Goal: Information Seeking & Learning: Learn about a topic

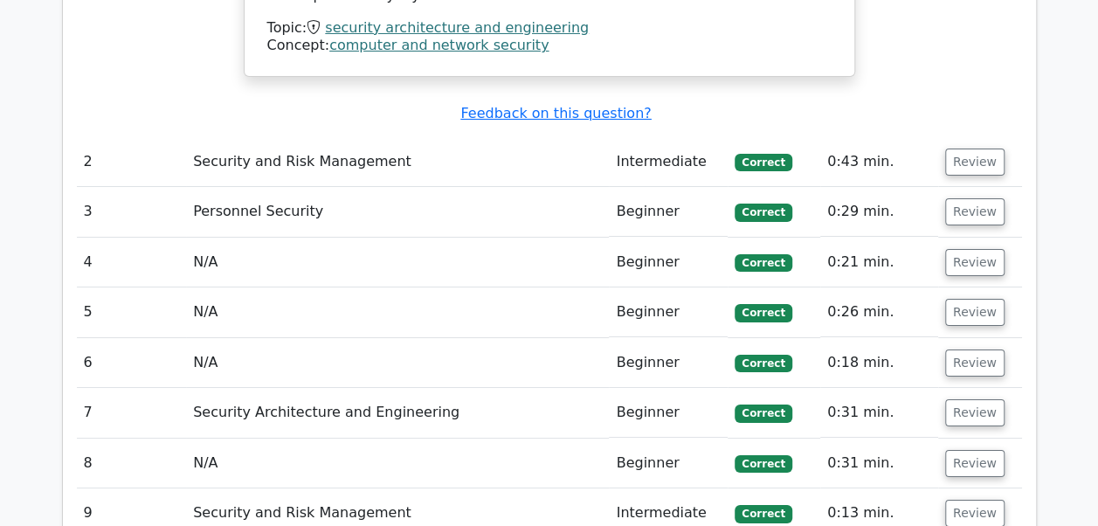
scroll to position [3009, 0]
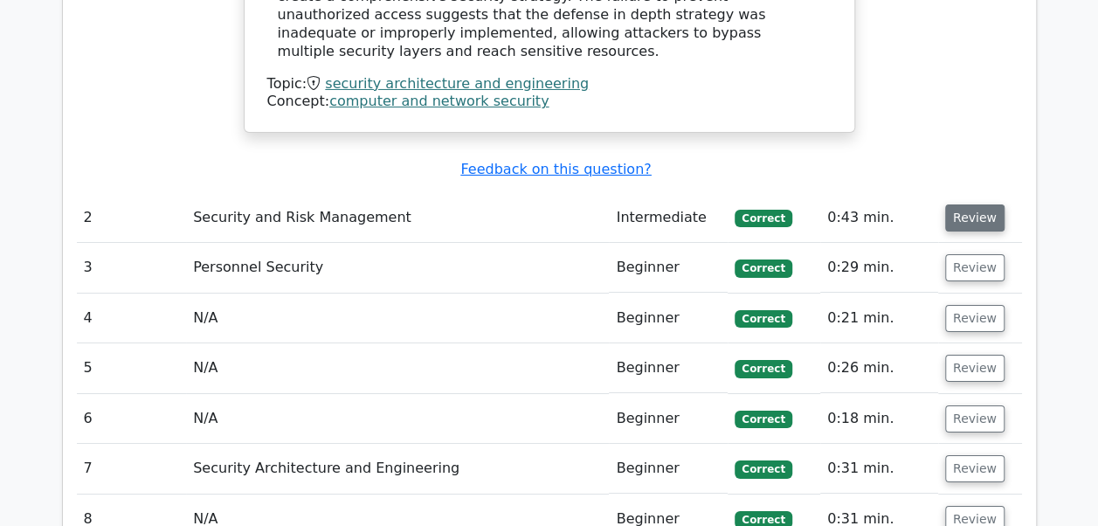
click at [963, 204] on button "Review" at bounding box center [974, 217] width 59 height 27
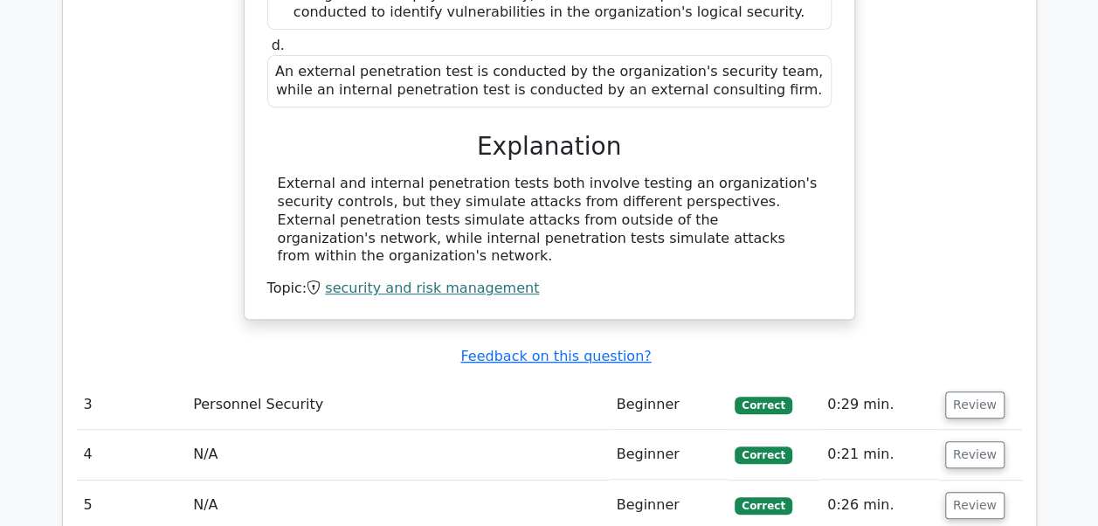
scroll to position [3586, 0]
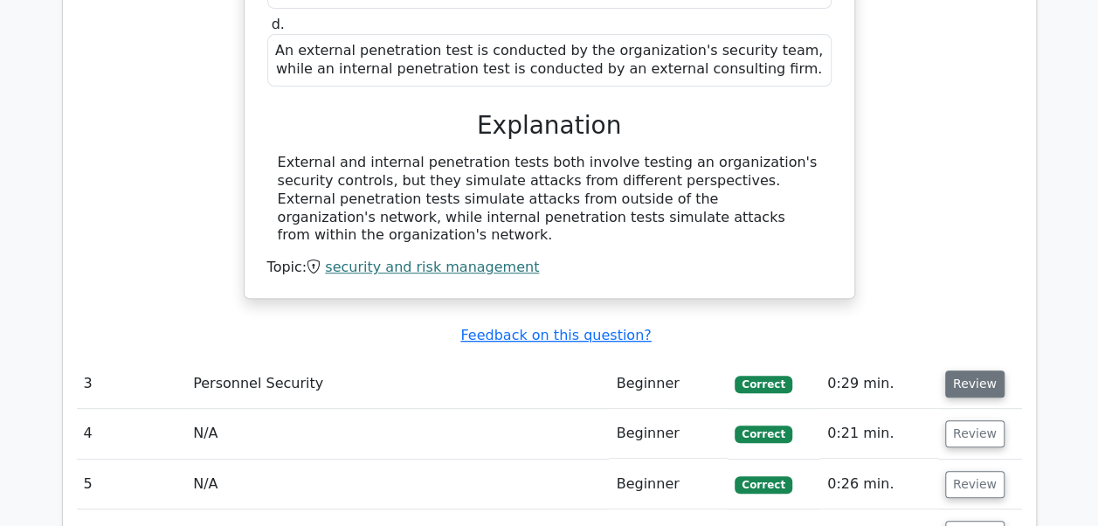
click at [963, 370] on button "Review" at bounding box center [974, 383] width 59 height 27
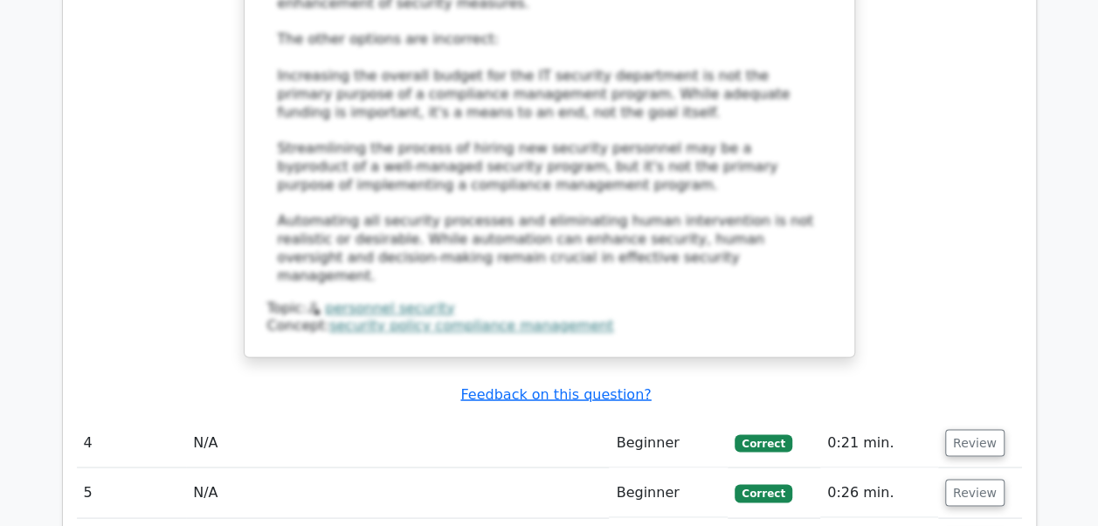
scroll to position [4635, 0]
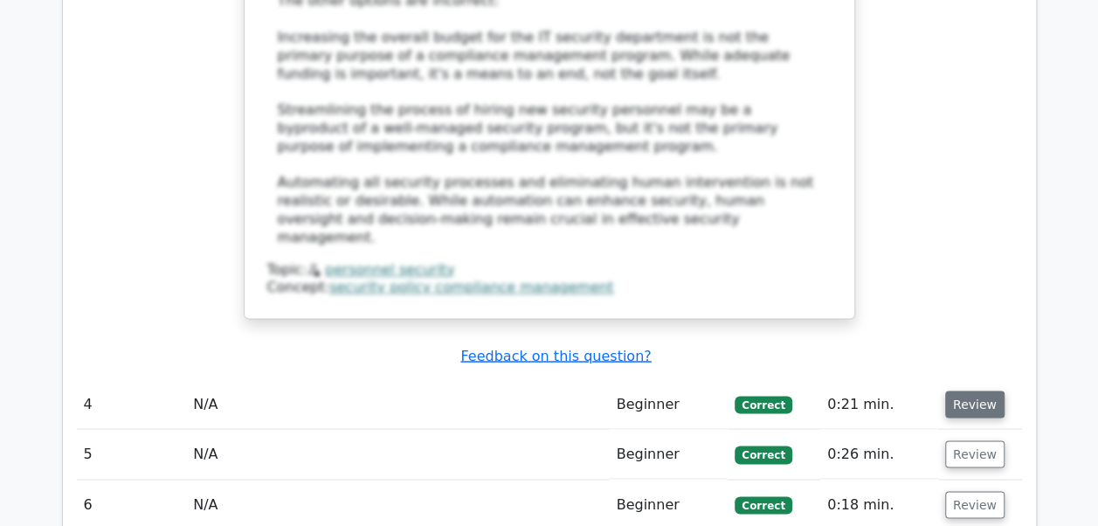
click at [959, 390] on button "Review" at bounding box center [974, 403] width 59 height 27
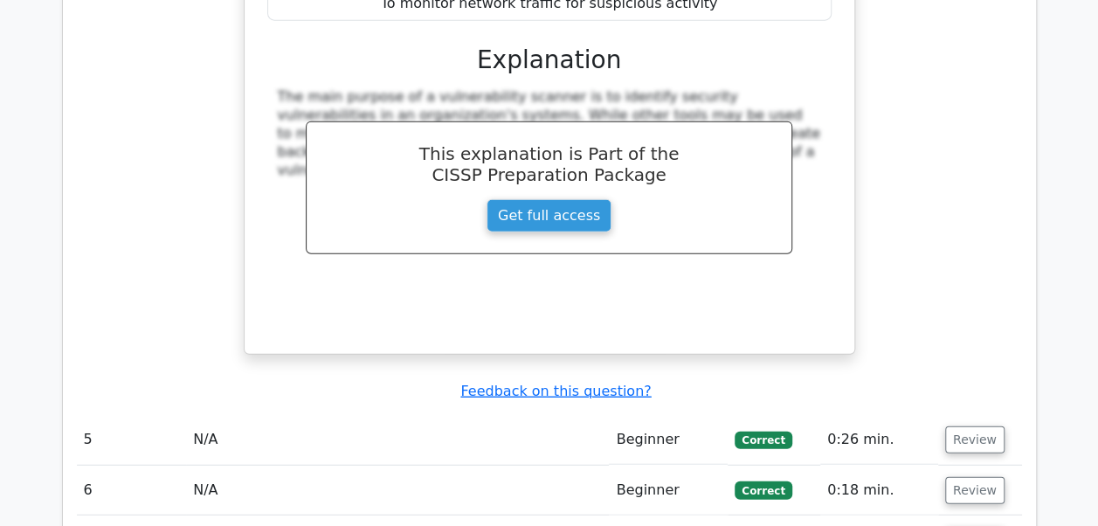
scroll to position [5409, 0]
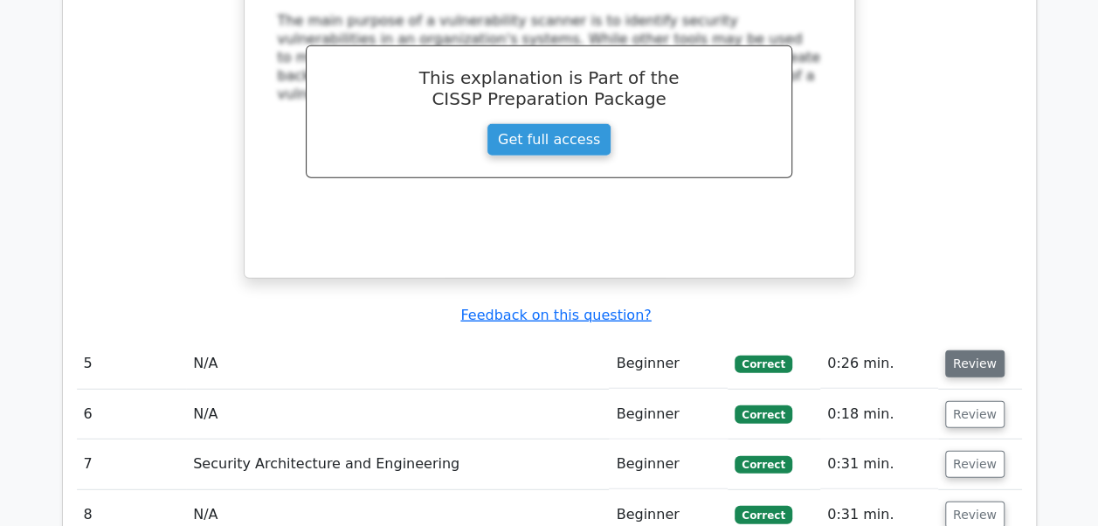
click at [968, 350] on button "Review" at bounding box center [974, 363] width 59 height 27
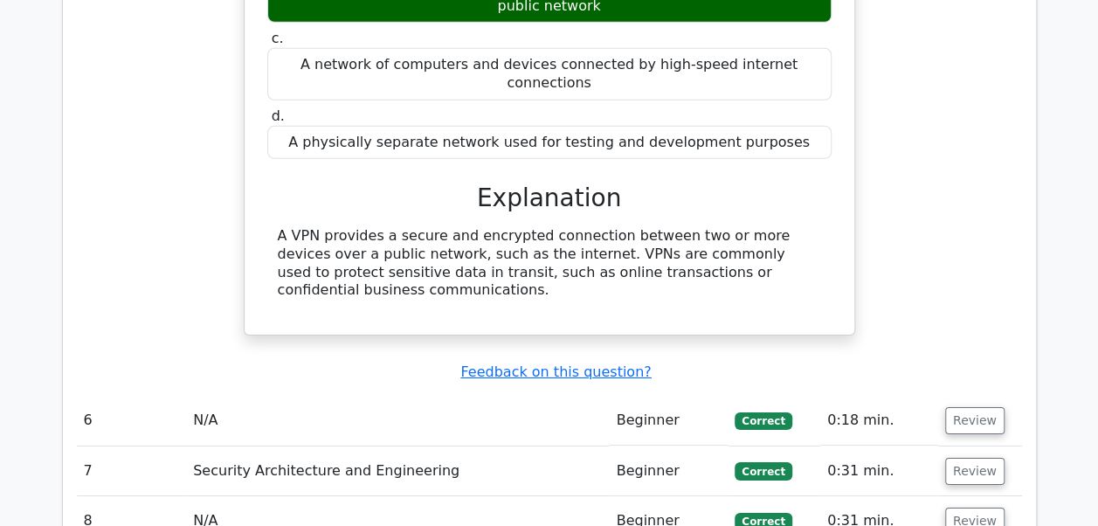
scroll to position [6006, 0]
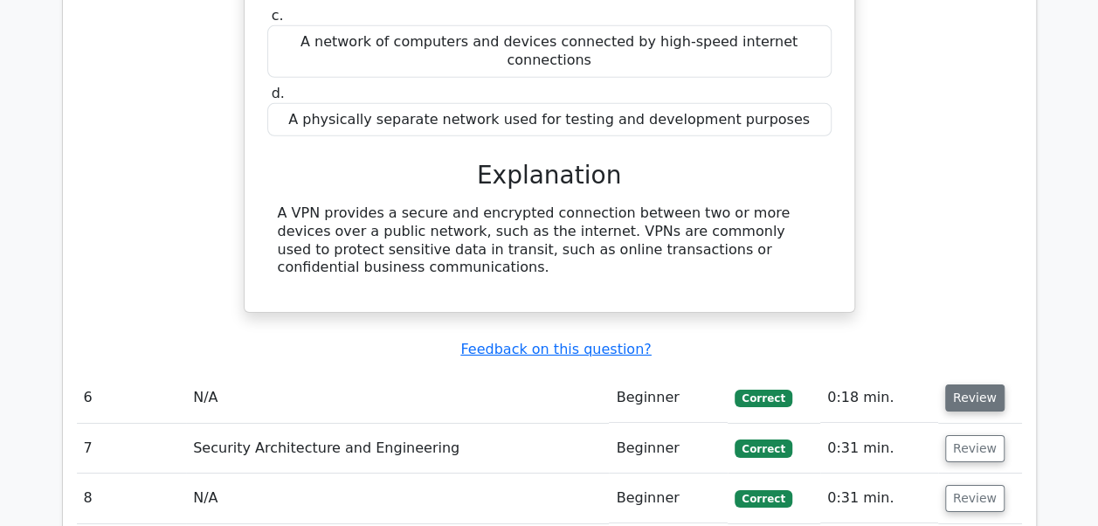
click at [977, 384] on button "Review" at bounding box center [974, 397] width 59 height 27
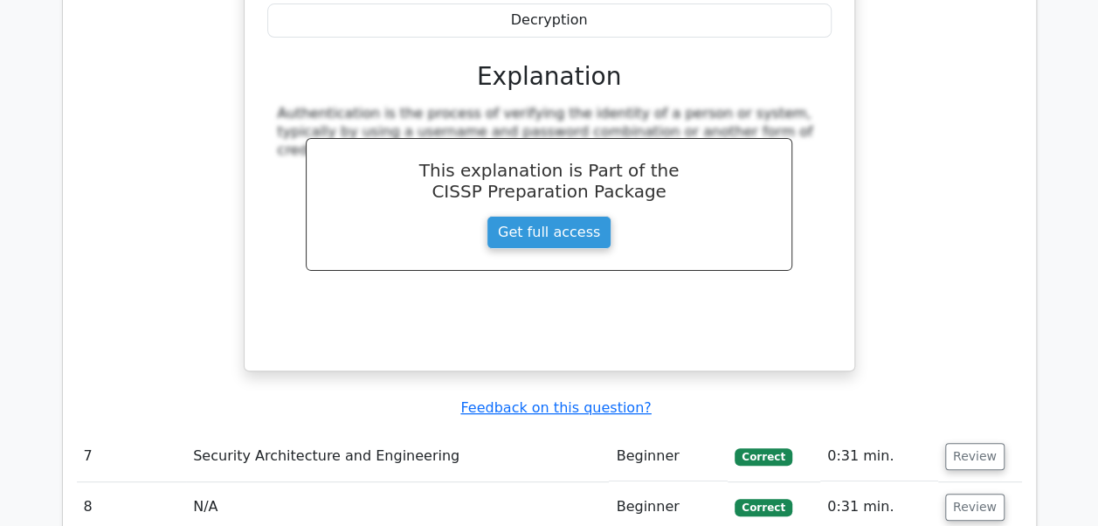
scroll to position [6725, 0]
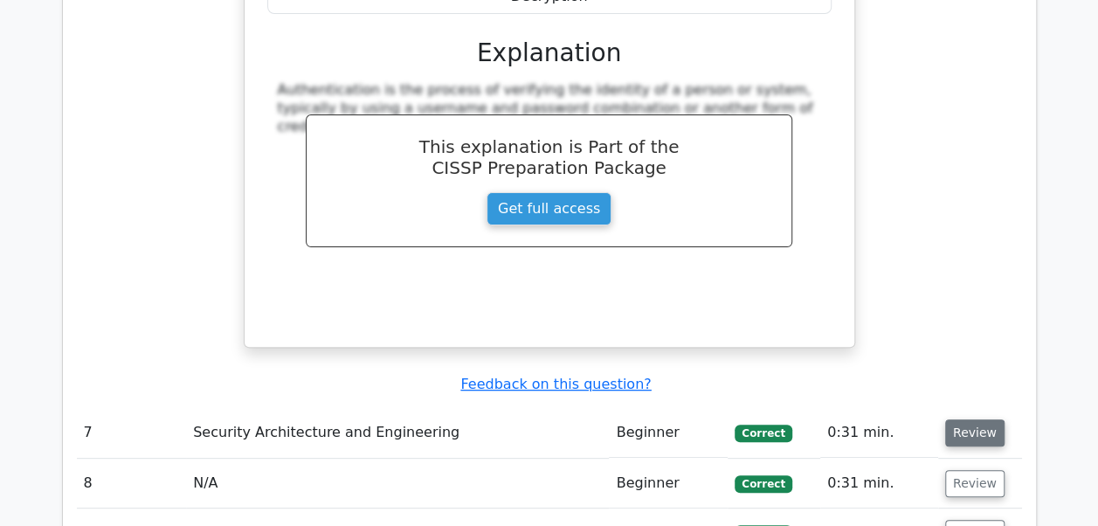
click at [982, 419] on button "Review" at bounding box center [974, 432] width 59 height 27
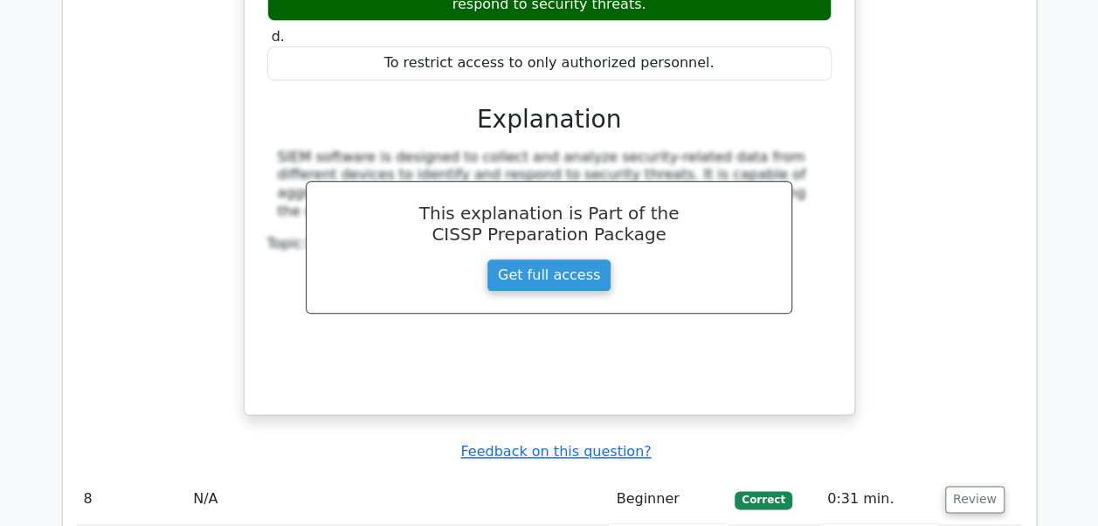
scroll to position [7478, 0]
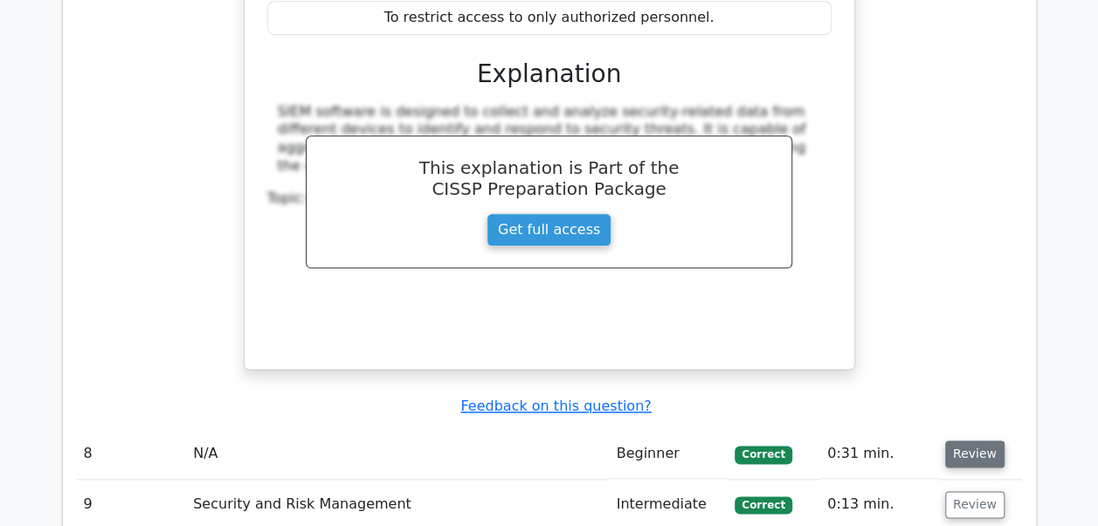
click at [958, 440] on button "Review" at bounding box center [974, 453] width 59 height 27
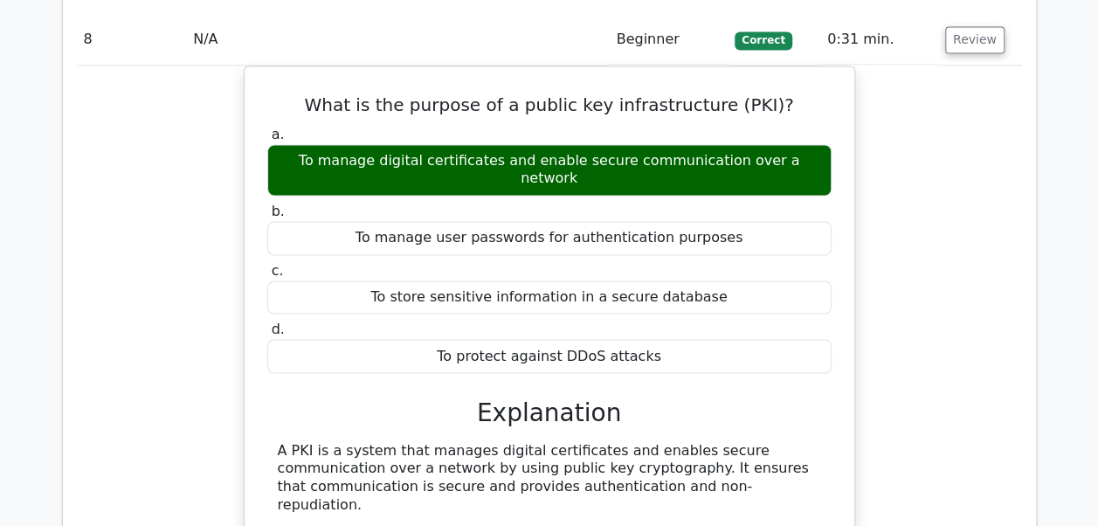
scroll to position [8042, 0]
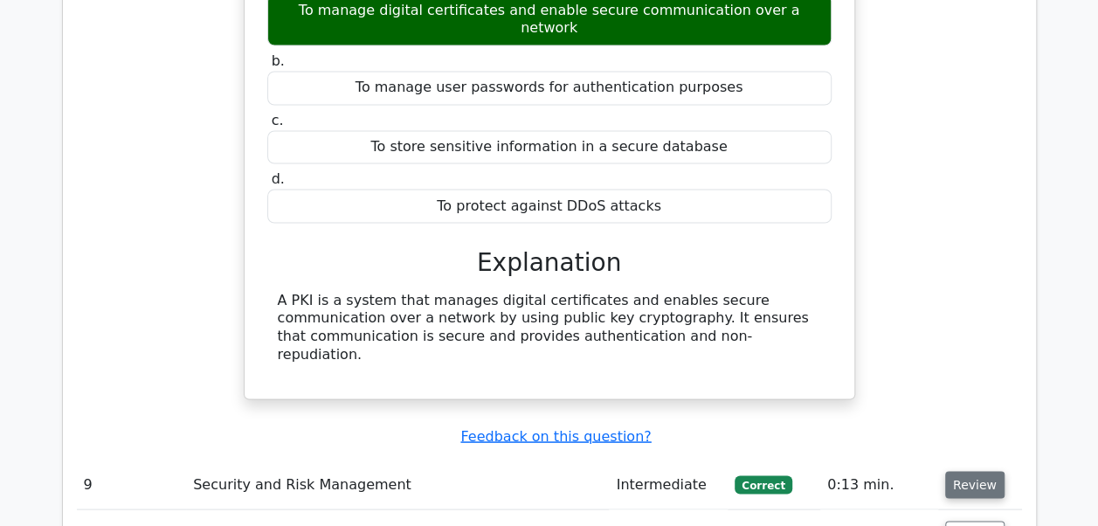
click at [964, 471] on button "Review" at bounding box center [974, 484] width 59 height 27
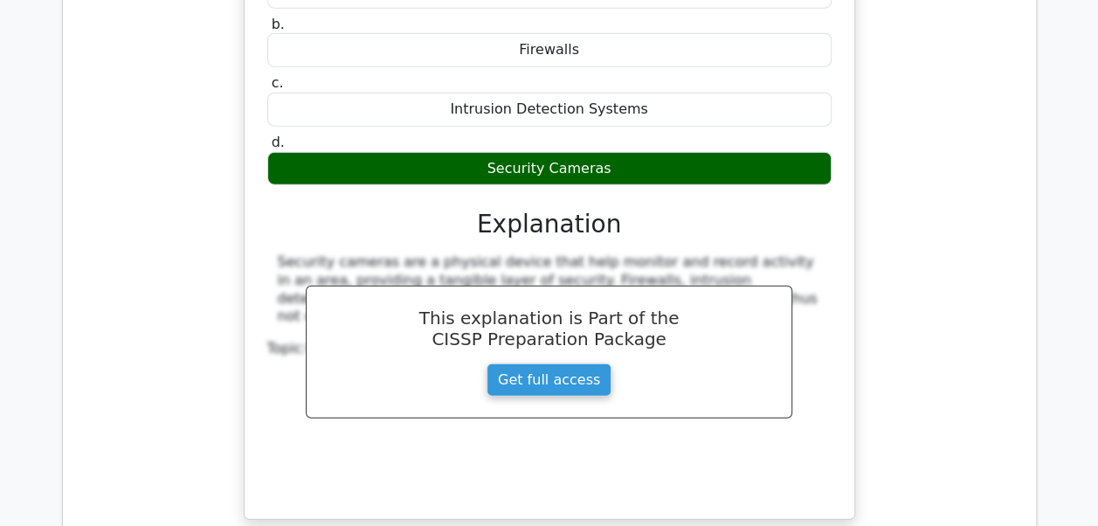
scroll to position [8671, 0]
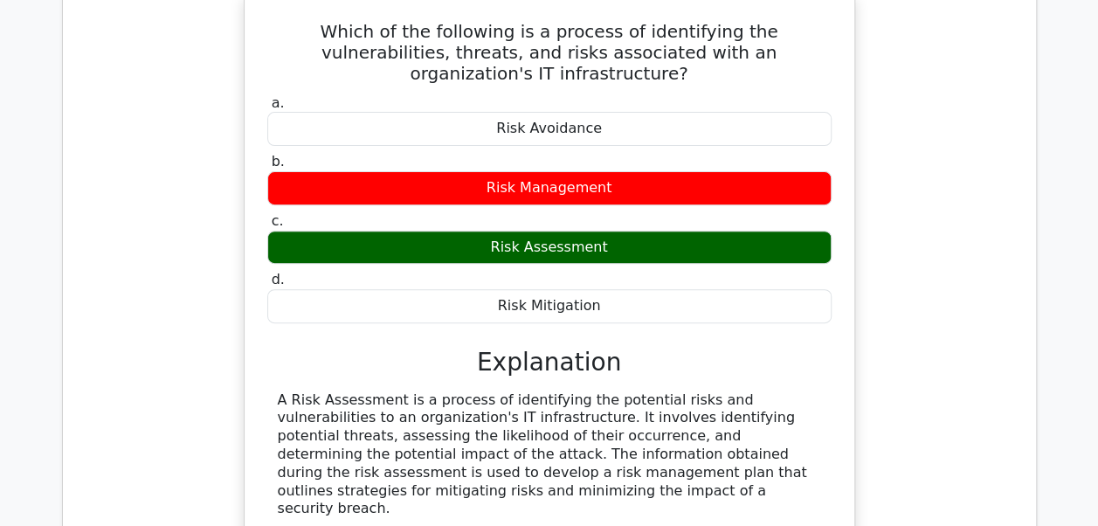
scroll to position [10208, 0]
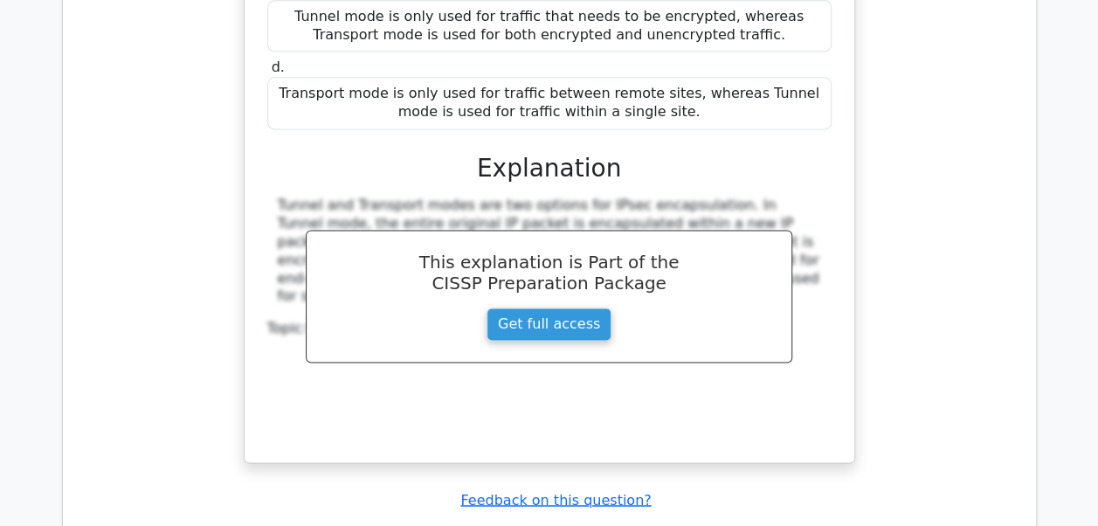
scroll to position [11047, 0]
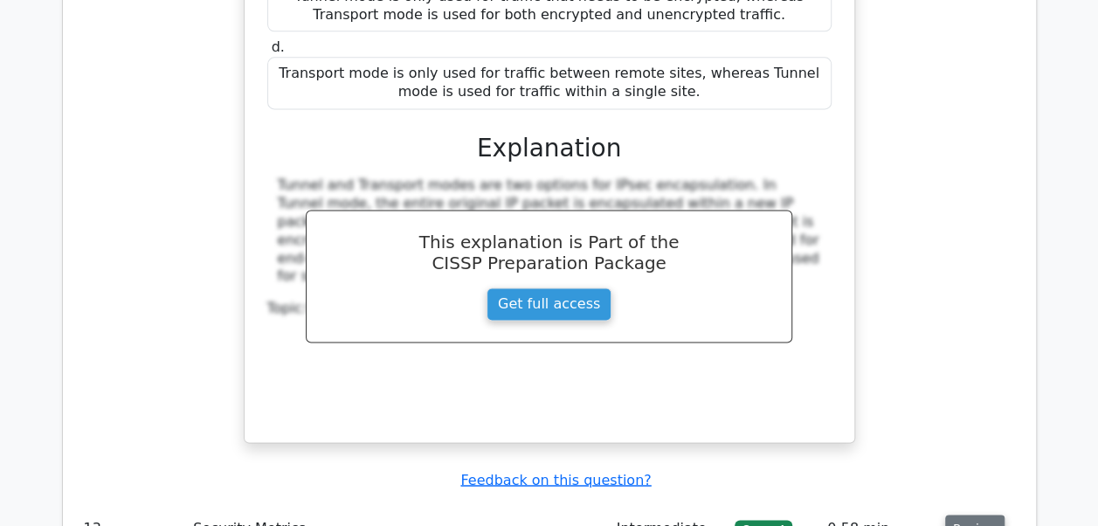
click at [981, 515] on button "Review" at bounding box center [974, 528] width 59 height 27
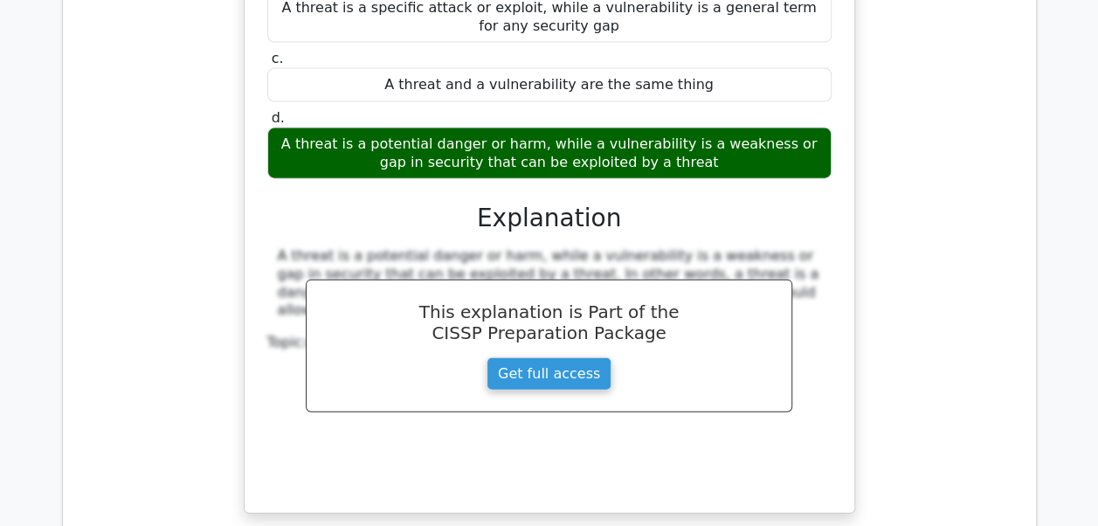
scroll to position [11816, 0]
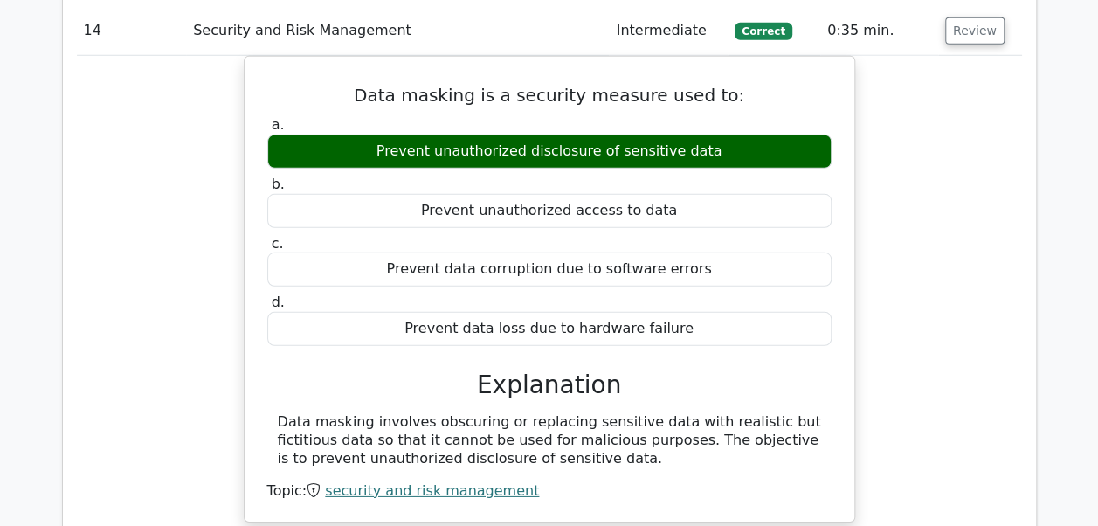
scroll to position [12340, 0]
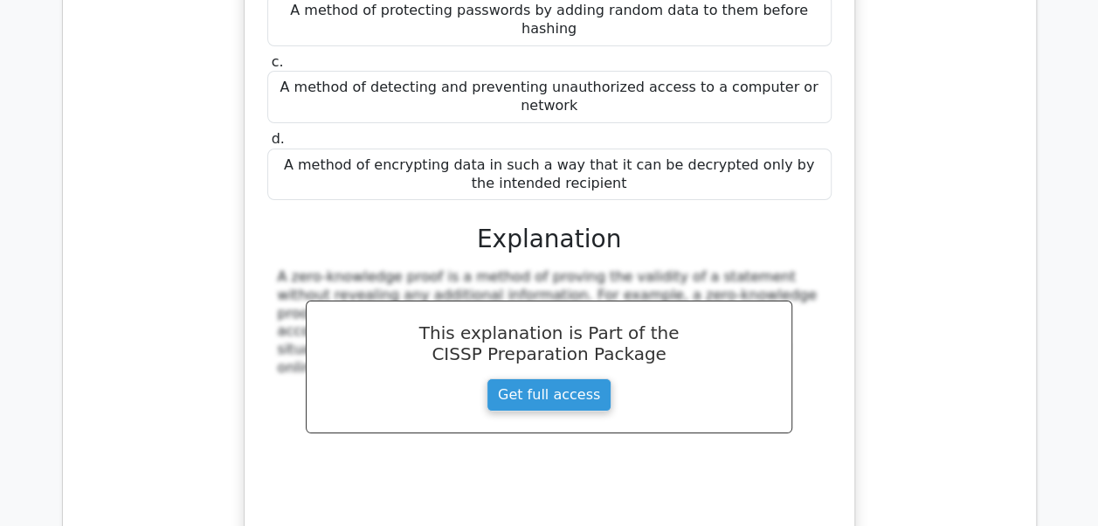
scroll to position [13132, 0]
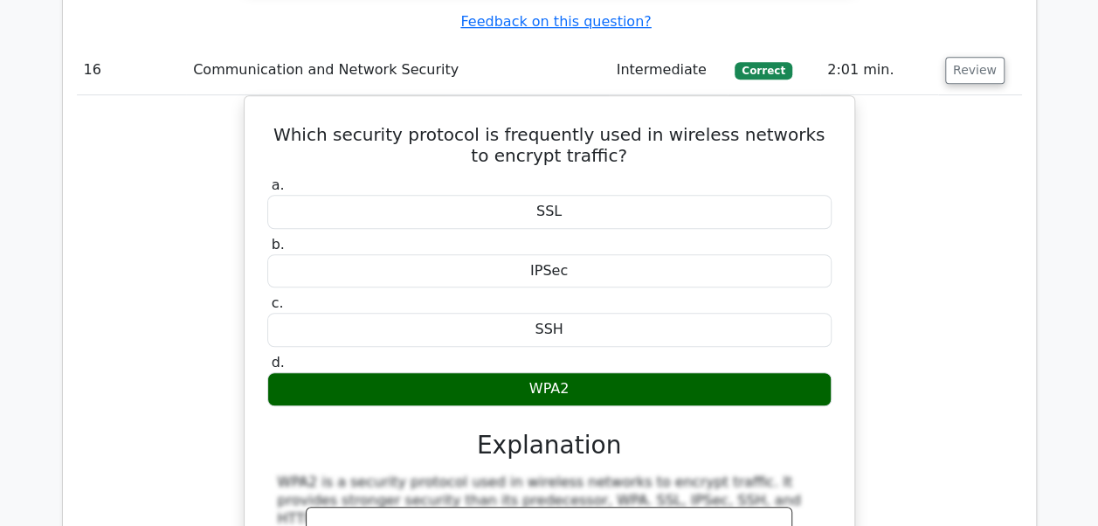
scroll to position [13842, 0]
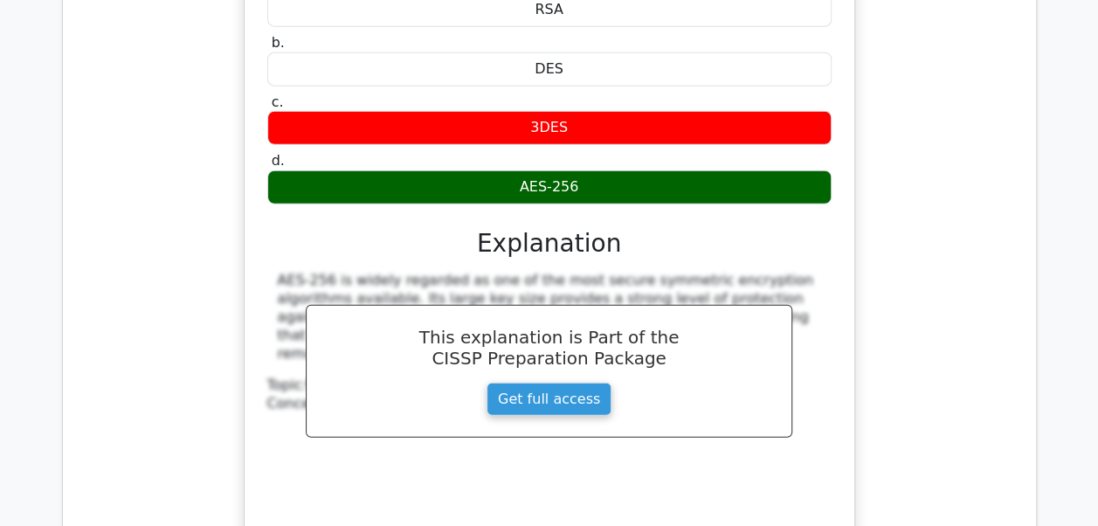
scroll to position [15333, 0]
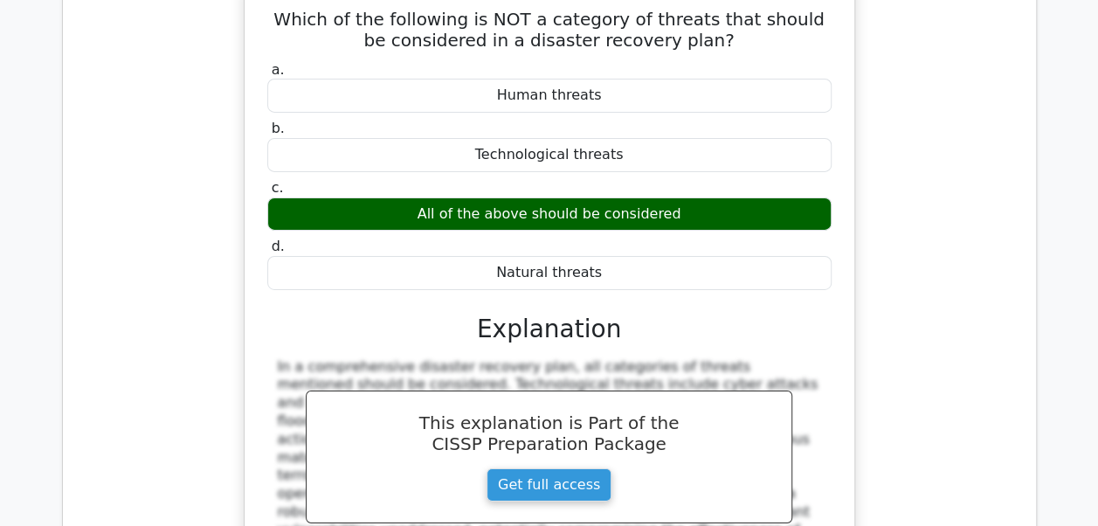
scroll to position [15996, 0]
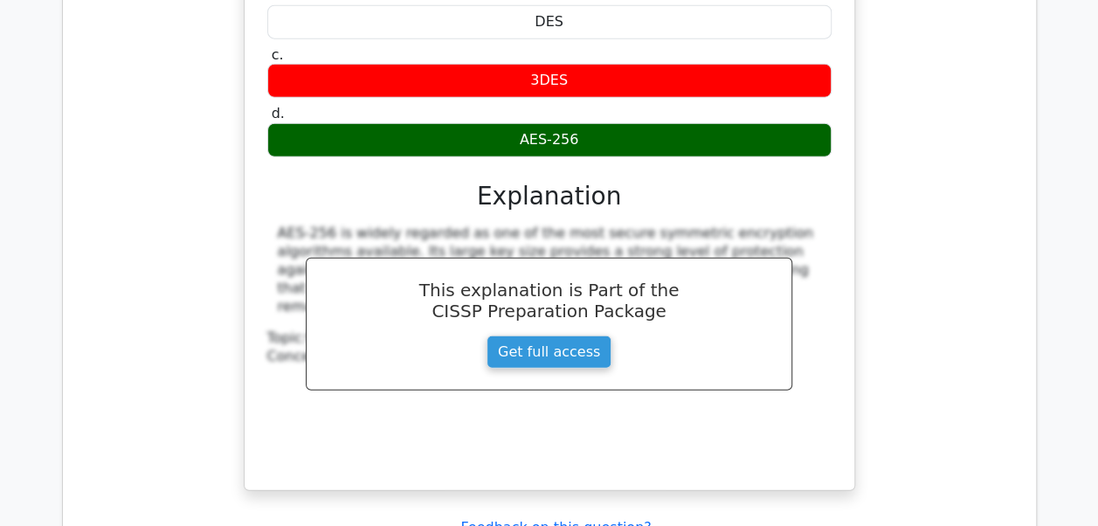
scroll to position [15287, 0]
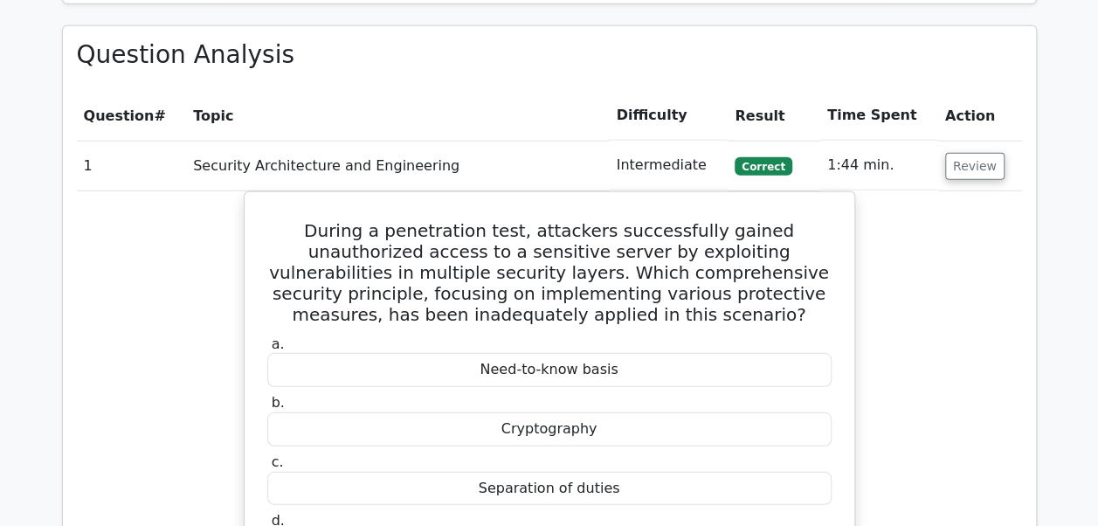
scroll to position [2318, 0]
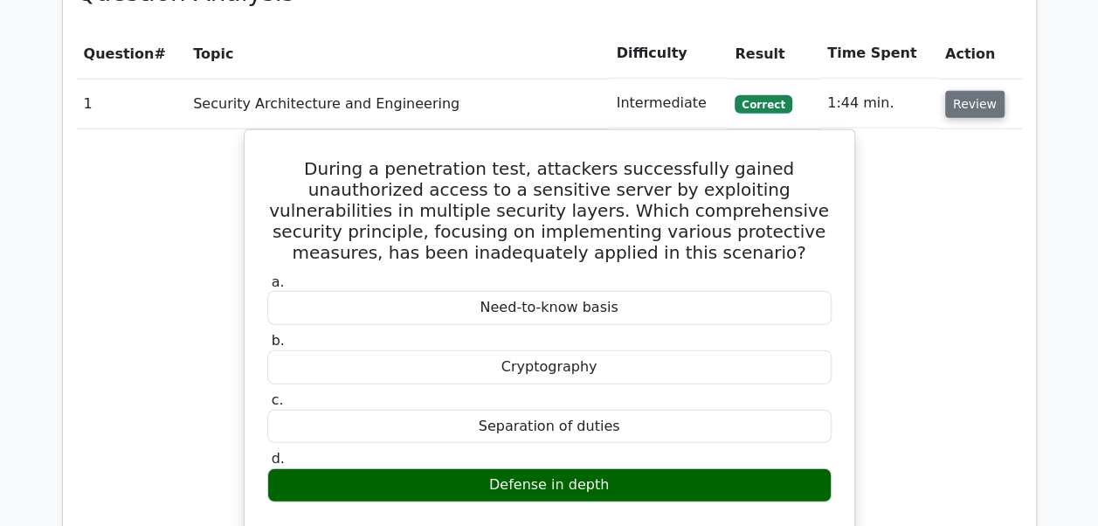
click at [966, 91] on button "Review" at bounding box center [974, 104] width 59 height 27
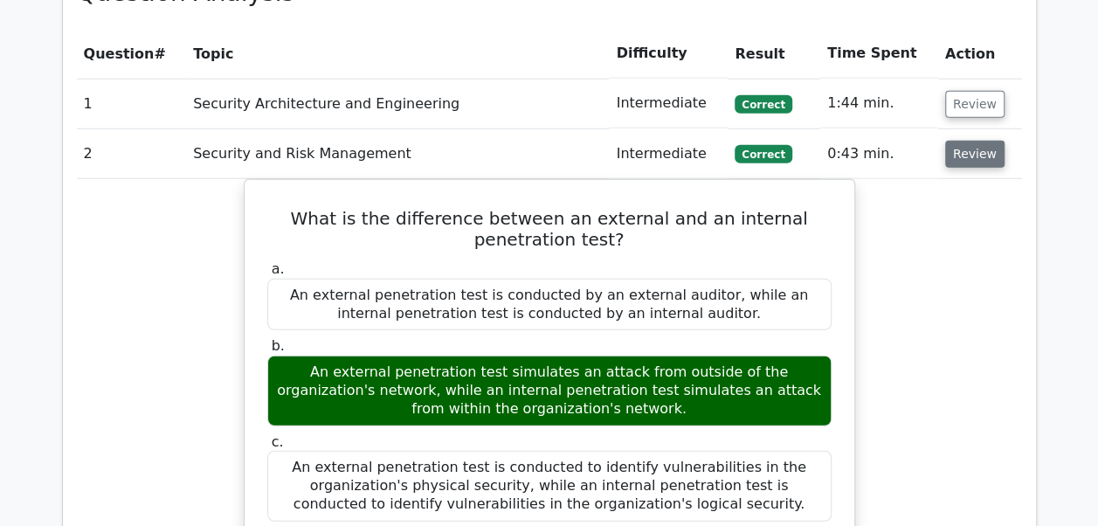
click at [959, 141] on button "Review" at bounding box center [974, 154] width 59 height 27
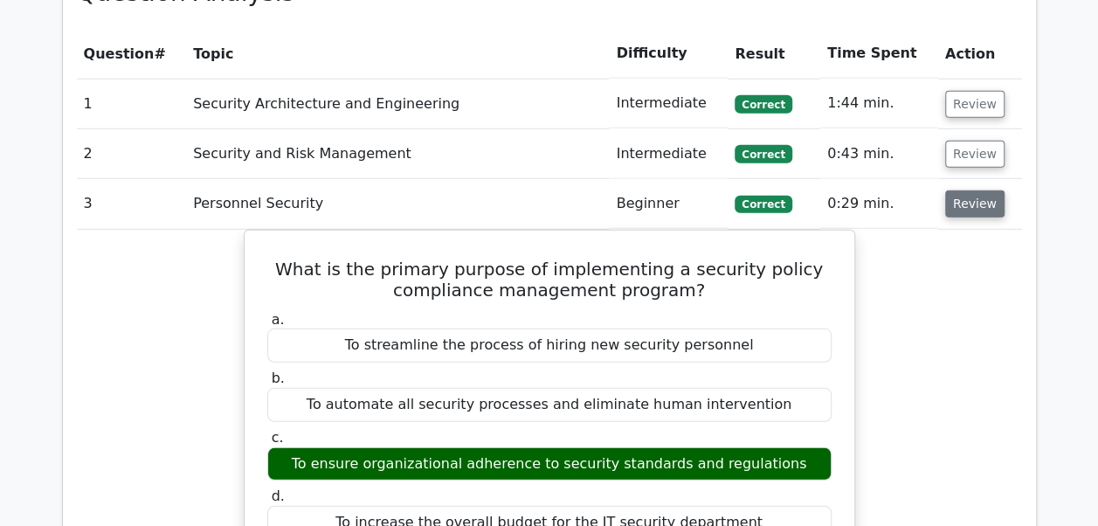
click at [959, 190] on button "Review" at bounding box center [974, 203] width 59 height 27
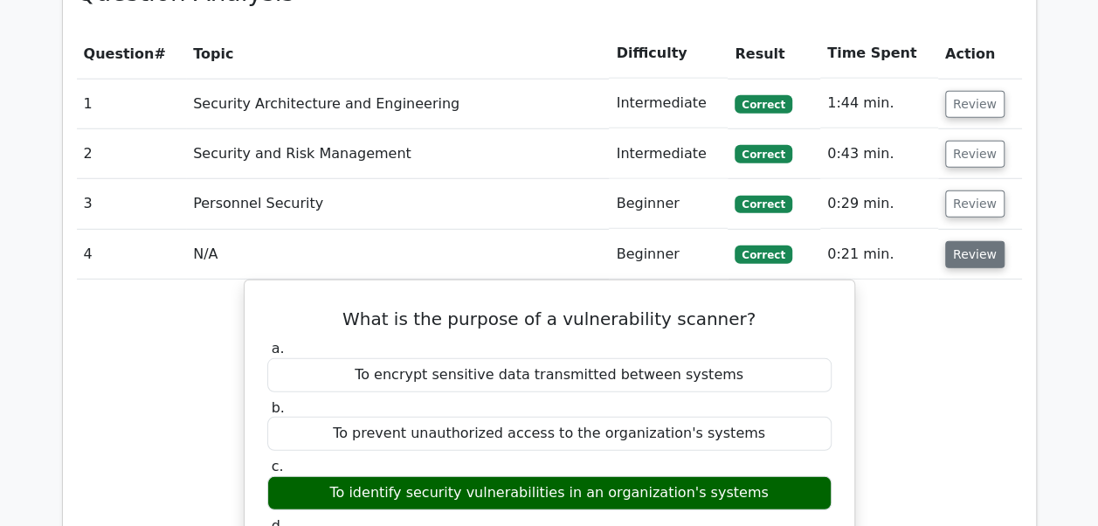
click at [959, 241] on button "Review" at bounding box center [974, 254] width 59 height 27
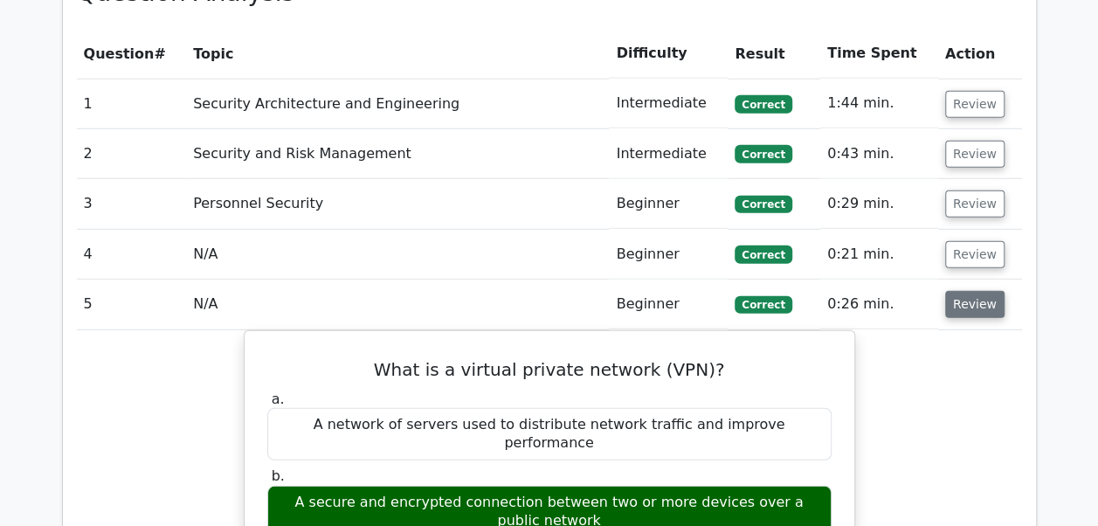
click at [956, 291] on button "Review" at bounding box center [974, 304] width 59 height 27
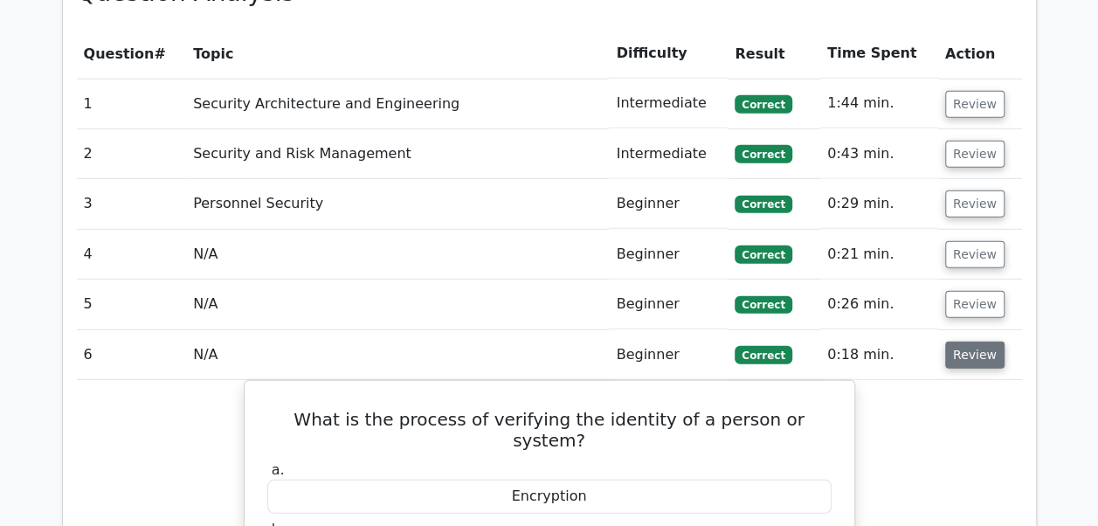
click at [956, 342] on button "Review" at bounding box center [974, 355] width 59 height 27
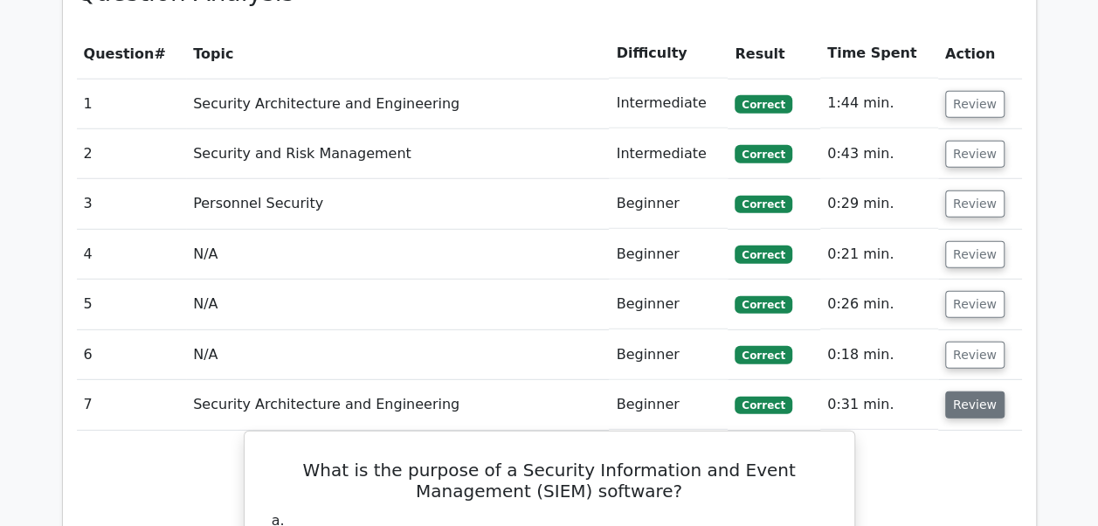
click at [957, 391] on button "Review" at bounding box center [974, 404] width 59 height 27
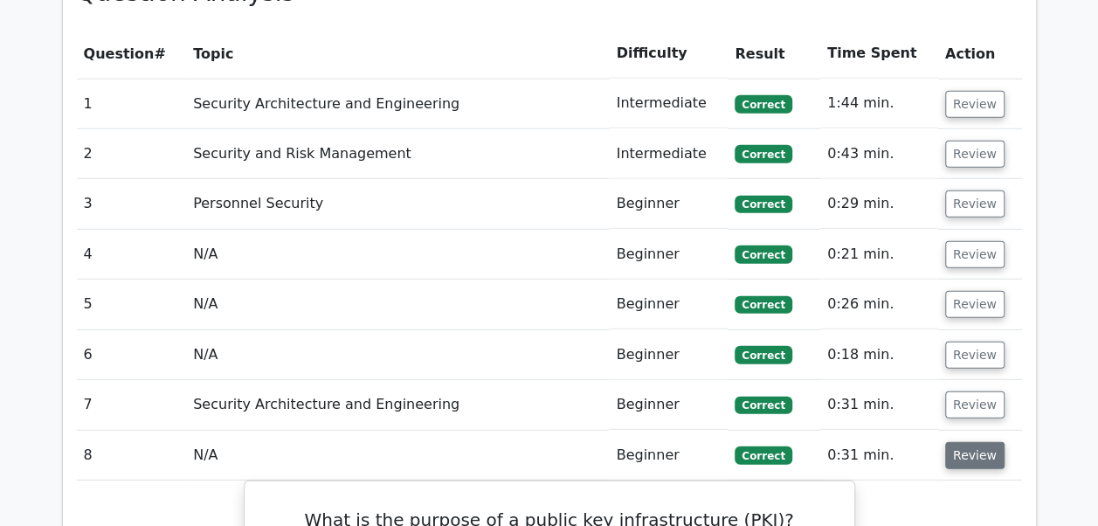
click at [956, 442] on button "Review" at bounding box center [974, 455] width 59 height 27
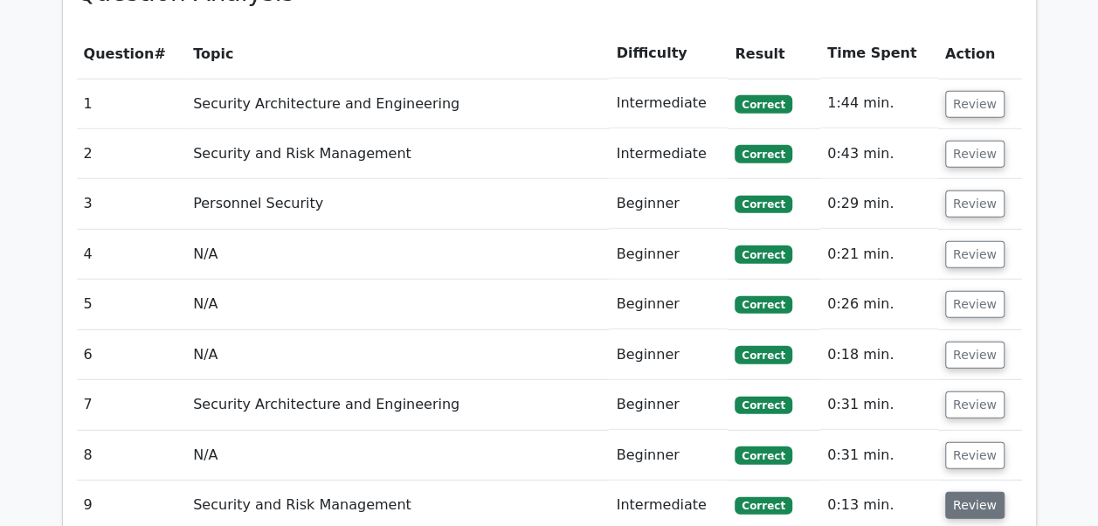
click at [950, 492] on button "Review" at bounding box center [974, 505] width 59 height 27
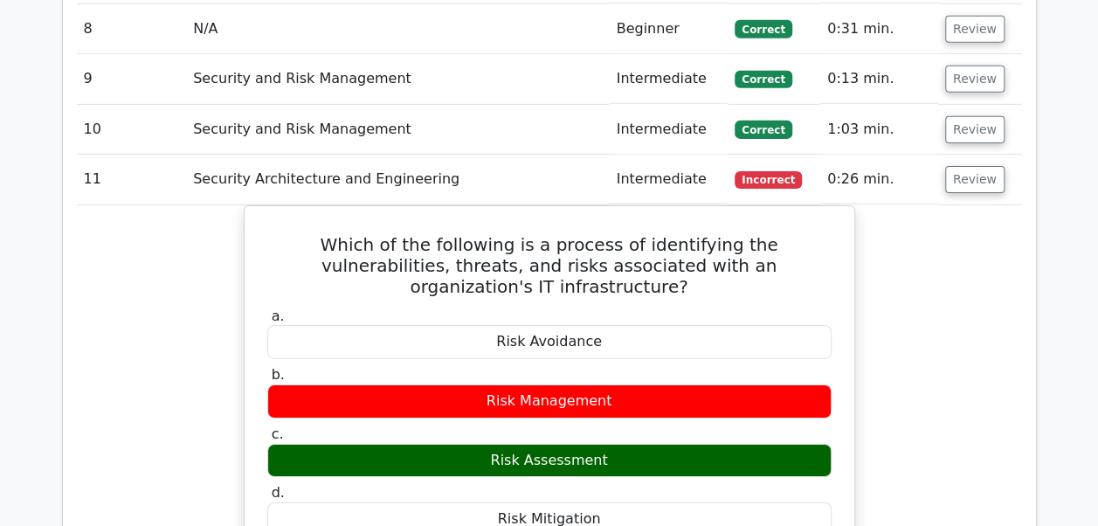
scroll to position [2784, 0]
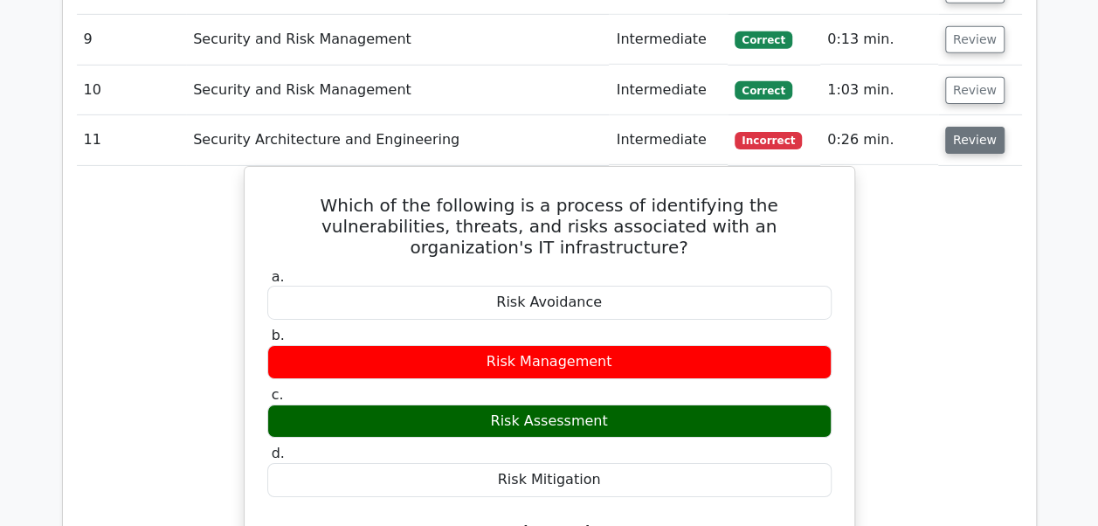
click at [964, 127] on button "Review" at bounding box center [974, 140] width 59 height 27
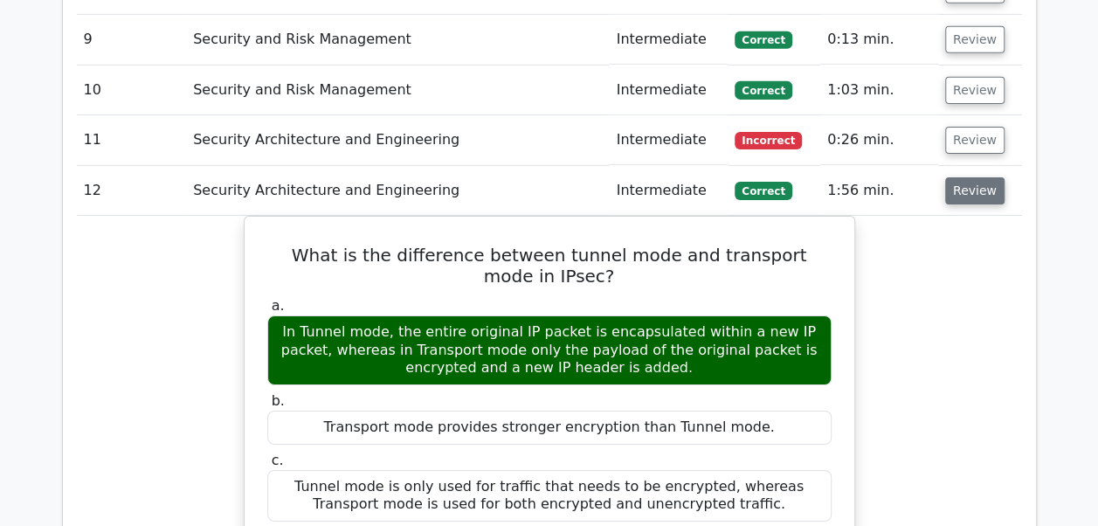
click at [959, 177] on button "Review" at bounding box center [974, 190] width 59 height 27
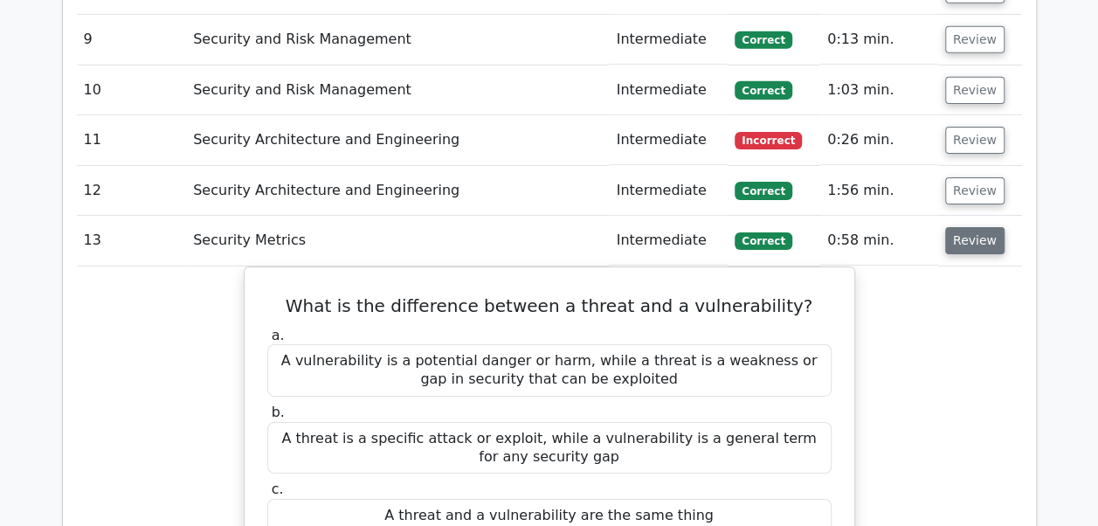
click at [959, 227] on button "Review" at bounding box center [974, 240] width 59 height 27
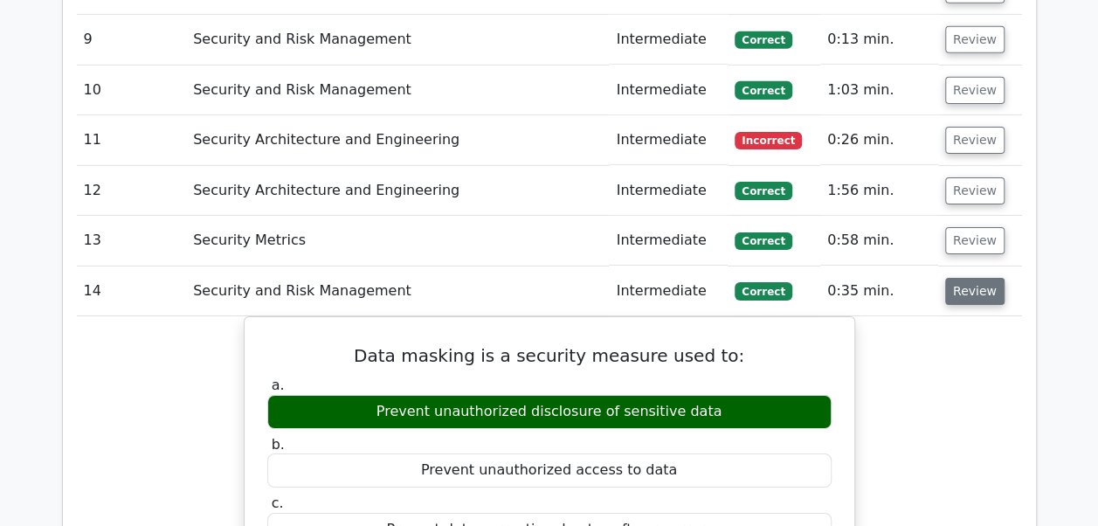
click at [947, 278] on button "Review" at bounding box center [974, 291] width 59 height 27
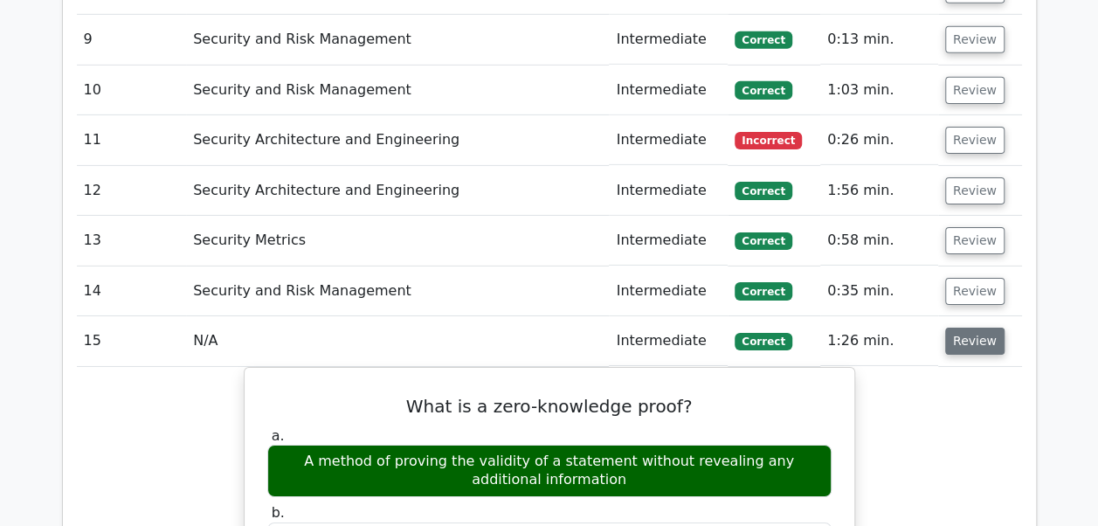
click at [950, 328] on button "Review" at bounding box center [974, 341] width 59 height 27
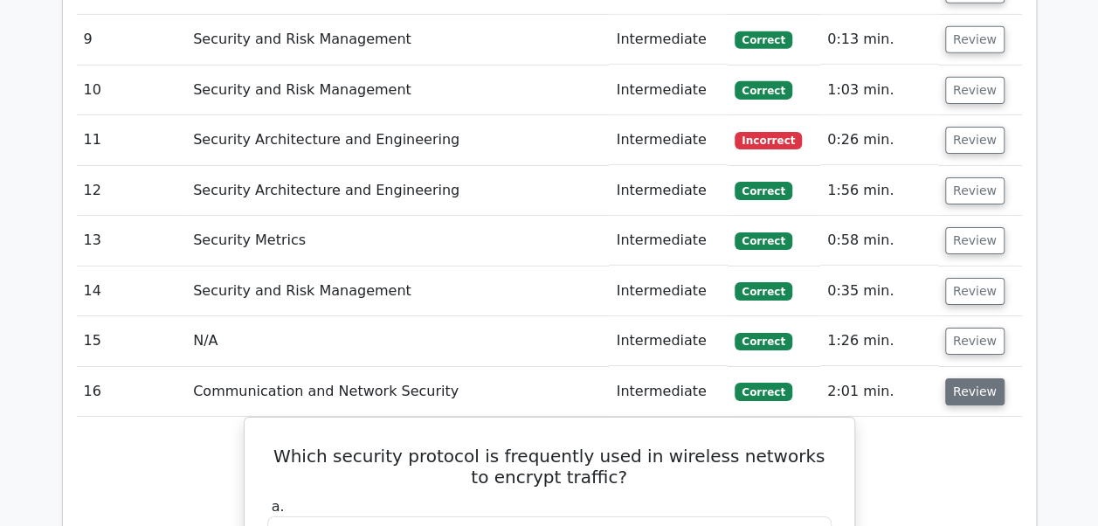
click at [960, 378] on button "Review" at bounding box center [974, 391] width 59 height 27
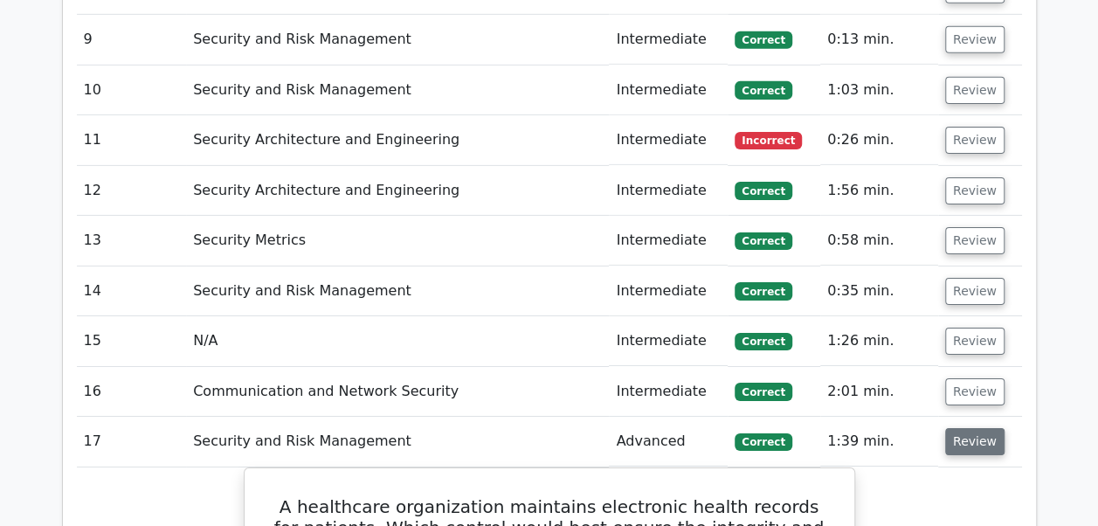
click at [963, 428] on button "Review" at bounding box center [974, 441] width 59 height 27
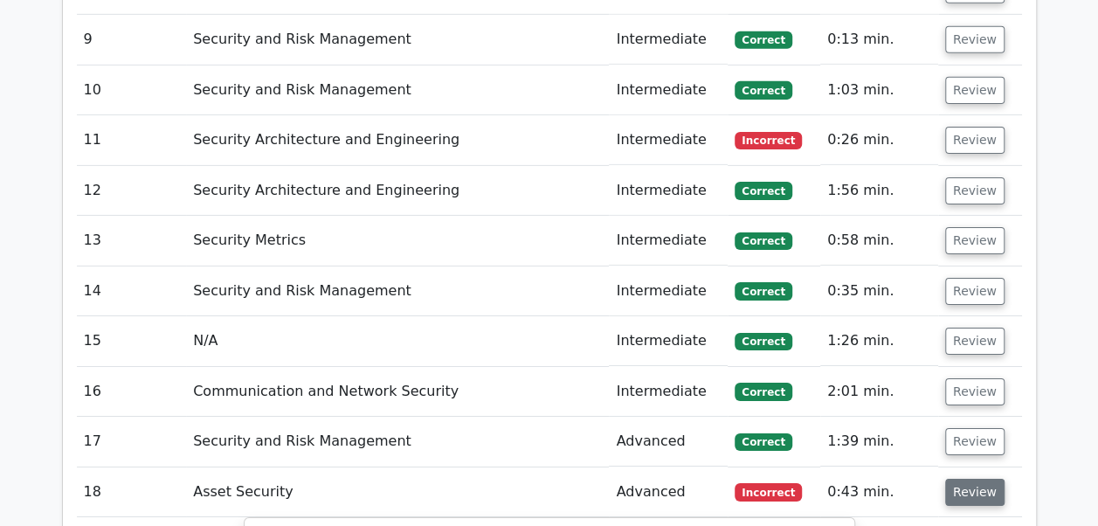
click at [964, 479] on button "Review" at bounding box center [974, 492] width 59 height 27
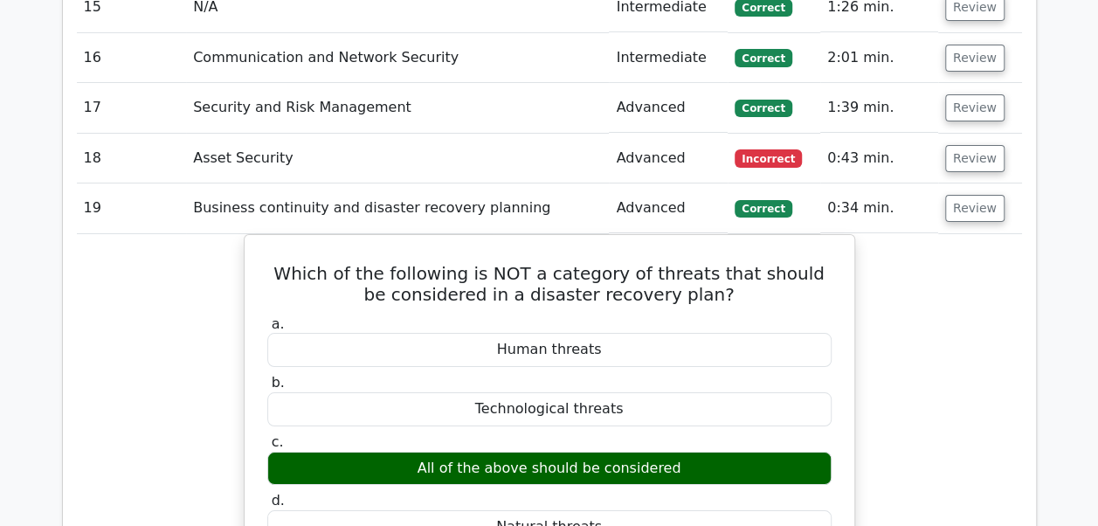
scroll to position [3203, 0]
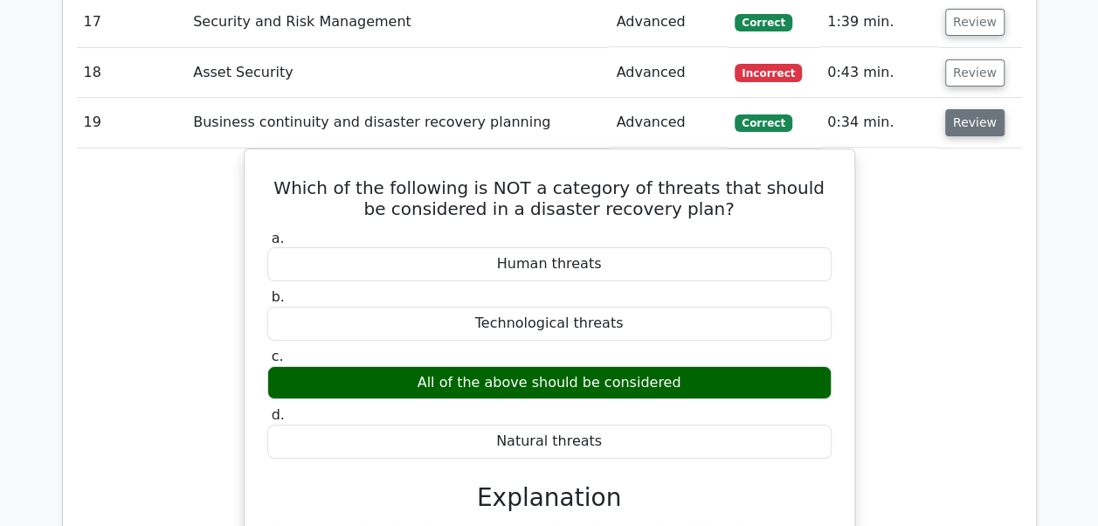
click at [978, 109] on button "Review" at bounding box center [974, 122] width 59 height 27
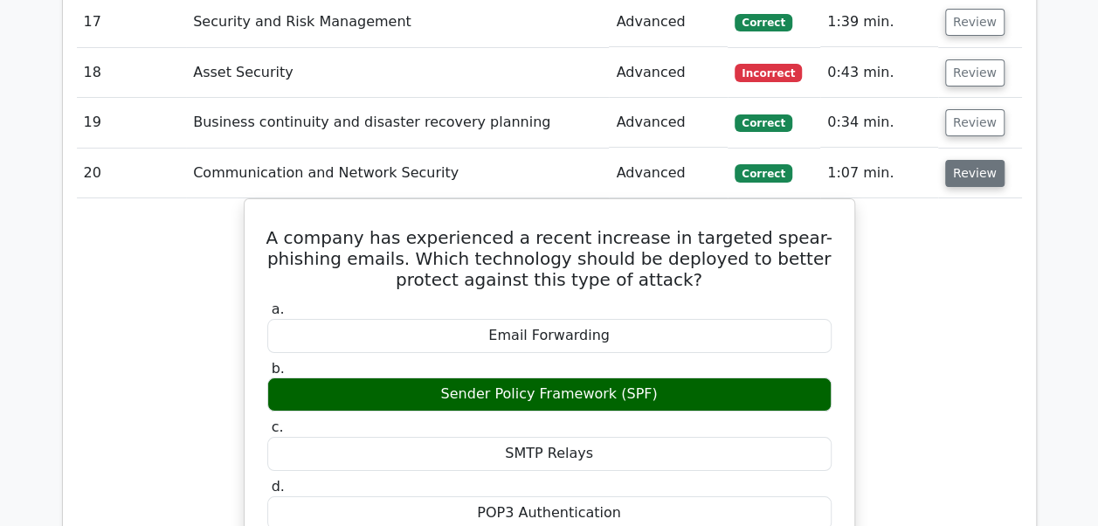
click at [973, 160] on button "Review" at bounding box center [974, 173] width 59 height 27
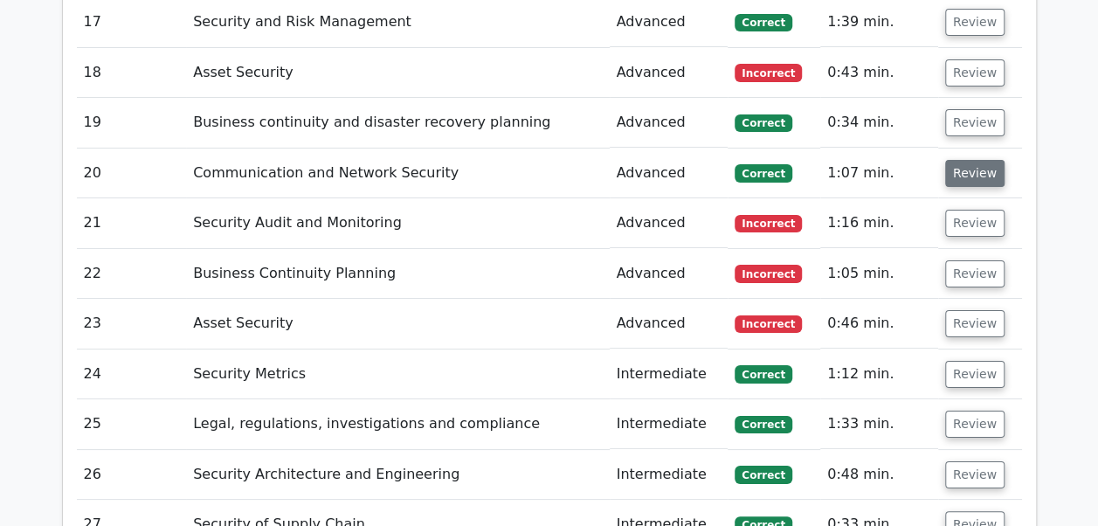
click at [968, 160] on button "Review" at bounding box center [974, 173] width 59 height 27
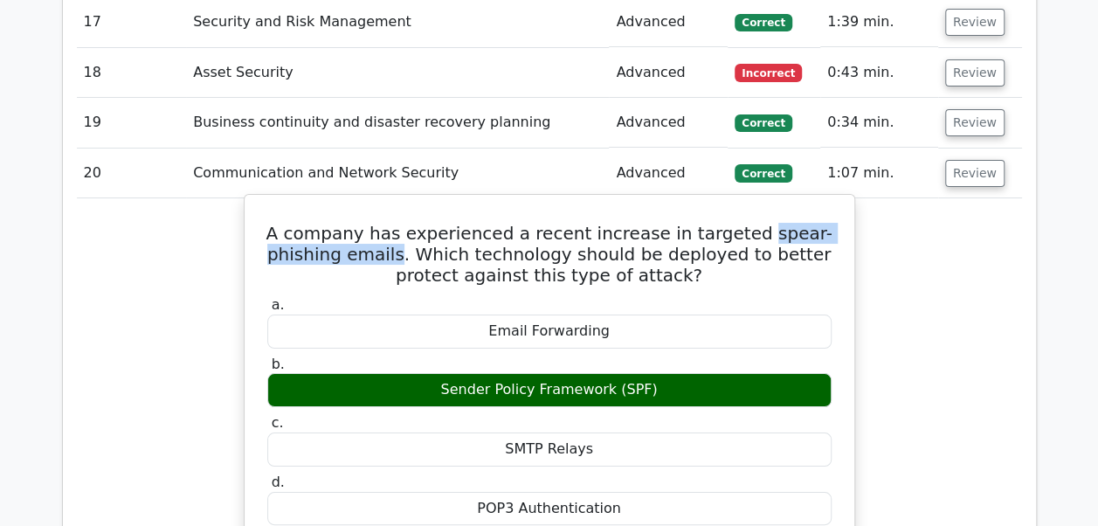
drag, startPoint x: 753, startPoint y: 180, endPoint x: 418, endPoint y: 199, distance: 336.0
click at [418, 223] on h5 "A company has experienced a recent increase in targeted spear-phishing emails. …" at bounding box center [550, 254] width 568 height 63
copy h5 "spear-phishing emails"
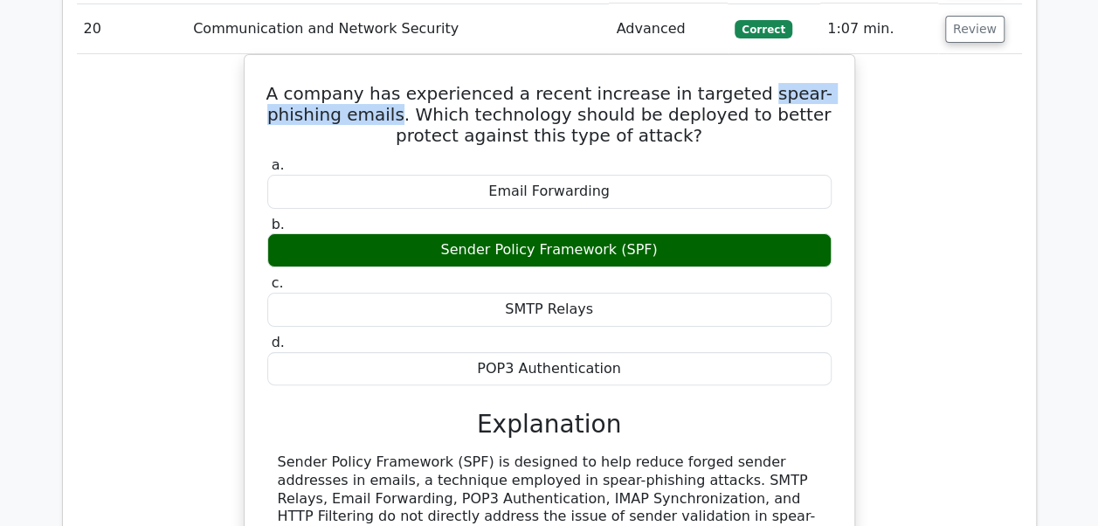
scroll to position [3339, 0]
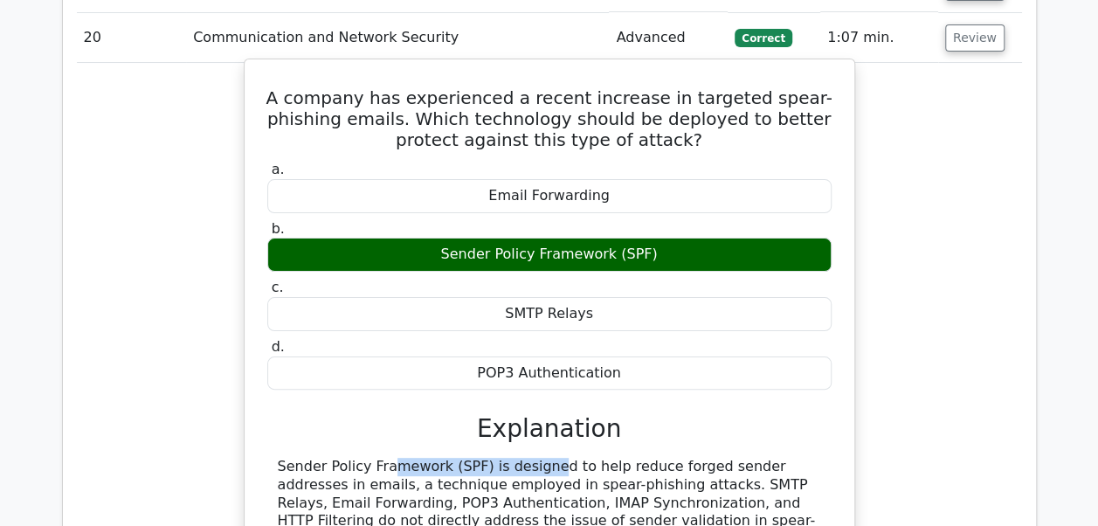
drag, startPoint x: 277, startPoint y: 409, endPoint x: 430, endPoint y: 397, distance: 153.4
click at [430, 397] on div "a. Email Forwarding b. Sender Policy Framework (SPF)" at bounding box center [550, 378] width 568 height 442
copy div "Sender Policy Framework"
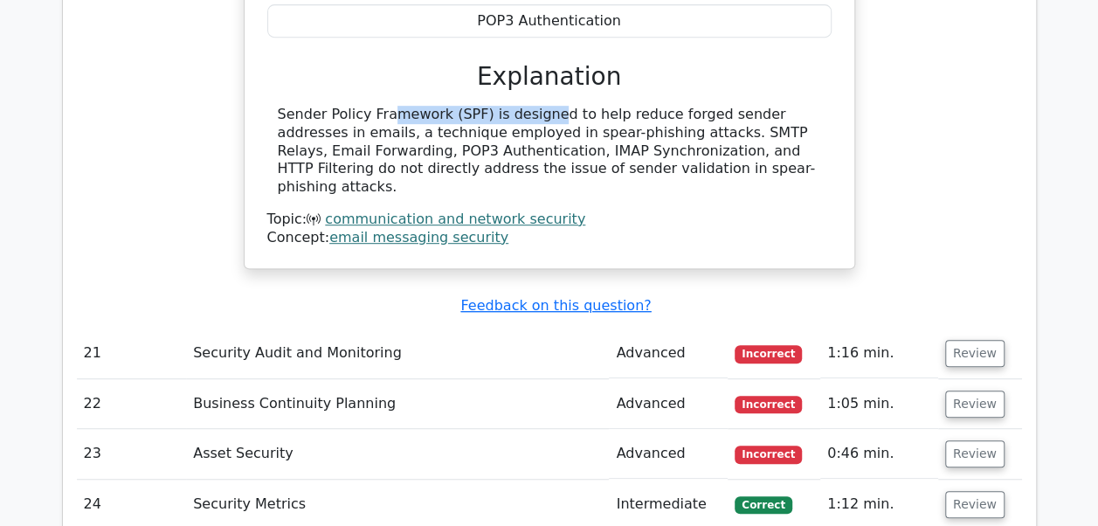
scroll to position [3769, 0]
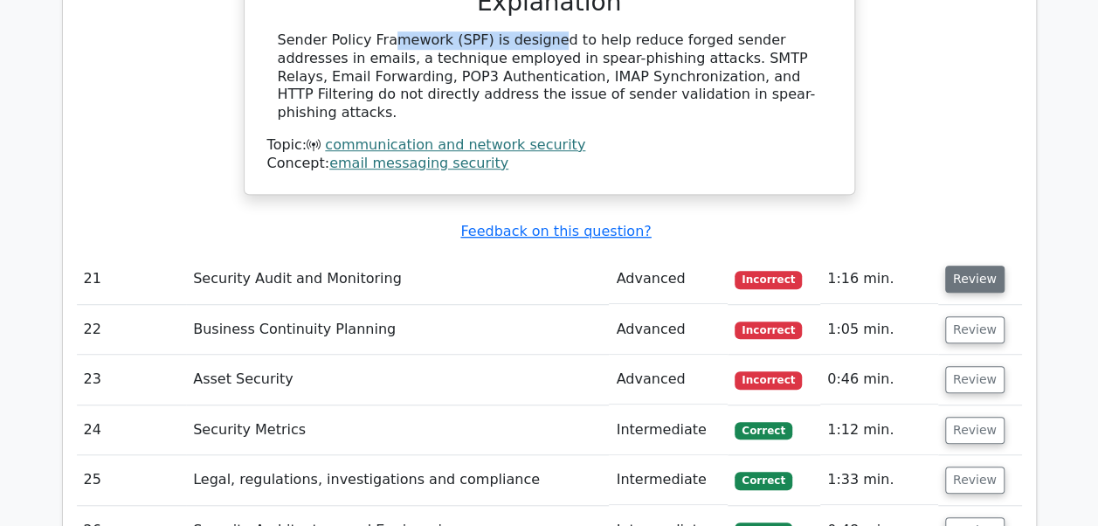
click at [970, 266] on button "Review" at bounding box center [974, 279] width 59 height 27
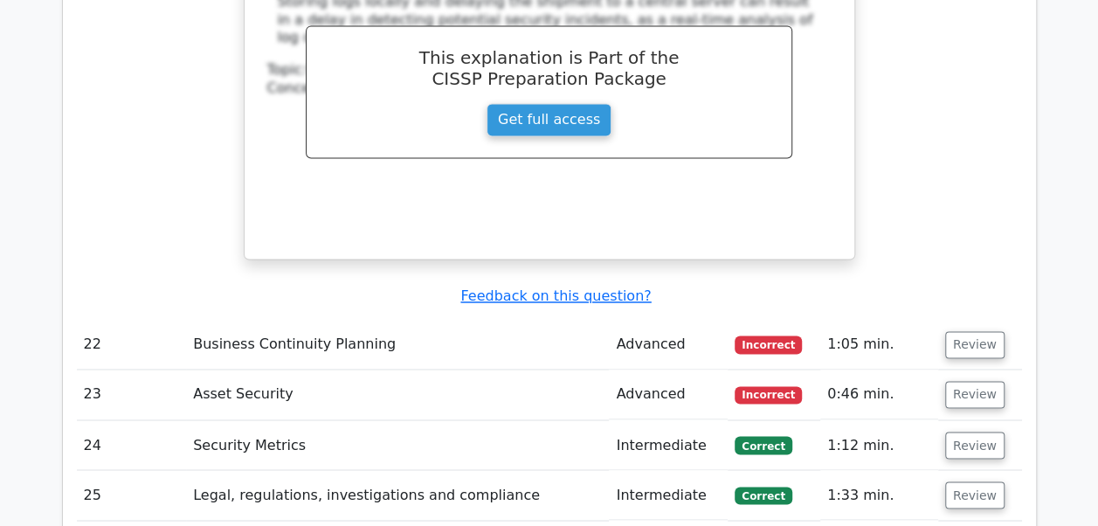
scroll to position [4538, 0]
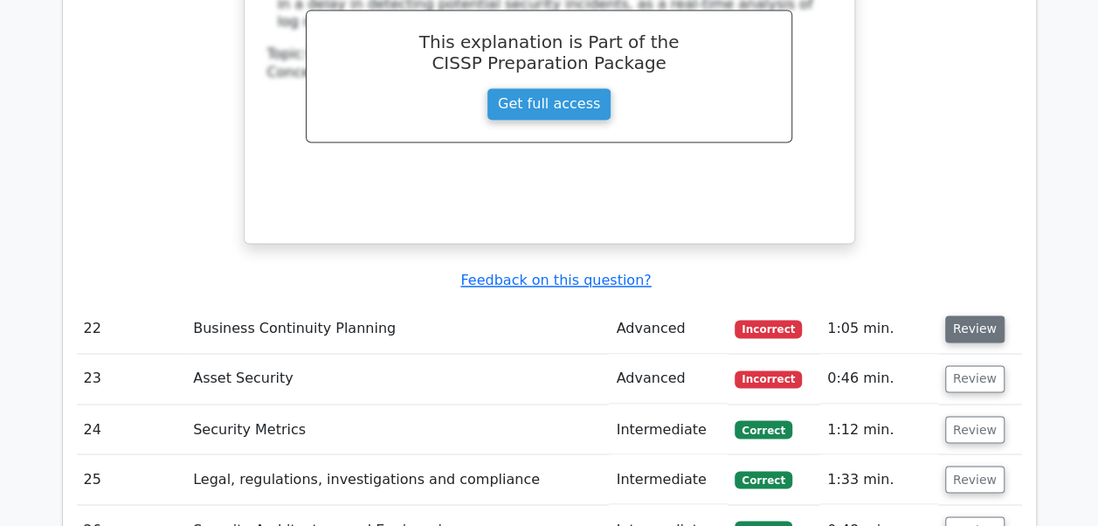
click at [978, 315] on button "Review" at bounding box center [974, 328] width 59 height 27
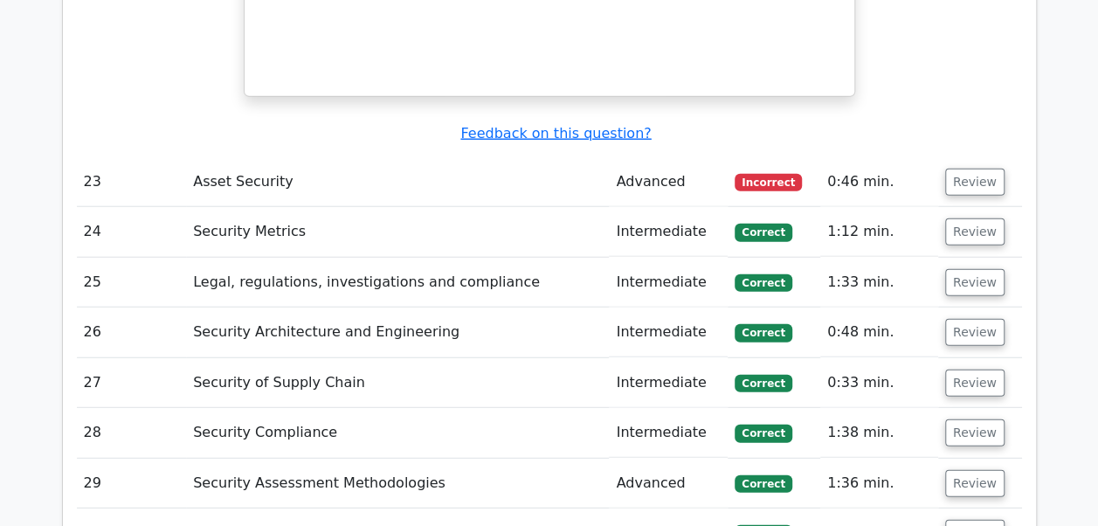
scroll to position [5446, 0]
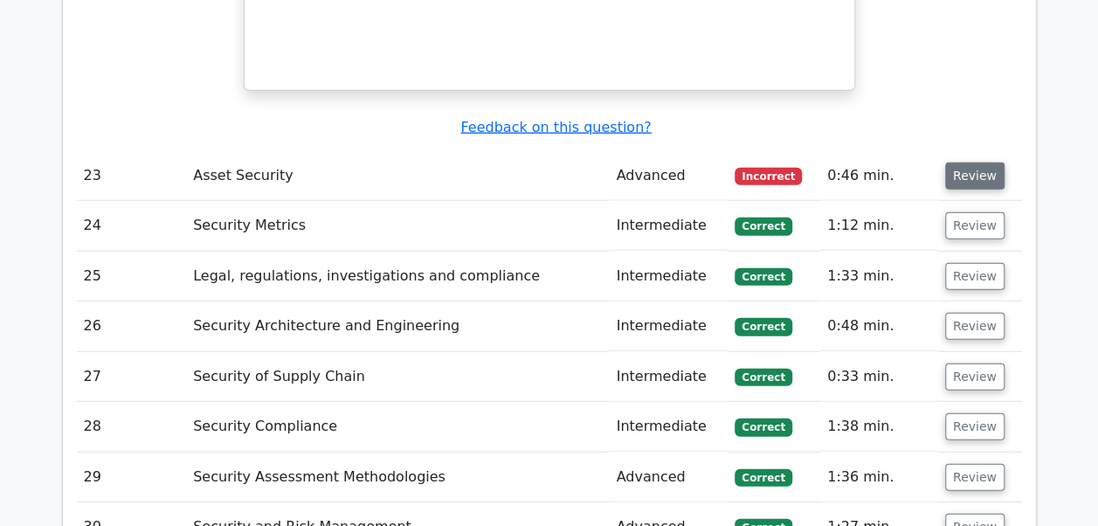
click at [980, 162] on button "Review" at bounding box center [974, 175] width 59 height 27
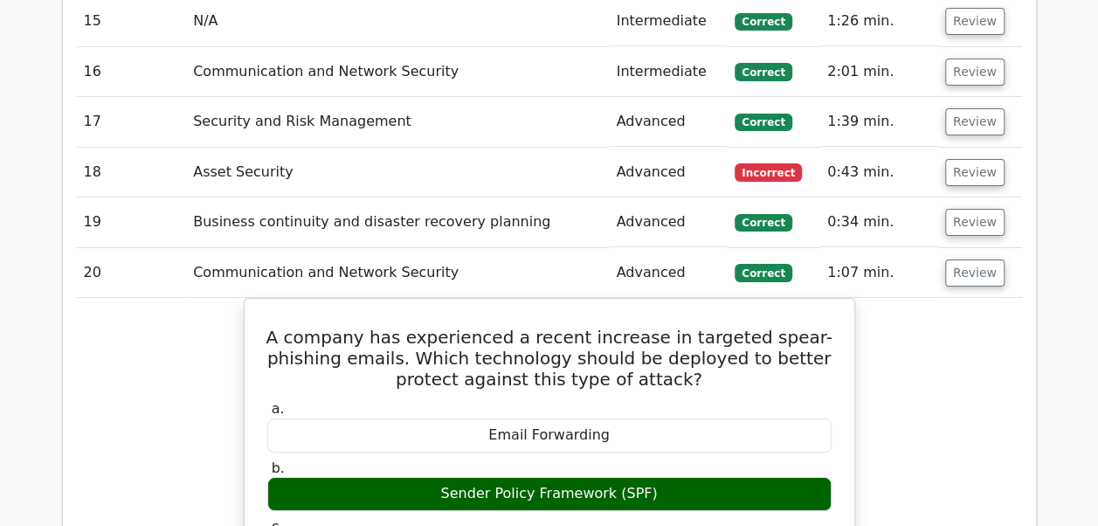
scroll to position [3124, 0]
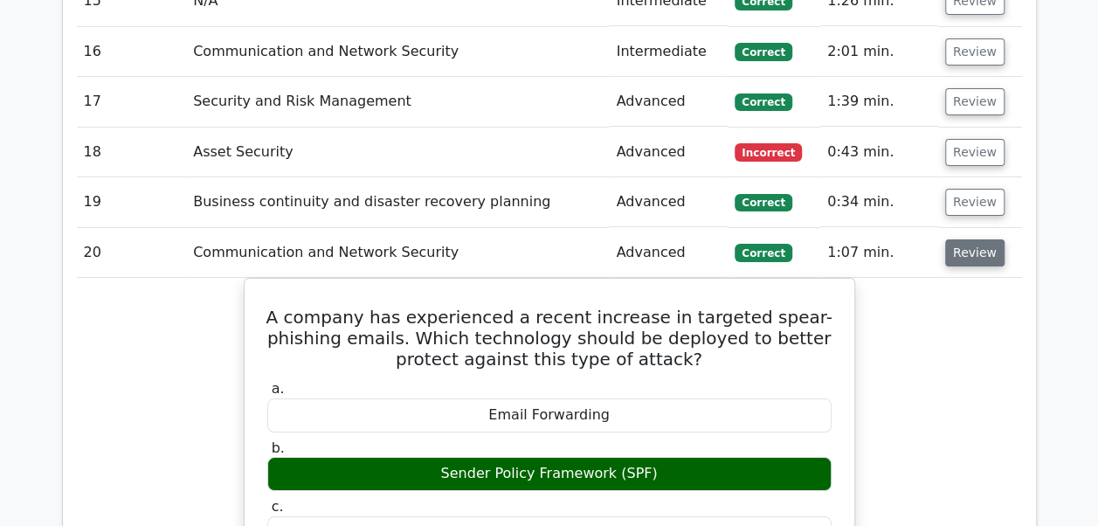
click at [977, 239] on button "Review" at bounding box center [974, 252] width 59 height 27
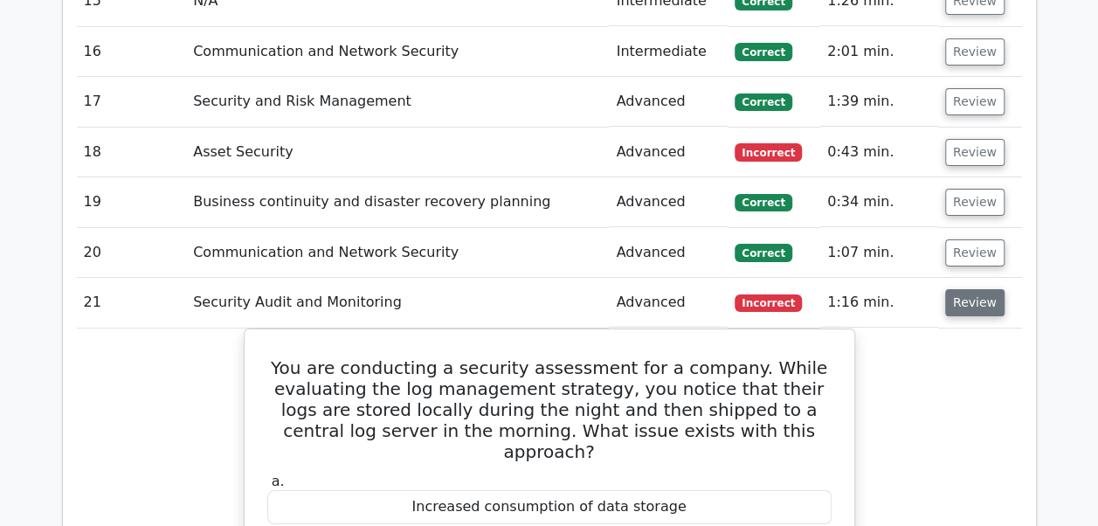
click at [968, 289] on button "Review" at bounding box center [974, 302] width 59 height 27
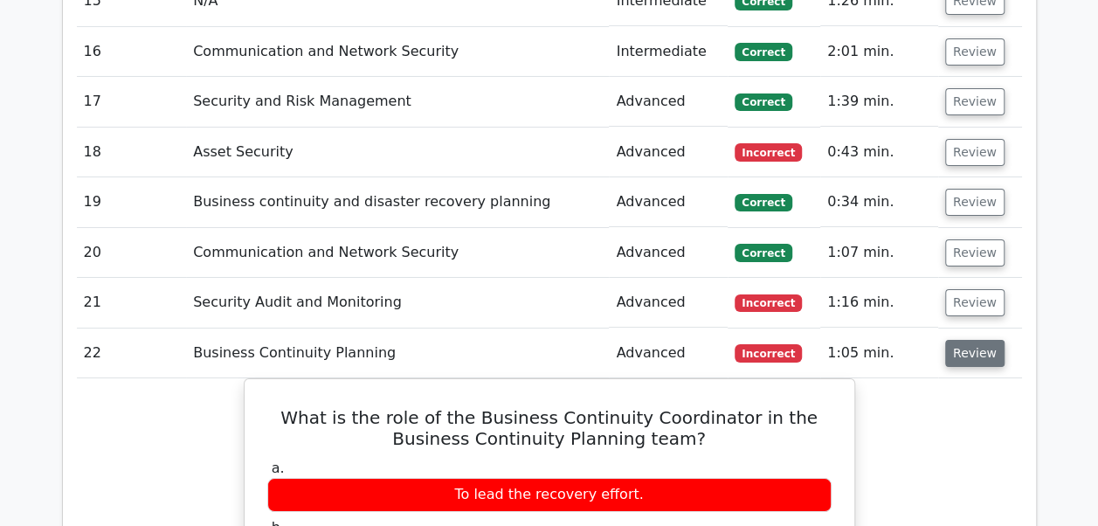
click at [961, 340] on button "Review" at bounding box center [974, 353] width 59 height 27
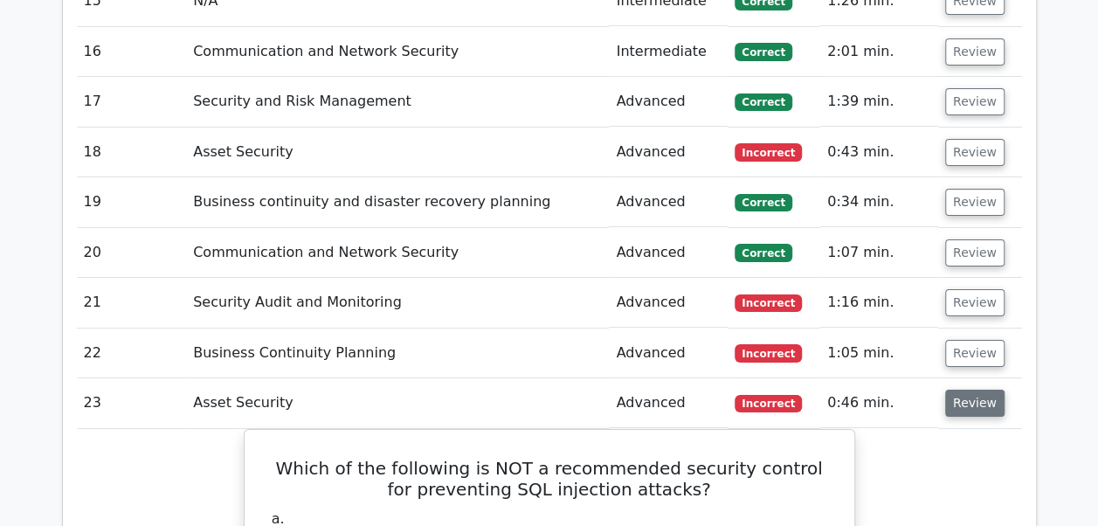
click at [956, 390] on button "Review" at bounding box center [974, 403] width 59 height 27
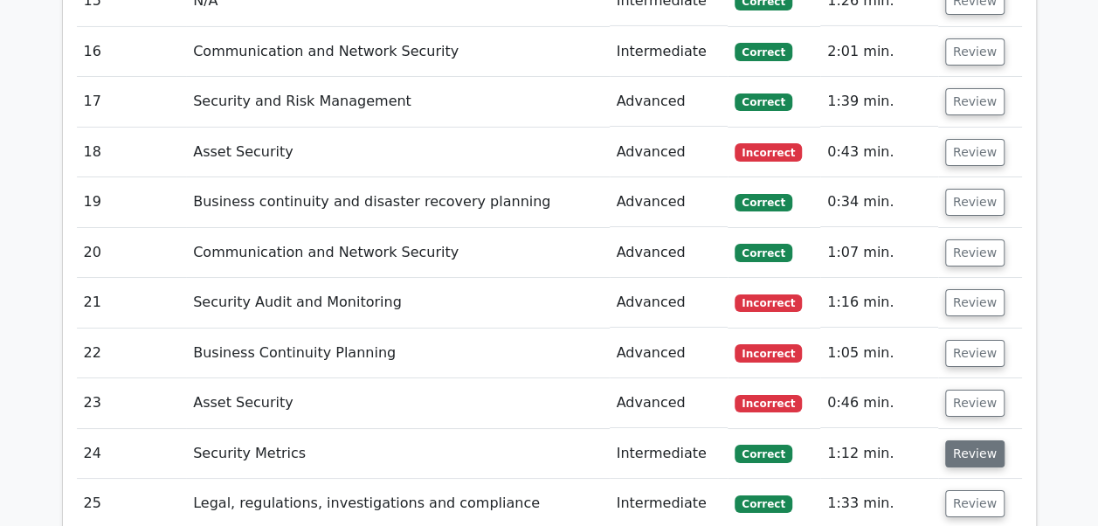
click at [963, 440] on button "Review" at bounding box center [974, 453] width 59 height 27
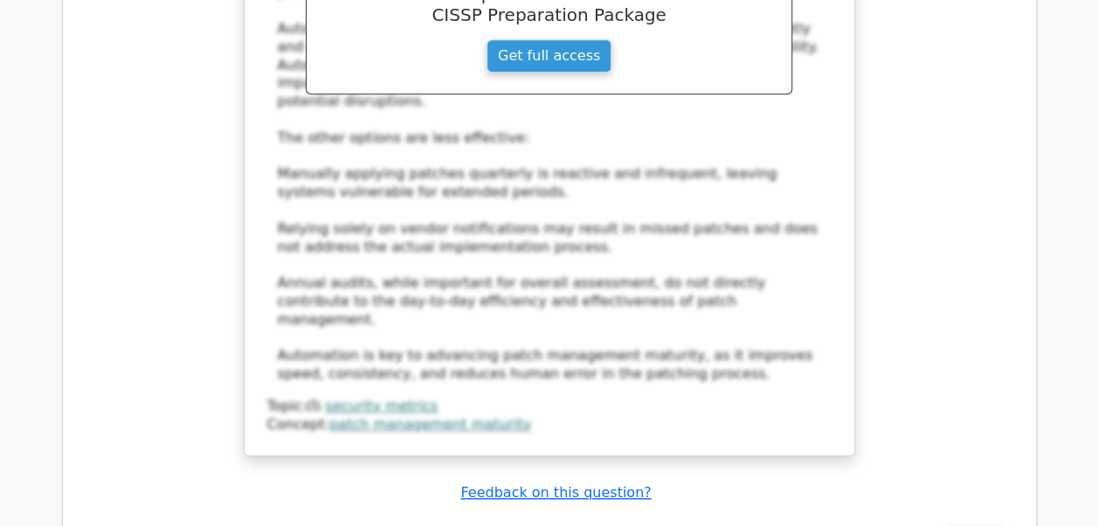
scroll to position [4219, 0]
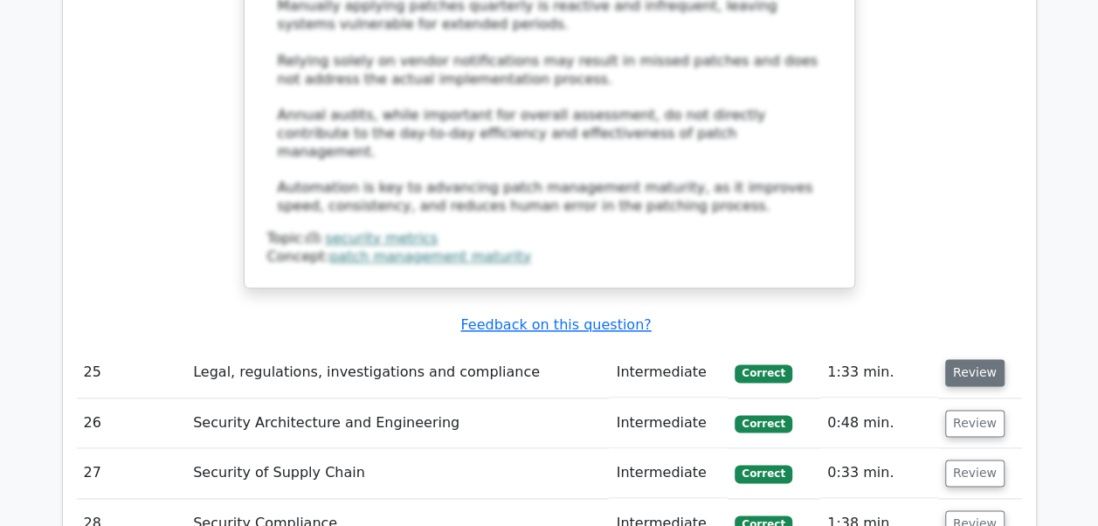
click at [959, 359] on button "Review" at bounding box center [974, 372] width 59 height 27
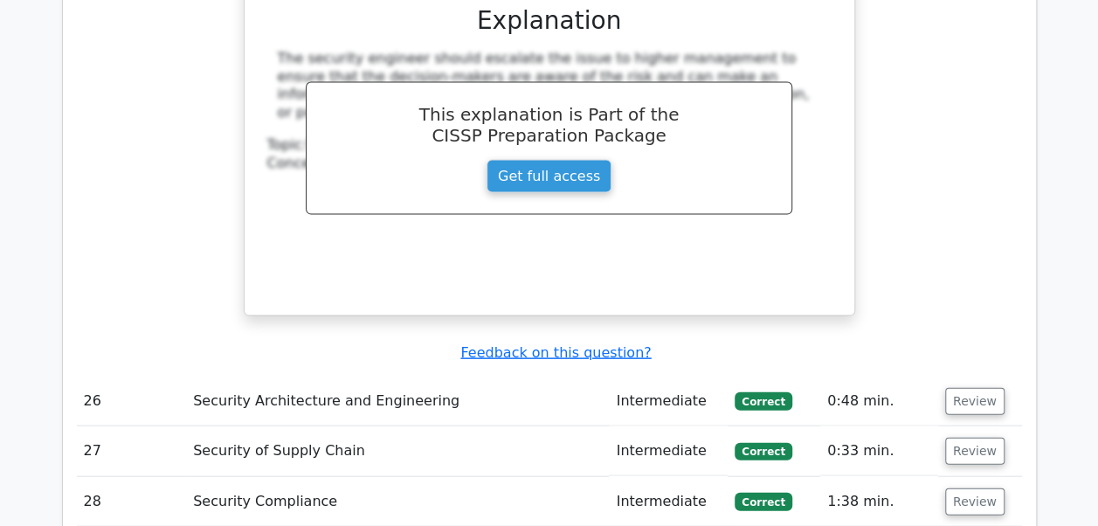
scroll to position [5057, 0]
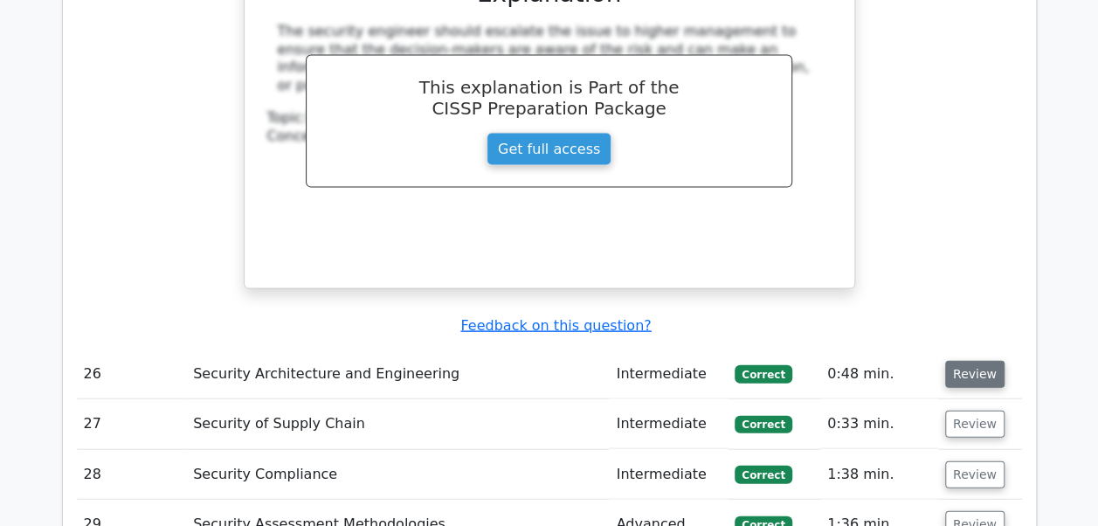
click at [975, 361] on button "Review" at bounding box center [974, 374] width 59 height 27
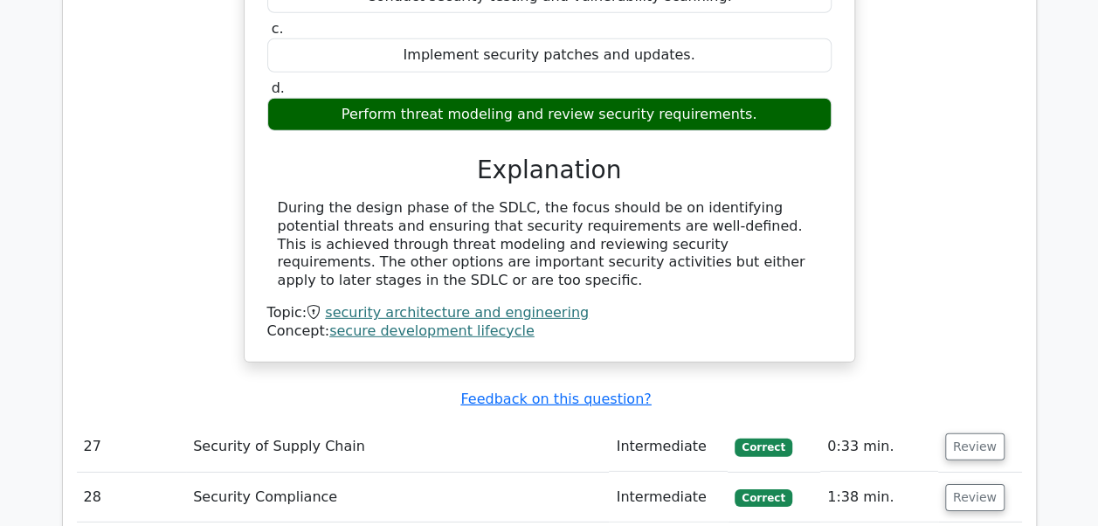
scroll to position [5733, 0]
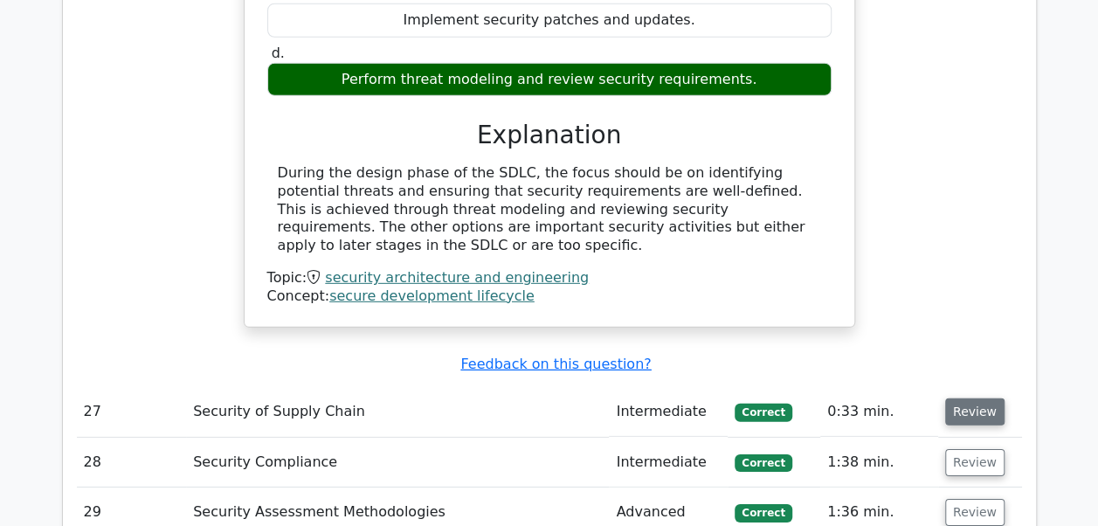
click at [951, 398] on button "Review" at bounding box center [974, 411] width 59 height 27
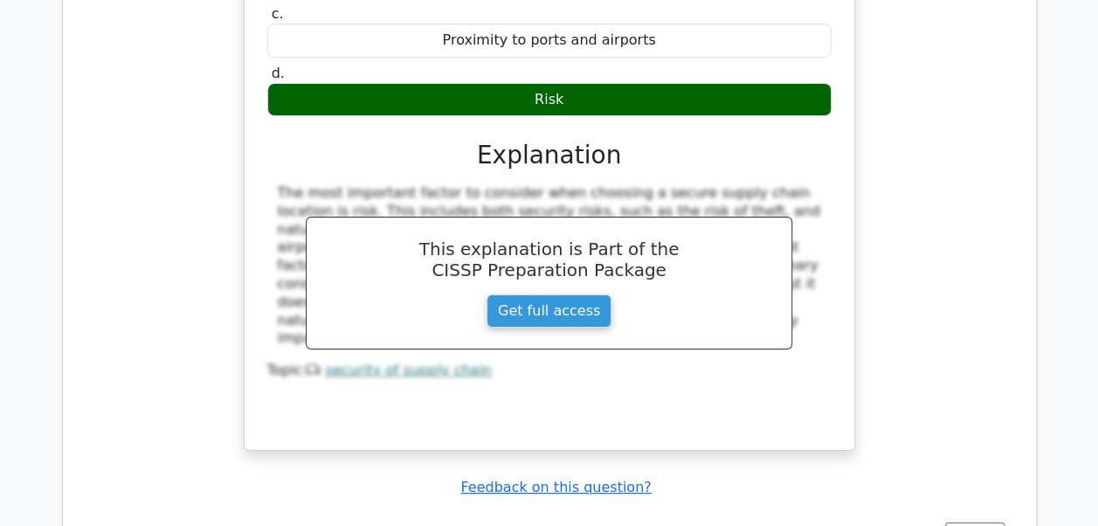
scroll to position [6386, 0]
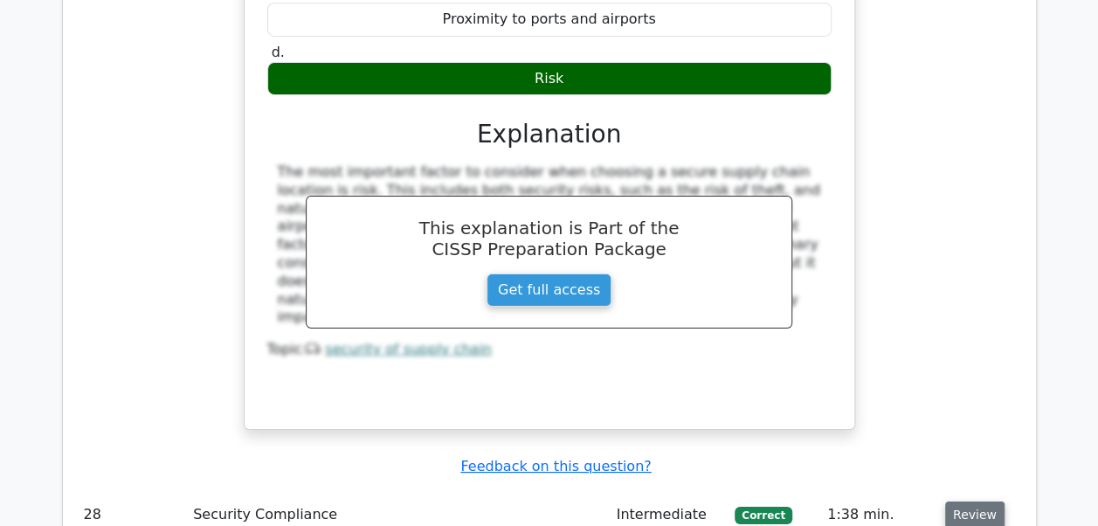
click at [973, 501] on button "Review" at bounding box center [974, 514] width 59 height 27
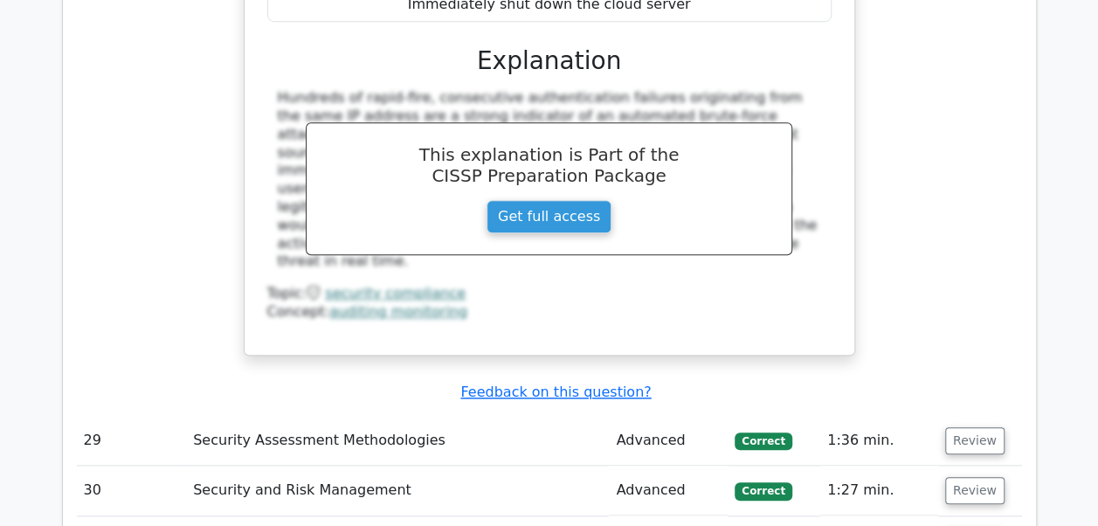
scroll to position [7318, 0]
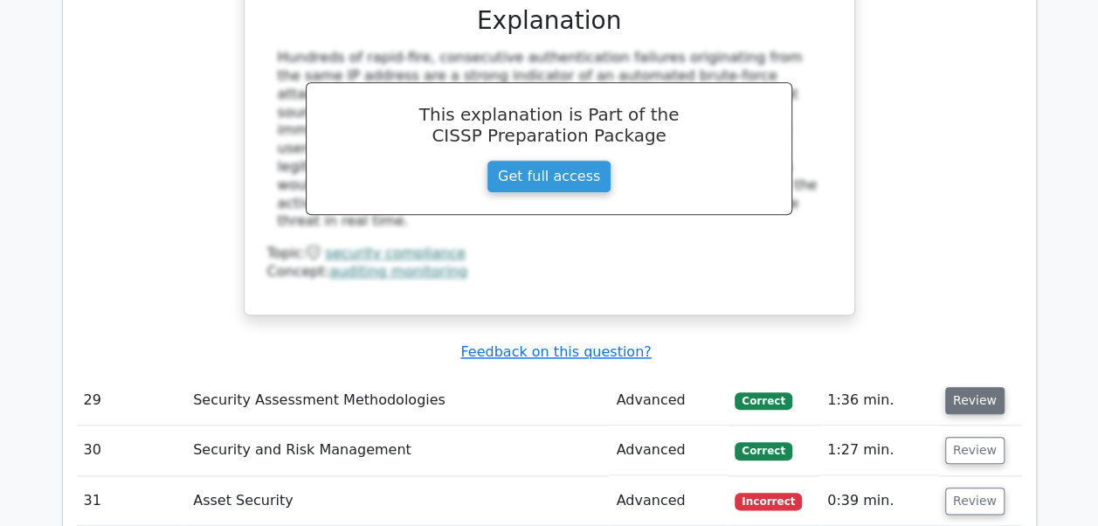
click at [978, 387] on button "Review" at bounding box center [974, 400] width 59 height 27
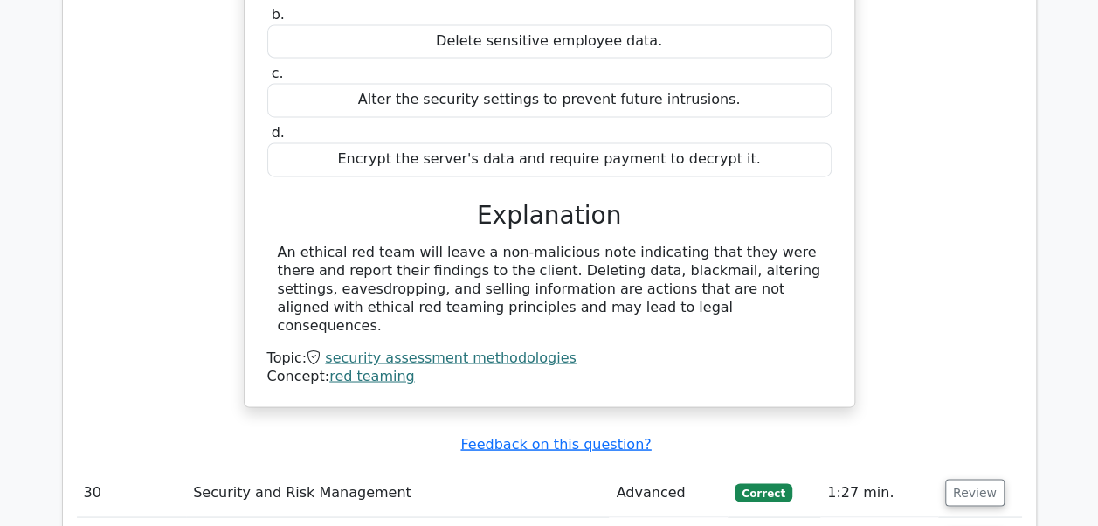
scroll to position [7923, 0]
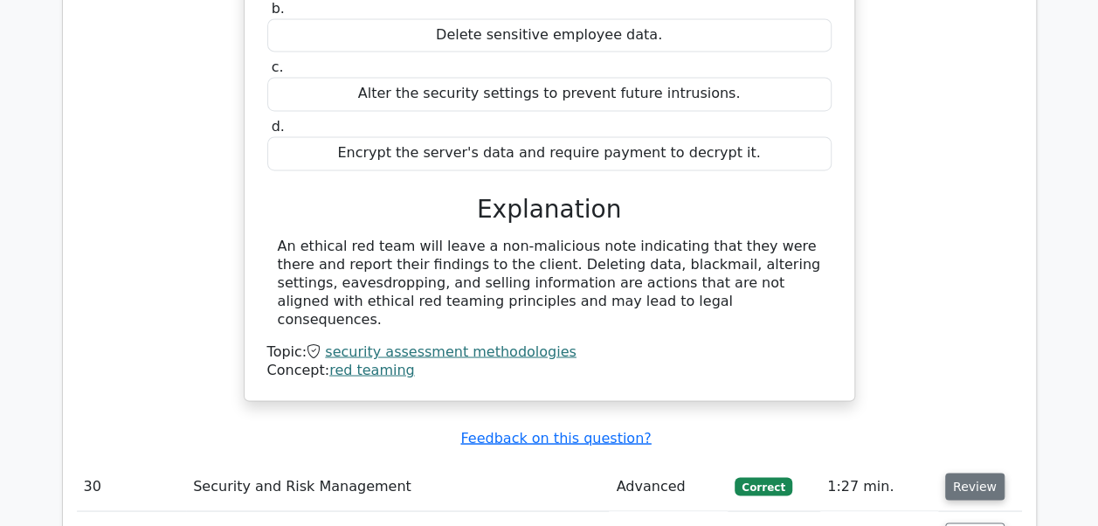
click at [960, 473] on button "Review" at bounding box center [974, 486] width 59 height 27
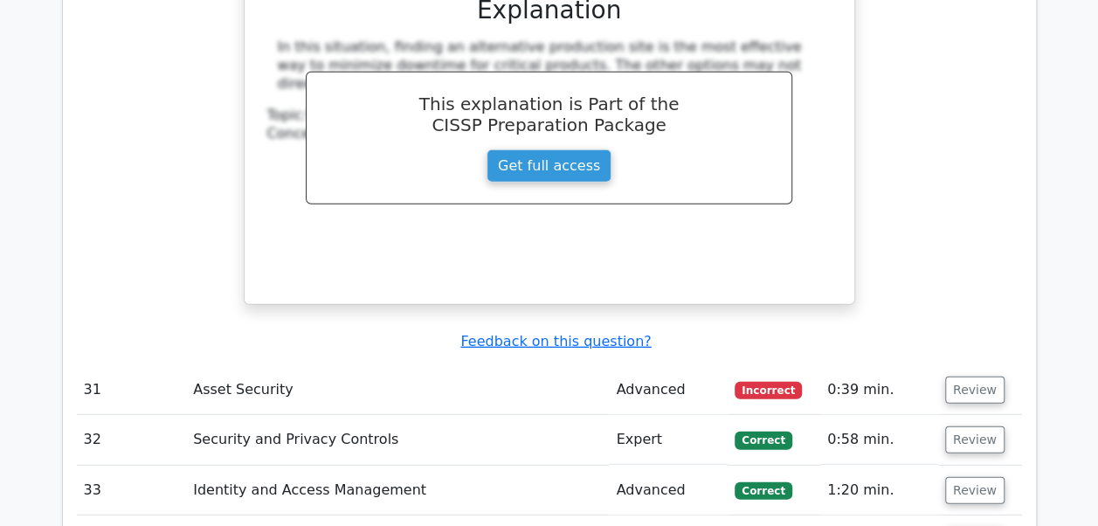
scroll to position [8832, 0]
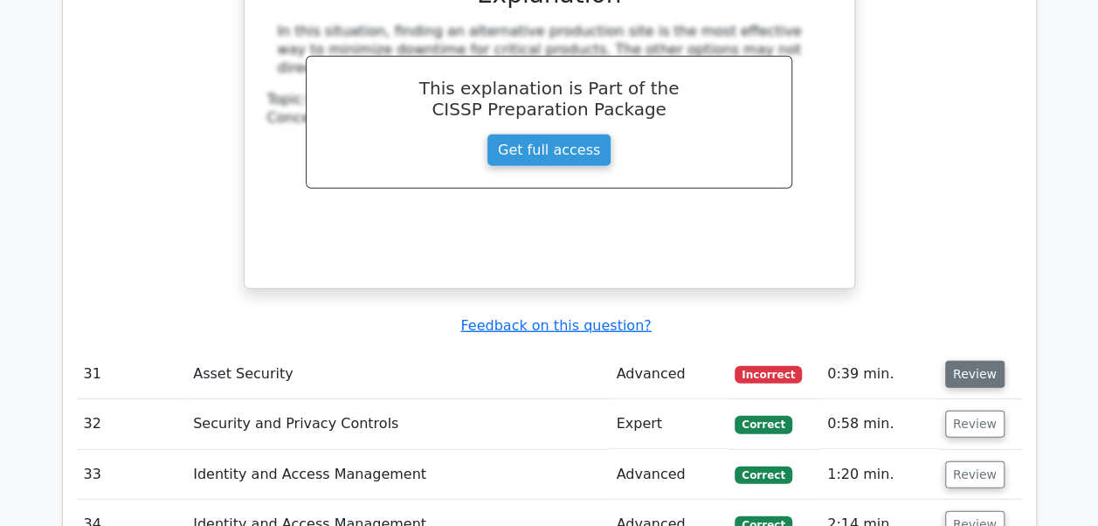
click at [987, 361] on button "Review" at bounding box center [974, 374] width 59 height 27
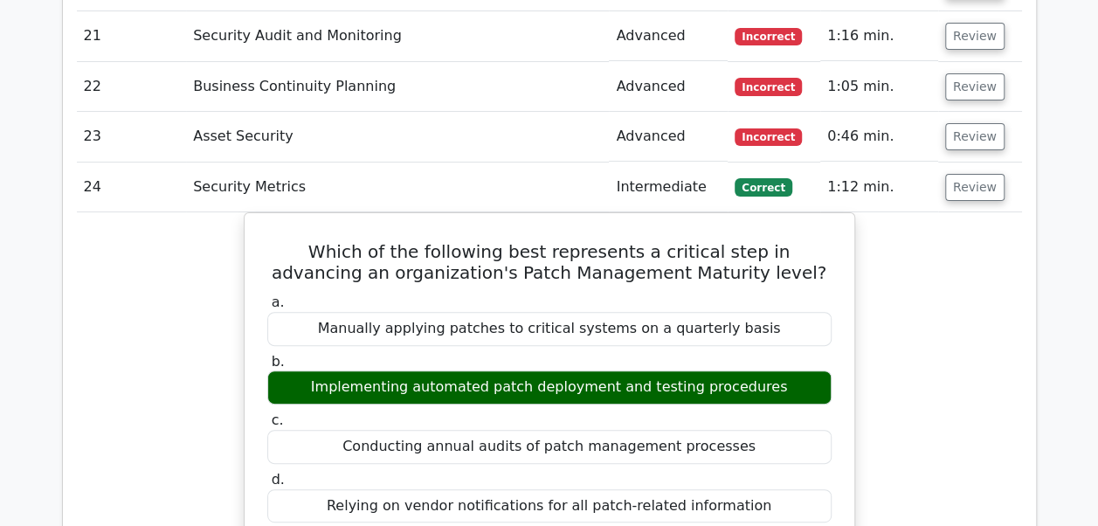
scroll to position [3375, 0]
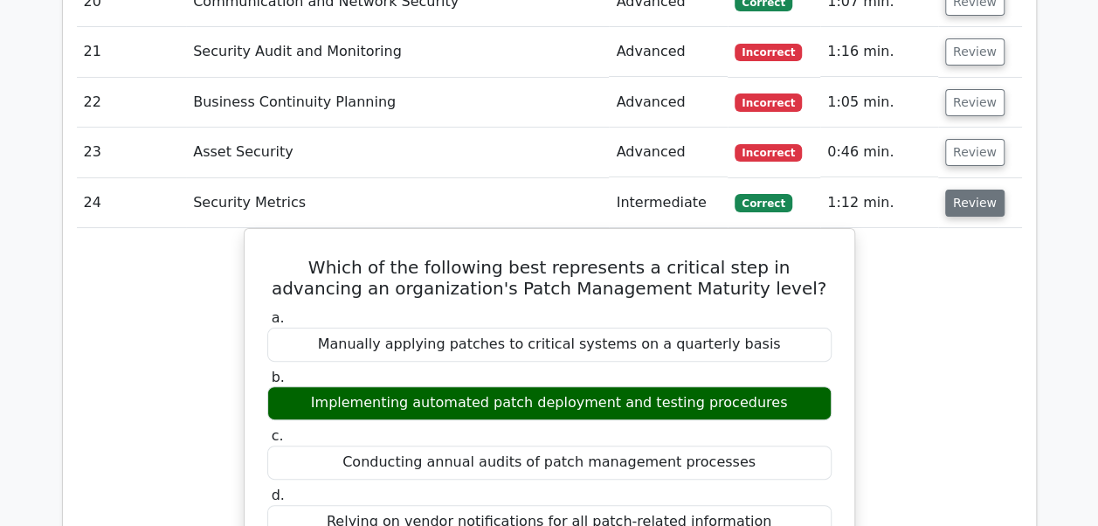
click at [973, 190] on button "Review" at bounding box center [974, 203] width 59 height 27
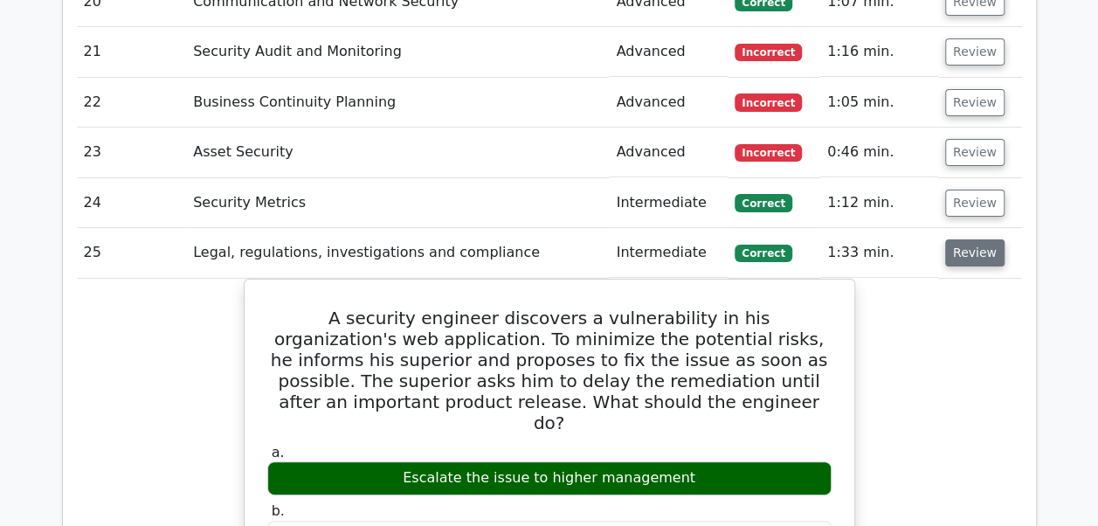
click at [961, 239] on button "Review" at bounding box center [974, 252] width 59 height 27
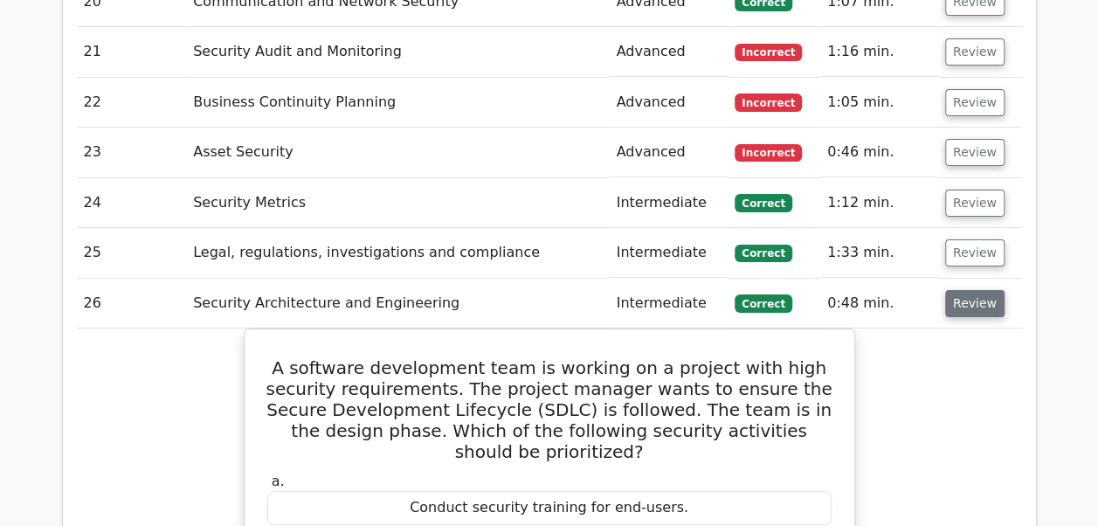
click at [960, 290] on button "Review" at bounding box center [974, 303] width 59 height 27
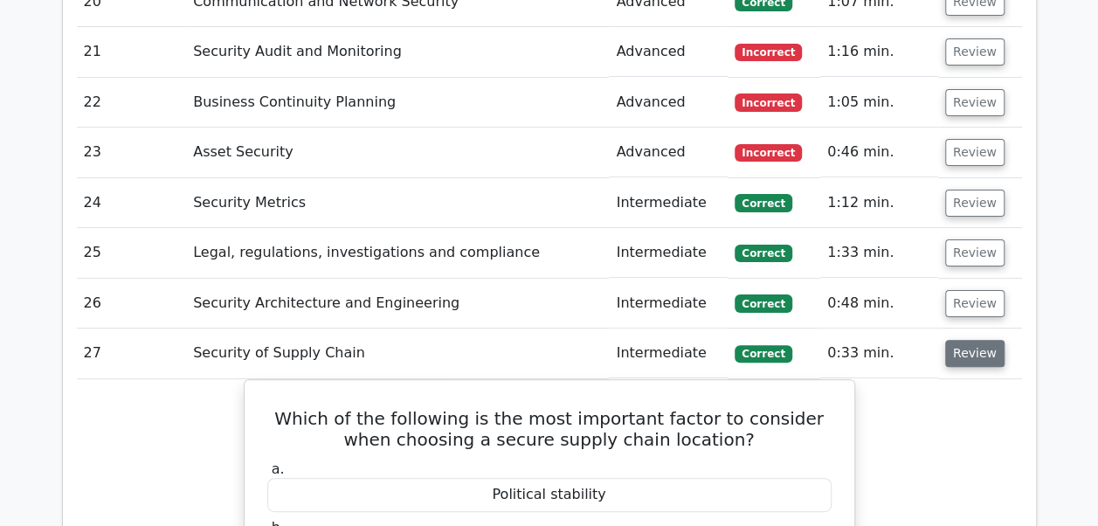
click at [964, 340] on button "Review" at bounding box center [974, 353] width 59 height 27
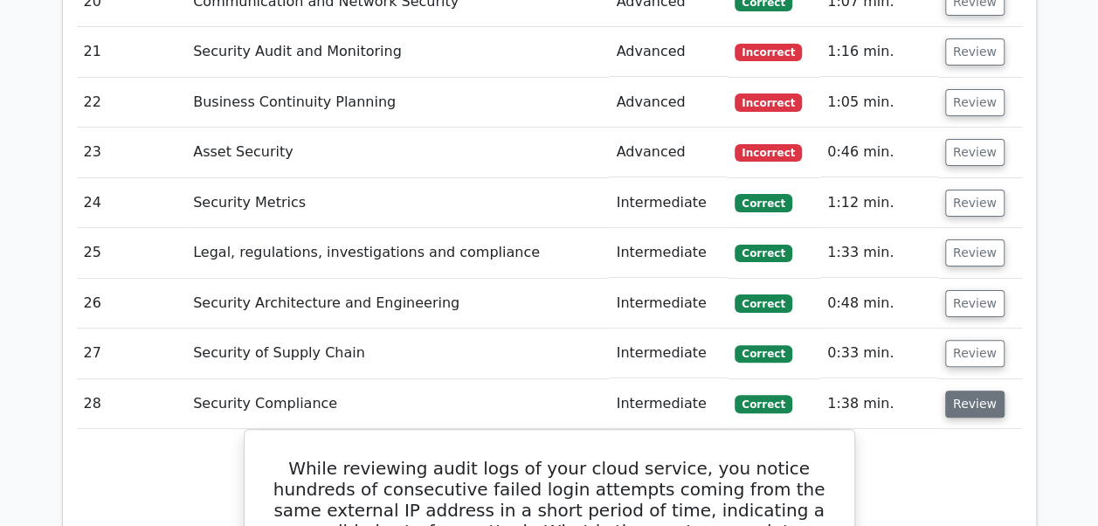
click at [964, 390] on button "Review" at bounding box center [974, 403] width 59 height 27
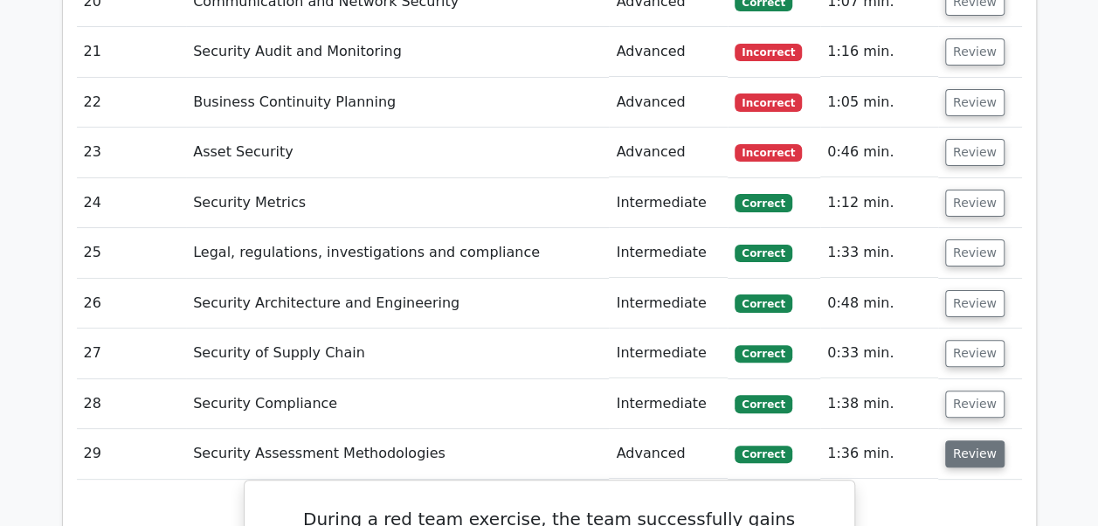
click at [964, 440] on button "Review" at bounding box center [974, 453] width 59 height 27
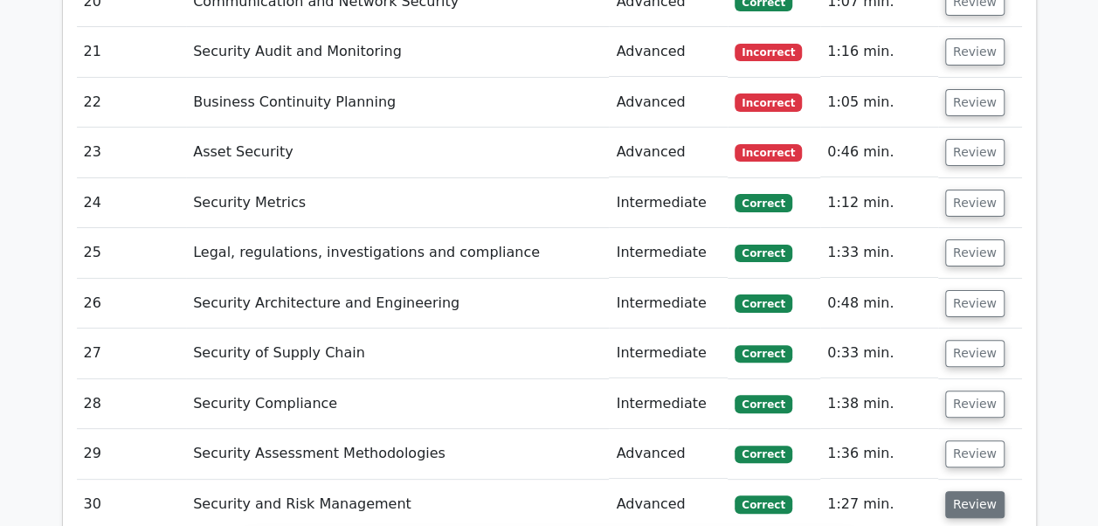
click at [960, 491] on button "Review" at bounding box center [974, 504] width 59 height 27
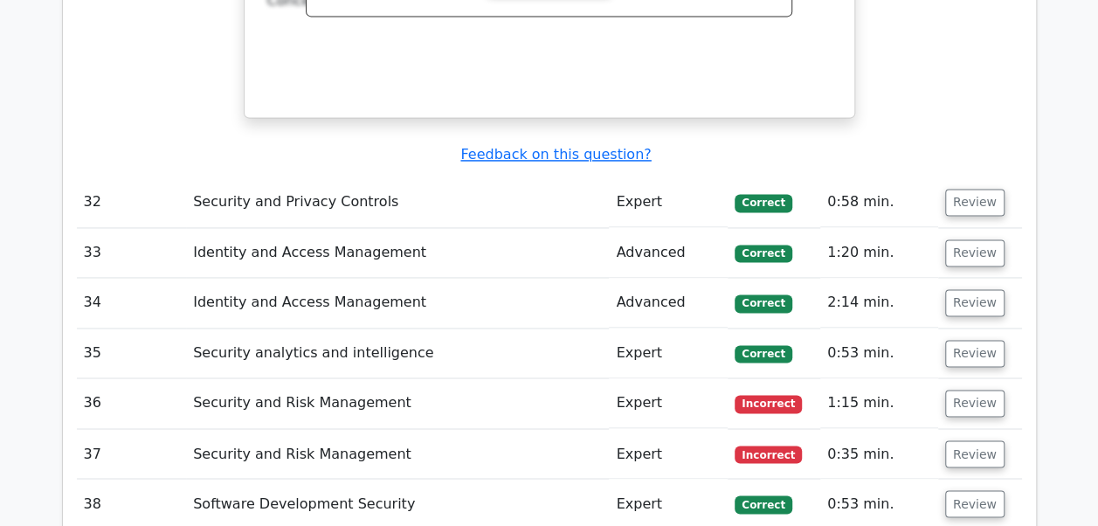
scroll to position [4563, 0]
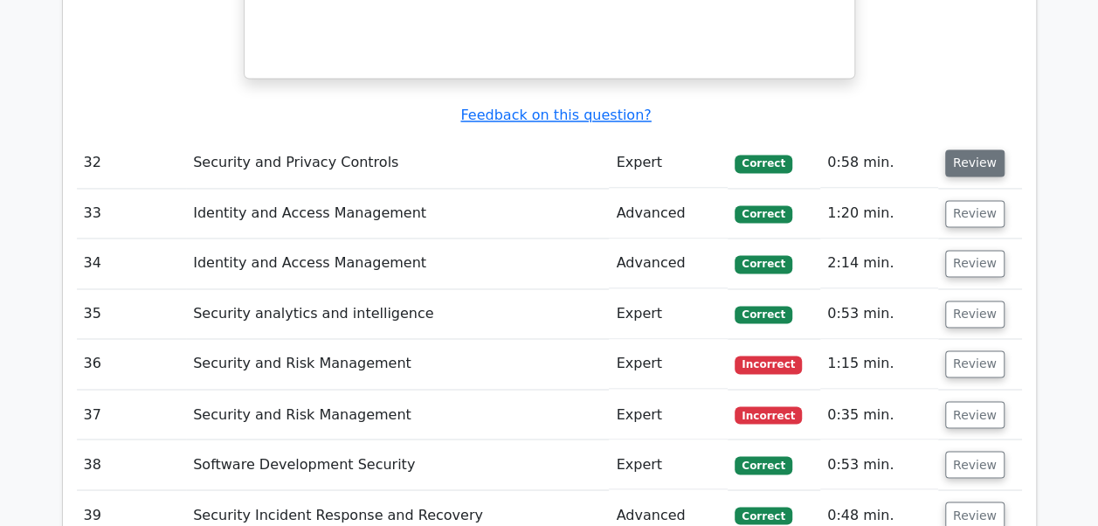
click at [973, 149] on button "Review" at bounding box center [974, 162] width 59 height 27
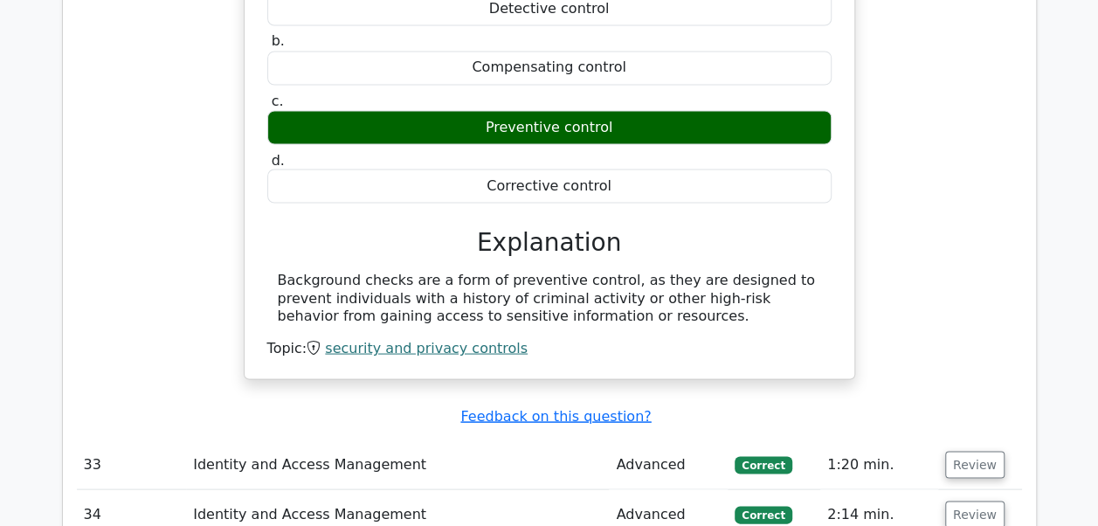
scroll to position [4923, 0]
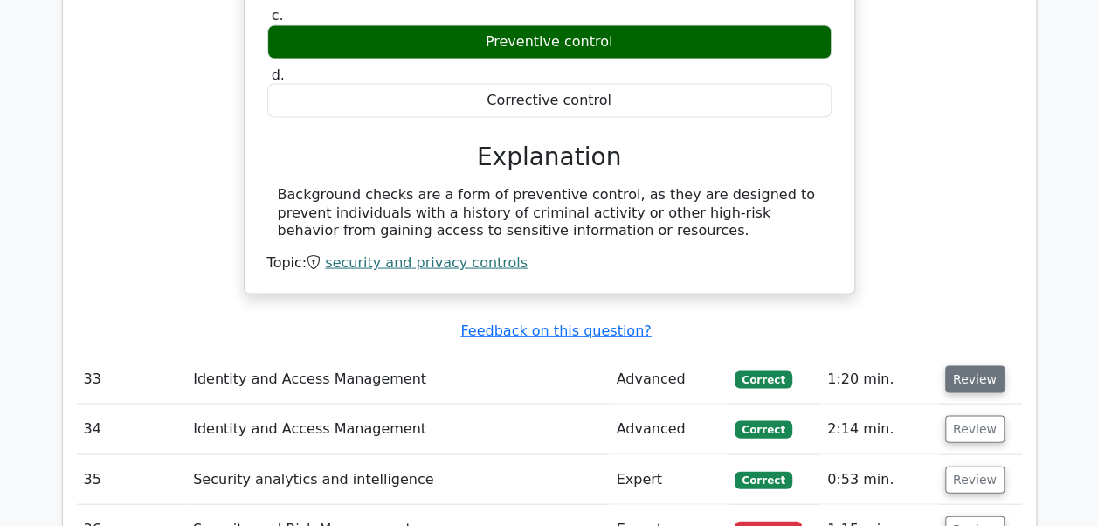
click at [968, 365] on button "Review" at bounding box center [974, 378] width 59 height 27
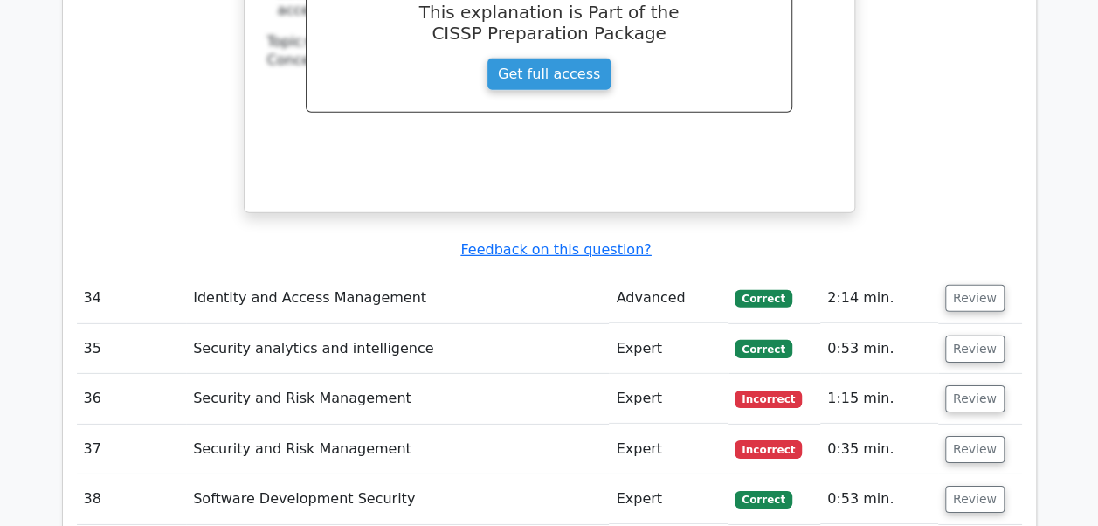
scroll to position [5833, 0]
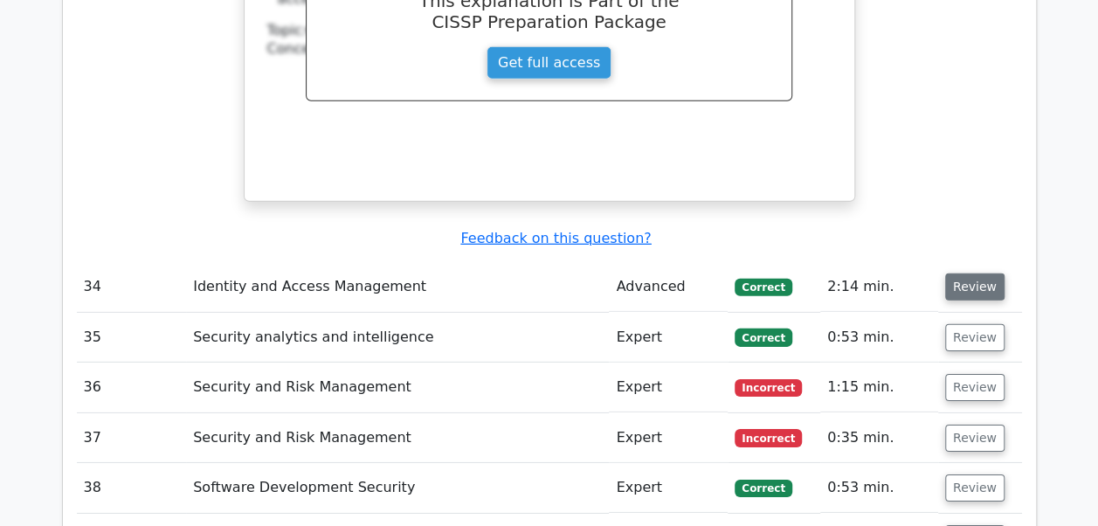
click at [972, 273] on button "Review" at bounding box center [974, 286] width 59 height 27
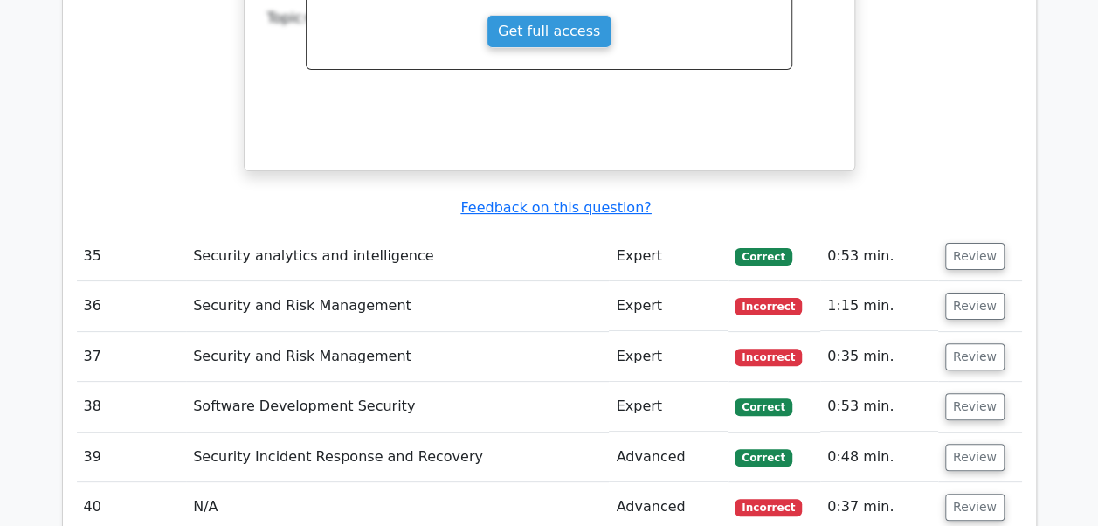
scroll to position [6683, 0]
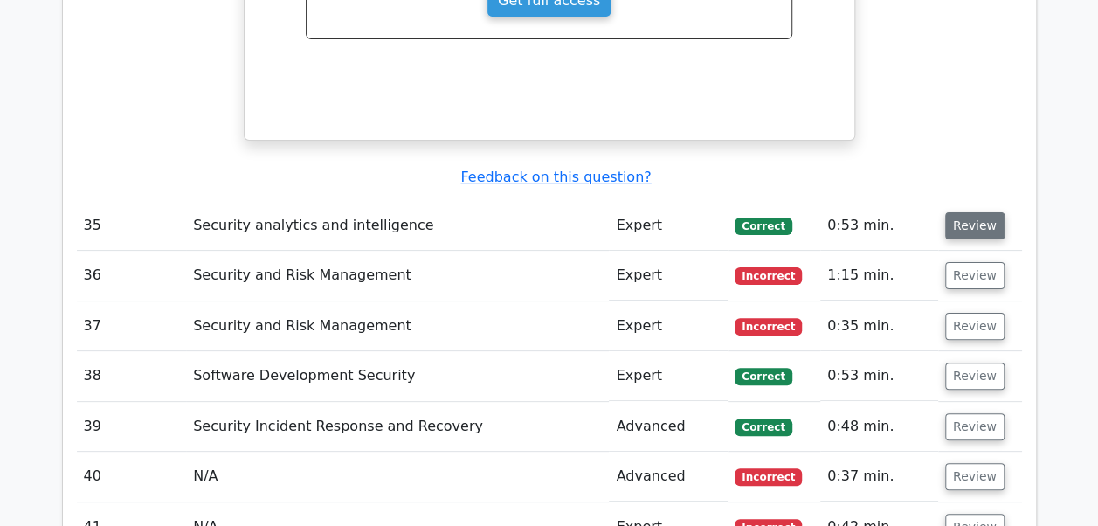
click at [976, 212] on button "Review" at bounding box center [974, 225] width 59 height 27
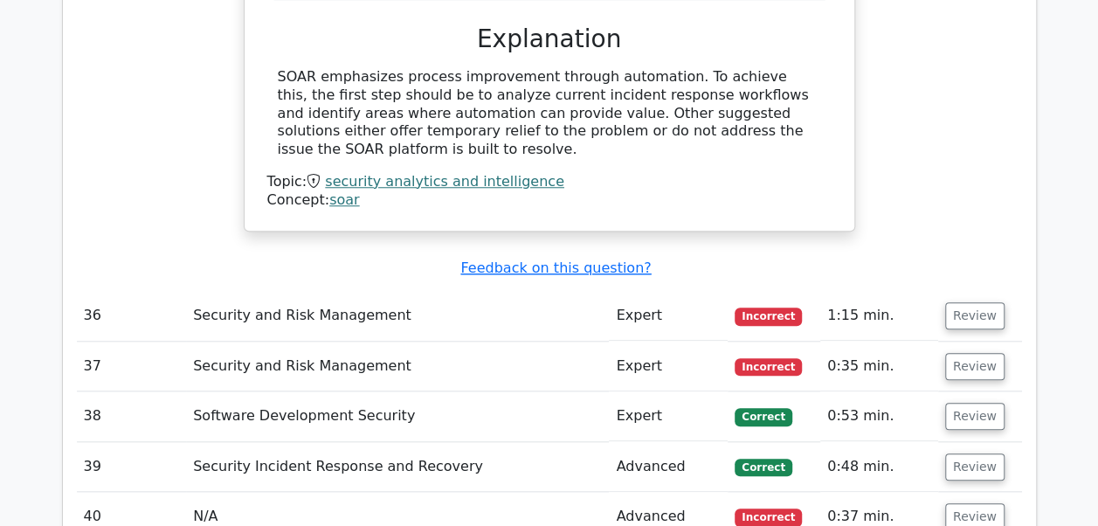
scroll to position [7289, 0]
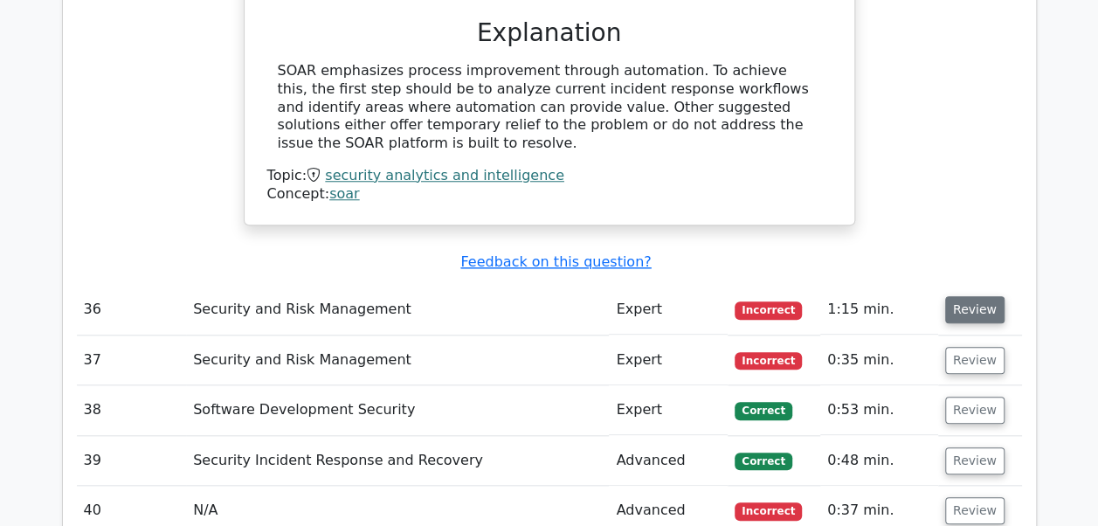
click at [968, 296] on button "Review" at bounding box center [974, 309] width 59 height 27
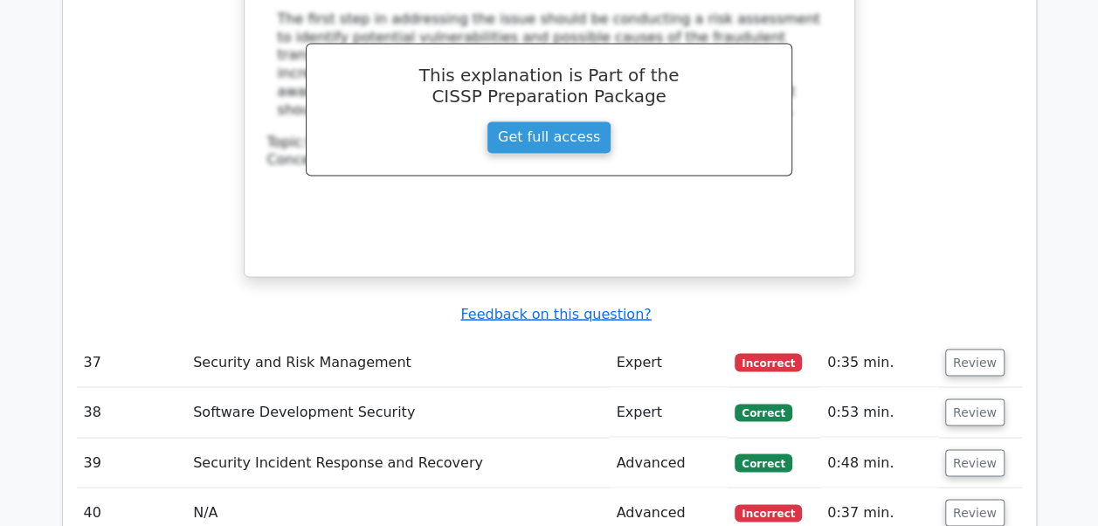
scroll to position [8023, 0]
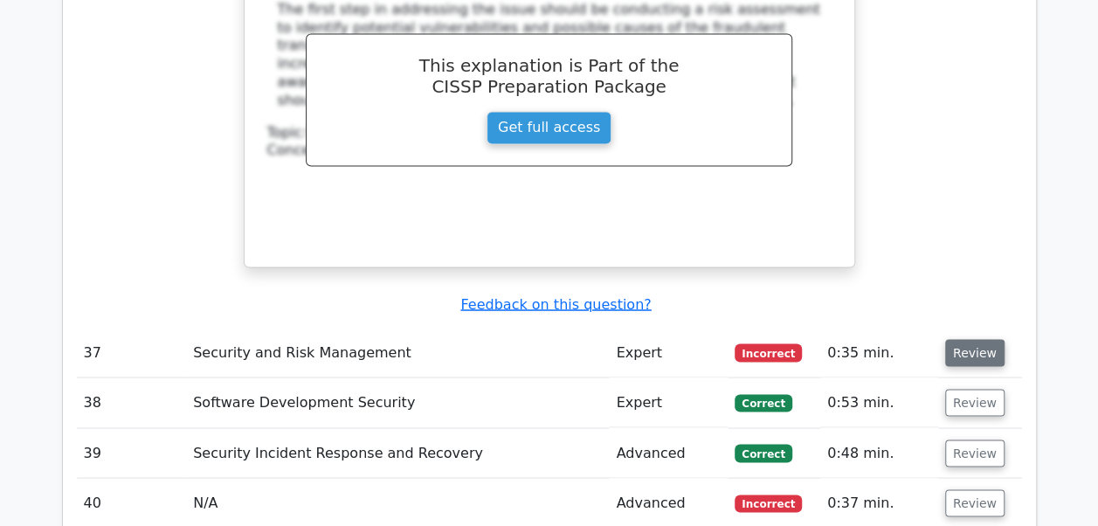
click at [966, 339] on button "Review" at bounding box center [974, 352] width 59 height 27
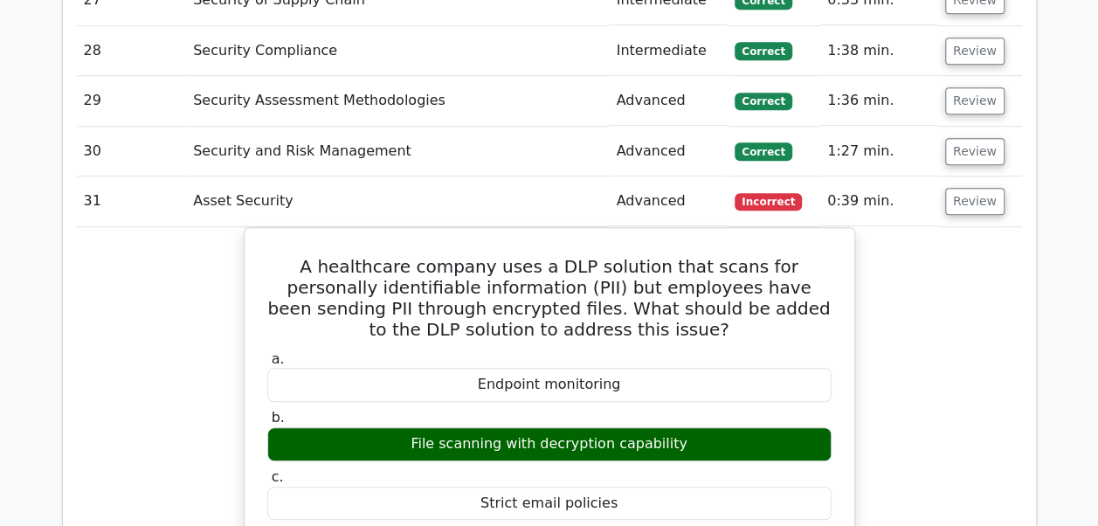
scroll to position [3713, 0]
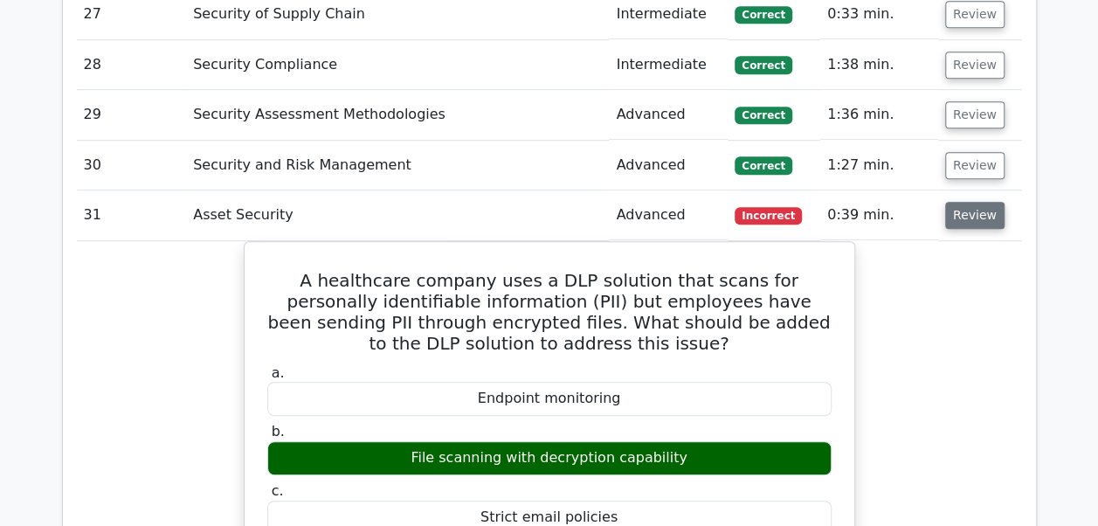
click at [985, 202] on button "Review" at bounding box center [974, 215] width 59 height 27
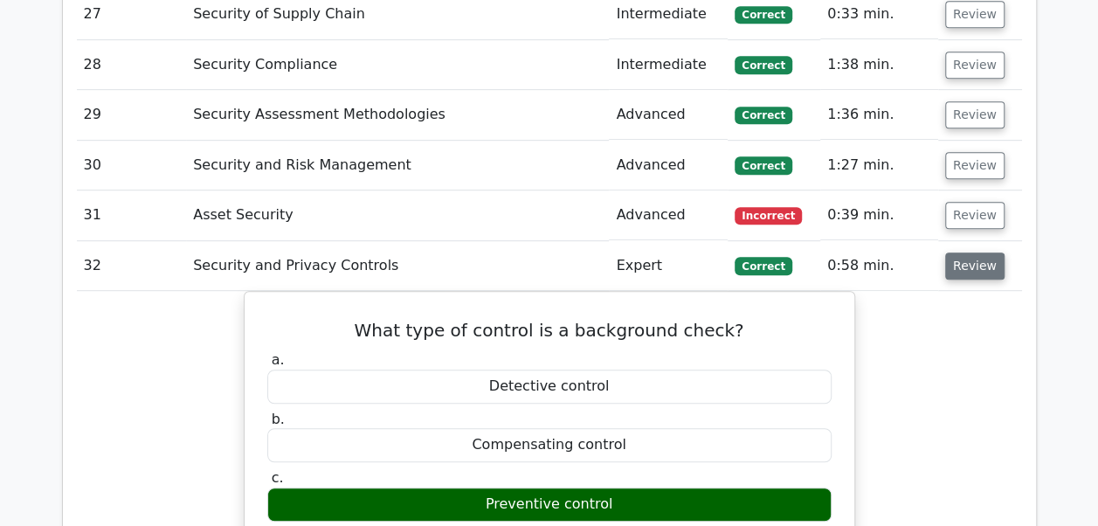
click at [973, 252] on button "Review" at bounding box center [974, 265] width 59 height 27
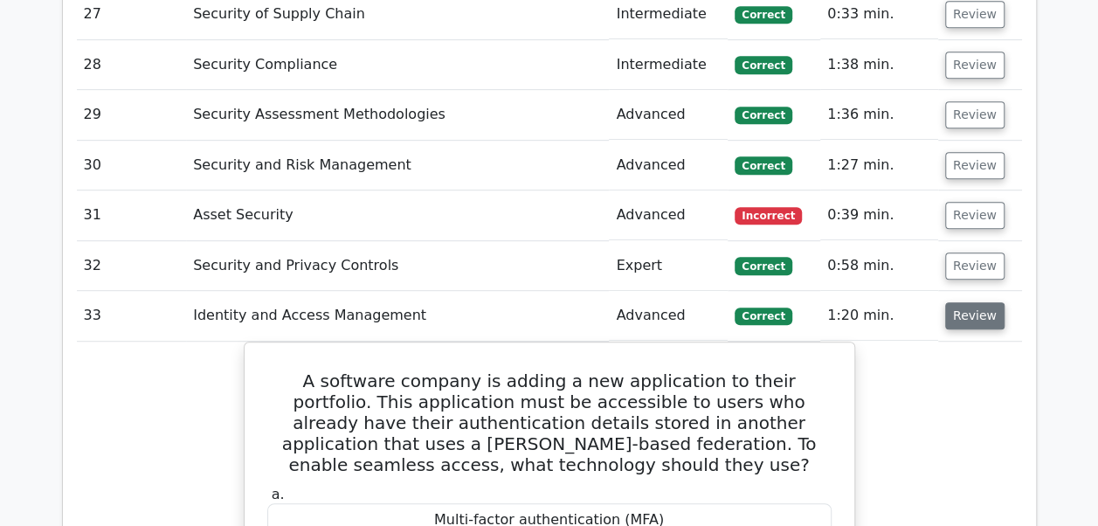
click at [969, 302] on button "Review" at bounding box center [974, 315] width 59 height 27
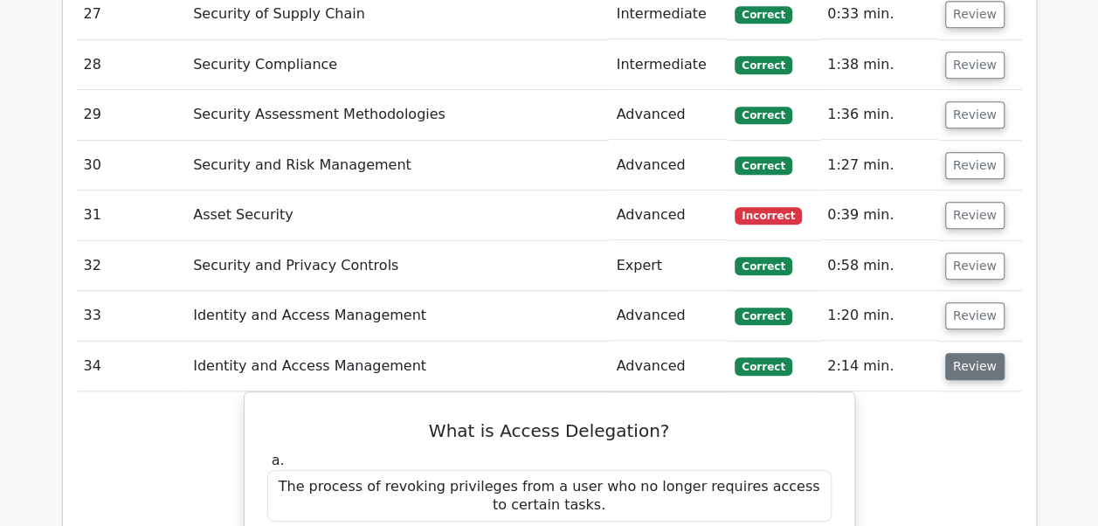
click at [966, 353] on button "Review" at bounding box center [974, 366] width 59 height 27
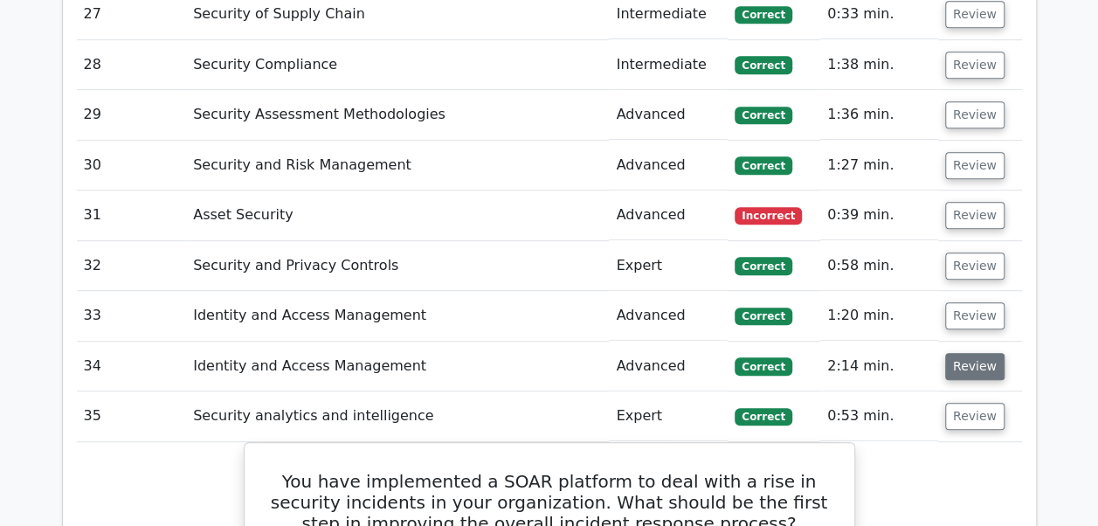
click at [960, 353] on button "Review" at bounding box center [974, 366] width 59 height 27
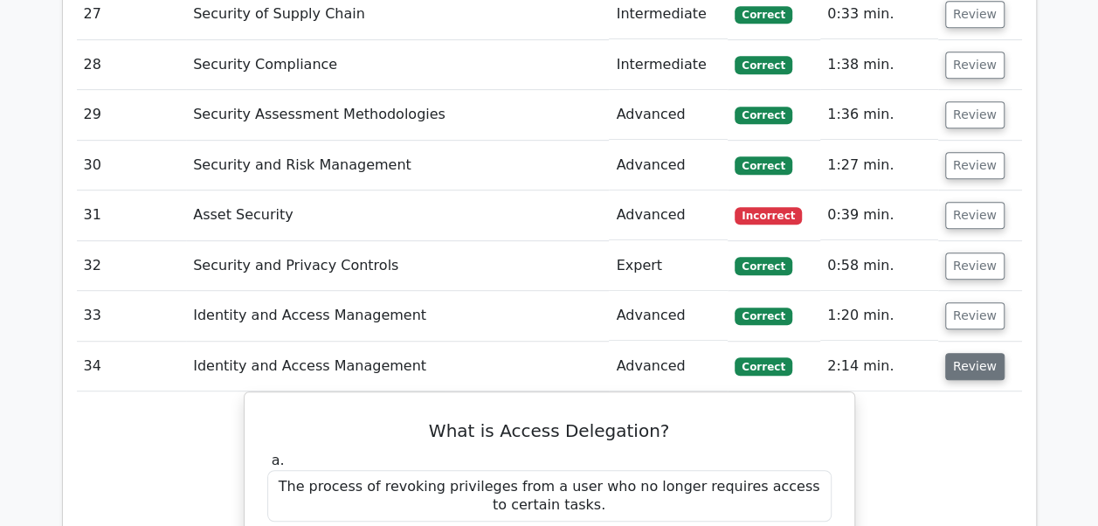
click at [960, 353] on button "Review" at bounding box center [974, 366] width 59 height 27
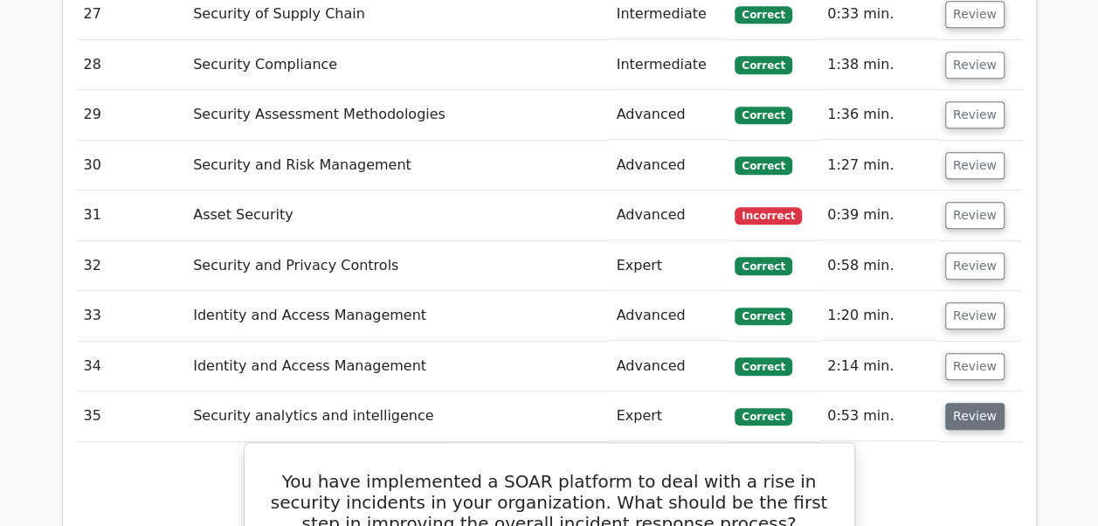
click at [959, 403] on button "Review" at bounding box center [974, 416] width 59 height 27
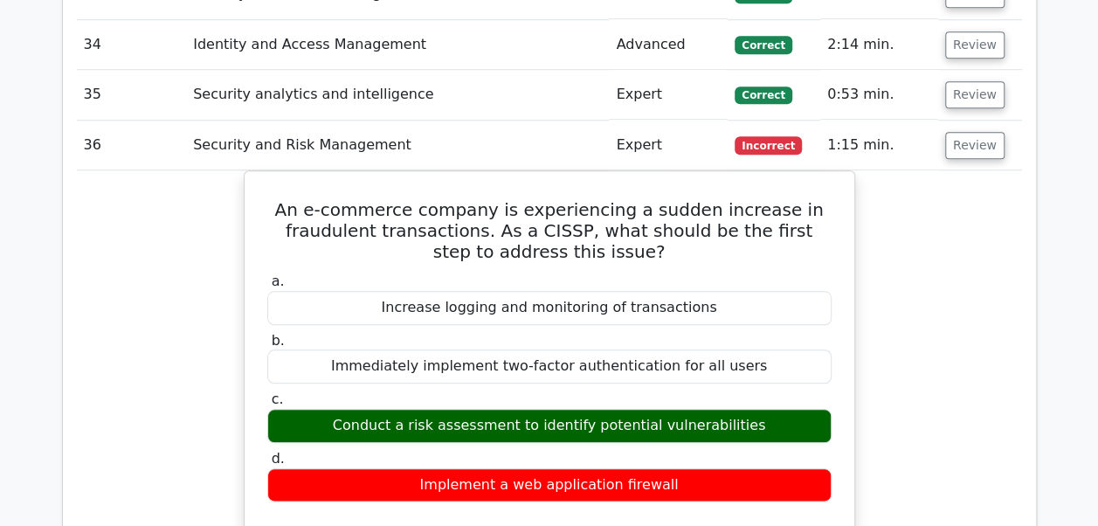
scroll to position [4029, 0]
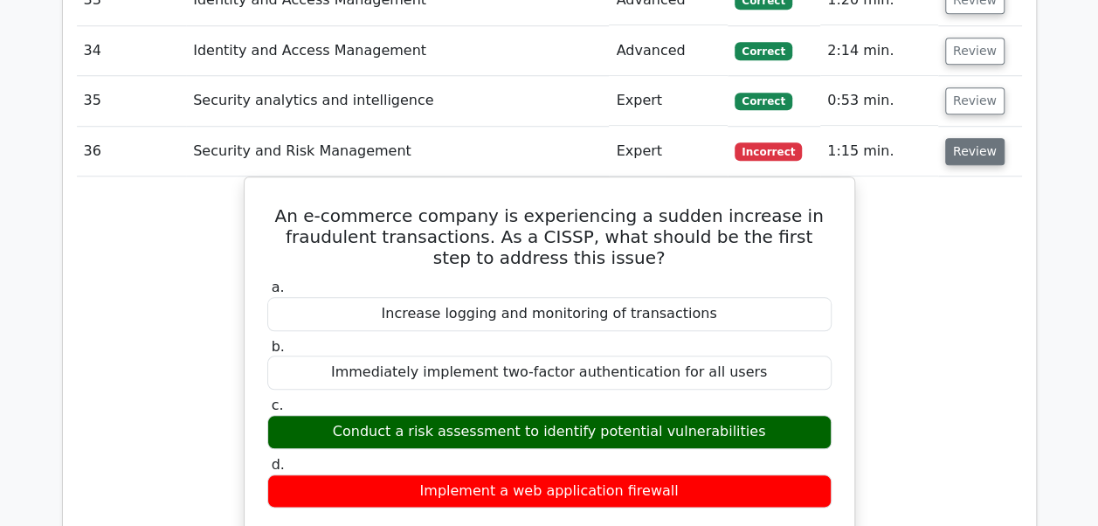
click at [975, 138] on button "Review" at bounding box center [974, 151] width 59 height 27
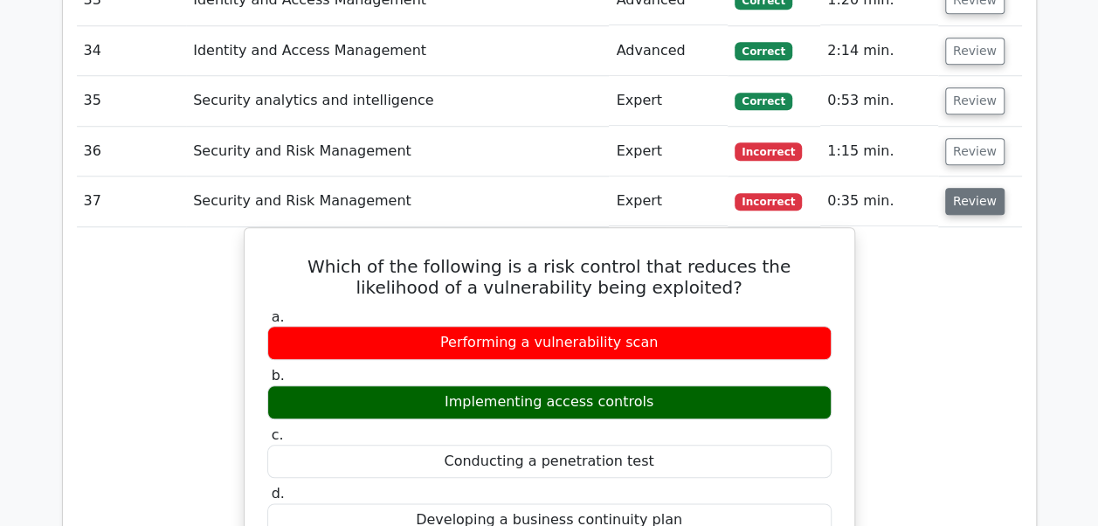
click at [985, 188] on button "Review" at bounding box center [974, 201] width 59 height 27
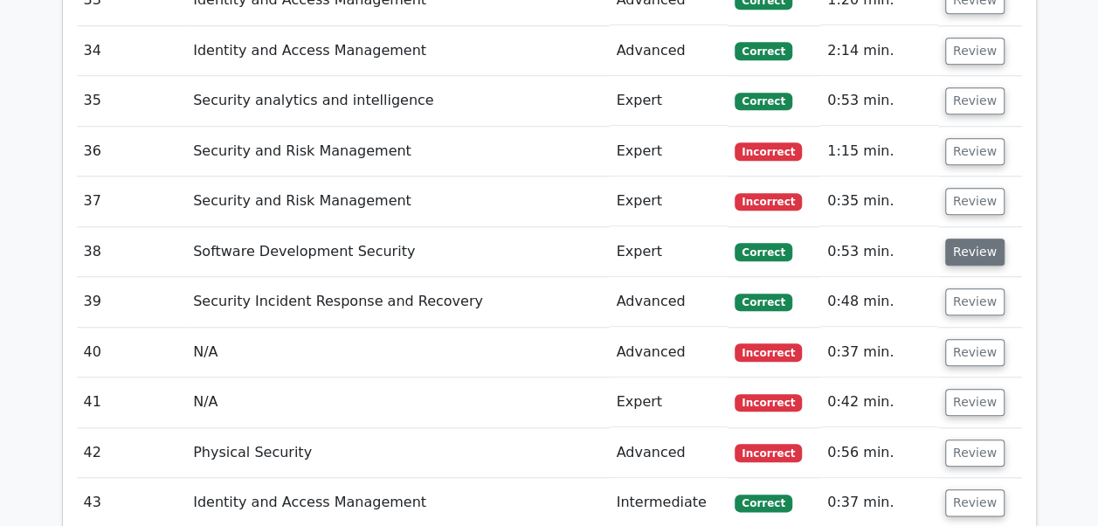
click at [963, 238] on button "Review" at bounding box center [974, 251] width 59 height 27
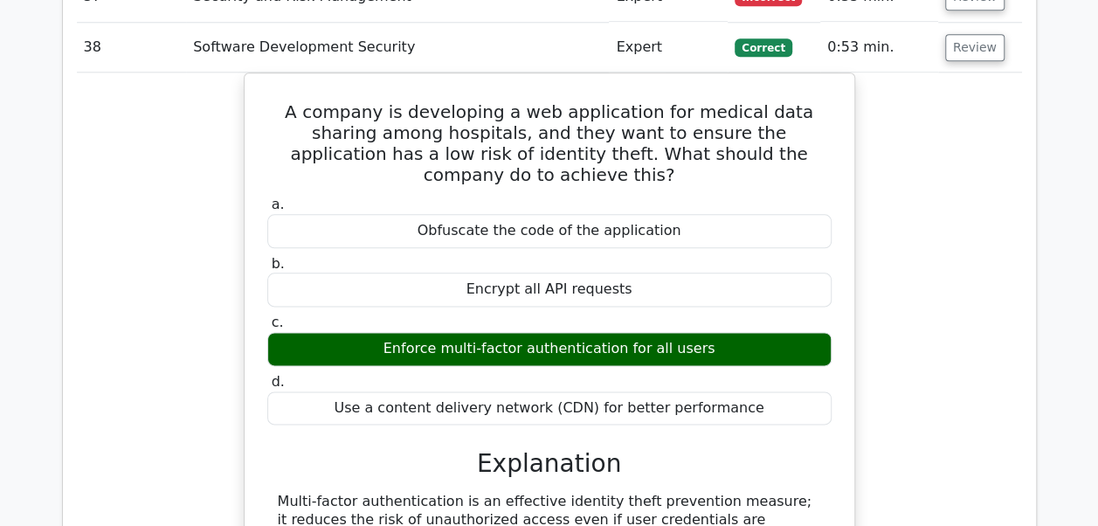
scroll to position [4238, 0]
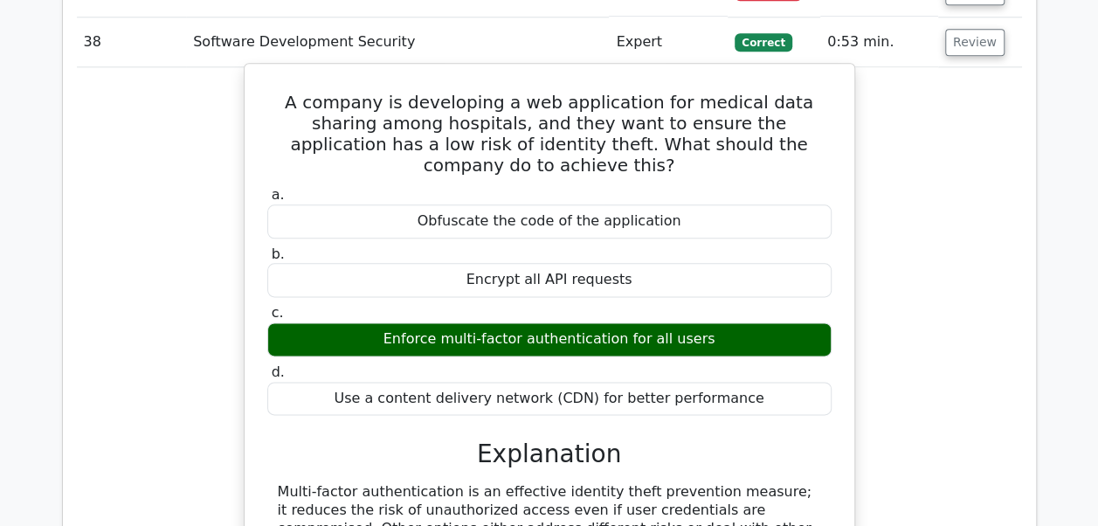
drag, startPoint x: 433, startPoint y: 137, endPoint x: 494, endPoint y: 139, distance: 61.2
click at [494, 204] on div "Obfuscate the code of the application" at bounding box center [549, 221] width 564 height 34
copy div "Obfuscate"
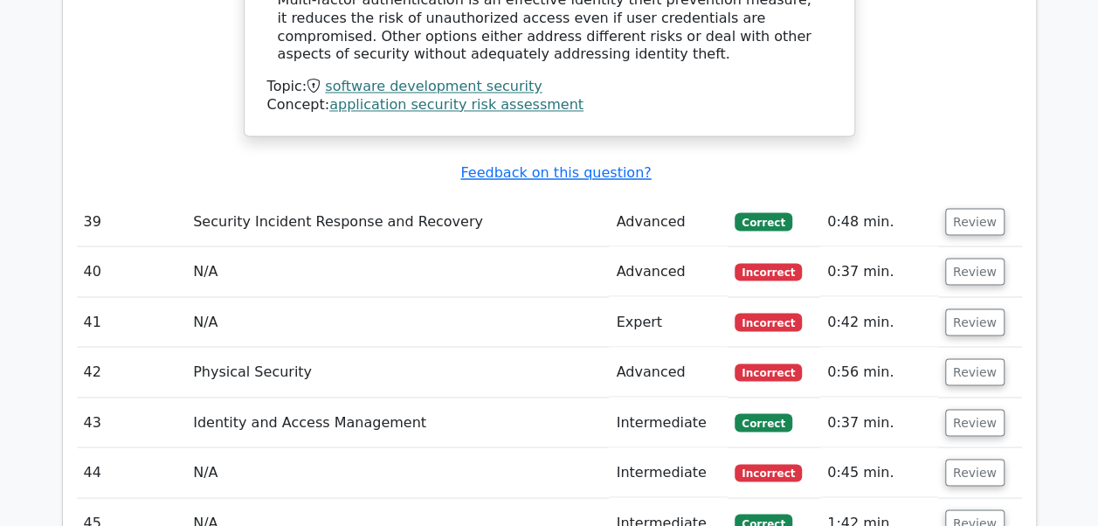
scroll to position [4785, 0]
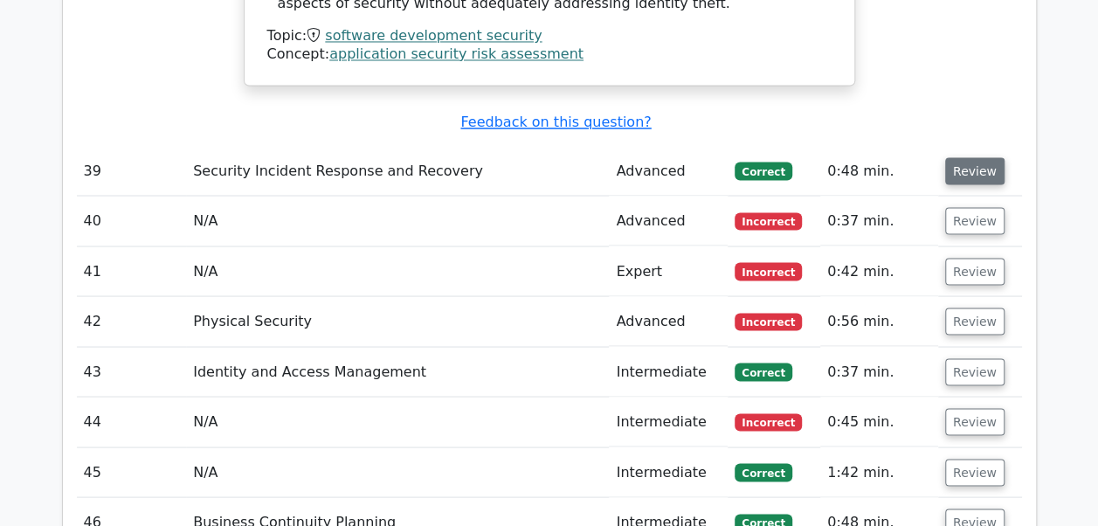
click at [974, 157] on button "Review" at bounding box center [974, 170] width 59 height 27
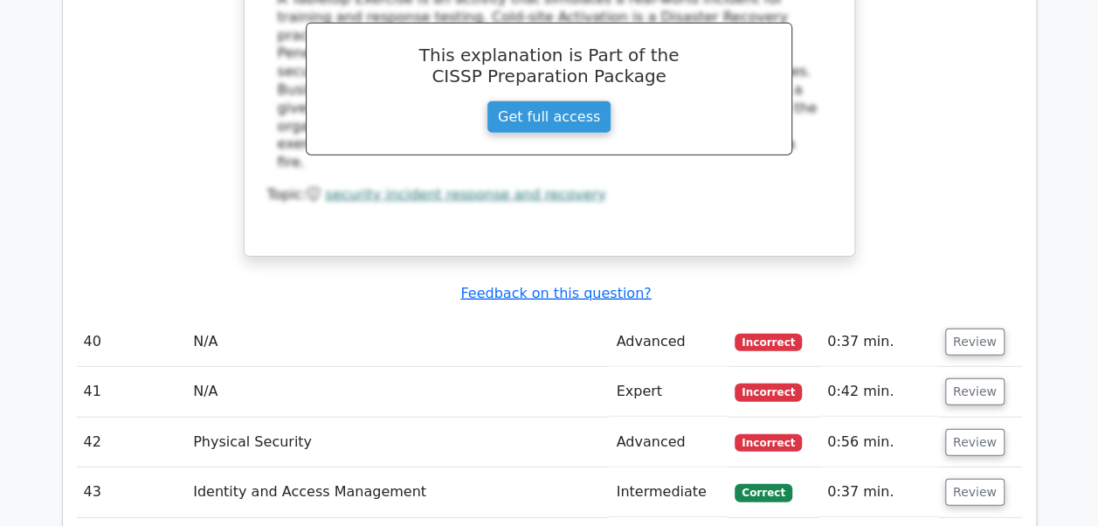
scroll to position [5460, 0]
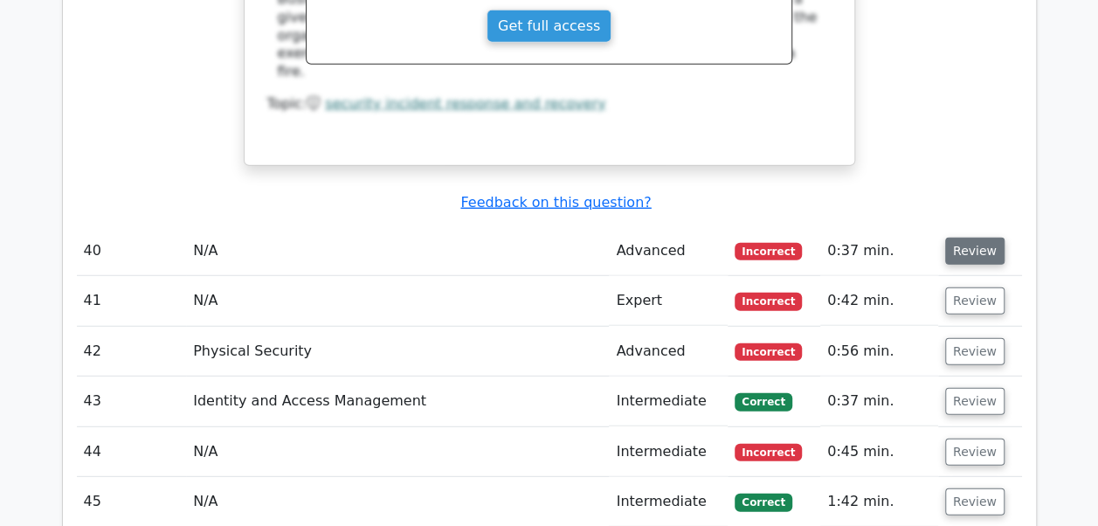
click at [970, 238] on button "Review" at bounding box center [974, 251] width 59 height 27
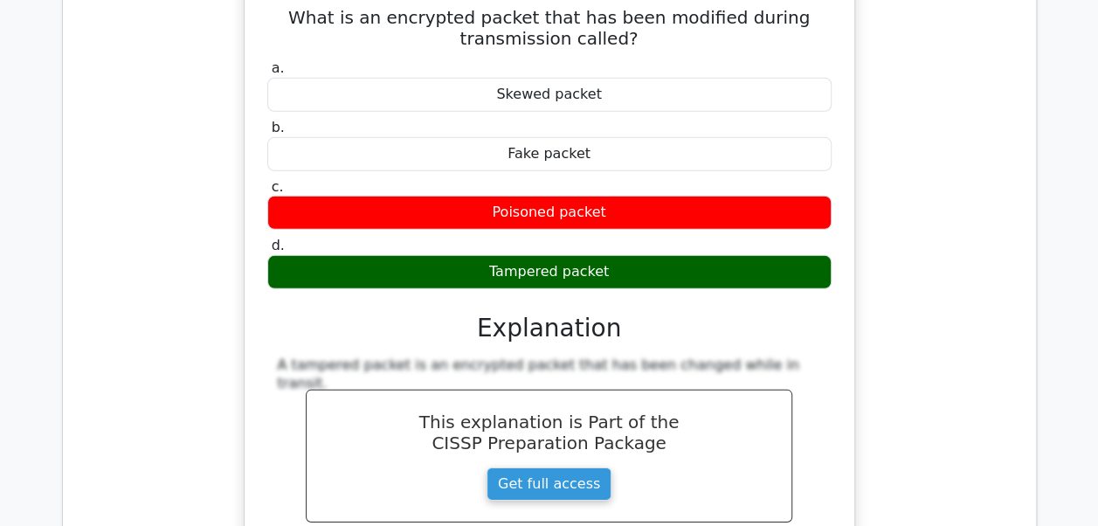
scroll to position [5774, 0]
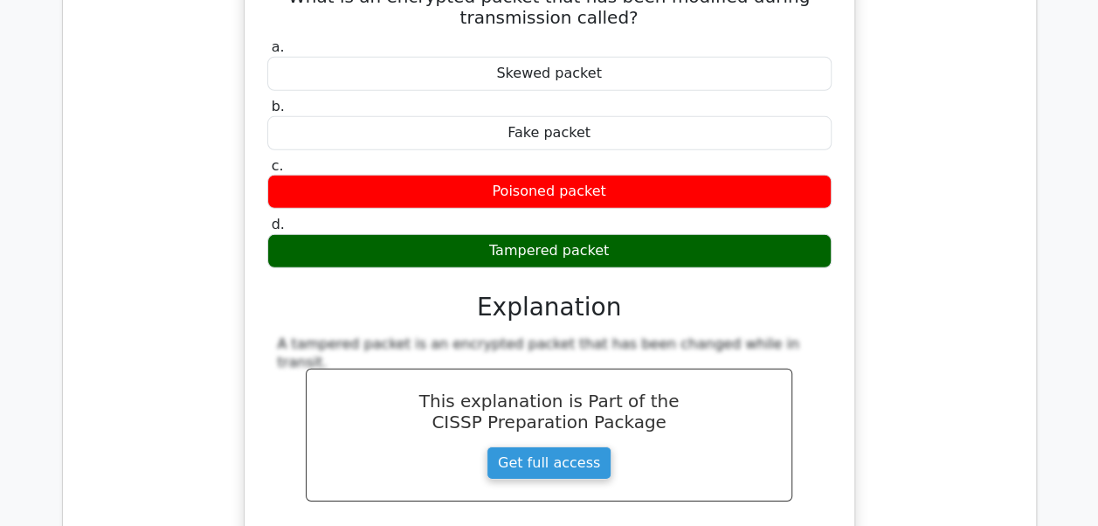
drag, startPoint x: 608, startPoint y: 161, endPoint x: 494, endPoint y: 157, distance: 113.6
click at [494, 234] on div "Tampered packet" at bounding box center [549, 251] width 564 height 34
copy div "Tampered packet"
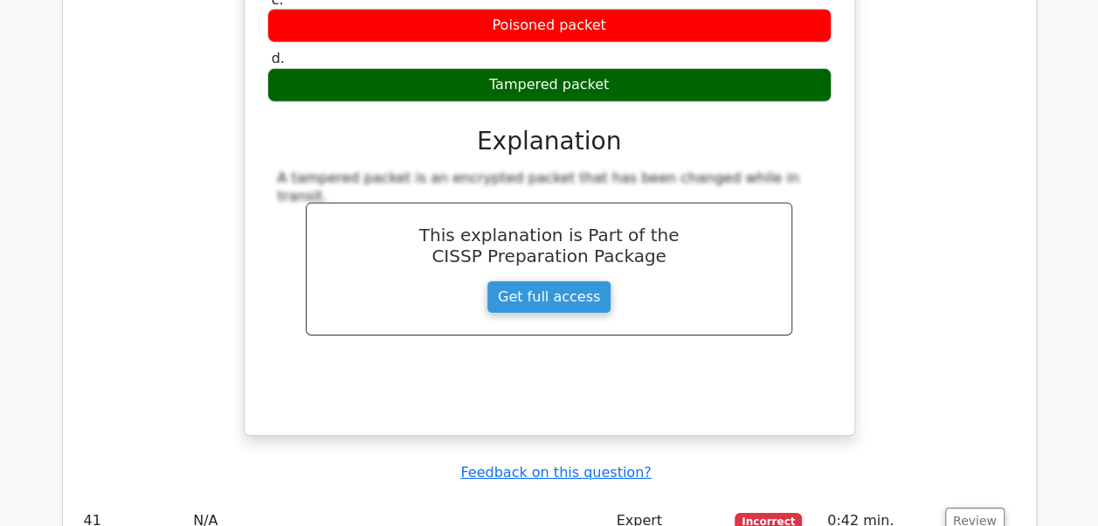
scroll to position [6111, 0]
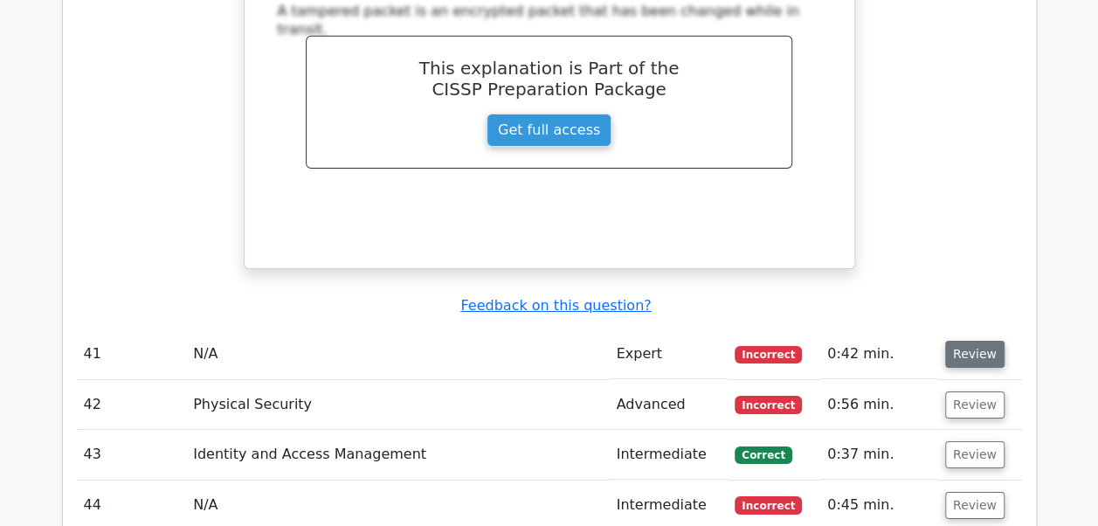
click at [968, 341] on button "Review" at bounding box center [974, 354] width 59 height 27
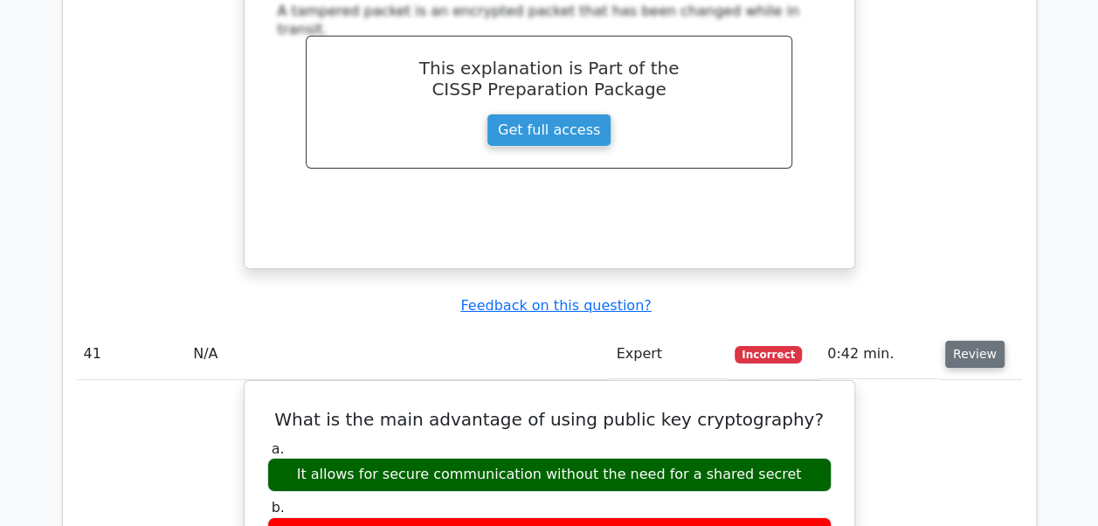
click at [968, 341] on button "Review" at bounding box center [974, 354] width 59 height 27
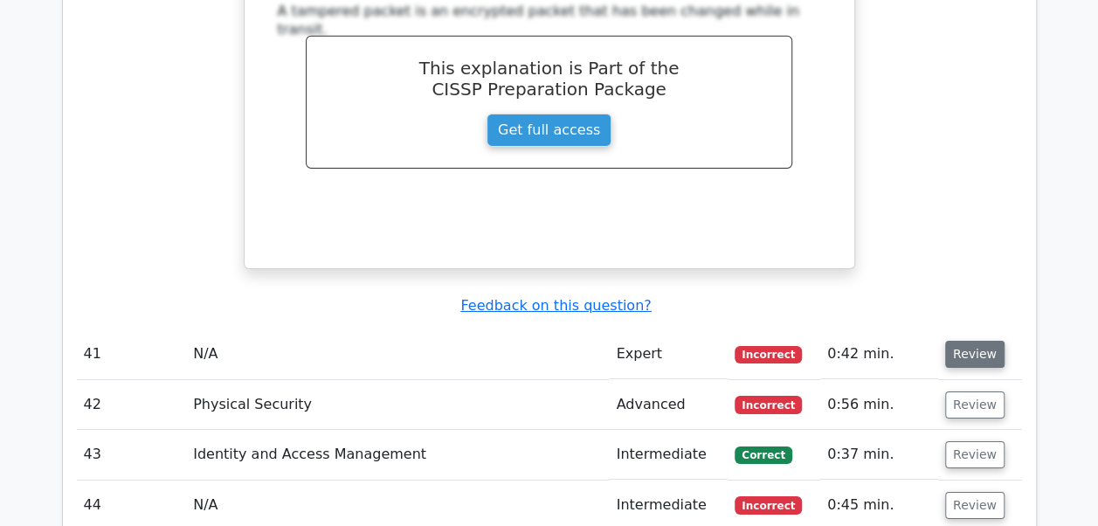
click at [968, 341] on button "Review" at bounding box center [974, 354] width 59 height 27
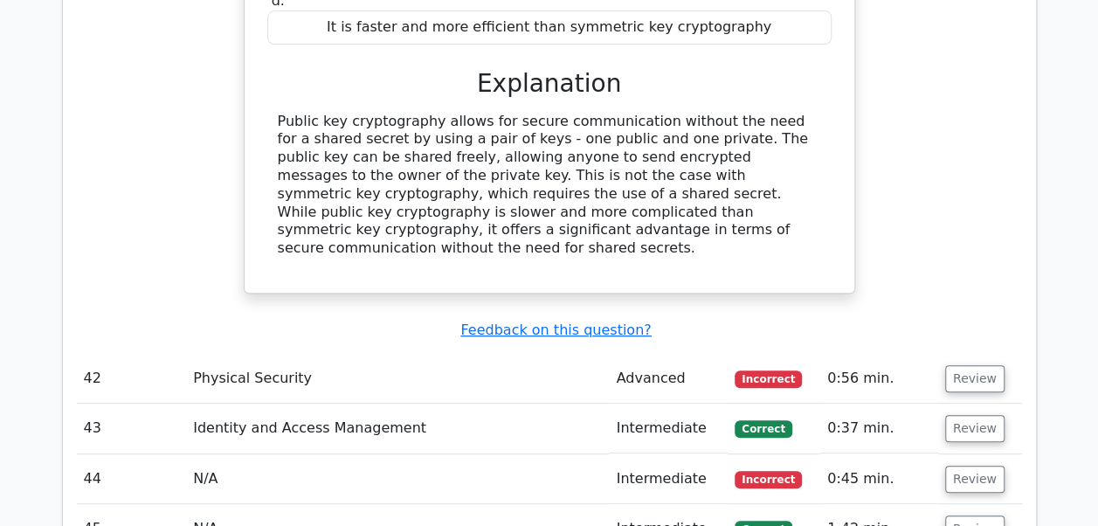
scroll to position [6775, 0]
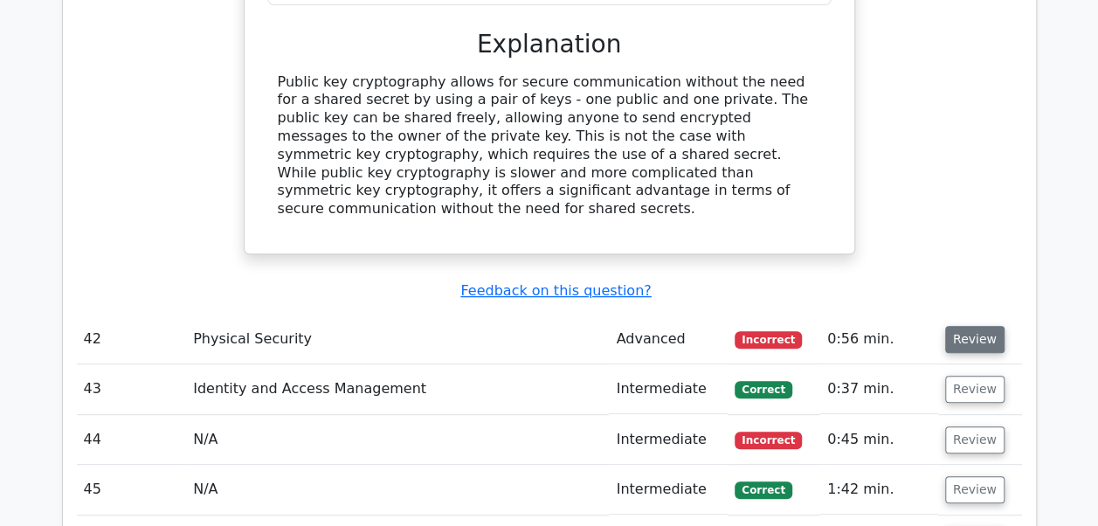
click at [971, 326] on button "Review" at bounding box center [974, 339] width 59 height 27
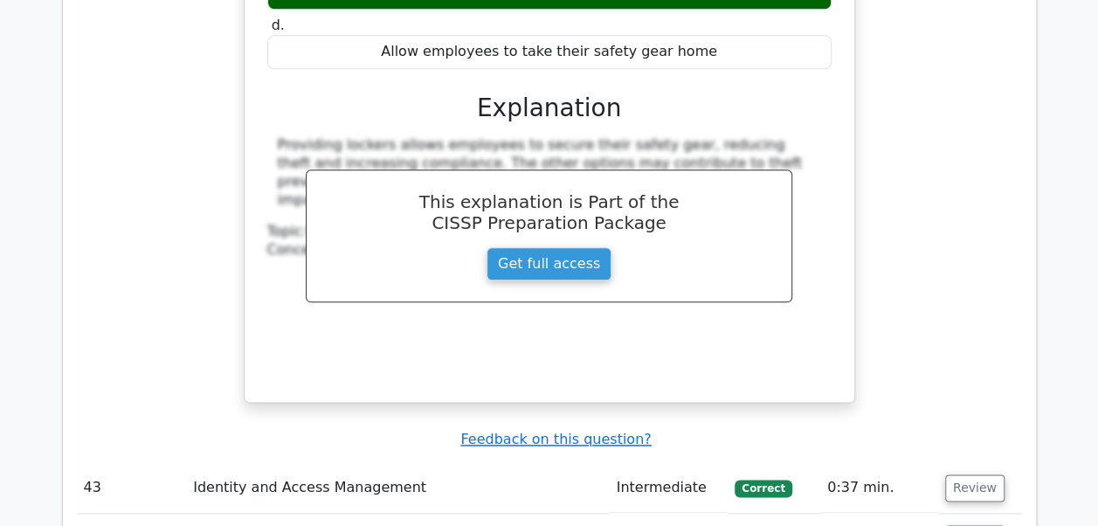
scroll to position [7556, 0]
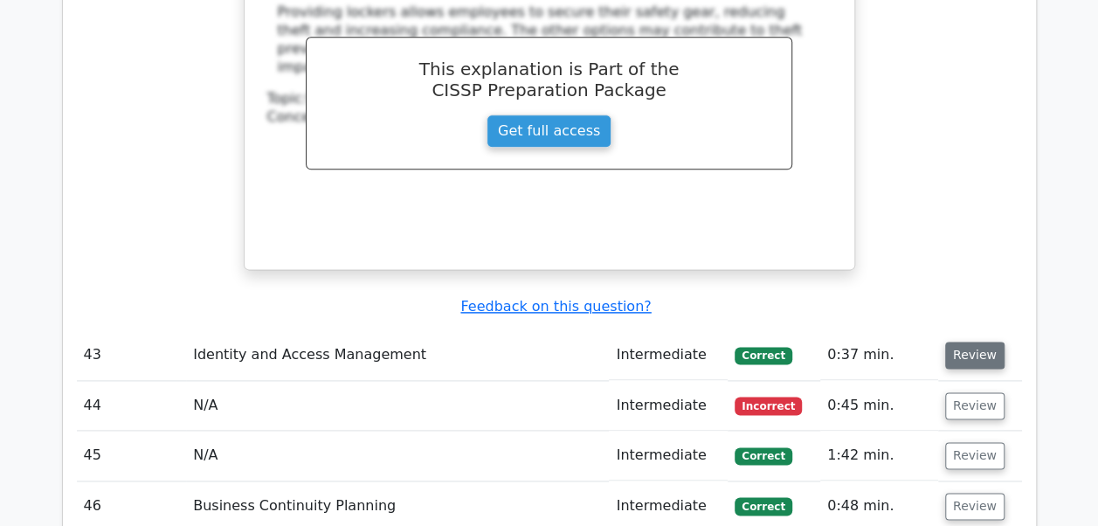
click at [971, 342] on button "Review" at bounding box center [974, 355] width 59 height 27
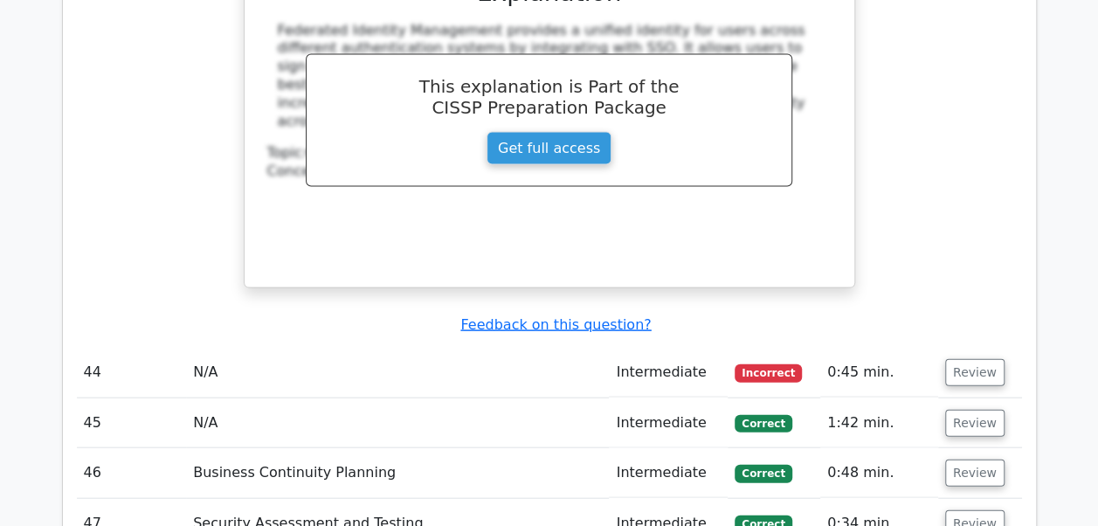
scroll to position [8372, 0]
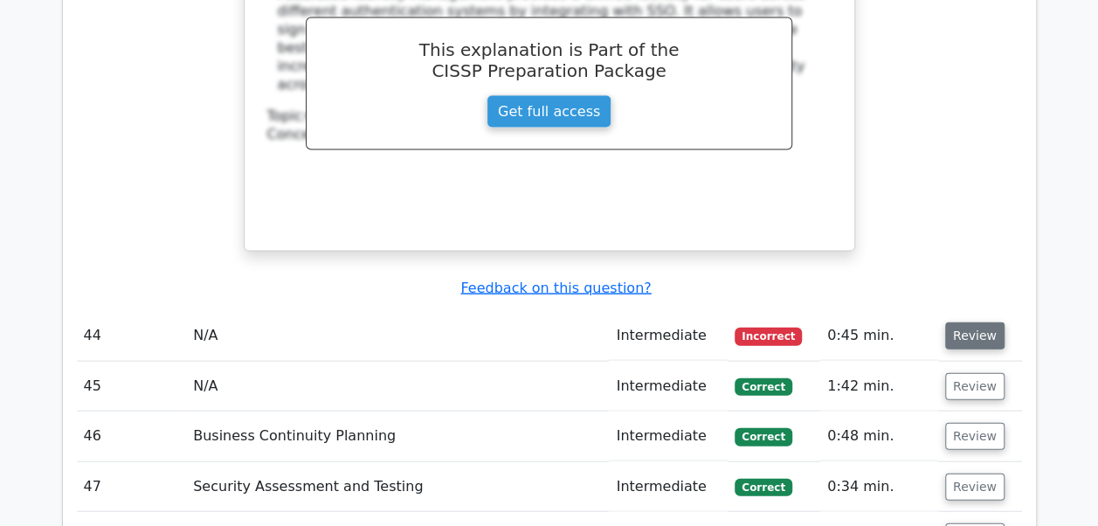
click at [980, 322] on button "Review" at bounding box center [974, 335] width 59 height 27
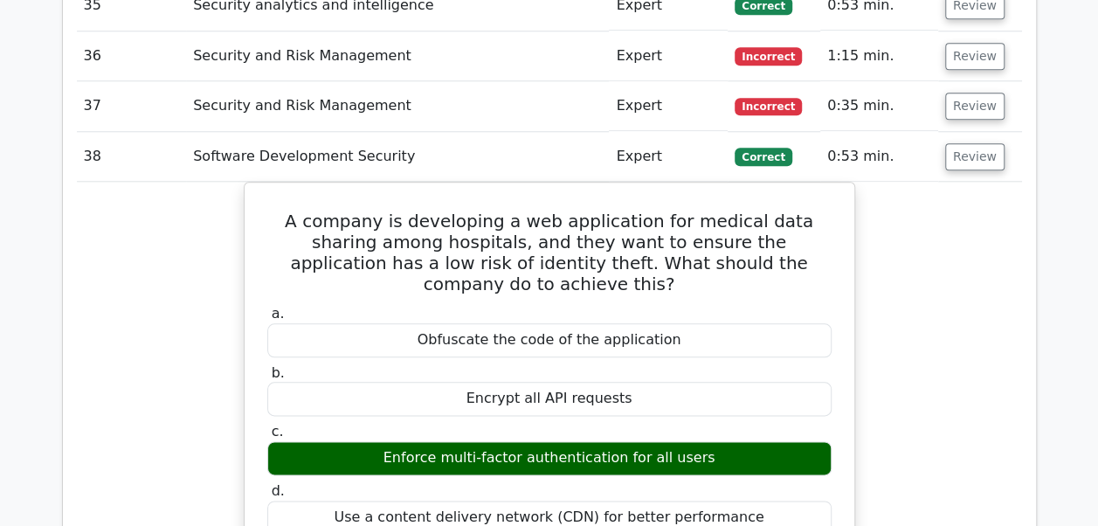
scroll to position [4165, 0]
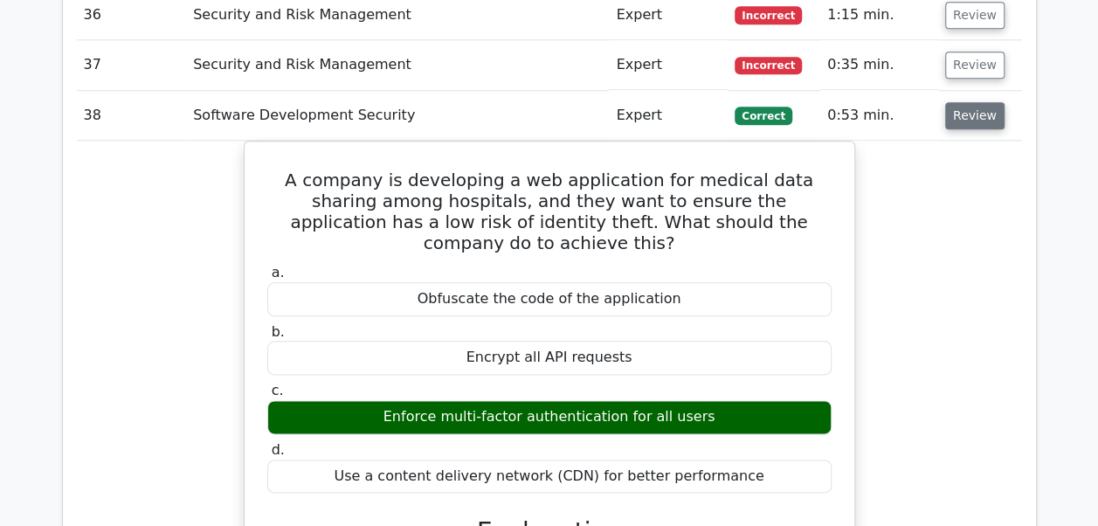
click at [971, 102] on button "Review" at bounding box center [974, 115] width 59 height 27
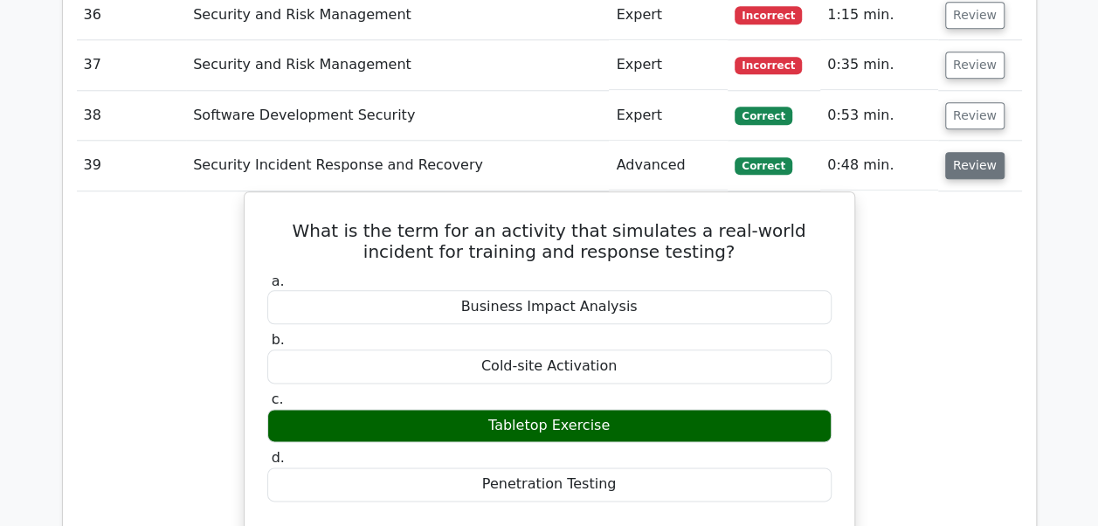
click at [972, 152] on button "Review" at bounding box center [974, 165] width 59 height 27
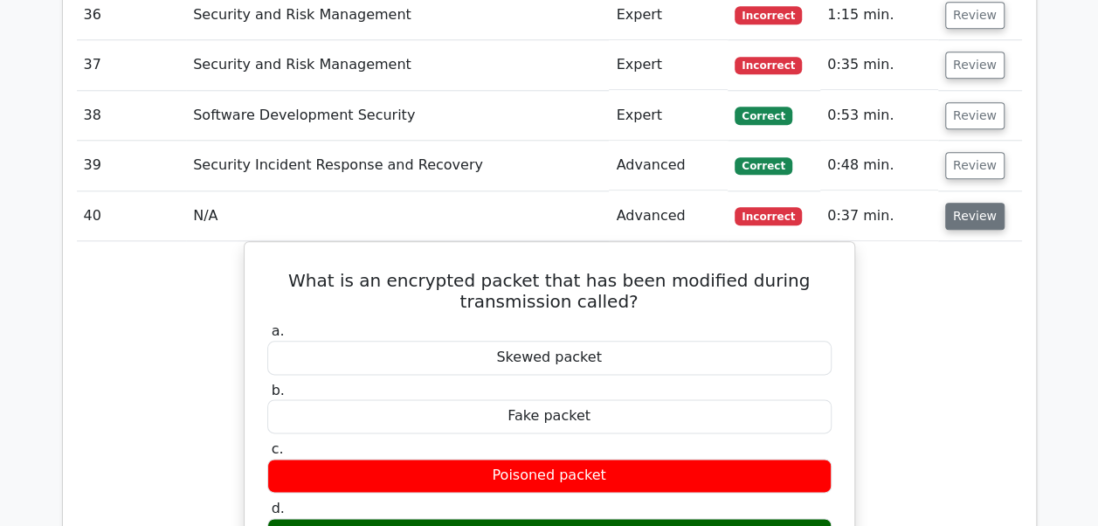
click at [972, 203] on button "Review" at bounding box center [974, 216] width 59 height 27
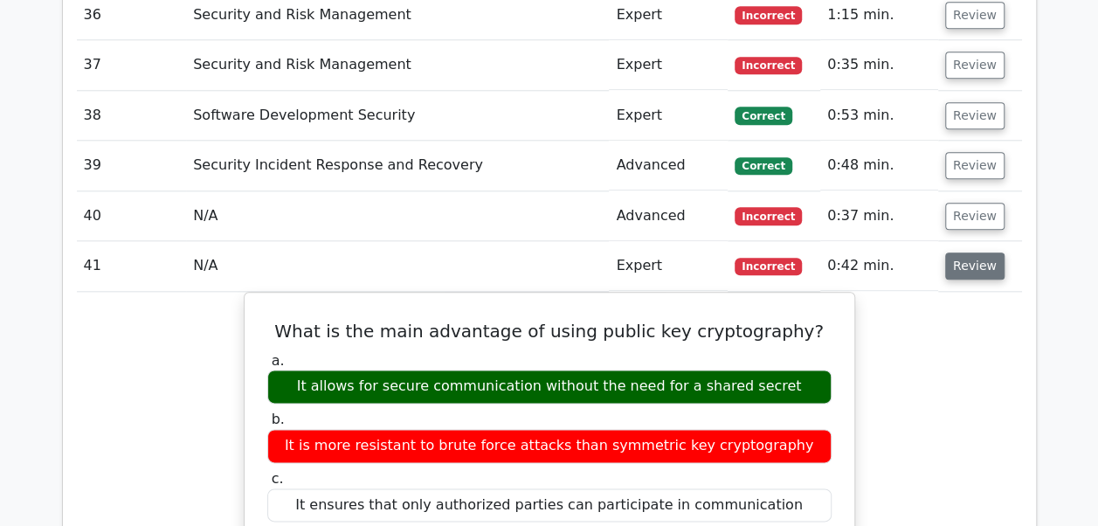
click at [963, 252] on button "Review" at bounding box center [974, 265] width 59 height 27
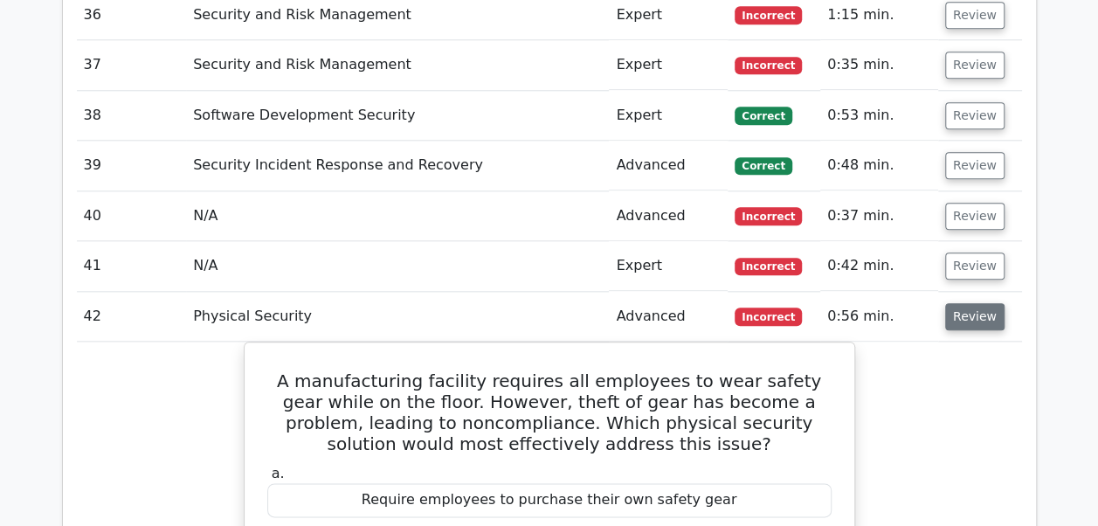
click at [964, 303] on button "Review" at bounding box center [974, 316] width 59 height 27
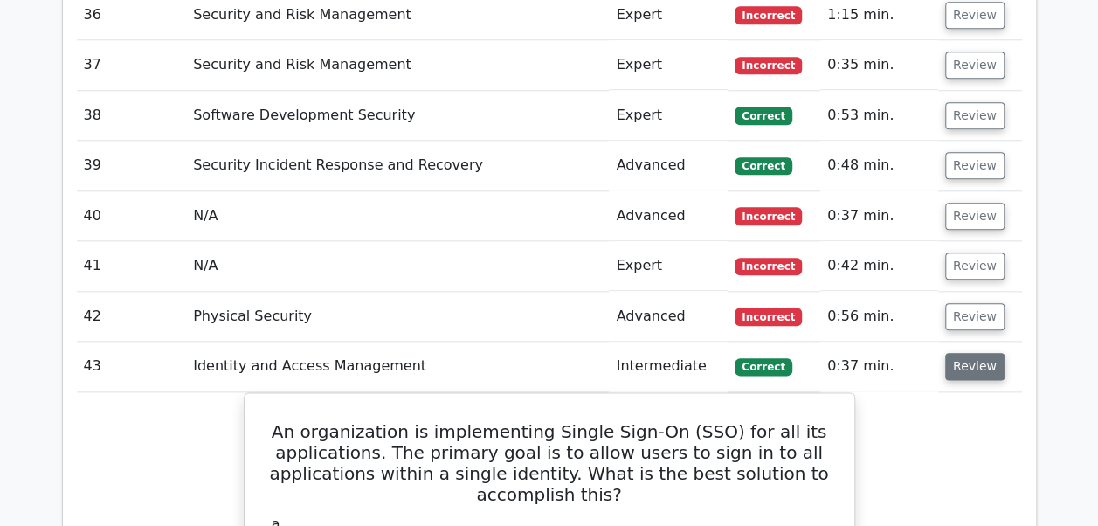
click at [962, 353] on button "Review" at bounding box center [974, 366] width 59 height 27
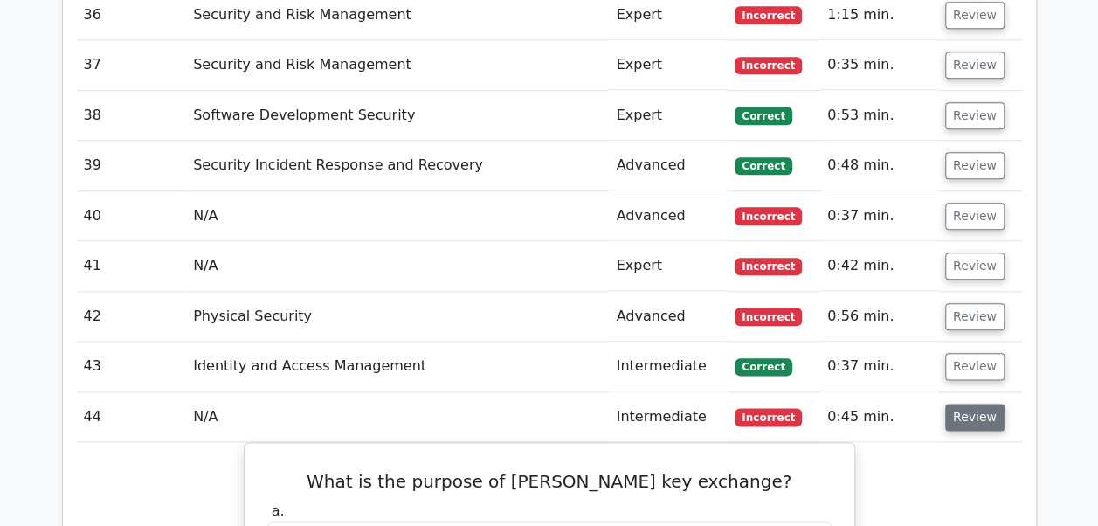
click at [966, 404] on button "Review" at bounding box center [974, 417] width 59 height 27
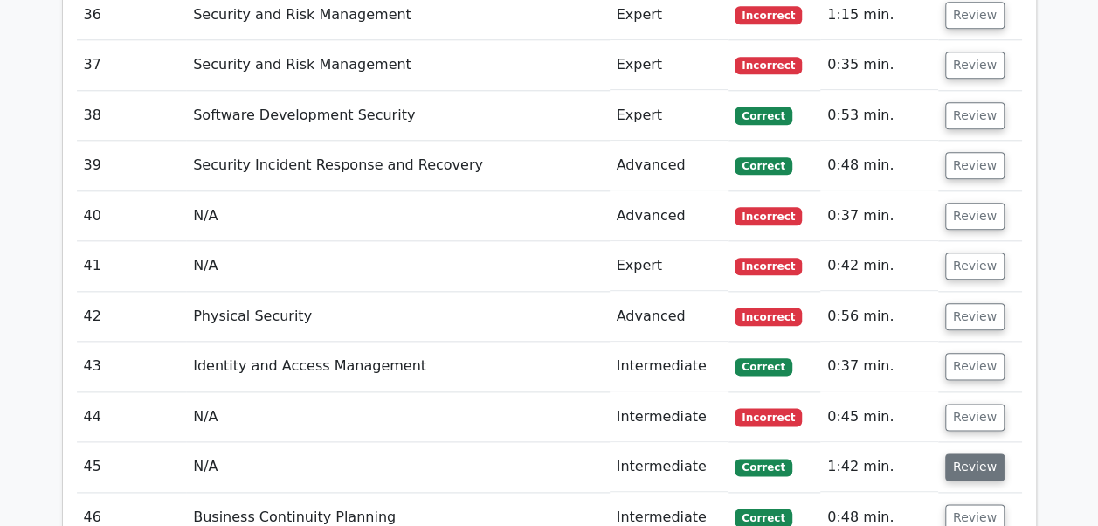
click at [966, 453] on button "Review" at bounding box center [974, 466] width 59 height 27
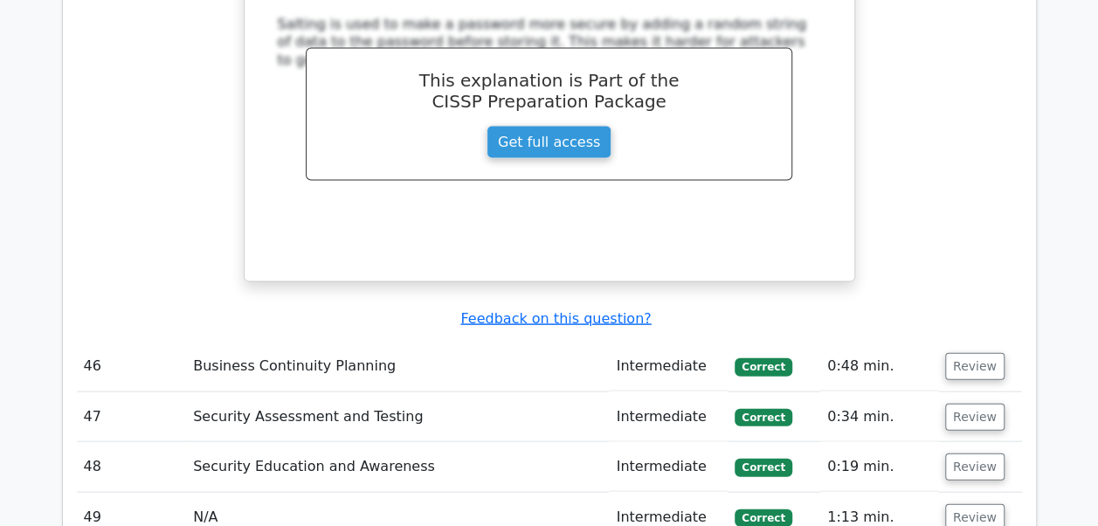
scroll to position [5074, 0]
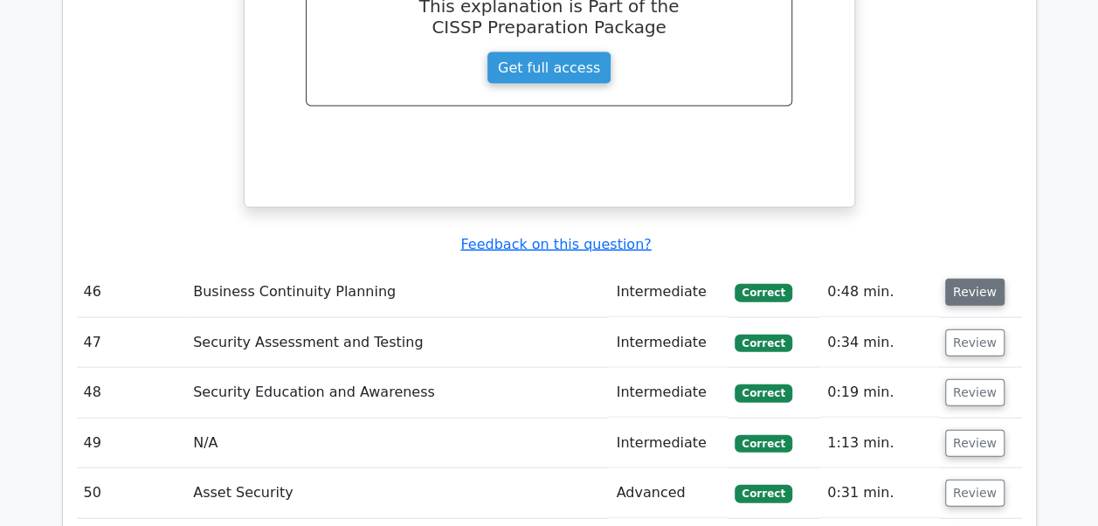
click at [977, 279] on button "Review" at bounding box center [974, 292] width 59 height 27
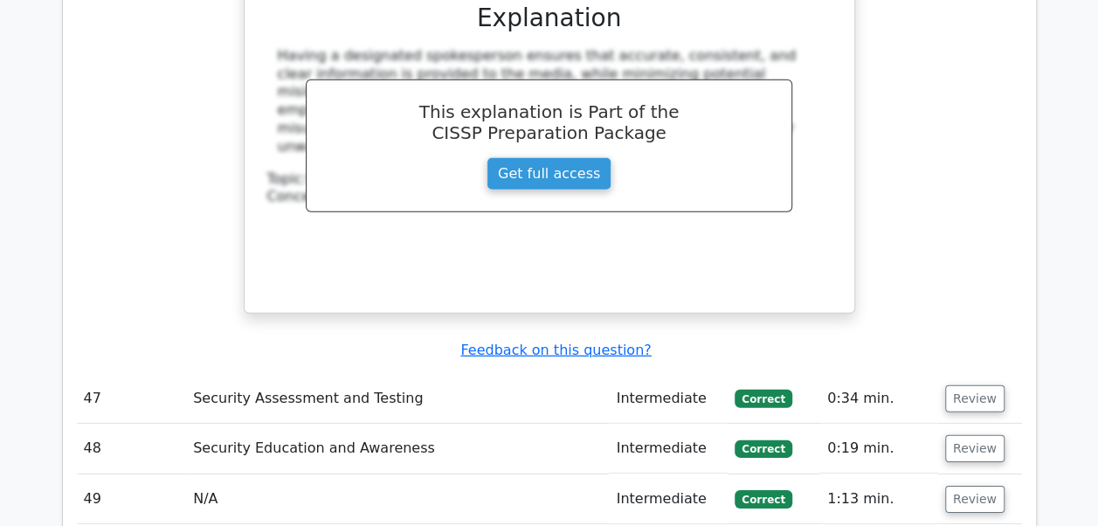
scroll to position [5808, 0]
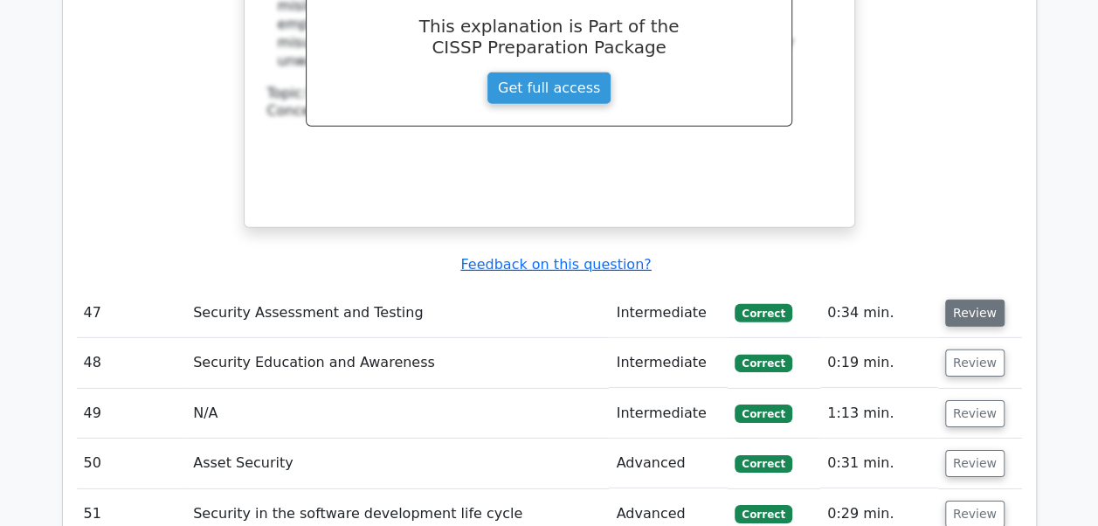
click at [970, 300] on button "Review" at bounding box center [974, 313] width 59 height 27
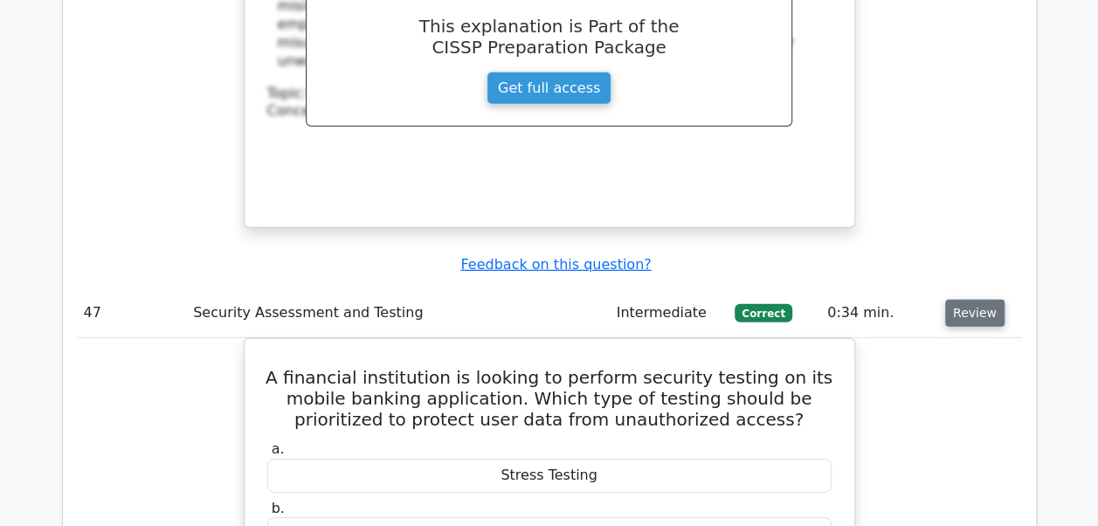
click at [970, 300] on button "Review" at bounding box center [974, 313] width 59 height 27
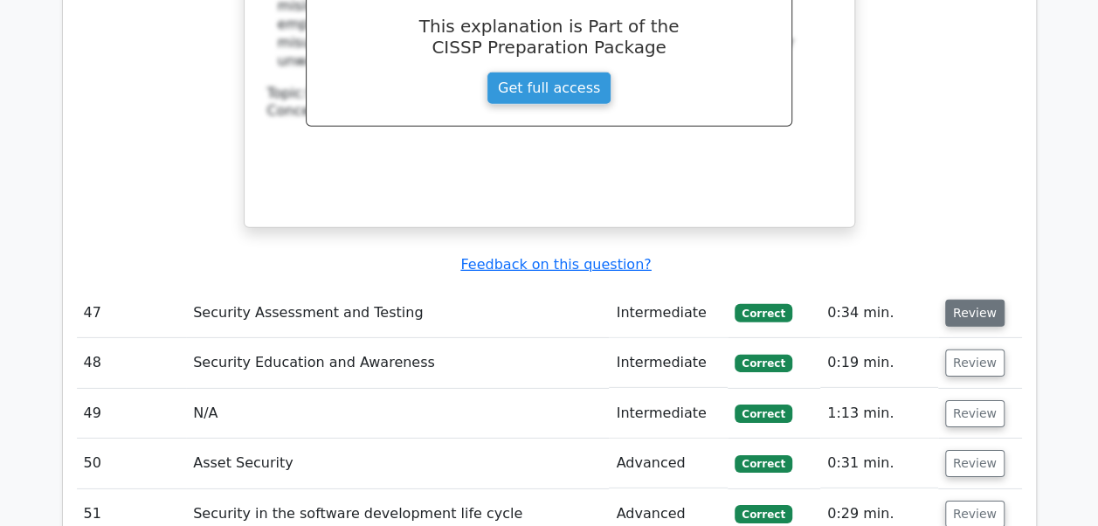
click at [970, 300] on button "Review" at bounding box center [974, 313] width 59 height 27
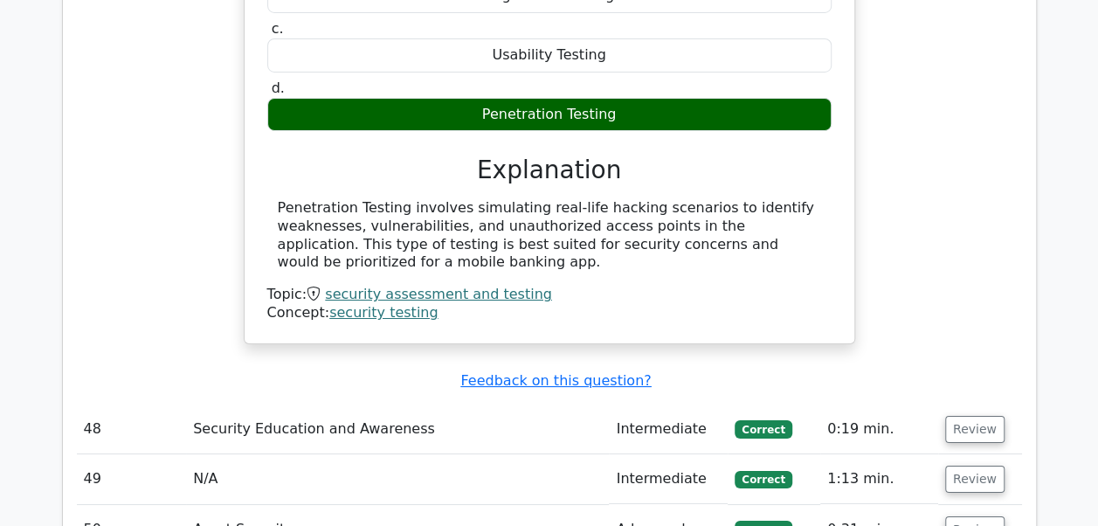
scroll to position [6367, 0]
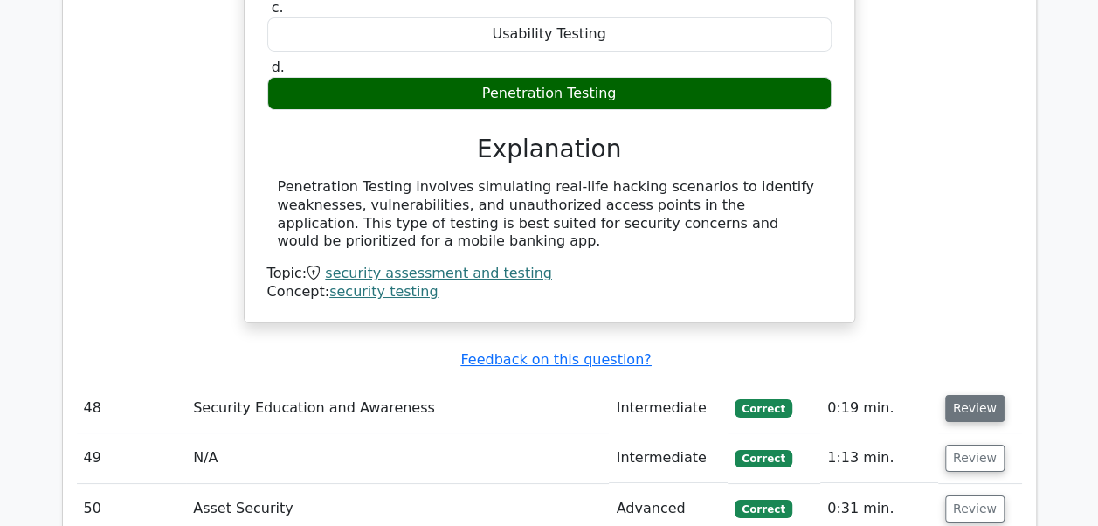
click at [973, 395] on button "Review" at bounding box center [974, 408] width 59 height 27
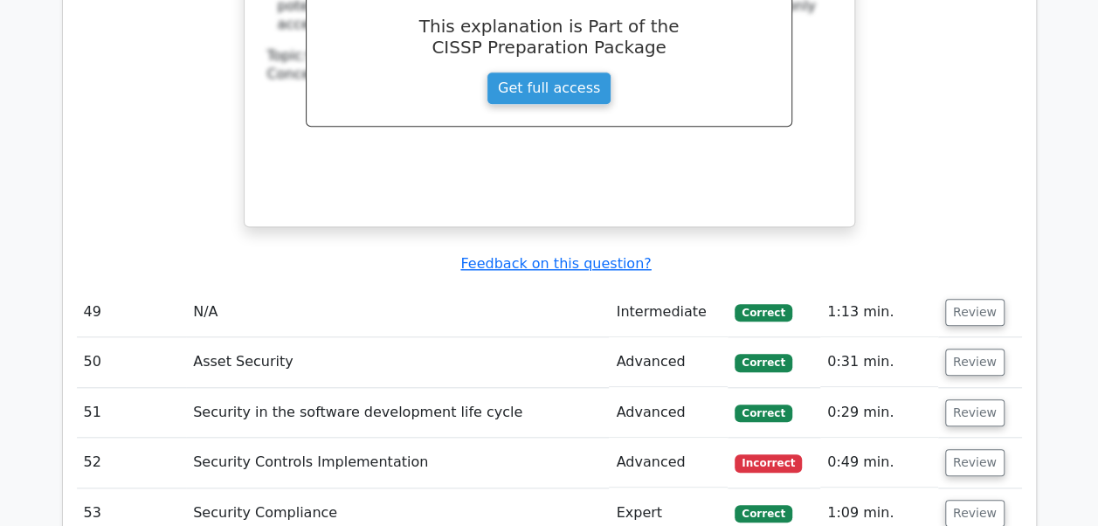
scroll to position [7334, 0]
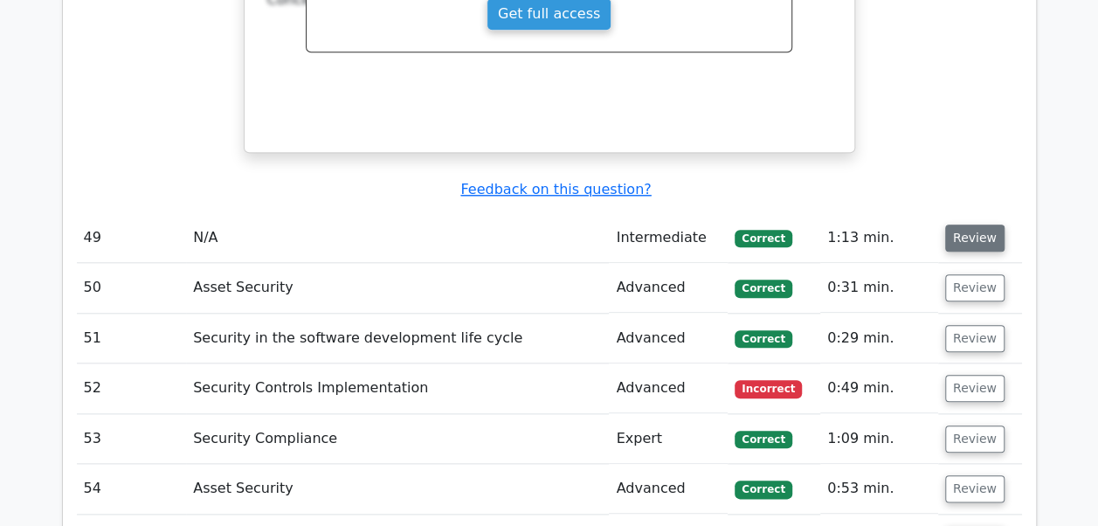
click at [978, 225] on button "Review" at bounding box center [974, 238] width 59 height 27
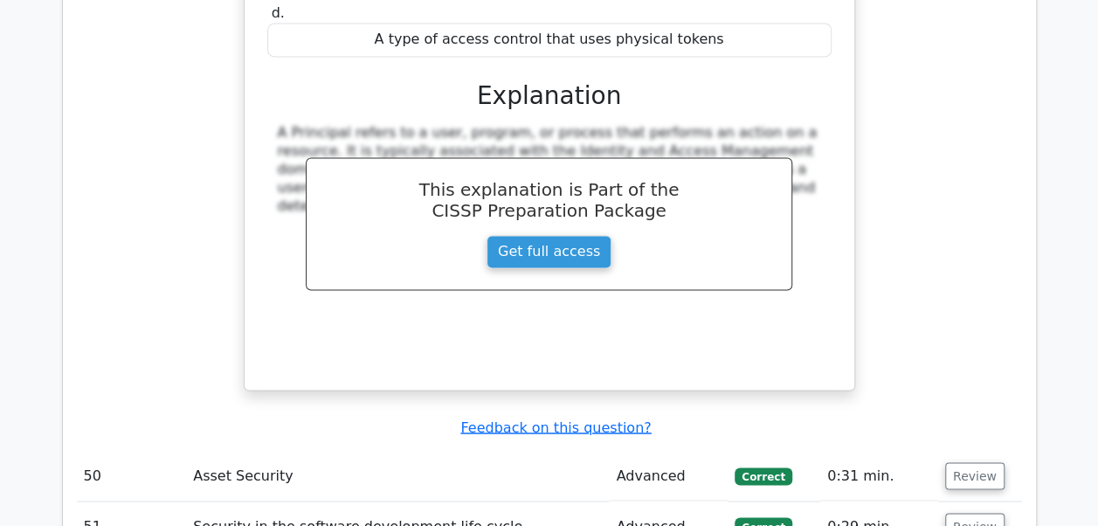
scroll to position [7951, 0]
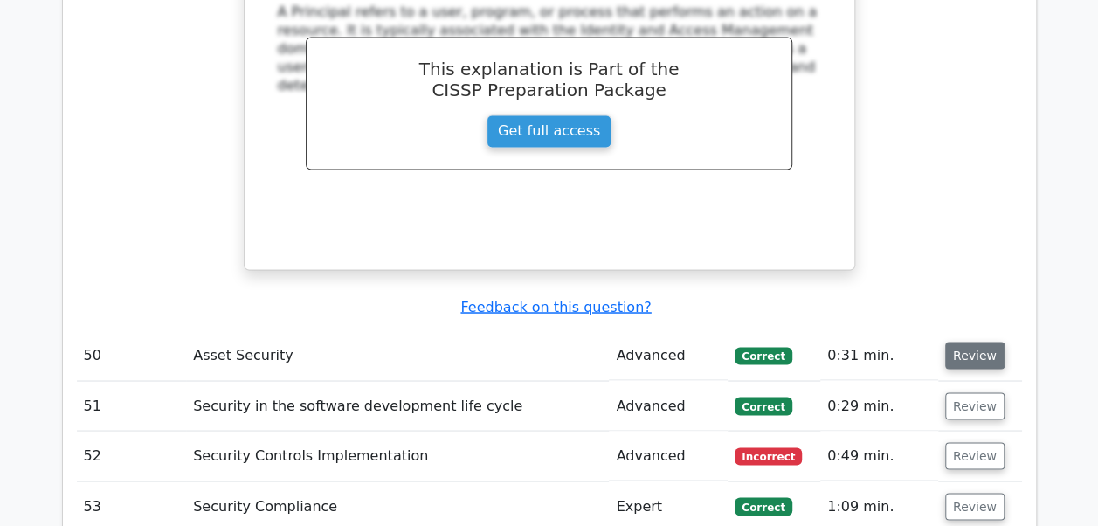
click at [966, 342] on button "Review" at bounding box center [974, 355] width 59 height 27
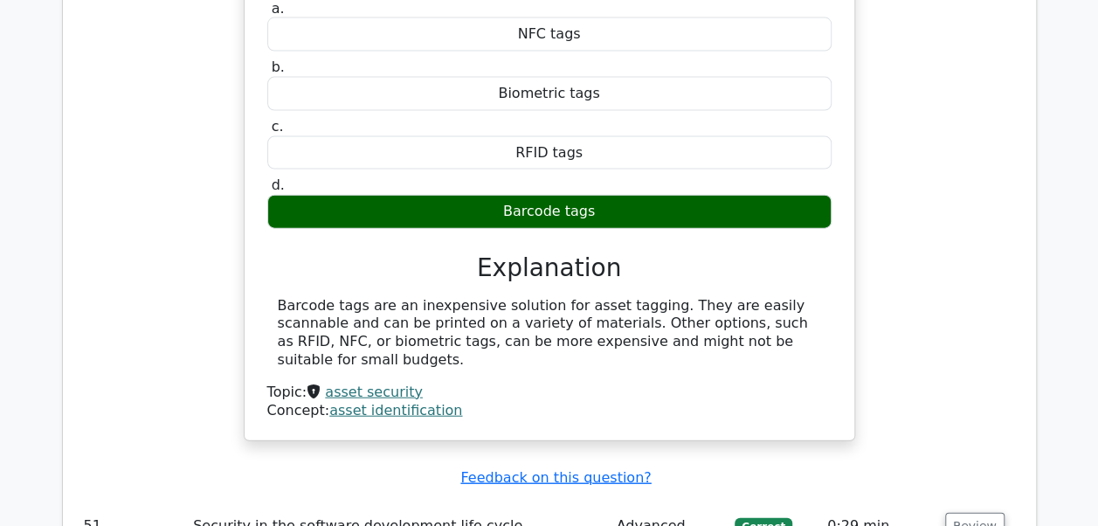
scroll to position [8475, 0]
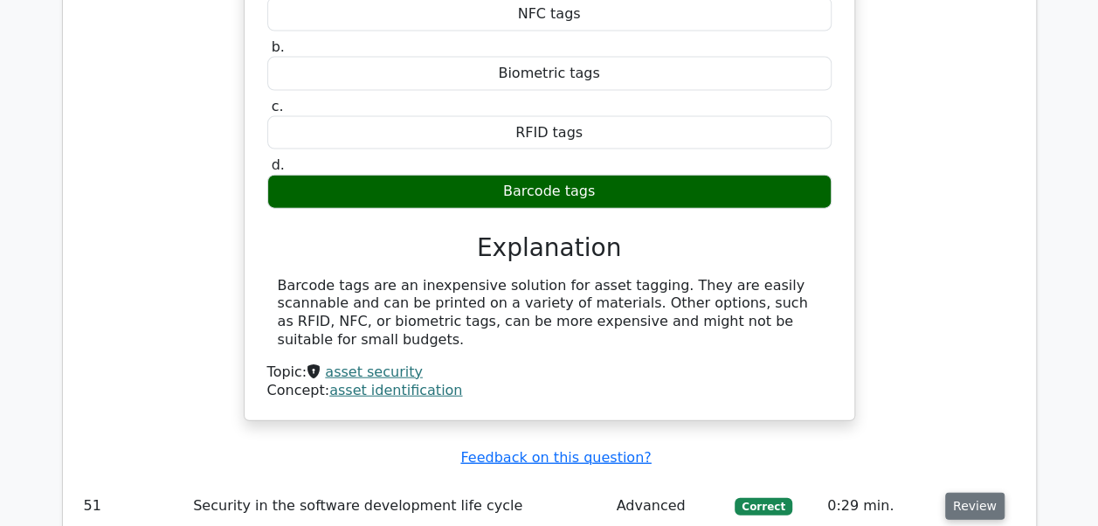
click at [964, 493] on button "Review" at bounding box center [974, 506] width 59 height 27
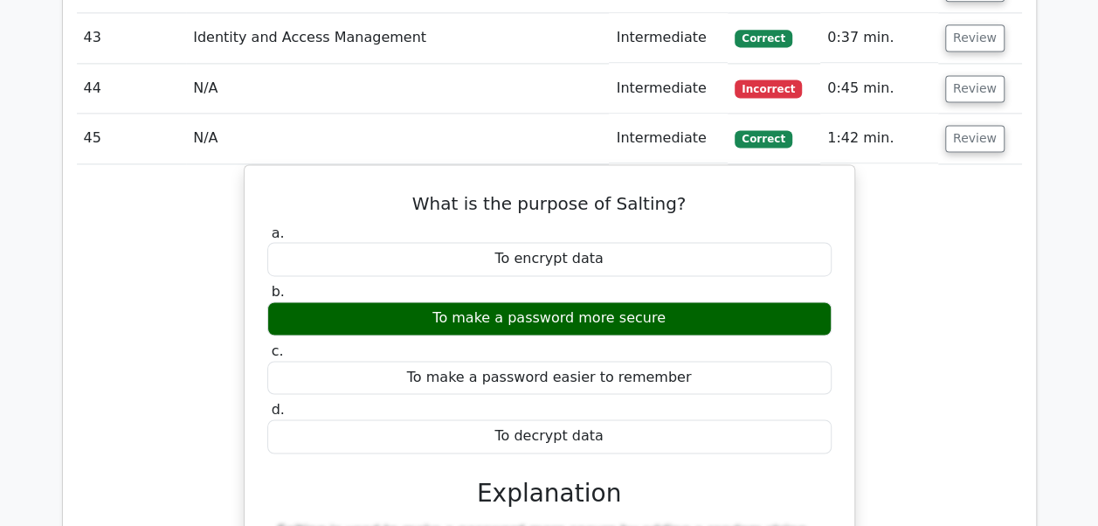
scroll to position [4460, 0]
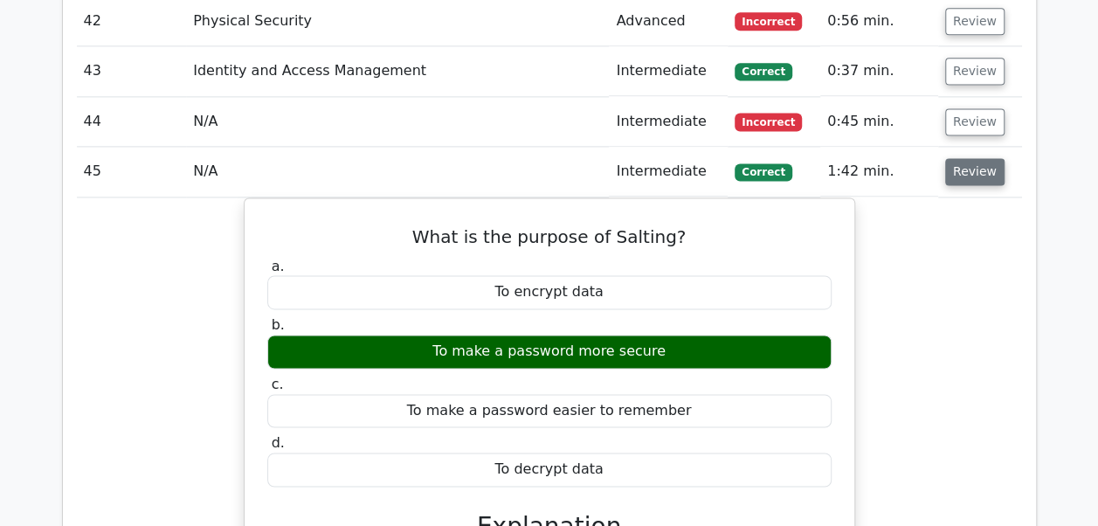
click at [978, 158] on button "Review" at bounding box center [974, 171] width 59 height 27
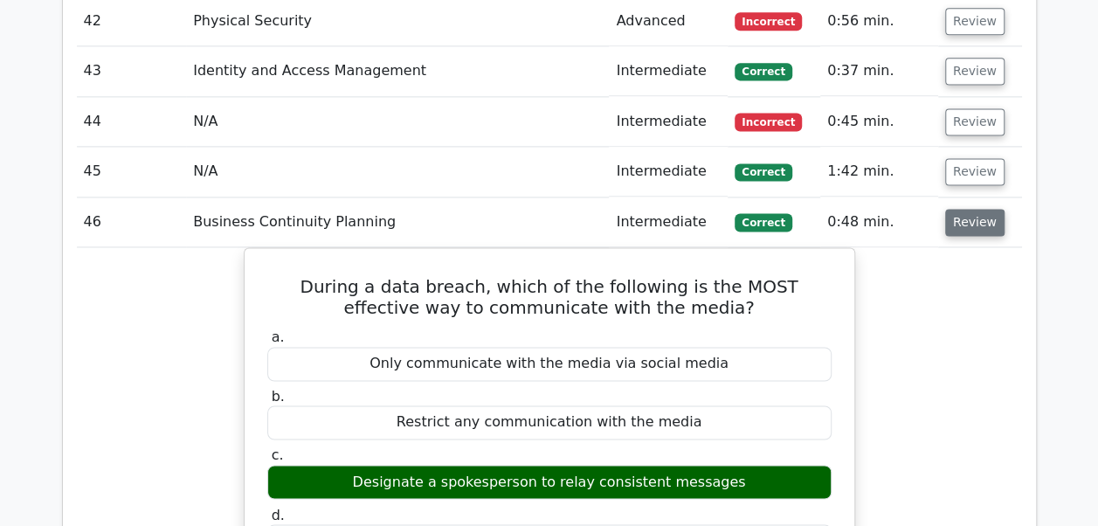
click at [971, 209] on button "Review" at bounding box center [974, 222] width 59 height 27
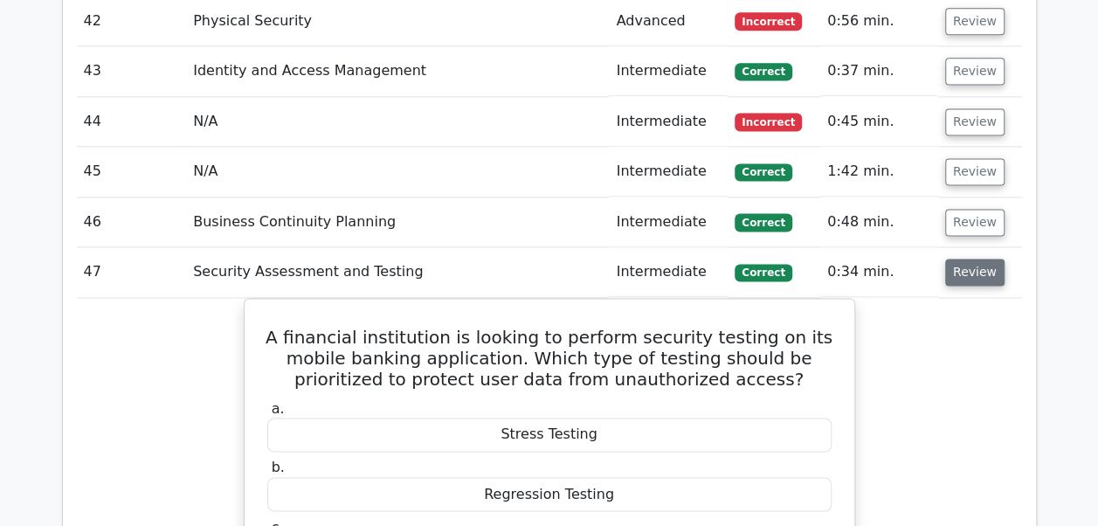
click at [964, 259] on button "Review" at bounding box center [974, 272] width 59 height 27
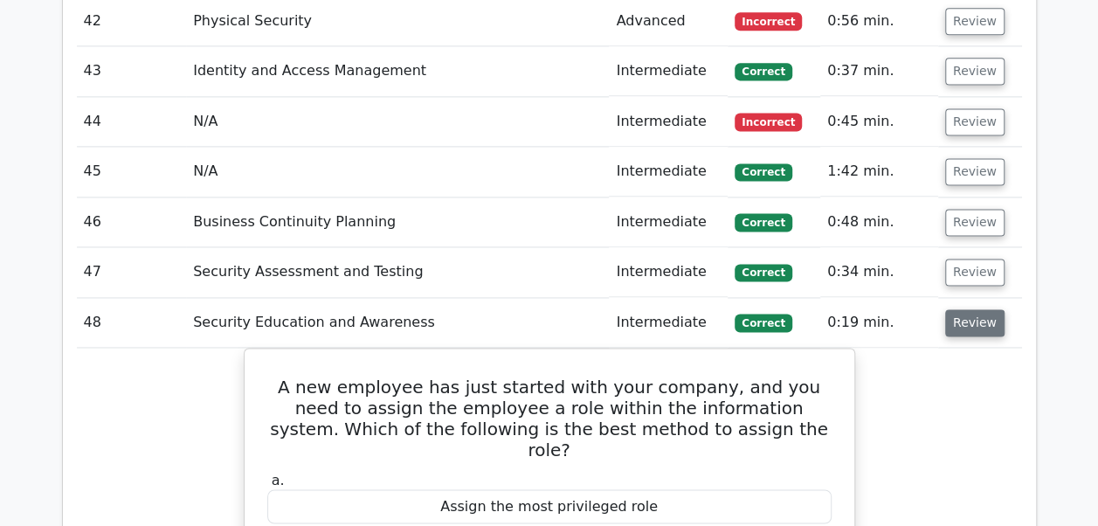
click at [964, 309] on button "Review" at bounding box center [974, 322] width 59 height 27
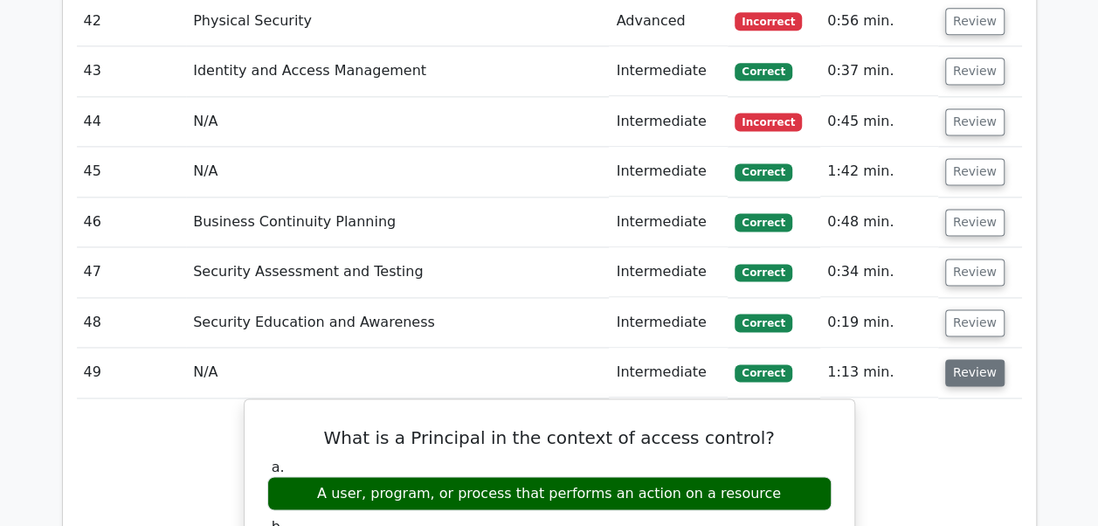
click at [964, 359] on button "Review" at bounding box center [974, 372] width 59 height 27
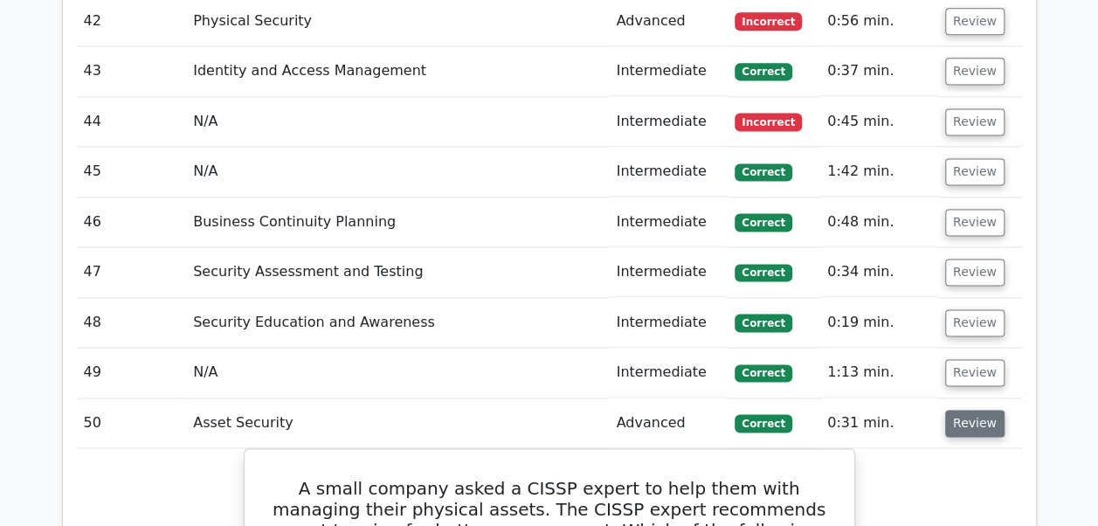
click at [962, 410] on button "Review" at bounding box center [974, 423] width 59 height 27
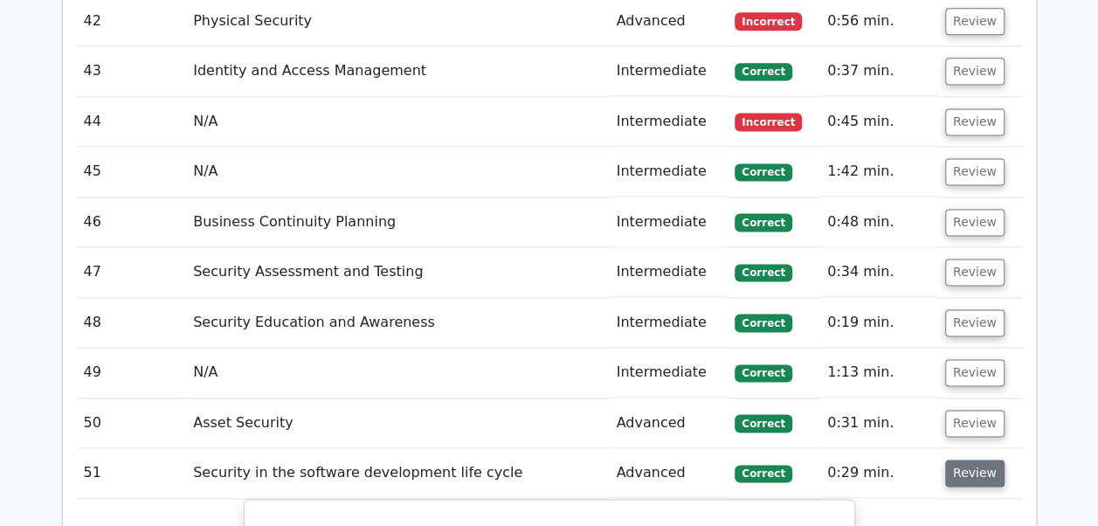
click at [960, 459] on button "Review" at bounding box center [974, 472] width 59 height 27
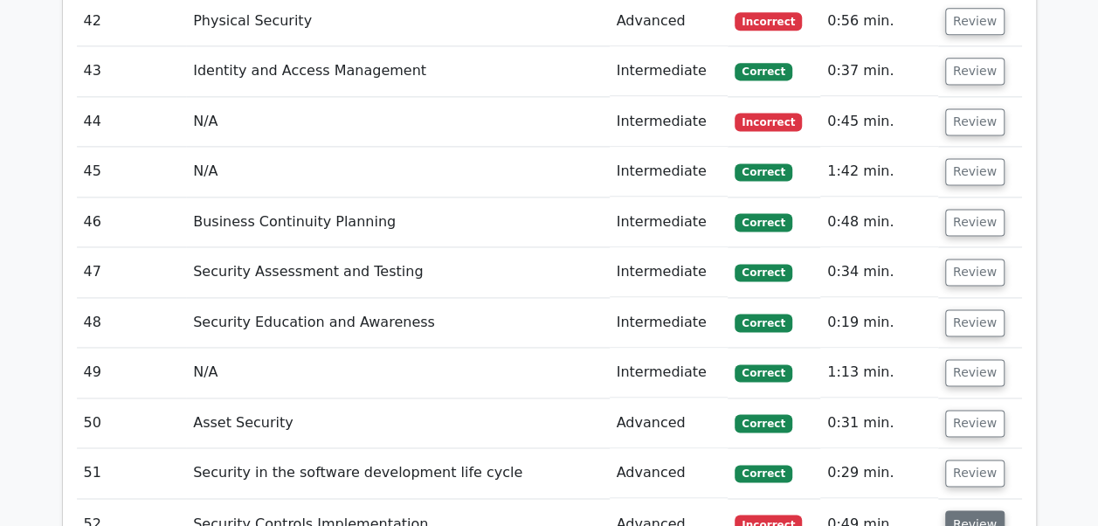
click at [956, 510] on button "Review" at bounding box center [974, 523] width 59 height 27
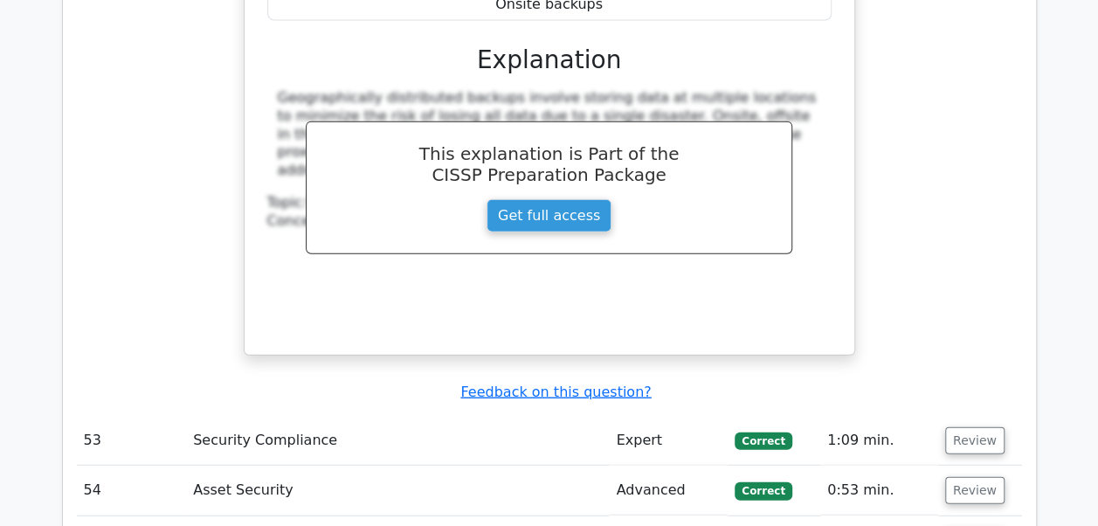
scroll to position [5474, 0]
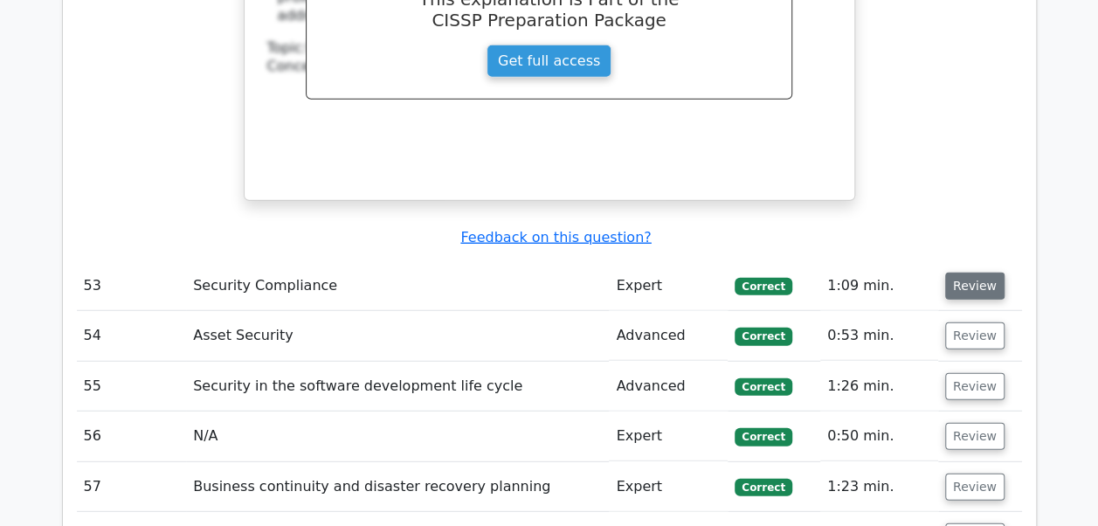
click at [971, 273] on button "Review" at bounding box center [974, 286] width 59 height 27
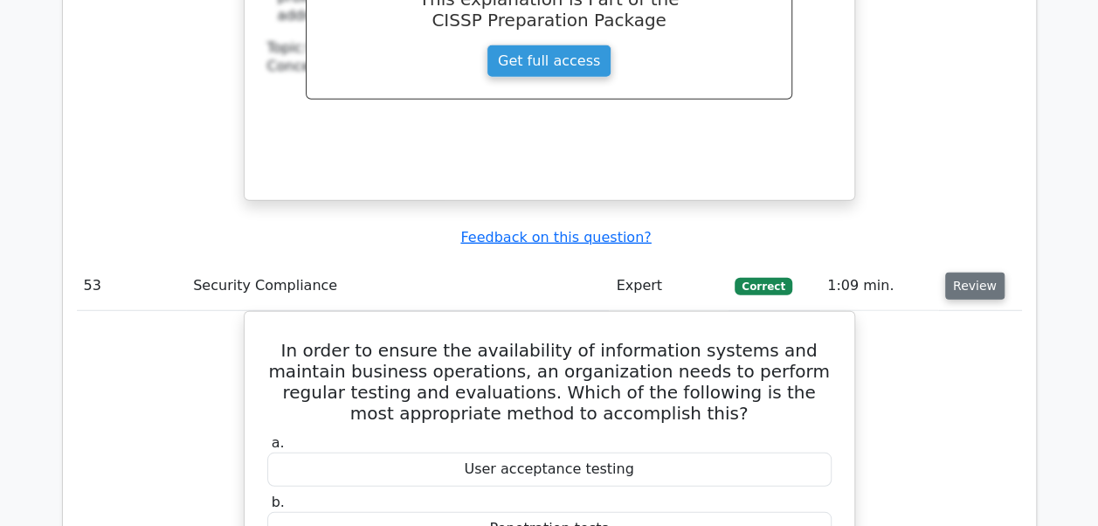
click at [971, 273] on button "Review" at bounding box center [974, 286] width 59 height 27
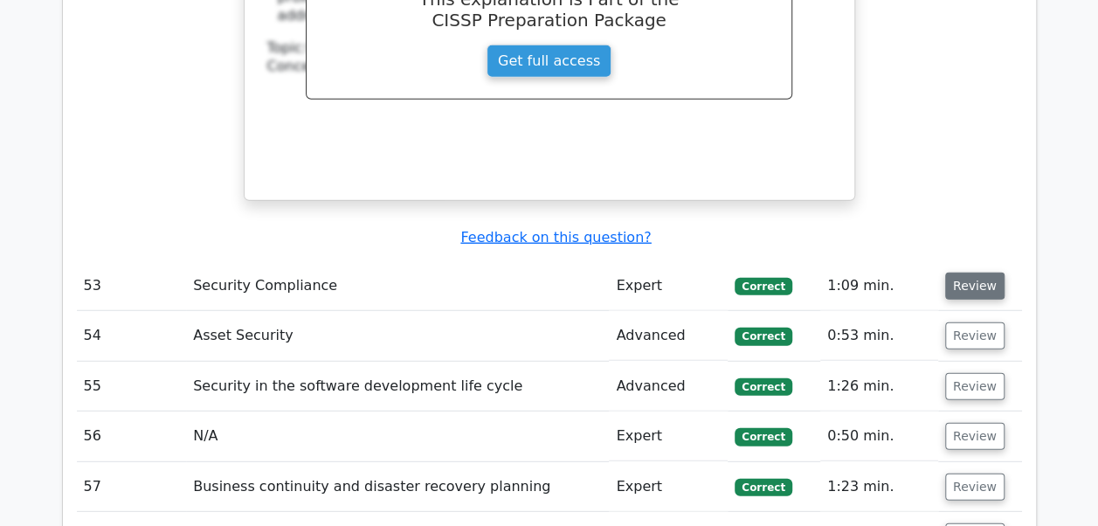
click at [971, 273] on button "Review" at bounding box center [974, 286] width 59 height 27
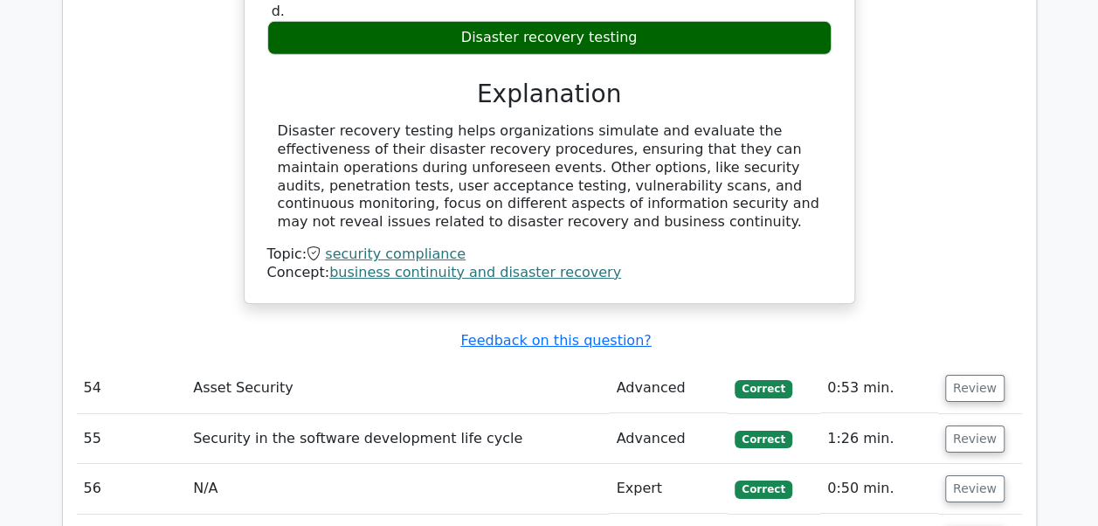
scroll to position [6103, 0]
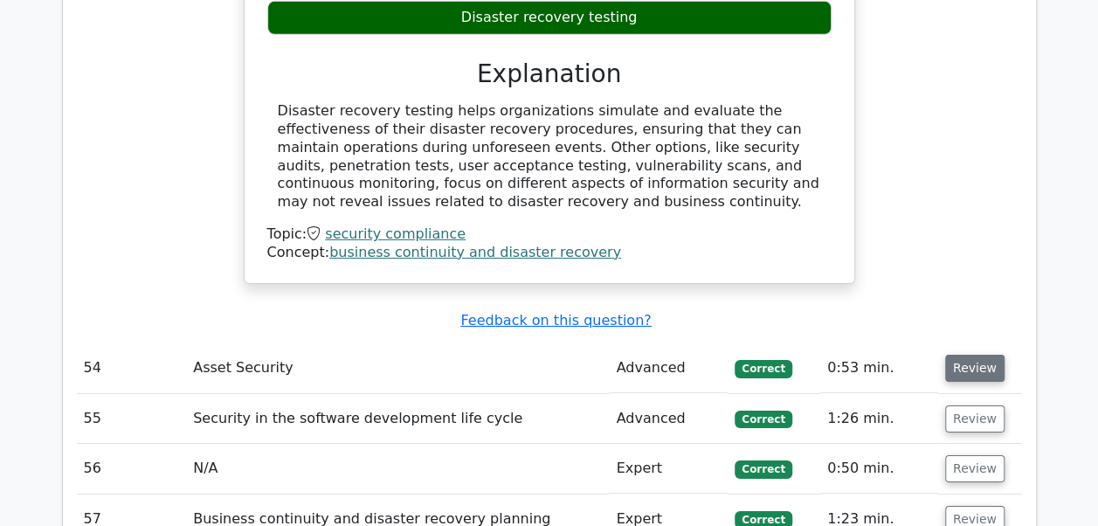
click at [964, 355] on button "Review" at bounding box center [974, 368] width 59 height 27
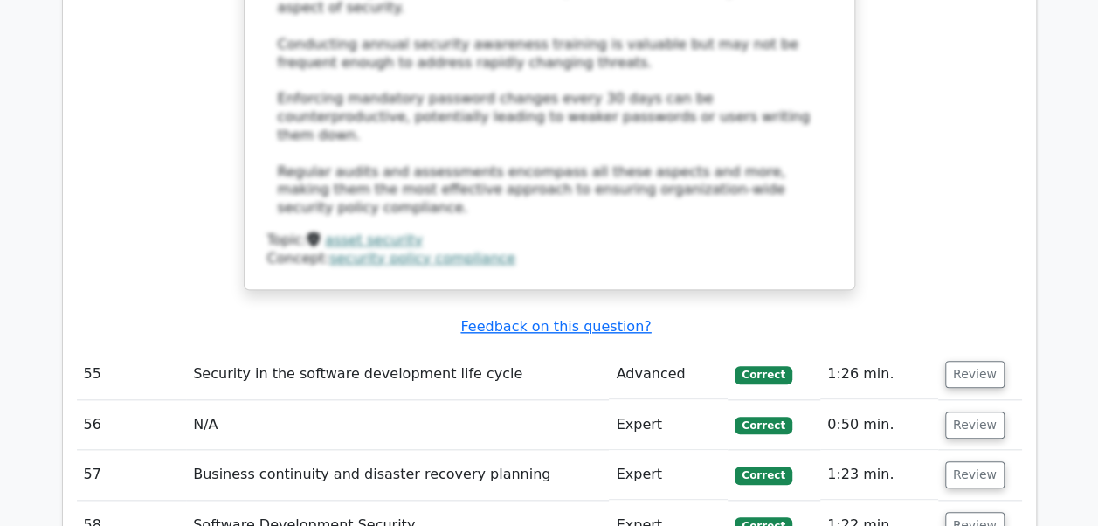
scroll to position [7303, 0]
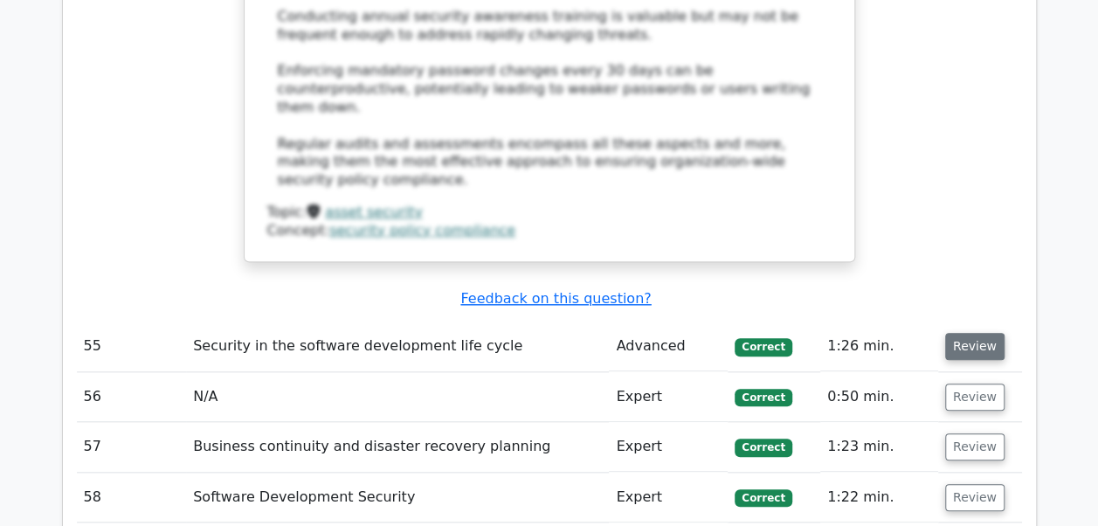
click at [968, 333] on button "Review" at bounding box center [974, 346] width 59 height 27
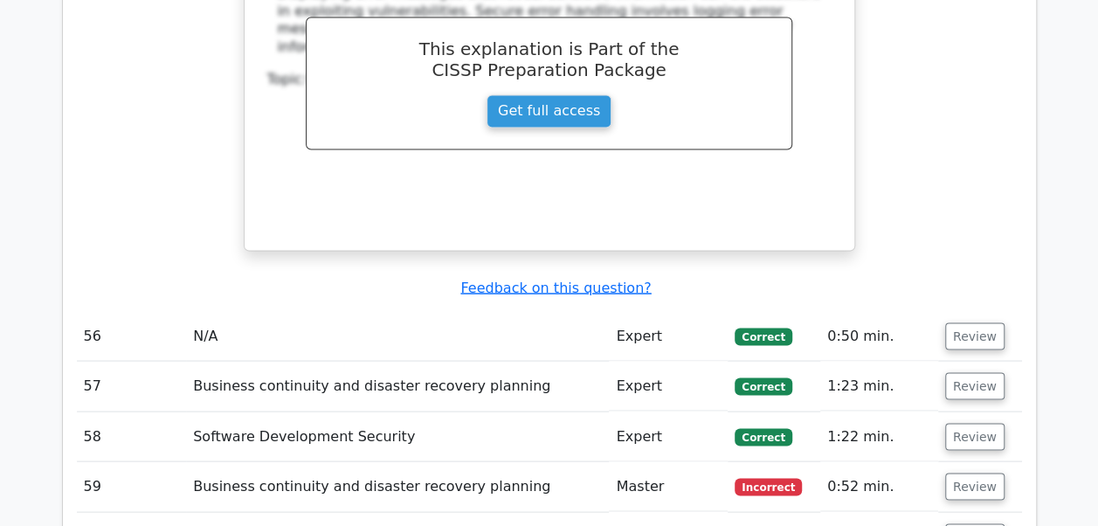
scroll to position [8129, 0]
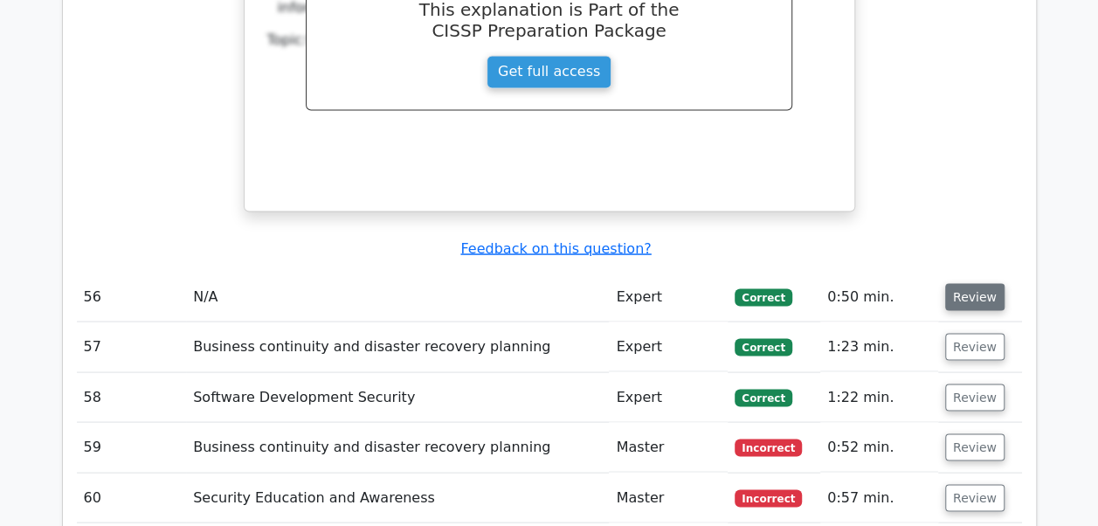
click at [957, 283] on button "Review" at bounding box center [974, 296] width 59 height 27
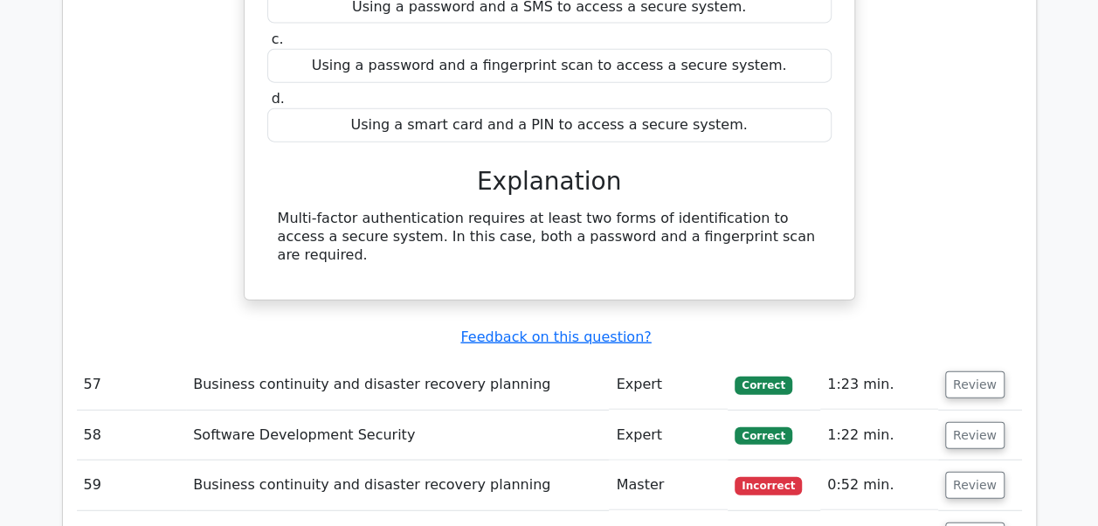
scroll to position [8607, 0]
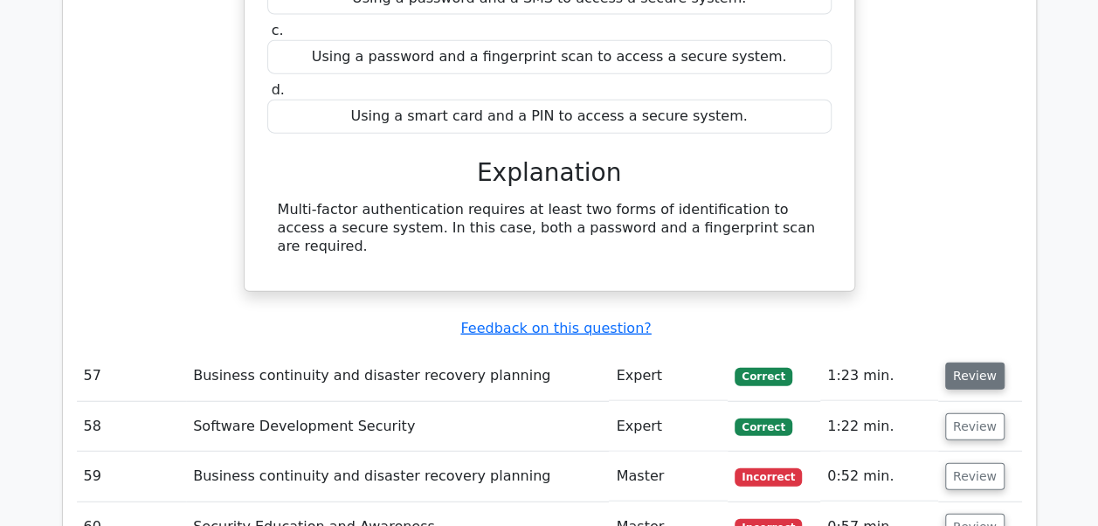
click at [984, 363] on button "Review" at bounding box center [974, 376] width 59 height 27
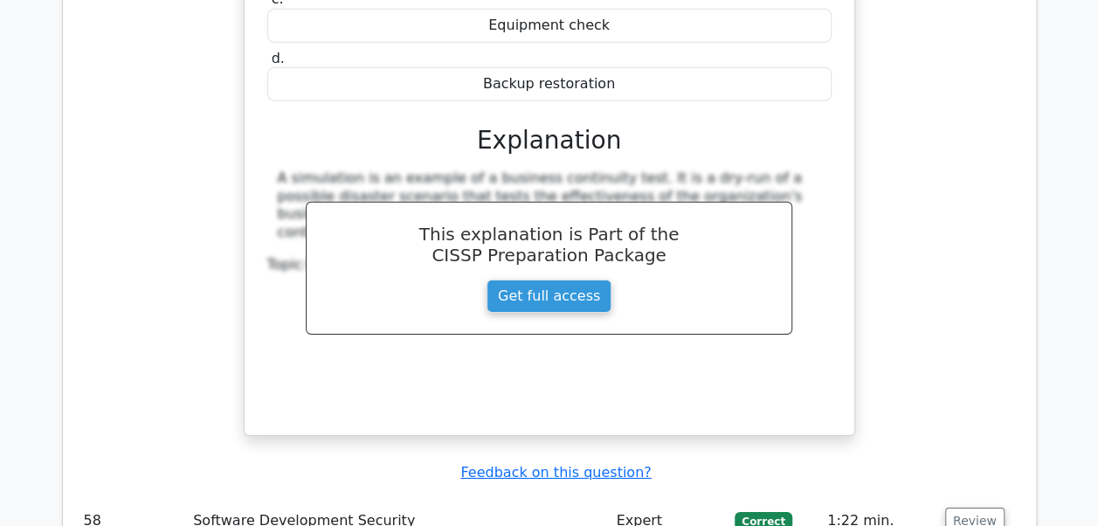
scroll to position [9236, 0]
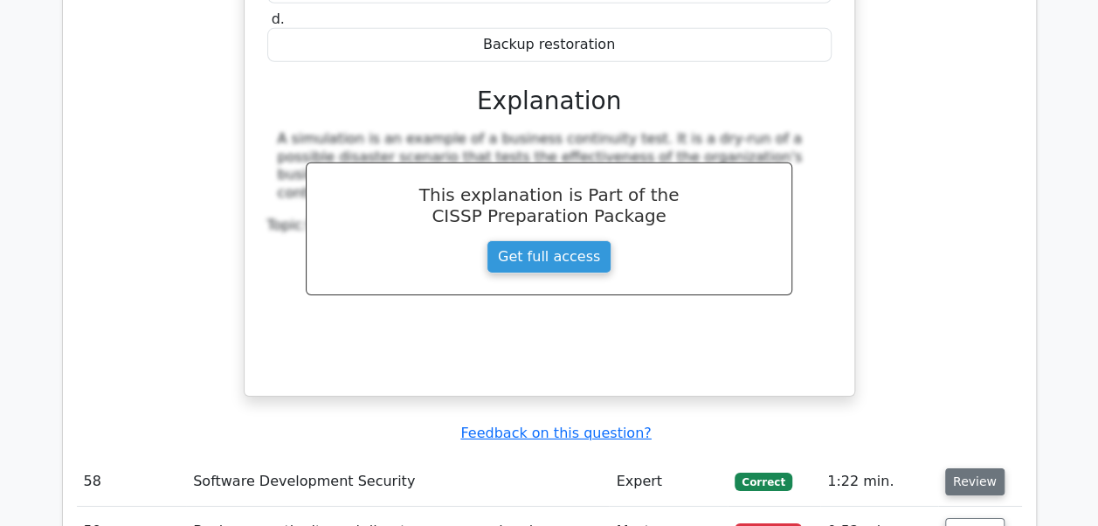
click at [971, 468] on button "Review" at bounding box center [974, 481] width 59 height 27
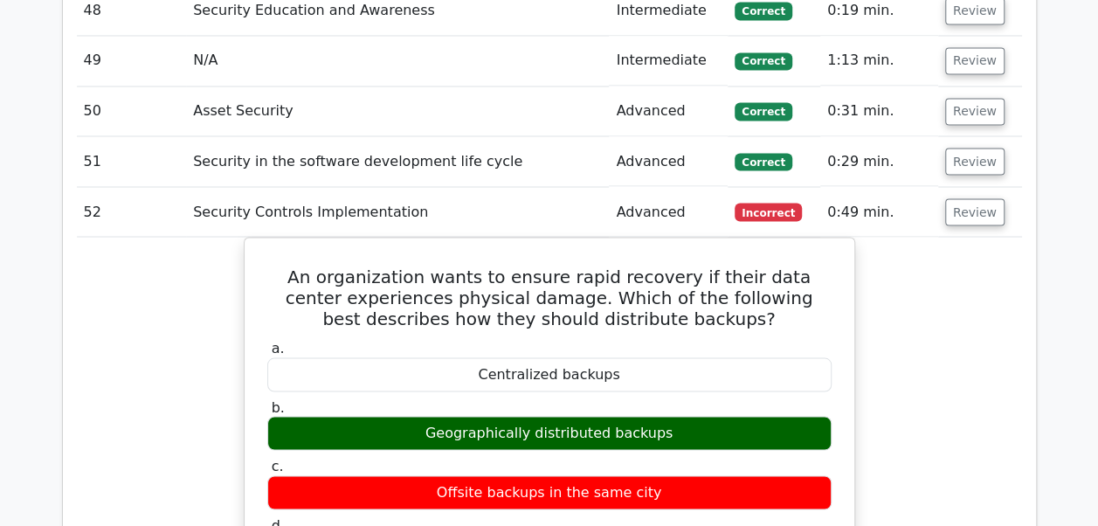
scroll to position [4873, 0]
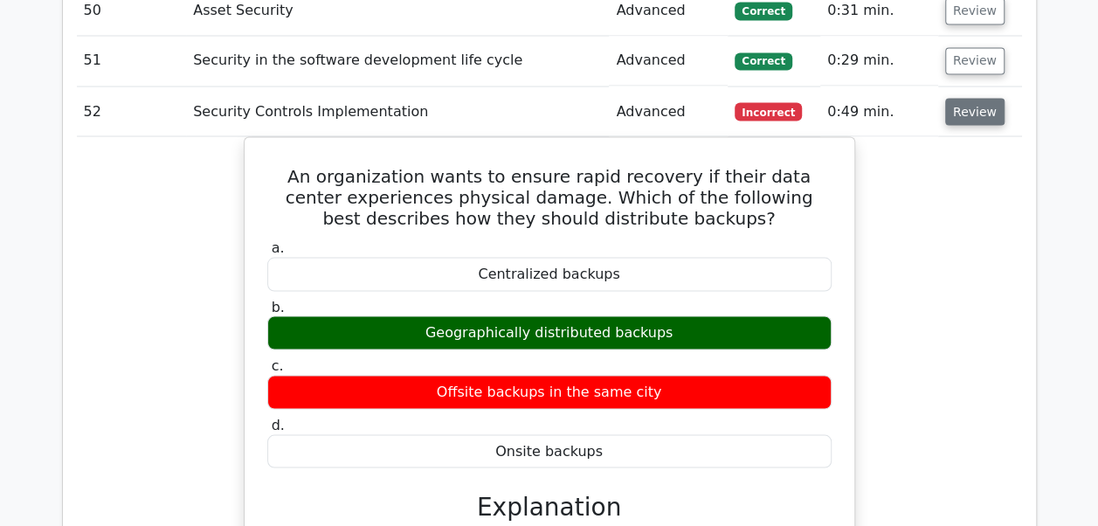
click at [975, 98] on button "Review" at bounding box center [974, 111] width 59 height 27
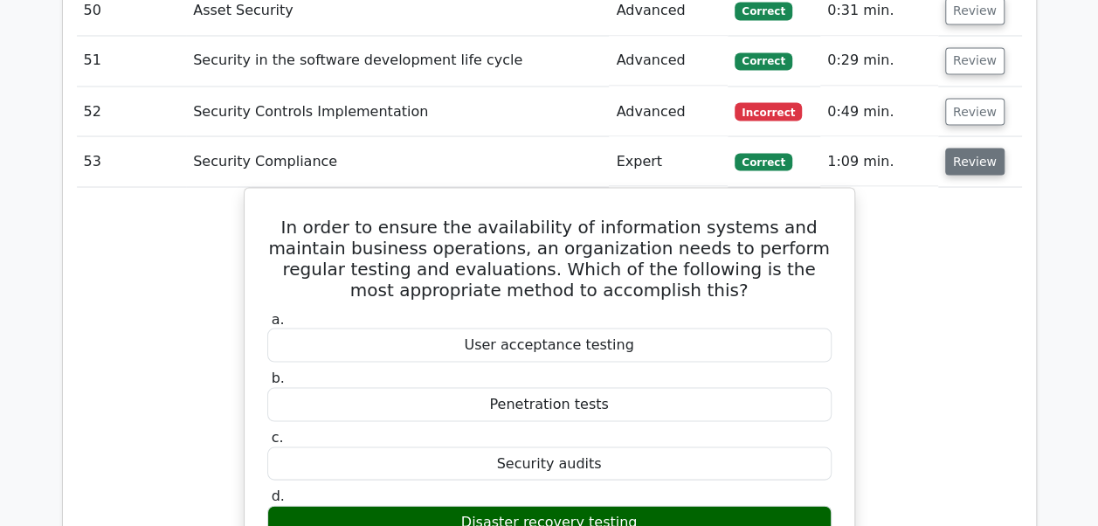
click at [970, 148] on button "Review" at bounding box center [974, 161] width 59 height 27
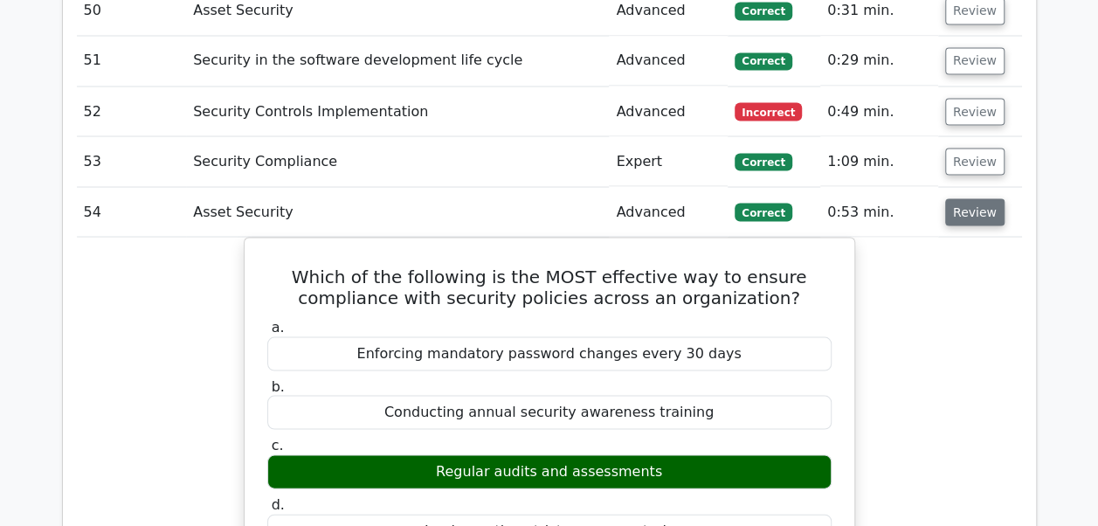
click at [963, 198] on button "Review" at bounding box center [974, 211] width 59 height 27
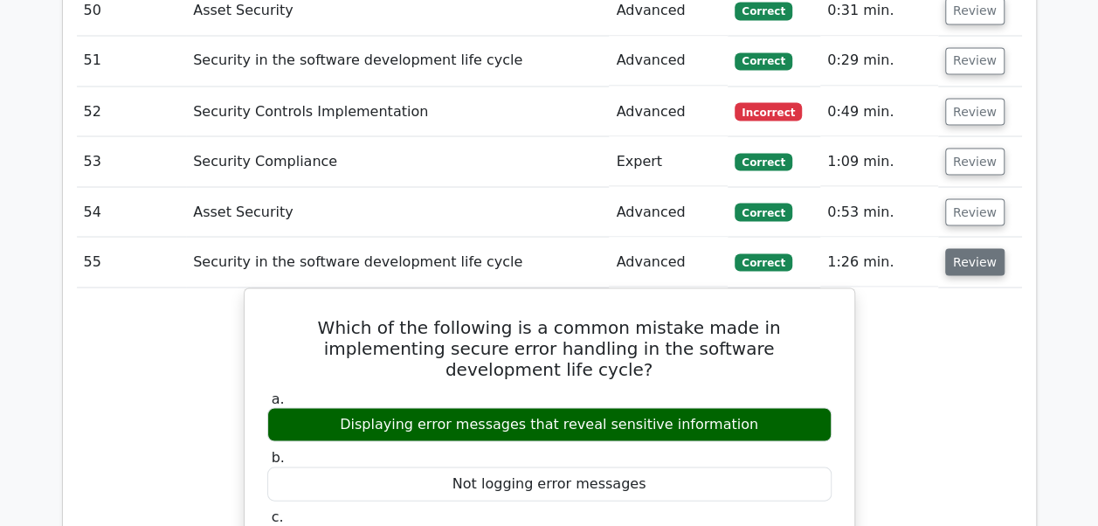
click at [964, 248] on button "Review" at bounding box center [974, 261] width 59 height 27
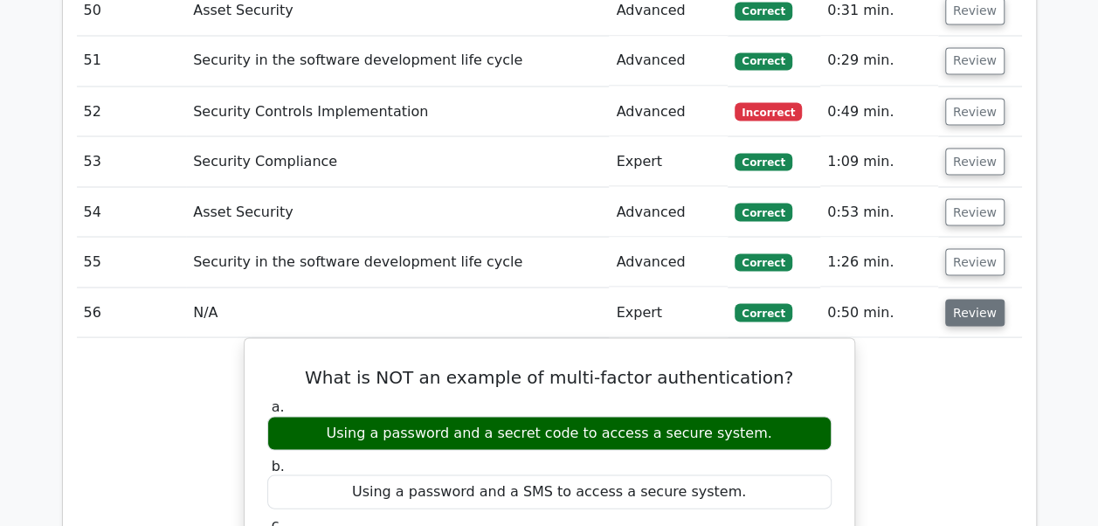
click at [961, 299] on button "Review" at bounding box center [974, 312] width 59 height 27
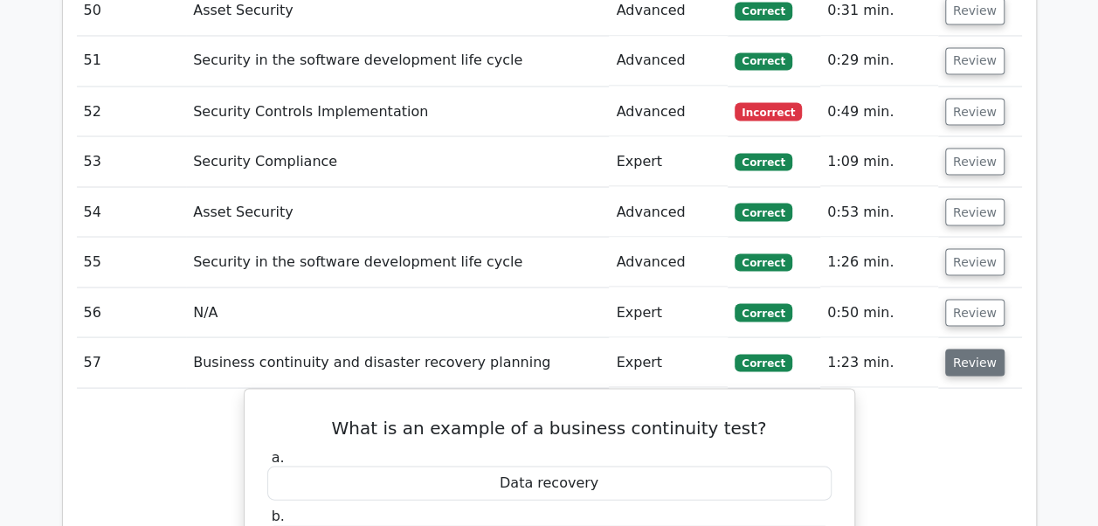
click at [957, 349] on button "Review" at bounding box center [974, 362] width 59 height 27
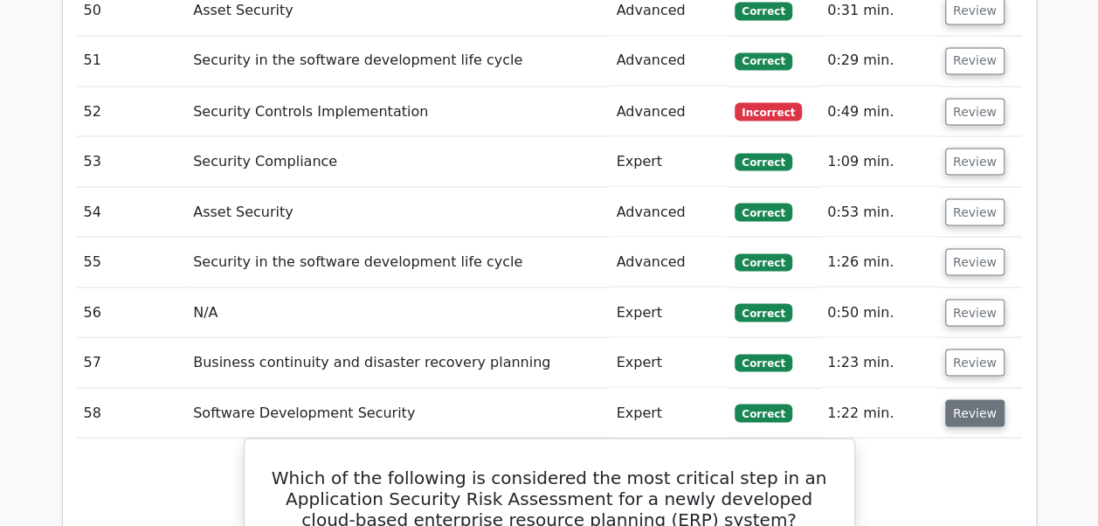
click at [957, 399] on button "Review" at bounding box center [974, 412] width 59 height 27
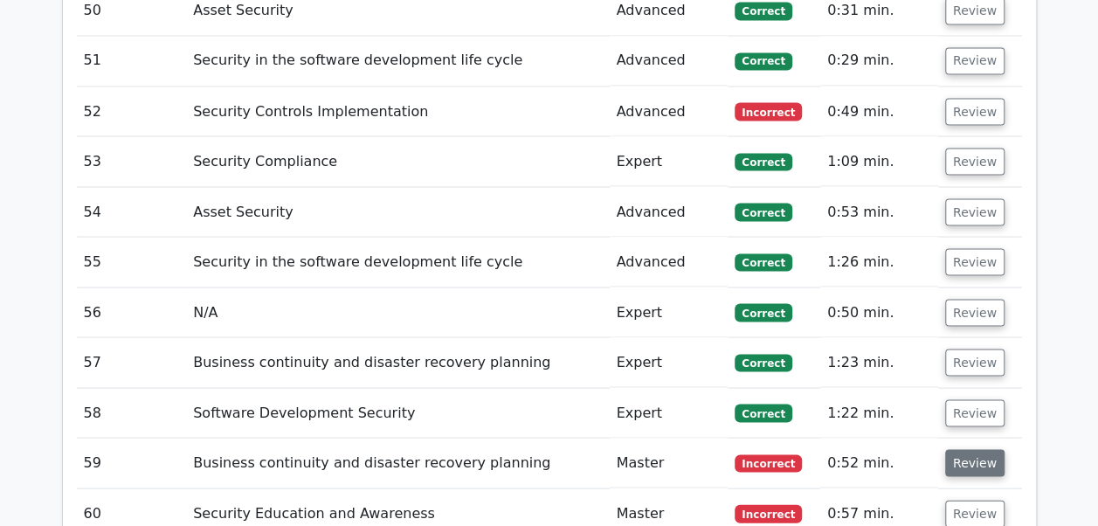
click at [979, 449] on button "Review" at bounding box center [974, 462] width 59 height 27
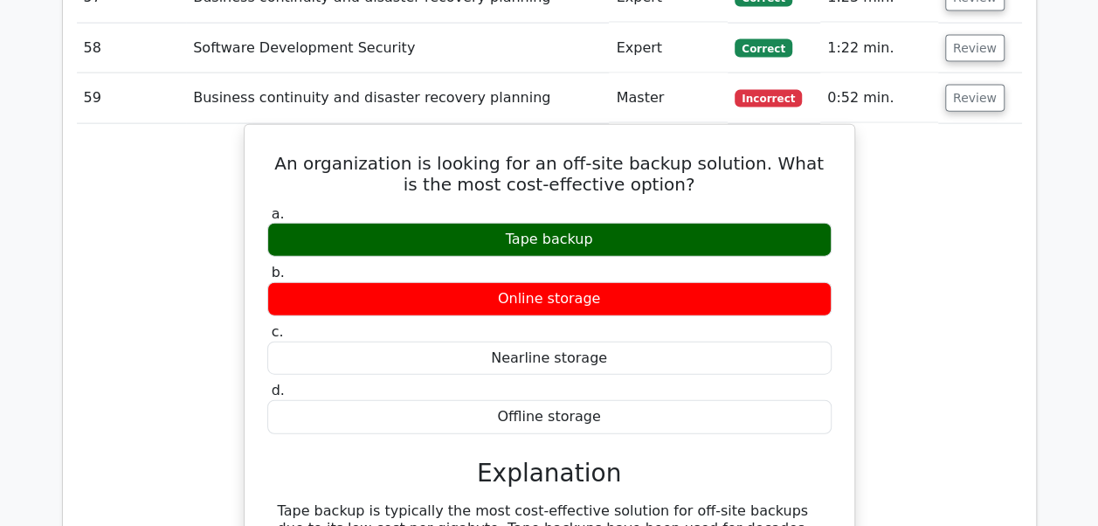
scroll to position [5257, 0]
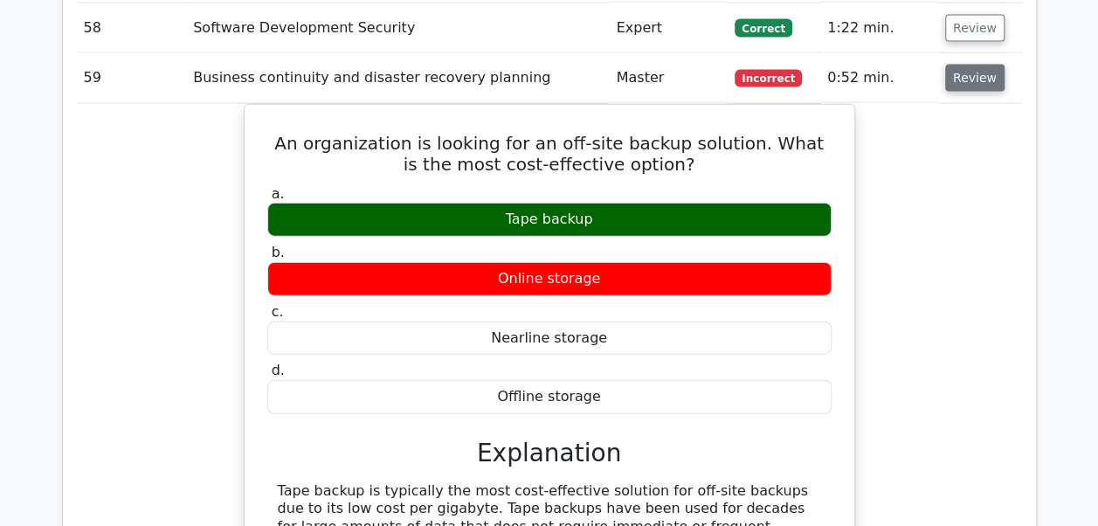
click at [964, 65] on button "Review" at bounding box center [974, 78] width 59 height 27
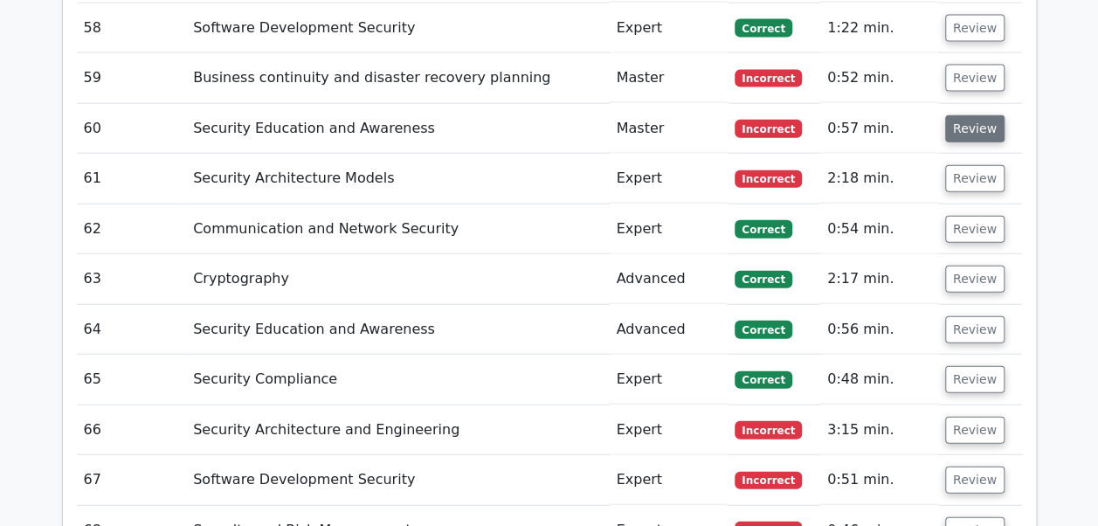
click at [959, 115] on button "Review" at bounding box center [974, 128] width 59 height 27
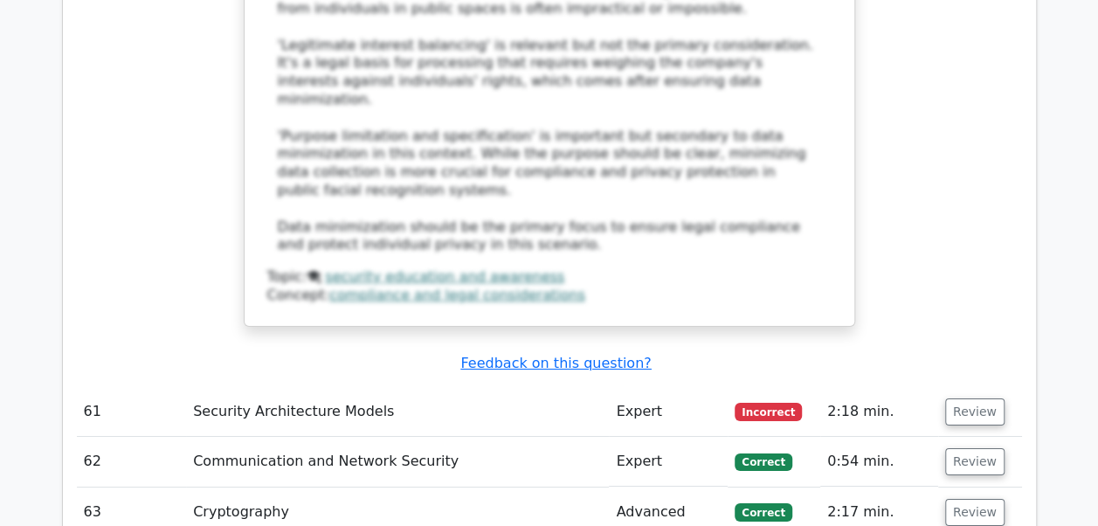
scroll to position [6224, 0]
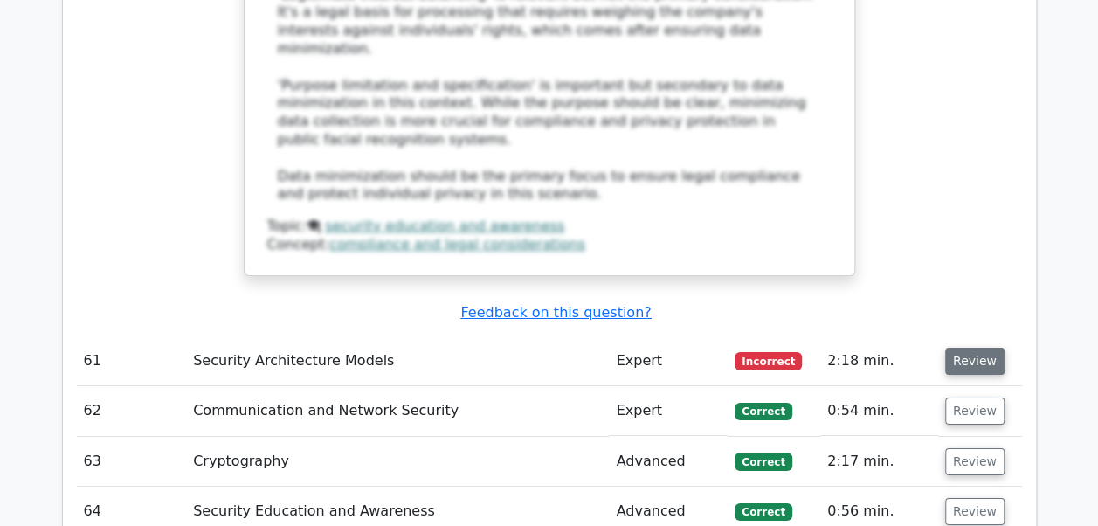
click at [954, 348] on button "Review" at bounding box center [974, 361] width 59 height 27
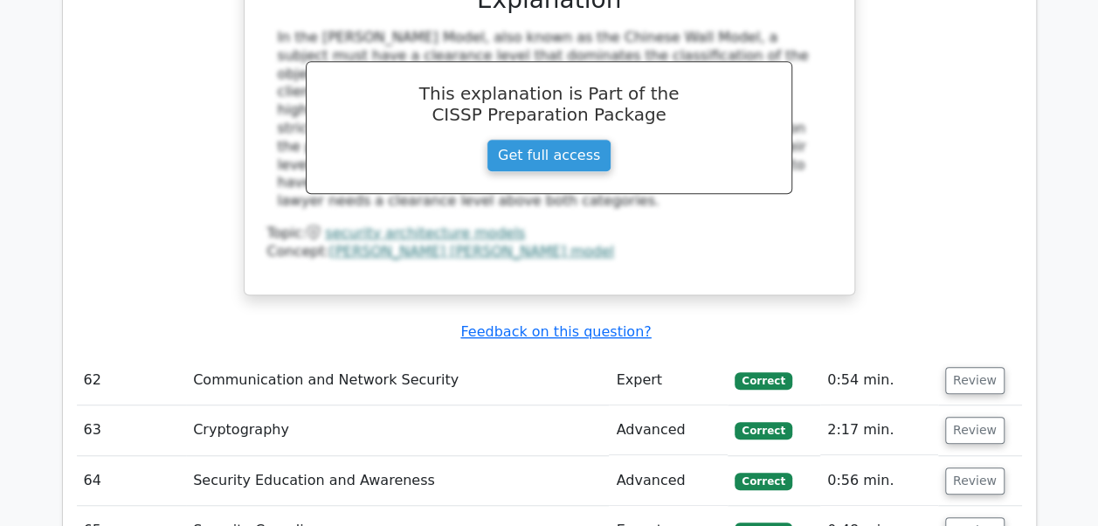
scroll to position [7028, 0]
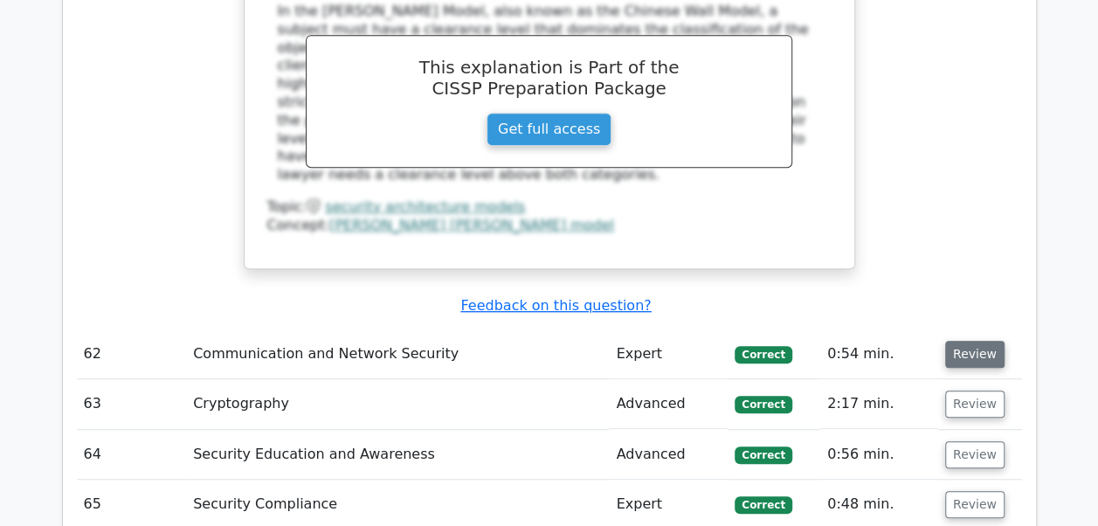
click at [959, 341] on button "Review" at bounding box center [974, 354] width 59 height 27
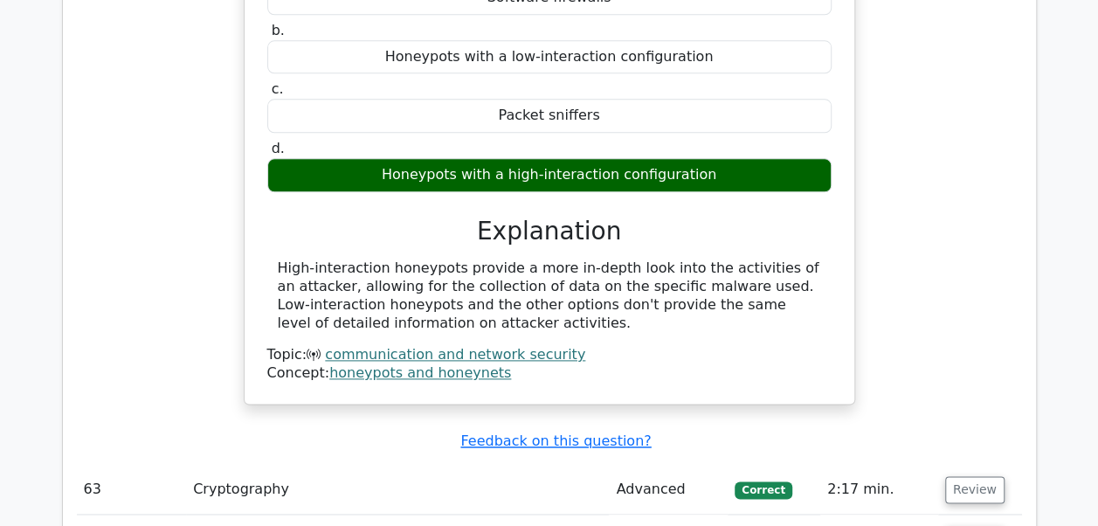
scroll to position [7552, 0]
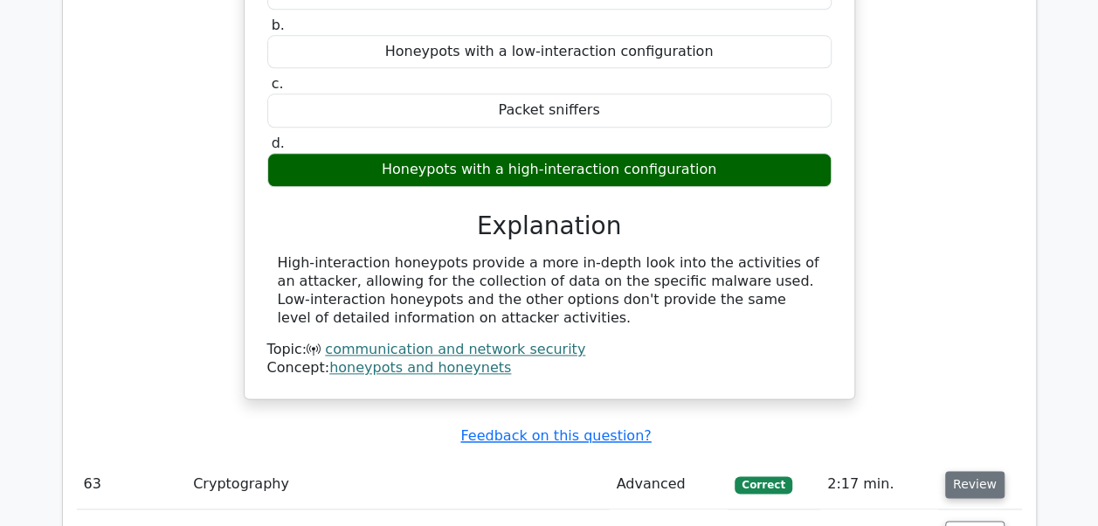
click at [974, 471] on button "Review" at bounding box center [974, 484] width 59 height 27
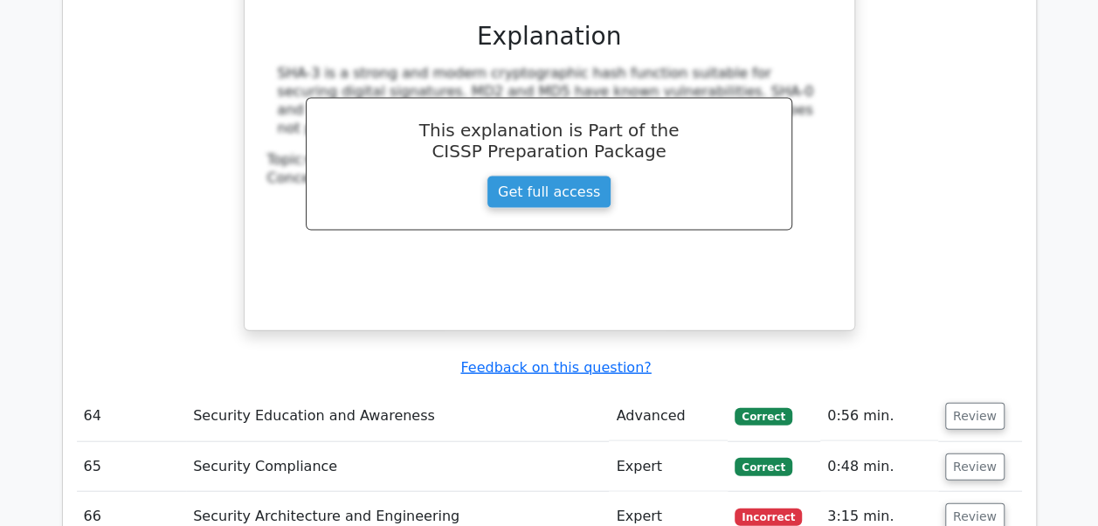
scroll to position [8414, 0]
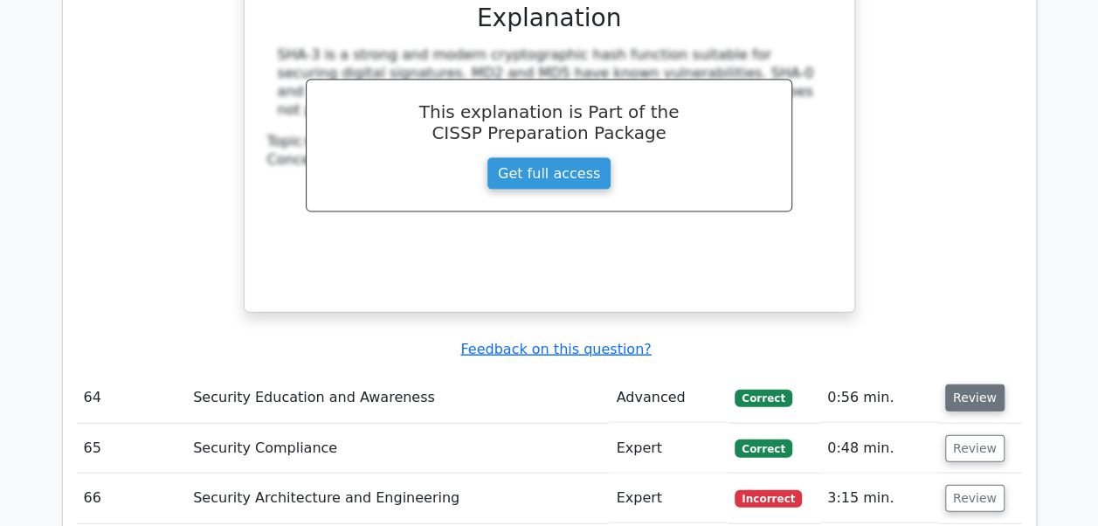
click at [978, 384] on button "Review" at bounding box center [974, 397] width 59 height 27
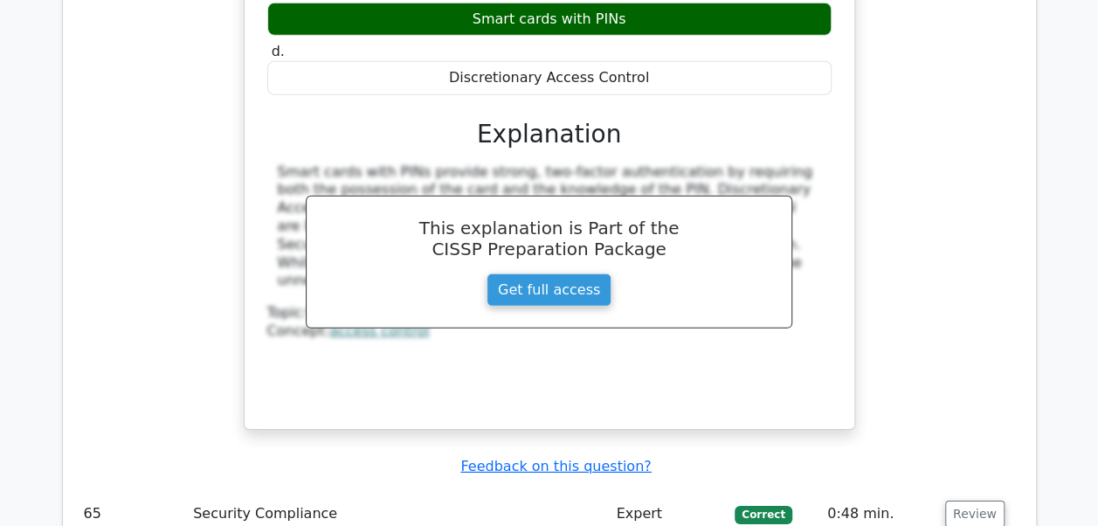
scroll to position [9136, 0]
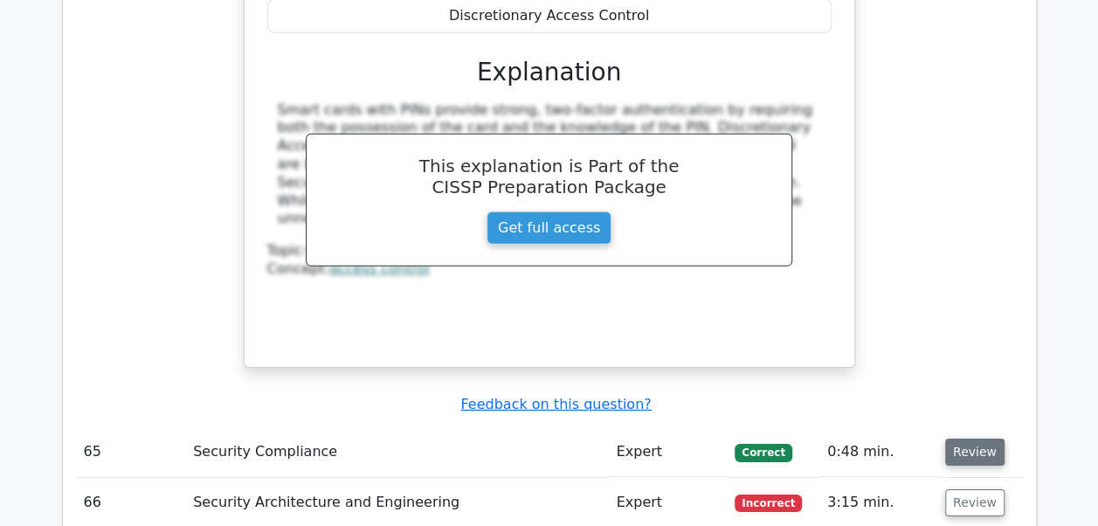
click at [959, 439] on button "Review" at bounding box center [974, 452] width 59 height 27
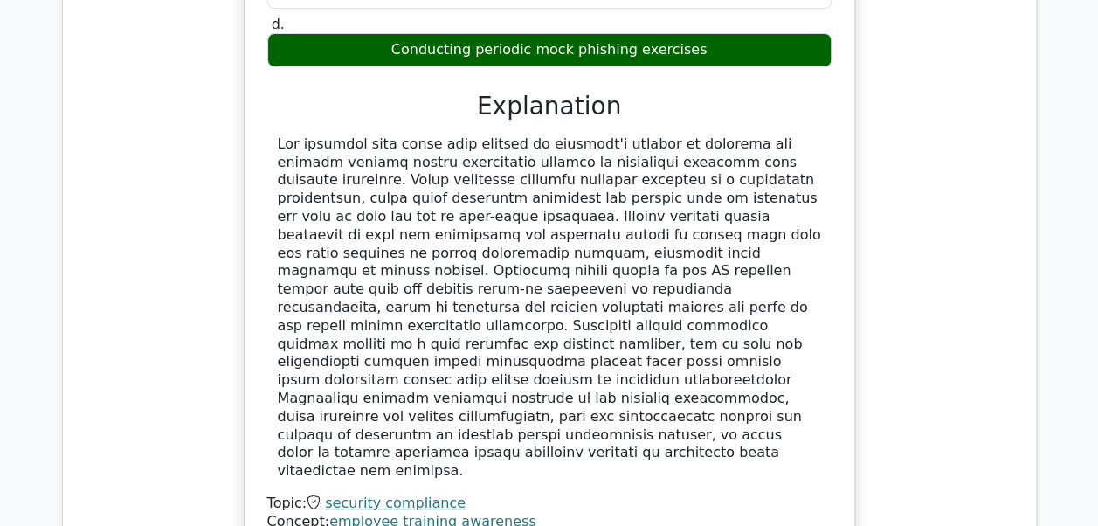
scroll to position [9951, 0]
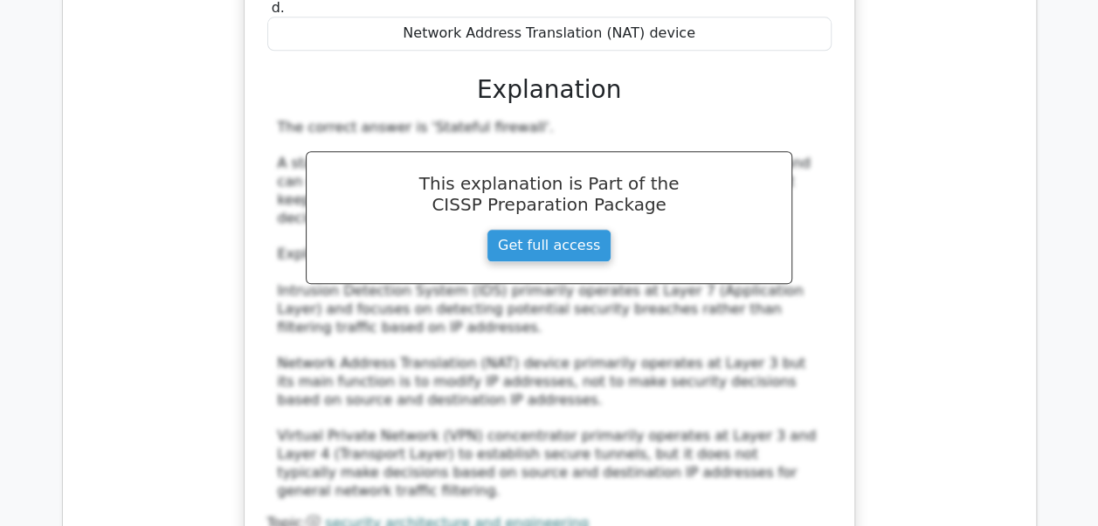
scroll to position [10895, 0]
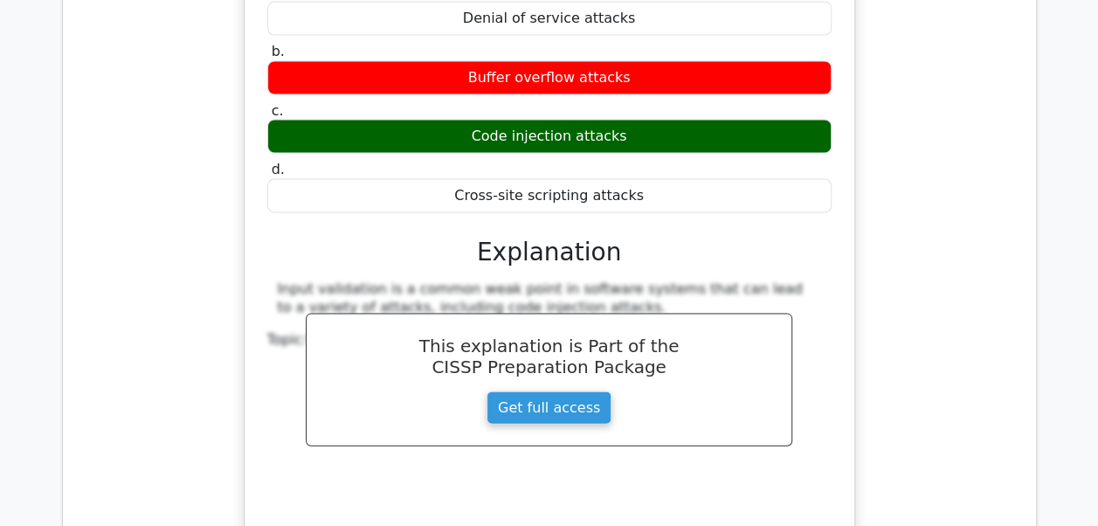
scroll to position [11699, 0]
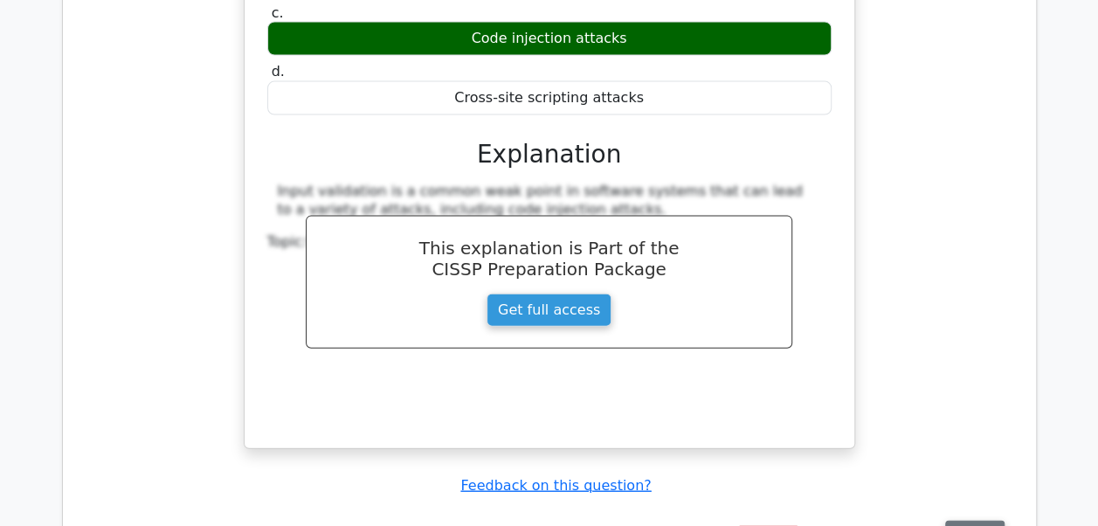
click at [964, 521] on button "Review" at bounding box center [974, 534] width 59 height 27
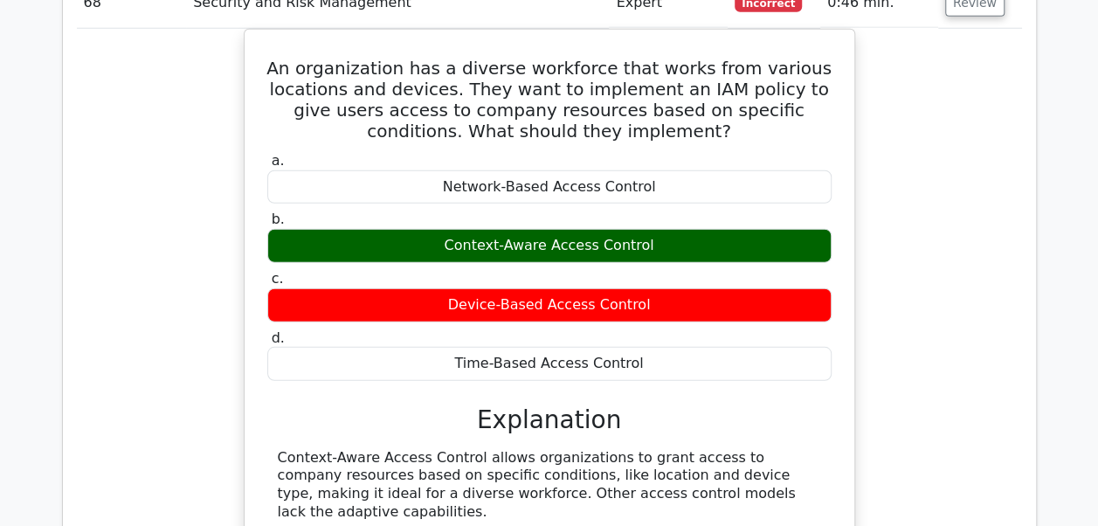
scroll to position [12339, 0]
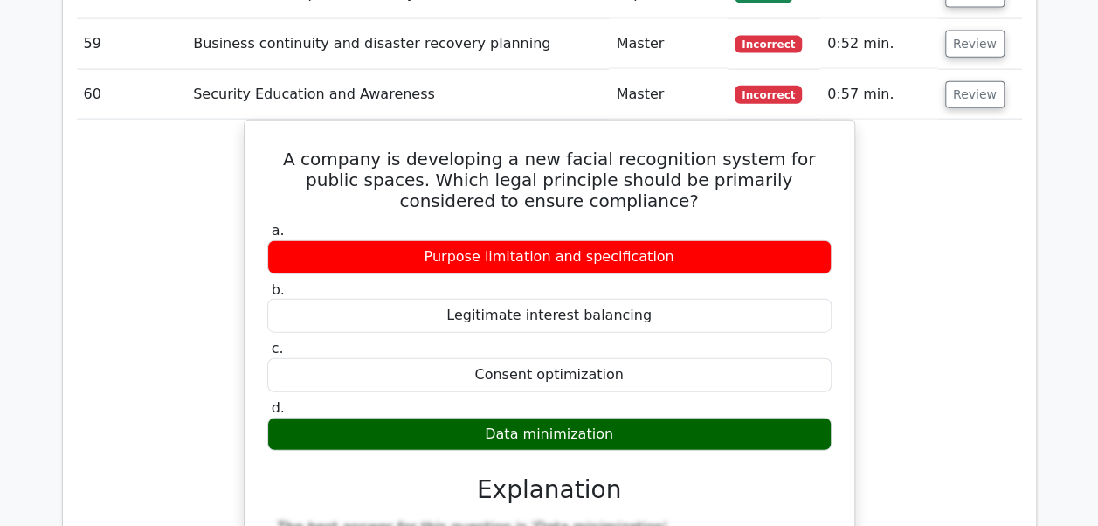
scroll to position [5185, 0]
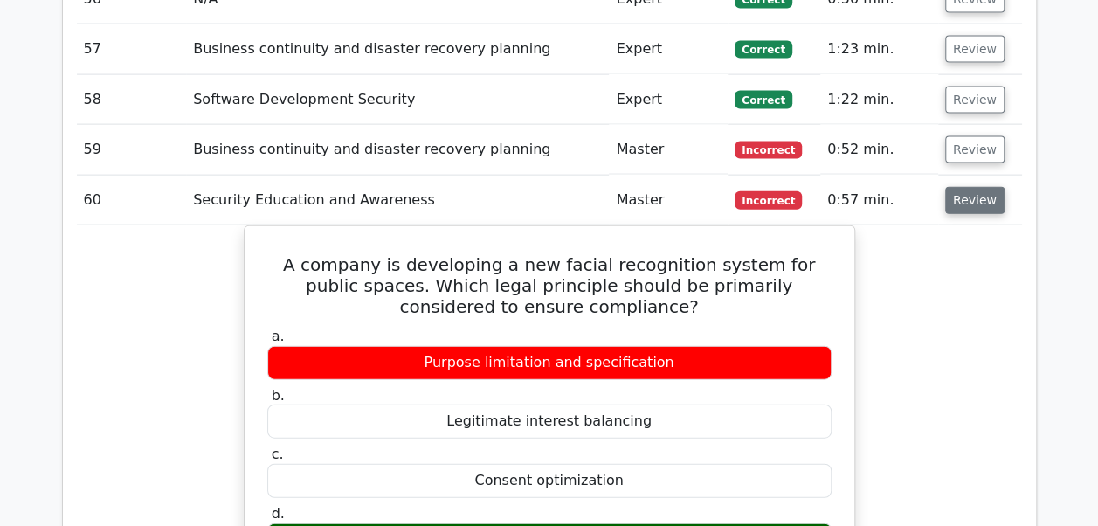
click at [984, 187] on button "Review" at bounding box center [974, 200] width 59 height 27
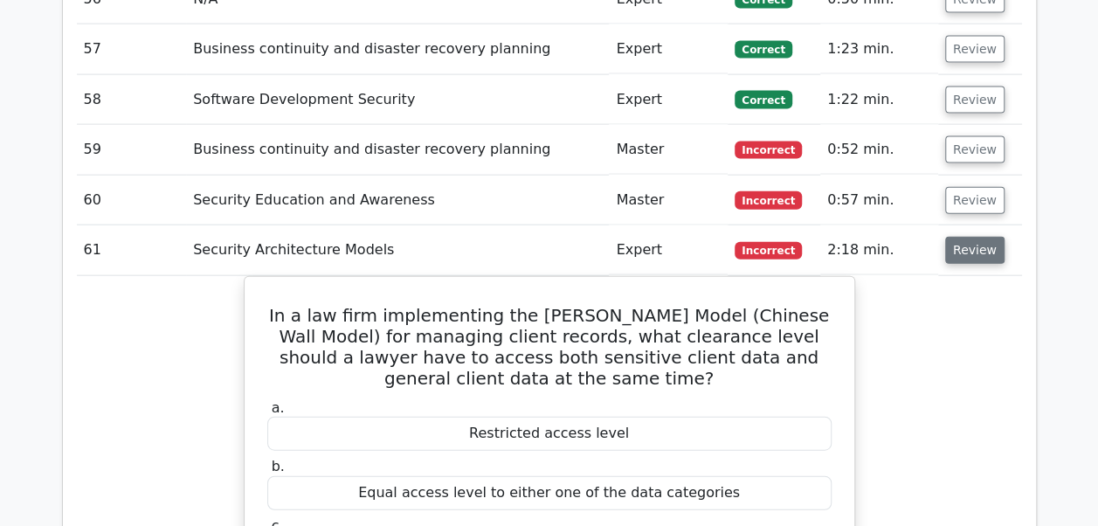
click at [964, 237] on button "Review" at bounding box center [974, 250] width 59 height 27
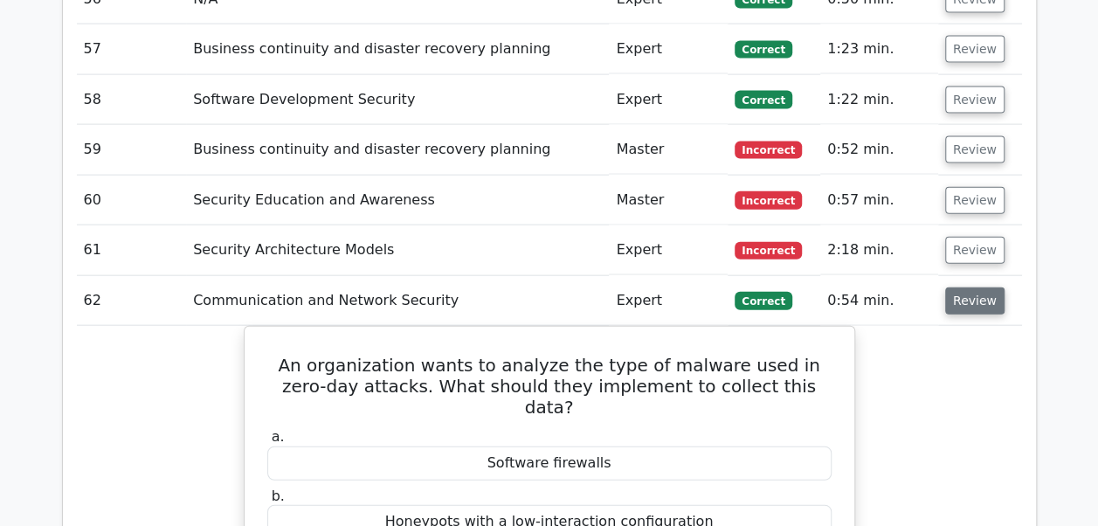
click at [957, 287] on button "Review" at bounding box center [974, 300] width 59 height 27
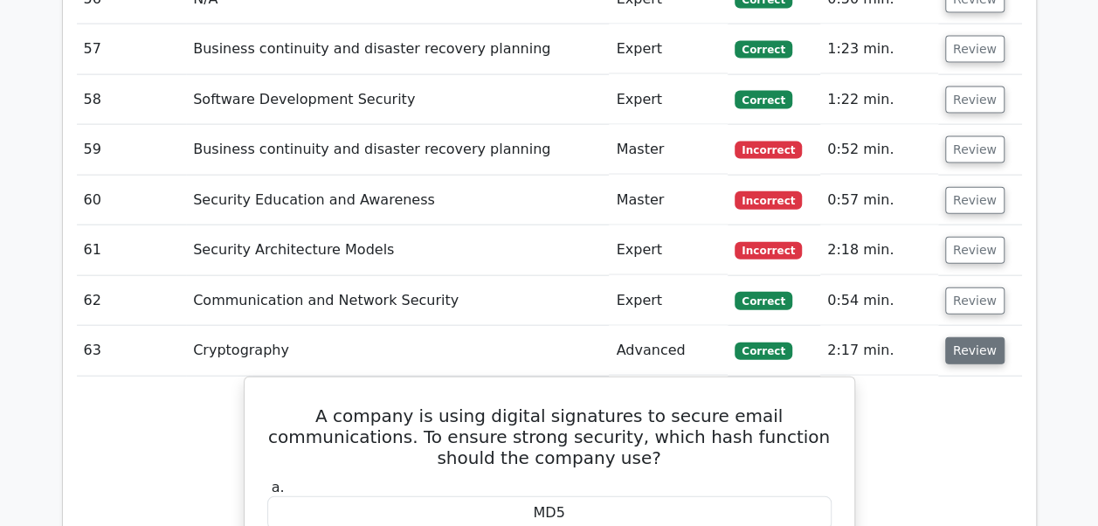
click at [956, 337] on button "Review" at bounding box center [974, 350] width 59 height 27
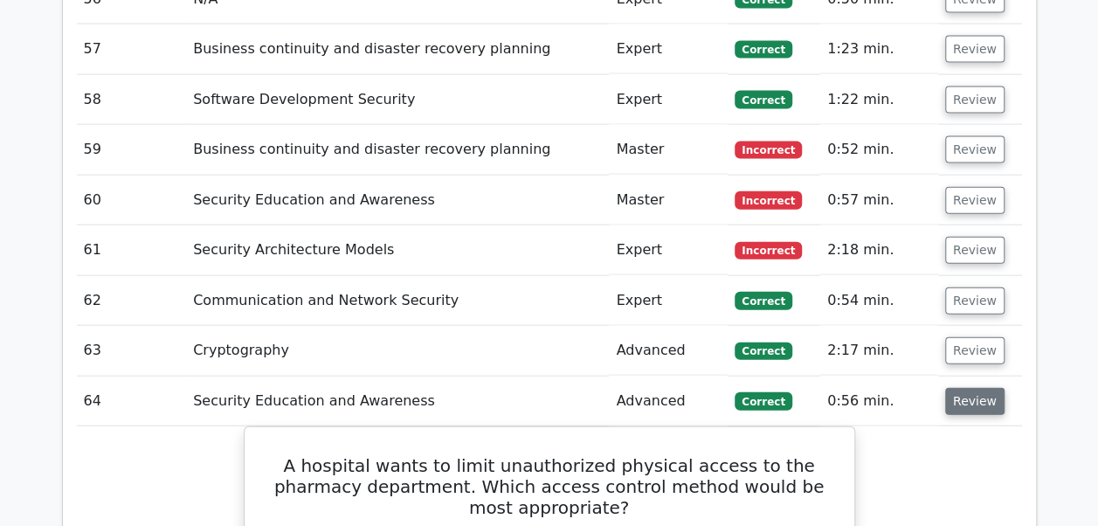
click at [954, 388] on button "Review" at bounding box center [974, 401] width 59 height 27
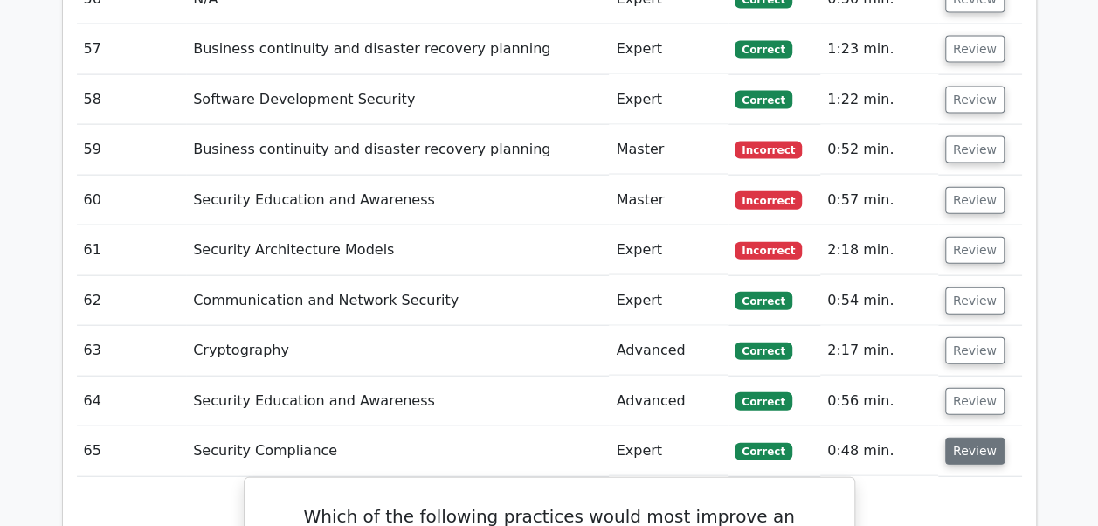
click at [963, 438] on button "Review" at bounding box center [974, 451] width 59 height 27
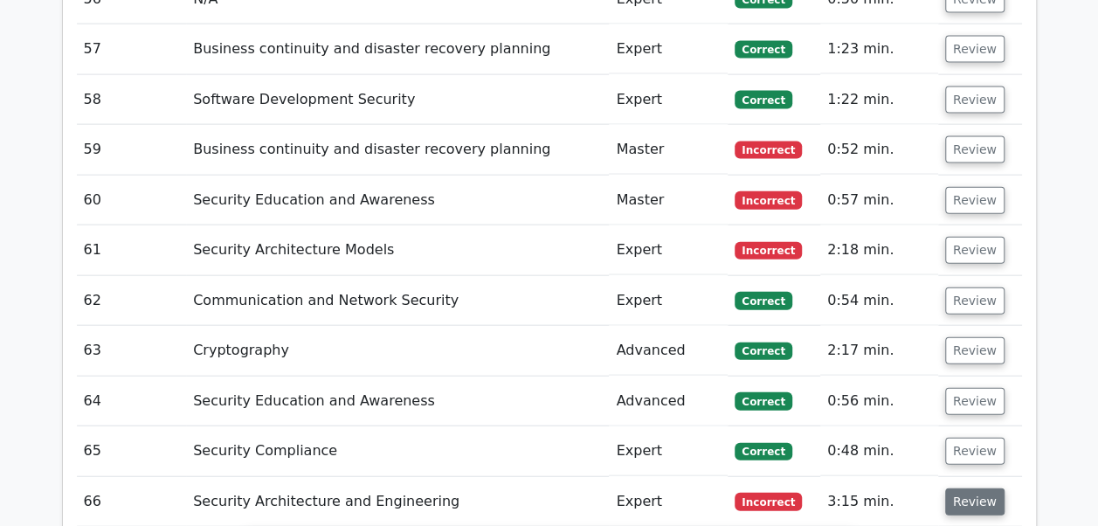
click at [955, 488] on button "Review" at bounding box center [974, 501] width 59 height 27
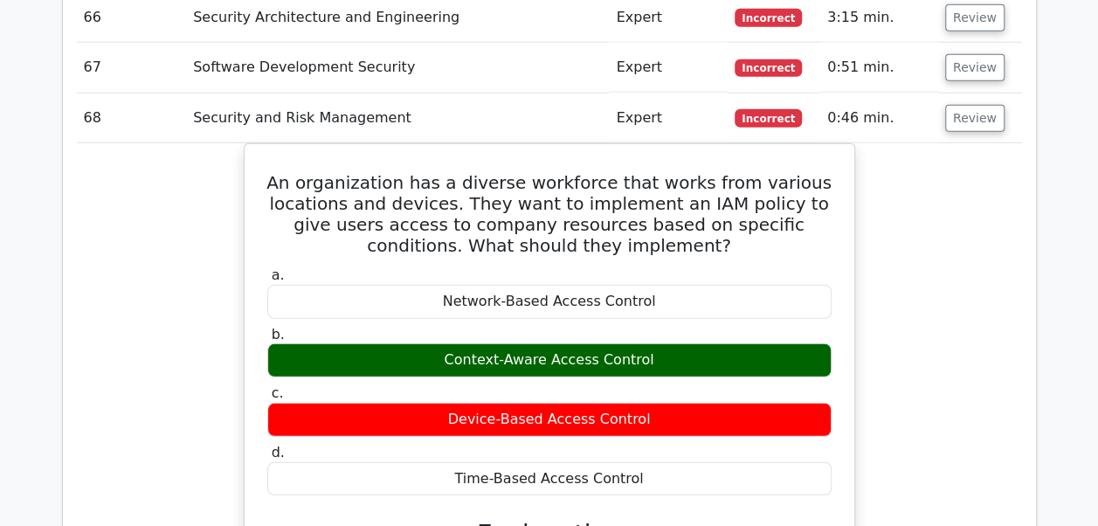
scroll to position [5675, 0]
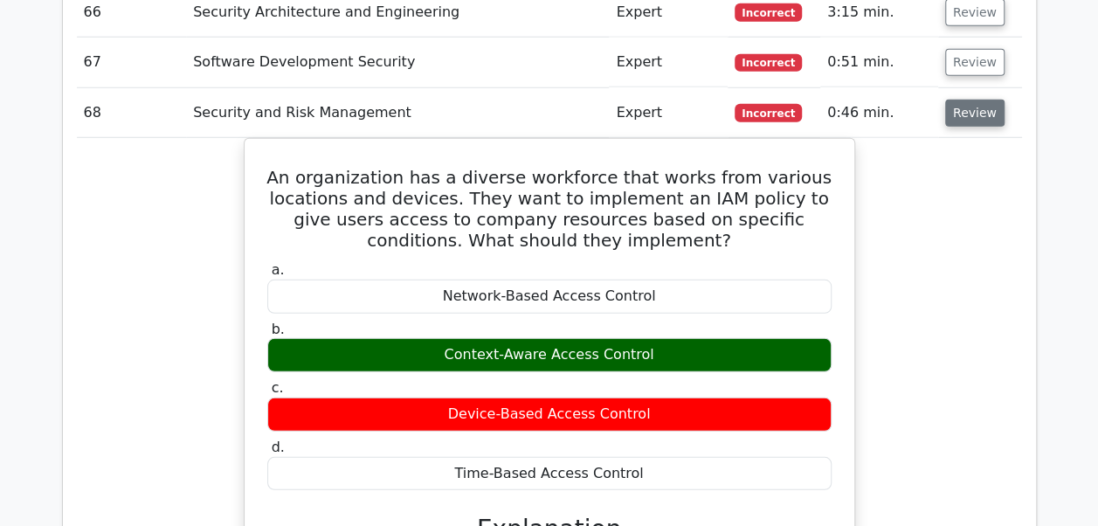
click at [974, 100] on button "Review" at bounding box center [974, 113] width 59 height 27
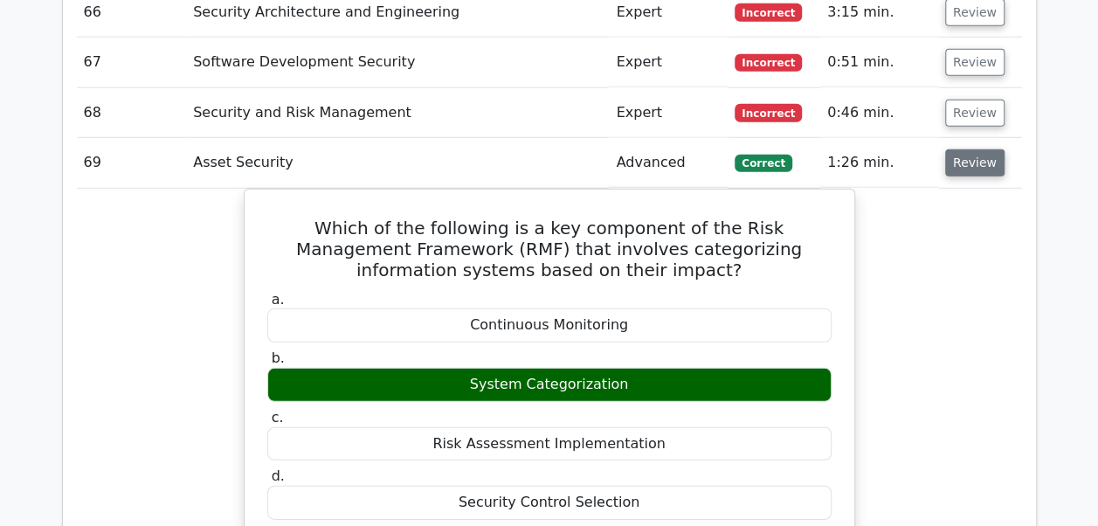
click at [961, 149] on button "Review" at bounding box center [974, 162] width 59 height 27
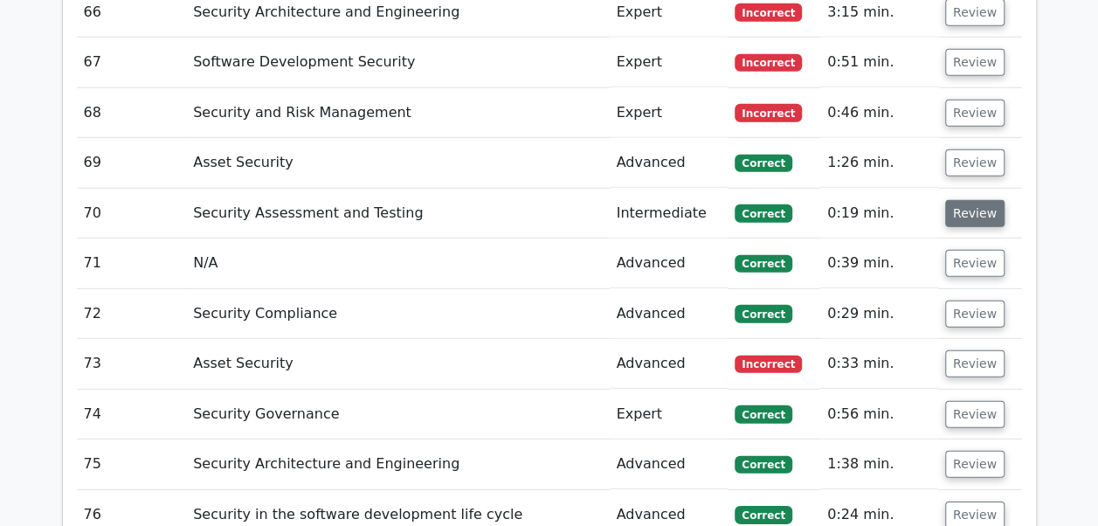
click at [958, 200] on button "Review" at bounding box center [974, 213] width 59 height 27
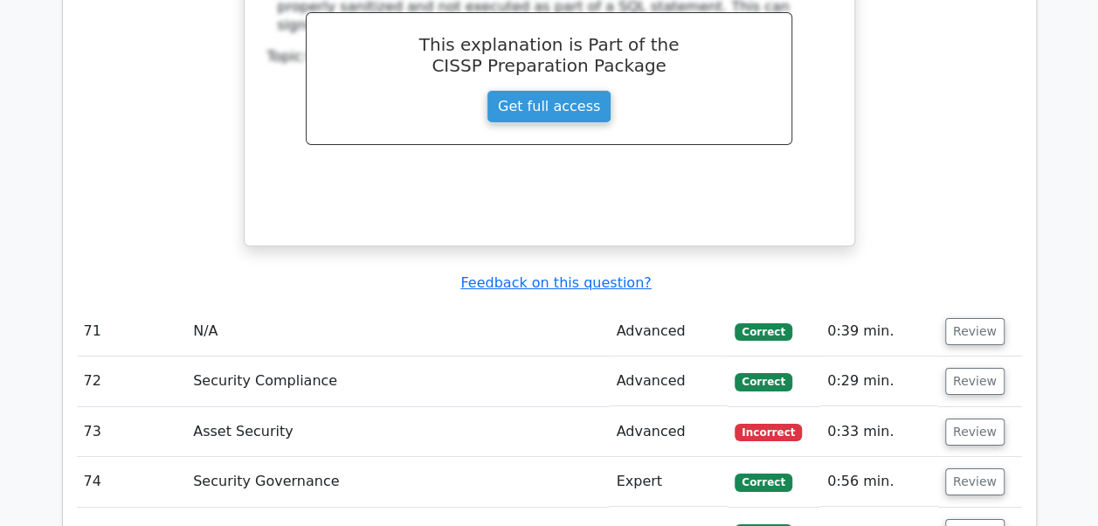
scroll to position [6373, 0]
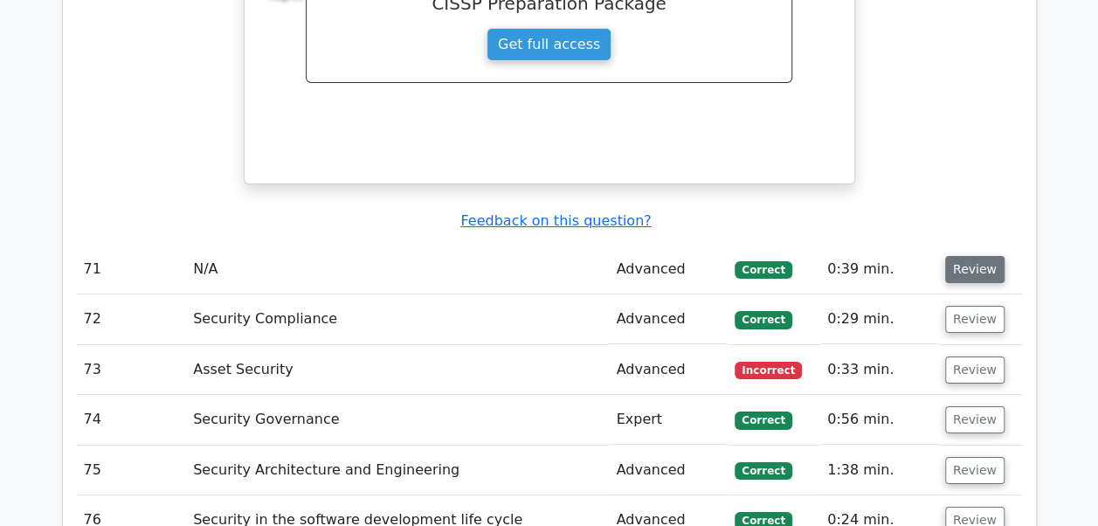
click at [971, 256] on button "Review" at bounding box center [974, 269] width 59 height 27
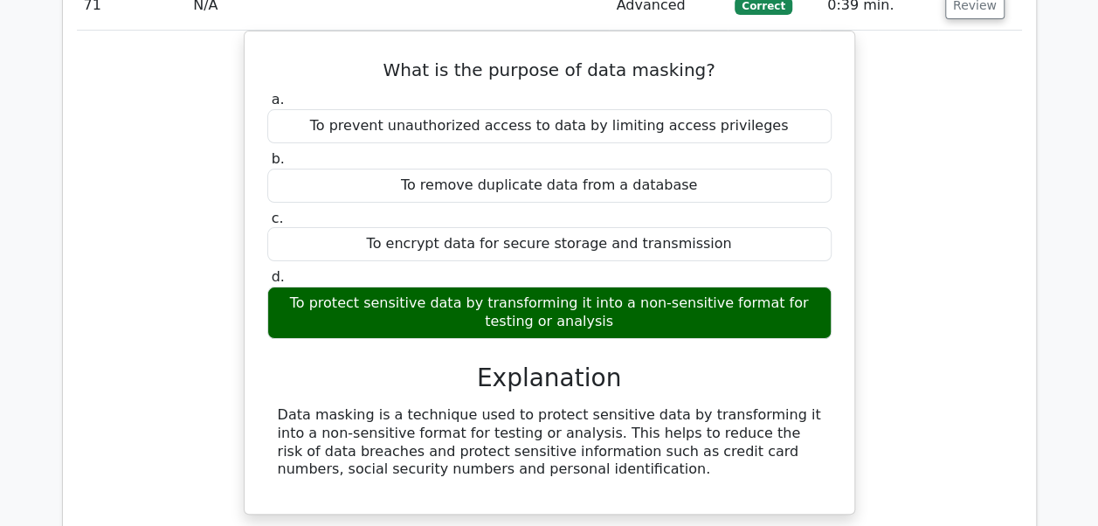
scroll to position [6746, 0]
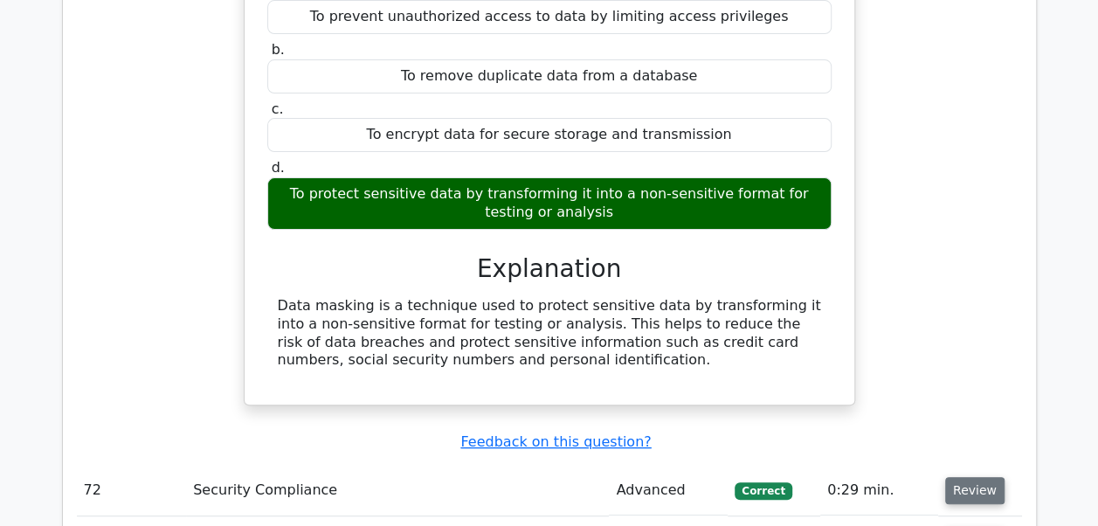
click at [960, 477] on button "Review" at bounding box center [974, 490] width 59 height 27
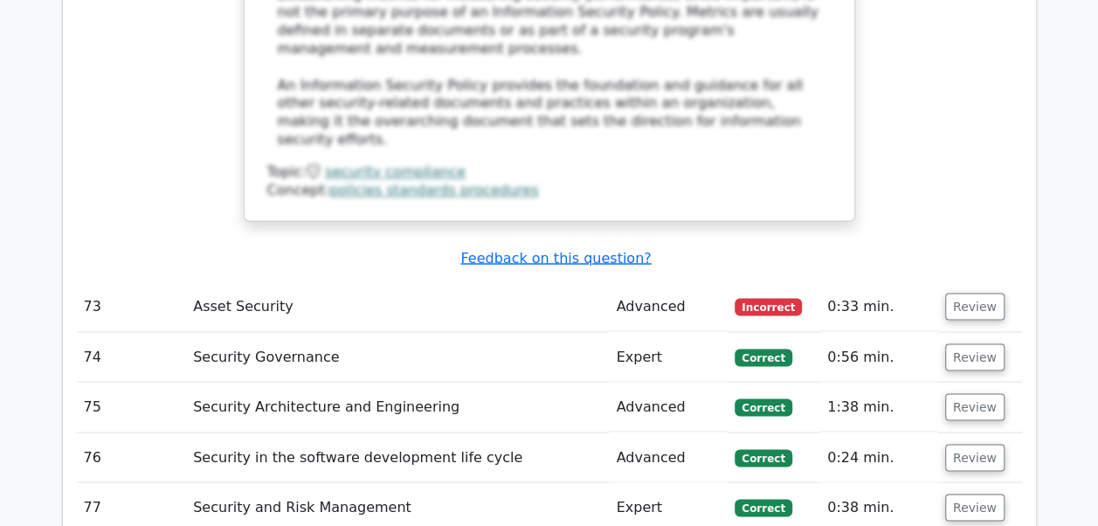
scroll to position [8039, 0]
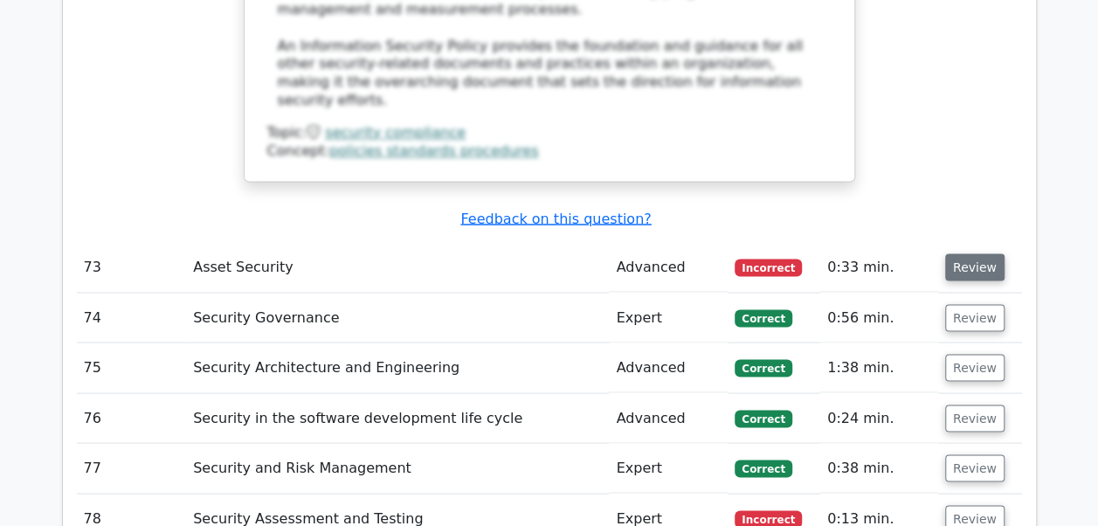
click at [964, 253] on button "Review" at bounding box center [974, 266] width 59 height 27
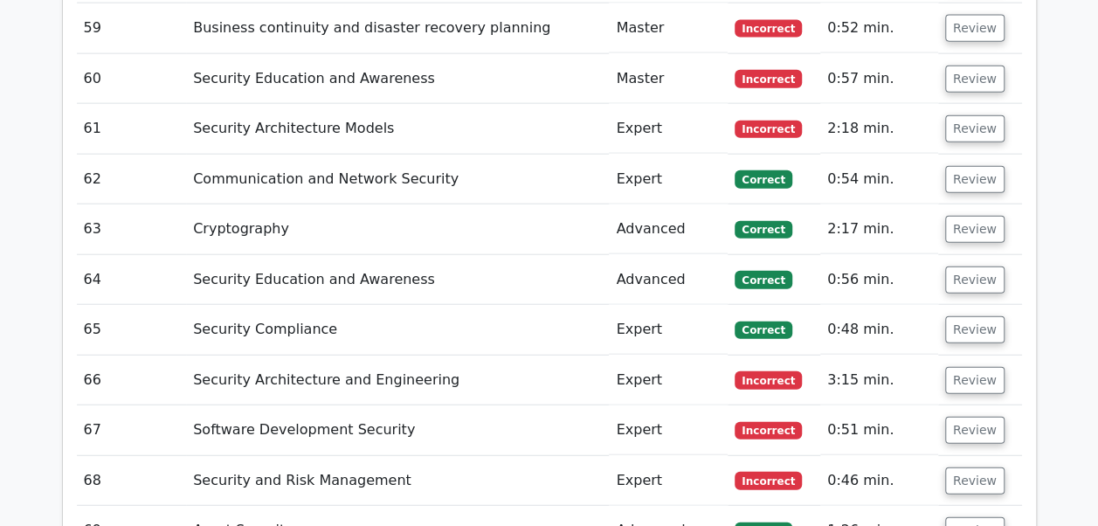
scroll to position [5231, 0]
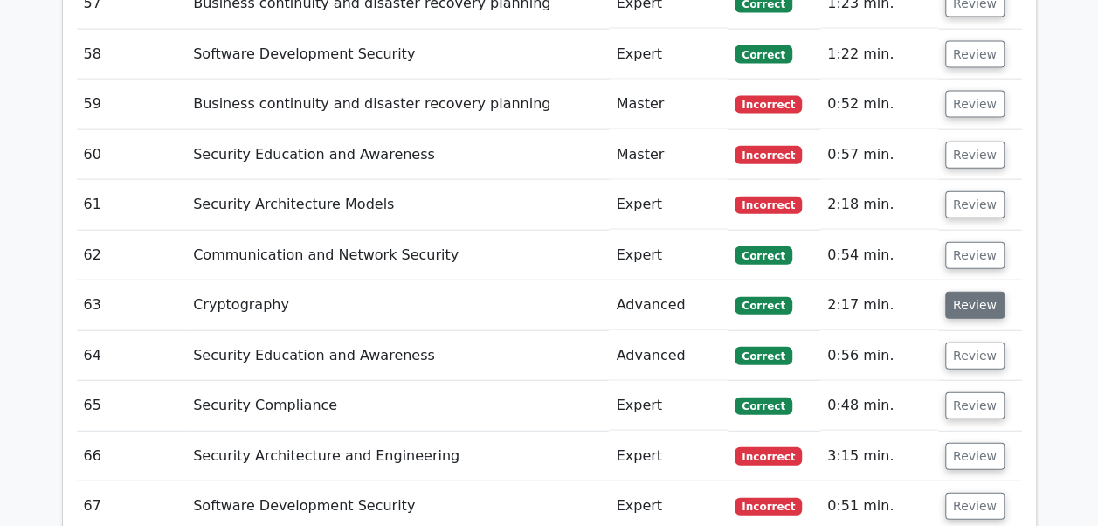
click at [977, 292] on button "Review" at bounding box center [974, 305] width 59 height 27
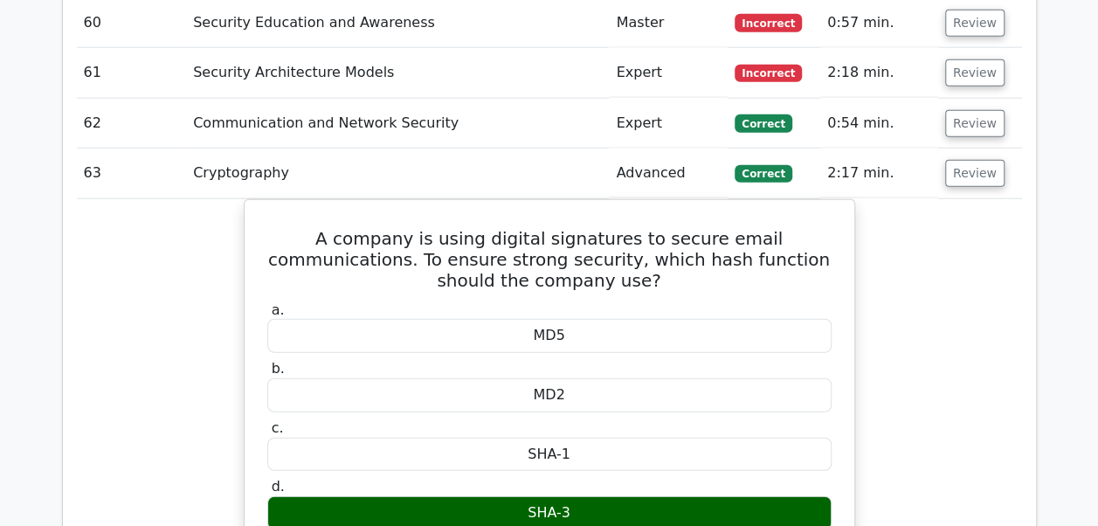
scroll to position [5197, 0]
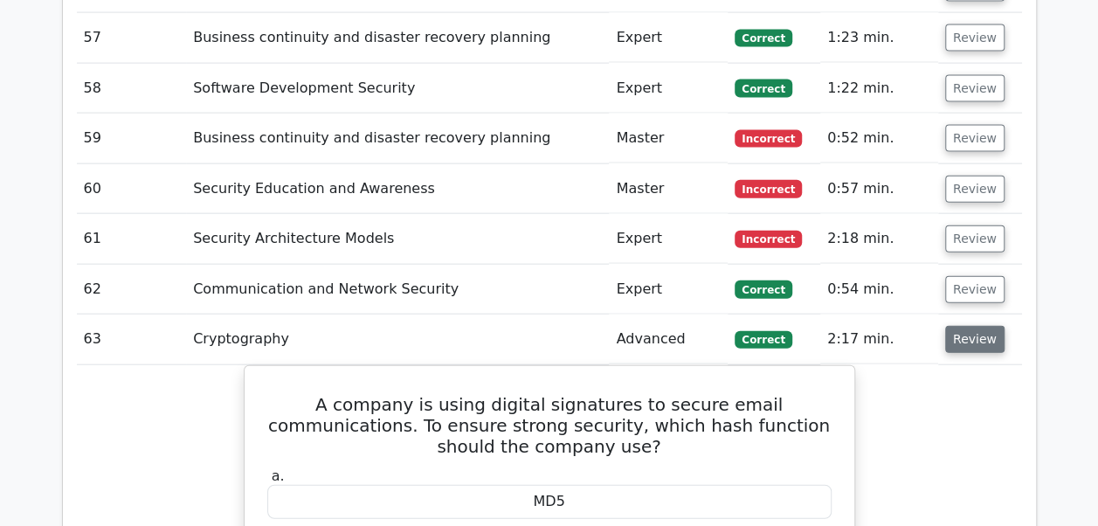
click at [984, 326] on button "Review" at bounding box center [974, 339] width 59 height 27
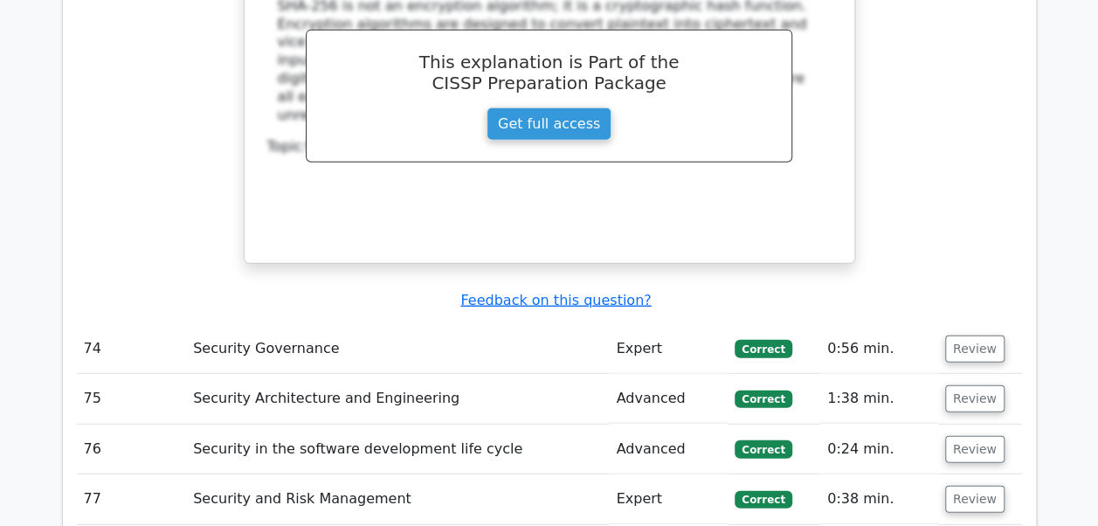
scroll to position [8713, 0]
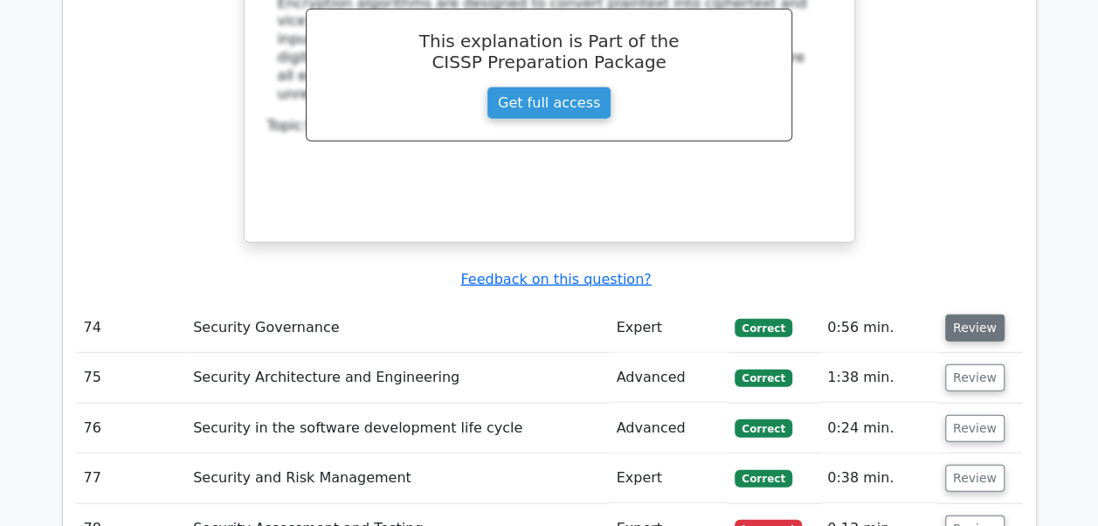
click at [975, 314] on button "Review" at bounding box center [974, 327] width 59 height 27
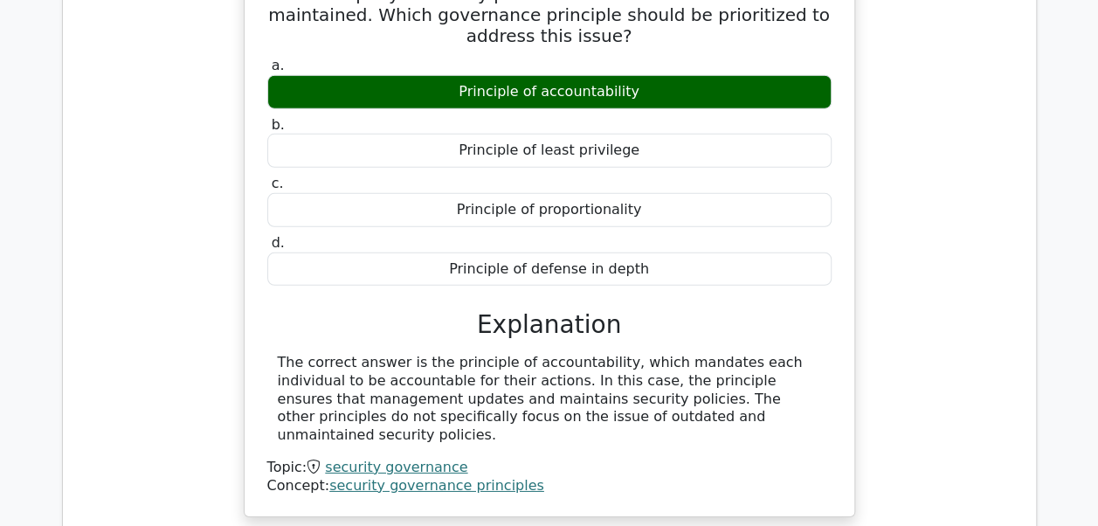
scroll to position [9132, 0]
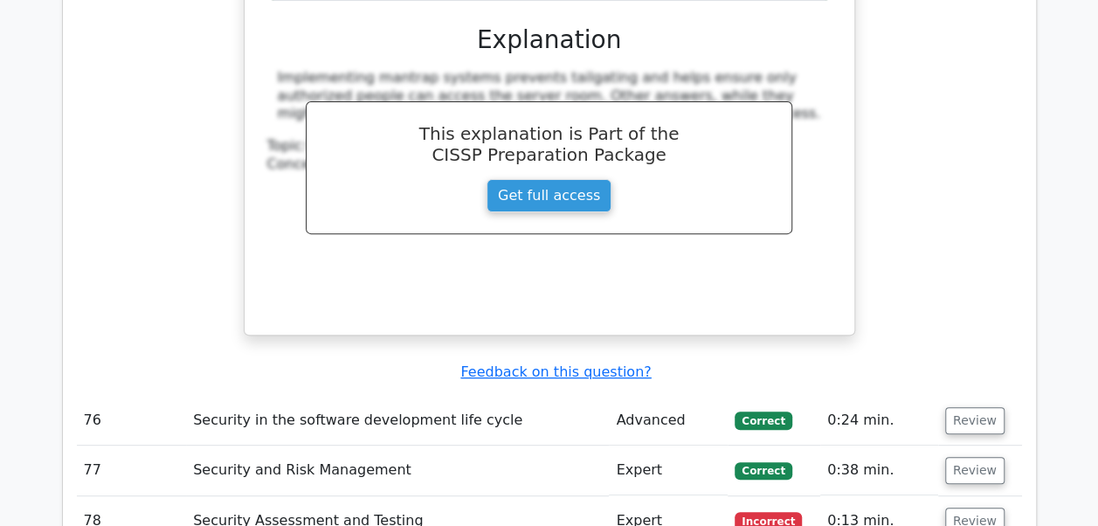
scroll to position [10098, 0]
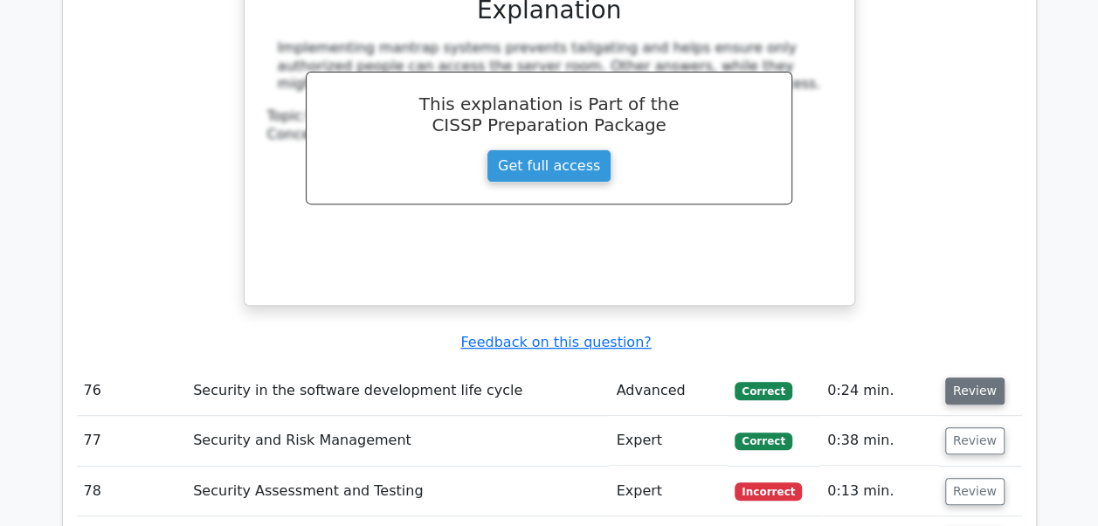
click at [978, 377] on button "Review" at bounding box center [974, 390] width 59 height 27
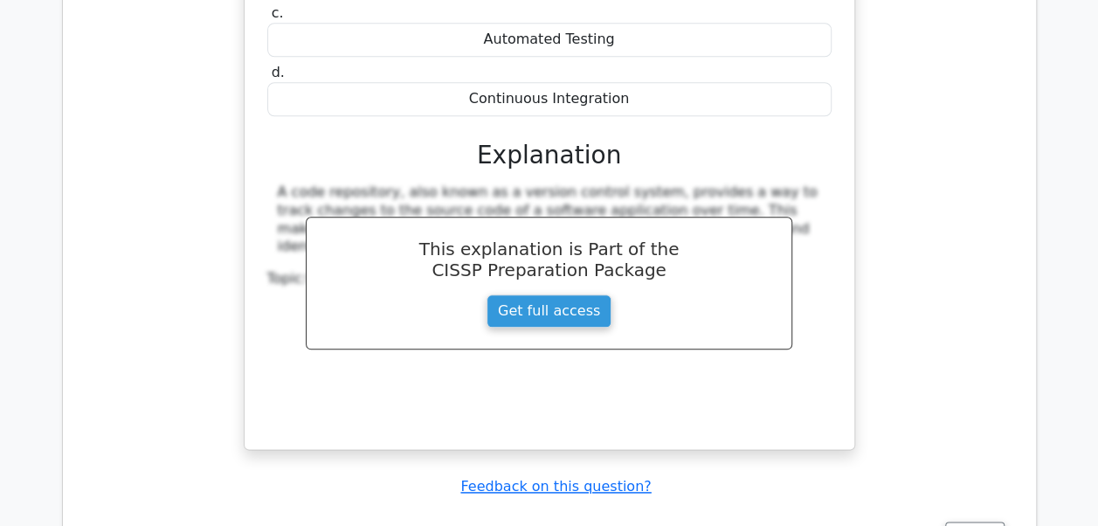
scroll to position [10716, 0]
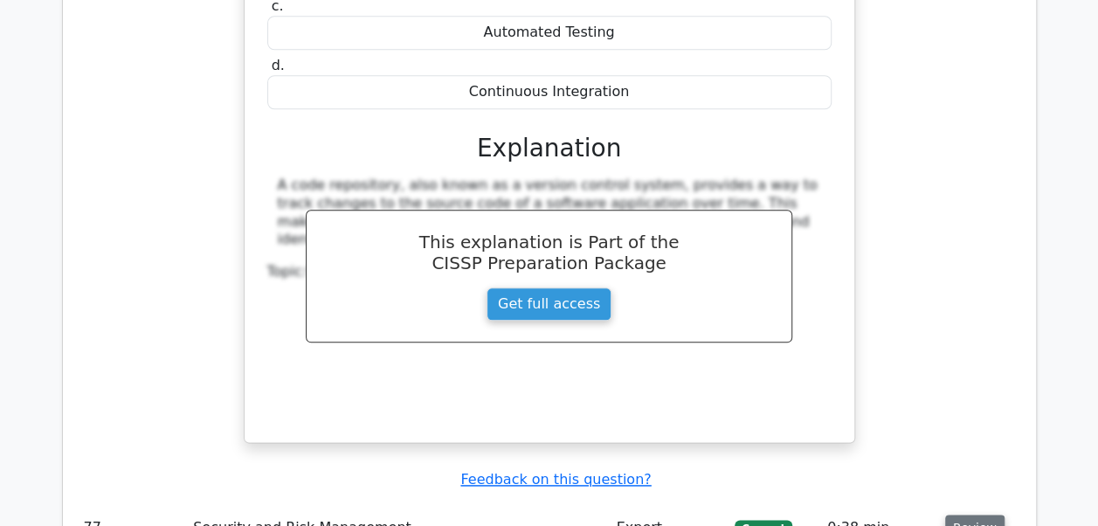
click at [982, 515] on button "Review" at bounding box center [974, 528] width 59 height 27
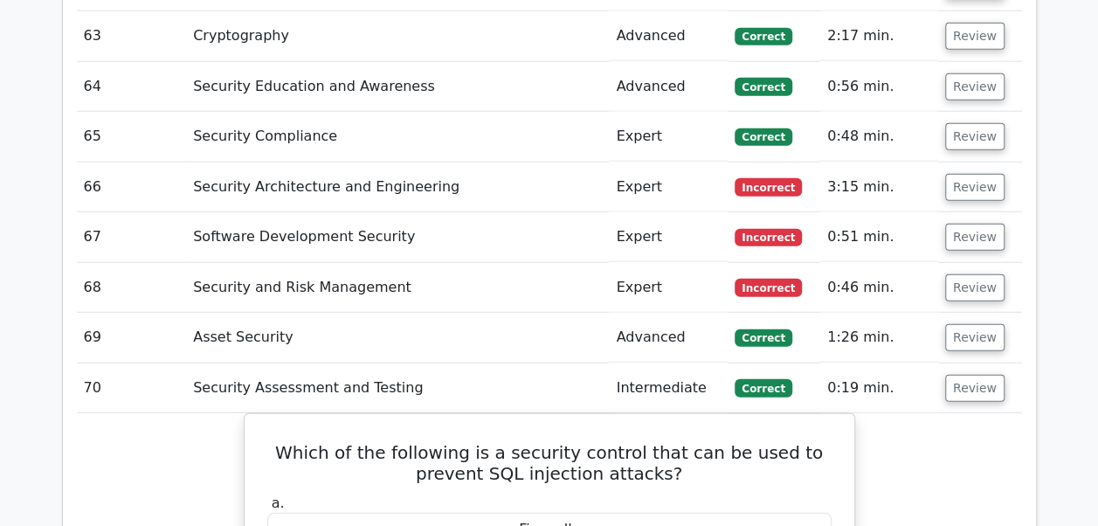
scroll to position [5604, 0]
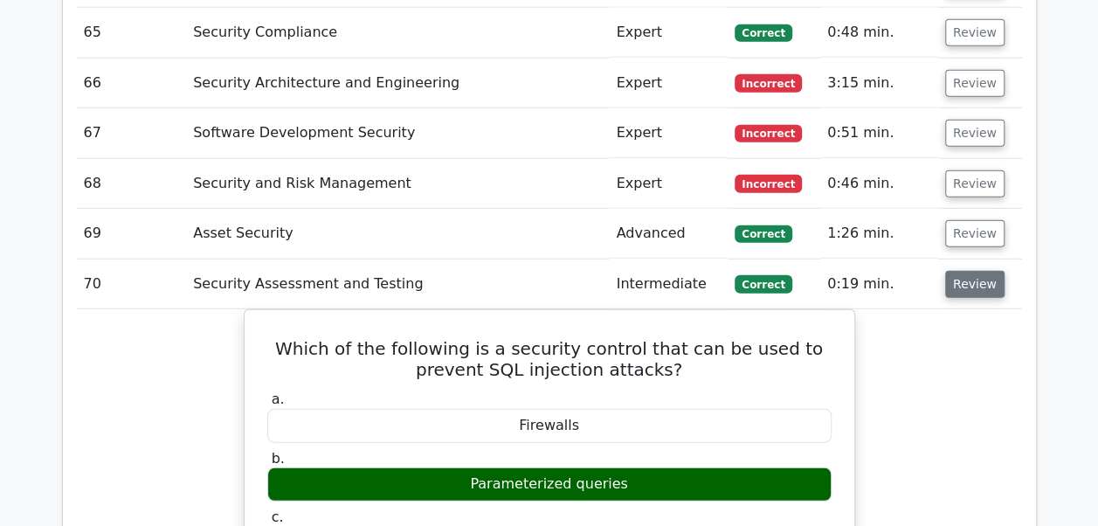
click at [971, 271] on button "Review" at bounding box center [974, 284] width 59 height 27
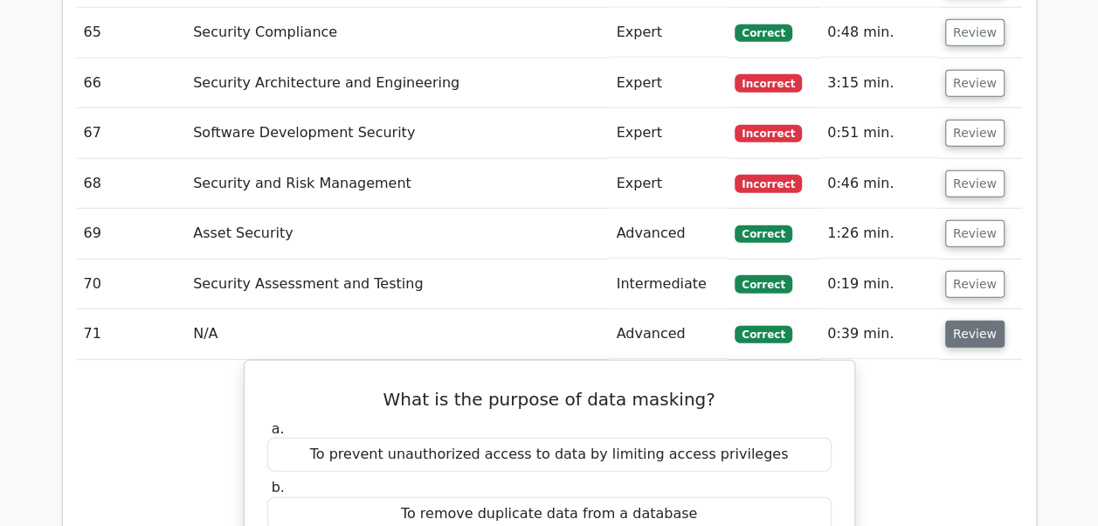
click at [964, 321] on button "Review" at bounding box center [974, 334] width 59 height 27
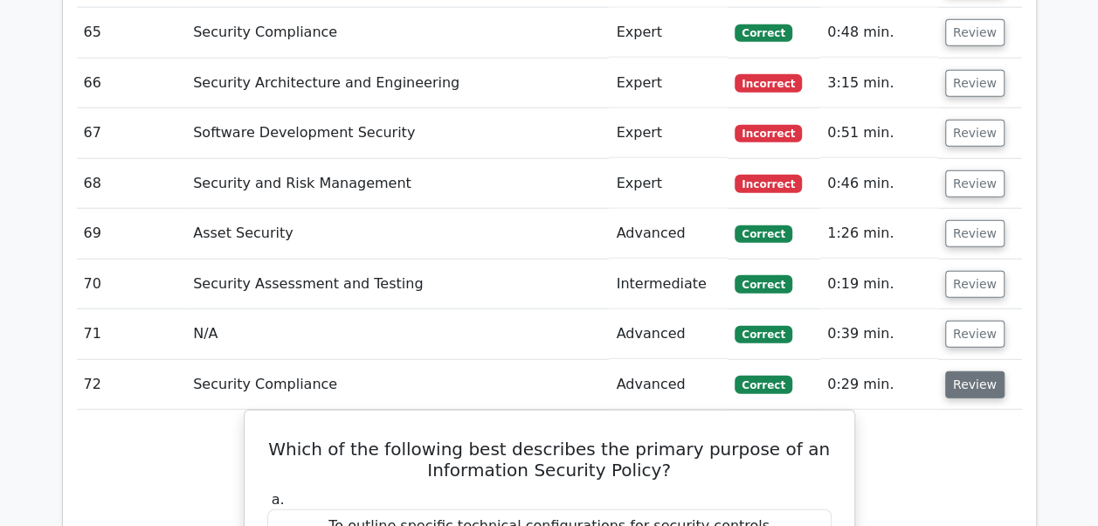
click at [955, 371] on button "Review" at bounding box center [974, 384] width 59 height 27
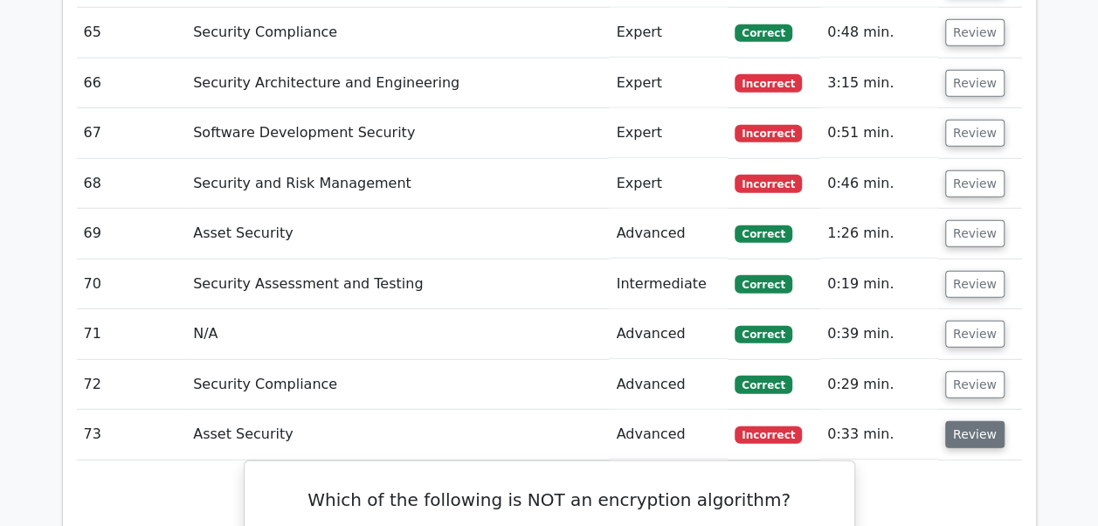
click at [950, 421] on button "Review" at bounding box center [974, 434] width 59 height 27
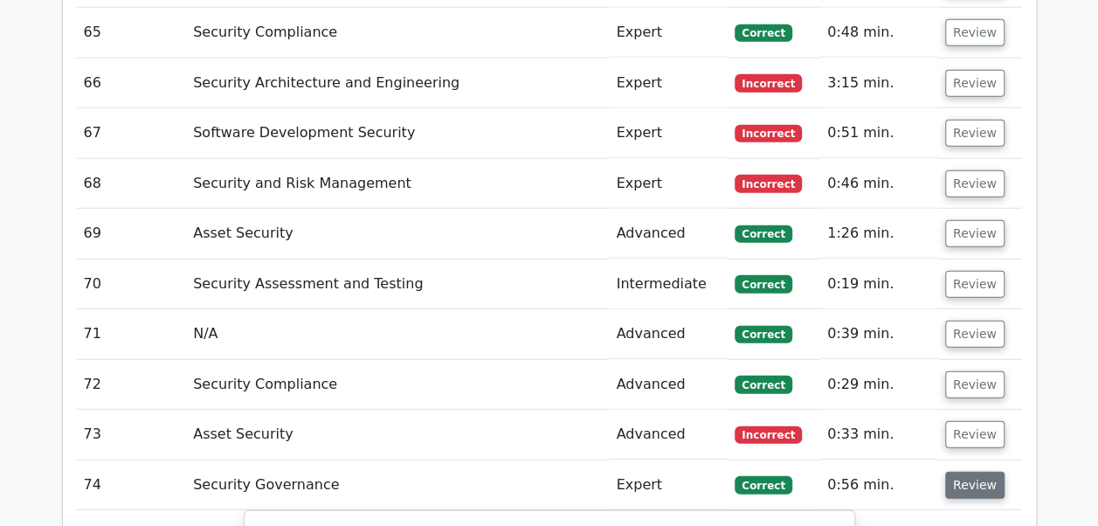
click at [954, 472] on button "Review" at bounding box center [974, 485] width 59 height 27
click at [954, 522] on button "Review" at bounding box center [974, 535] width 59 height 27
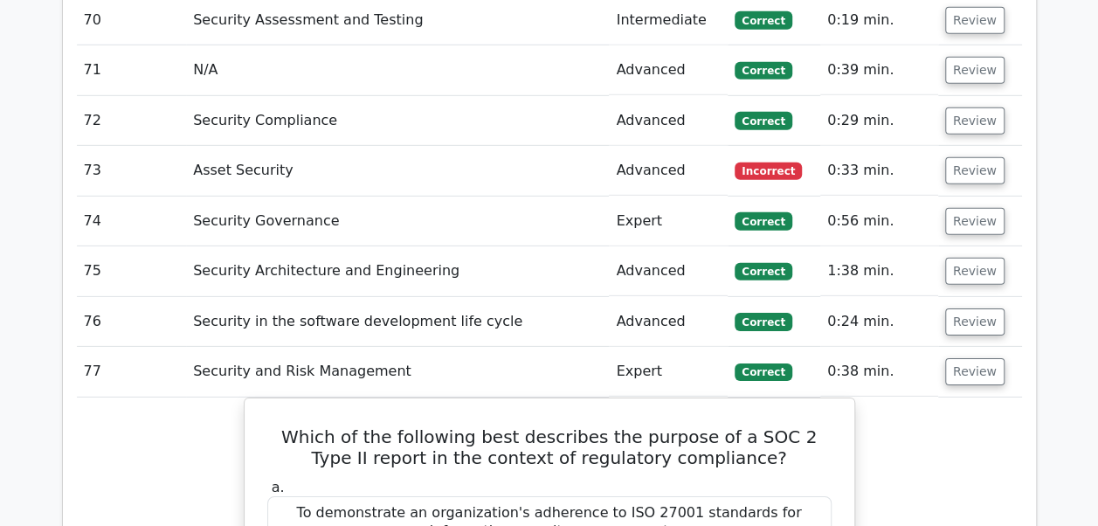
scroll to position [5977, 0]
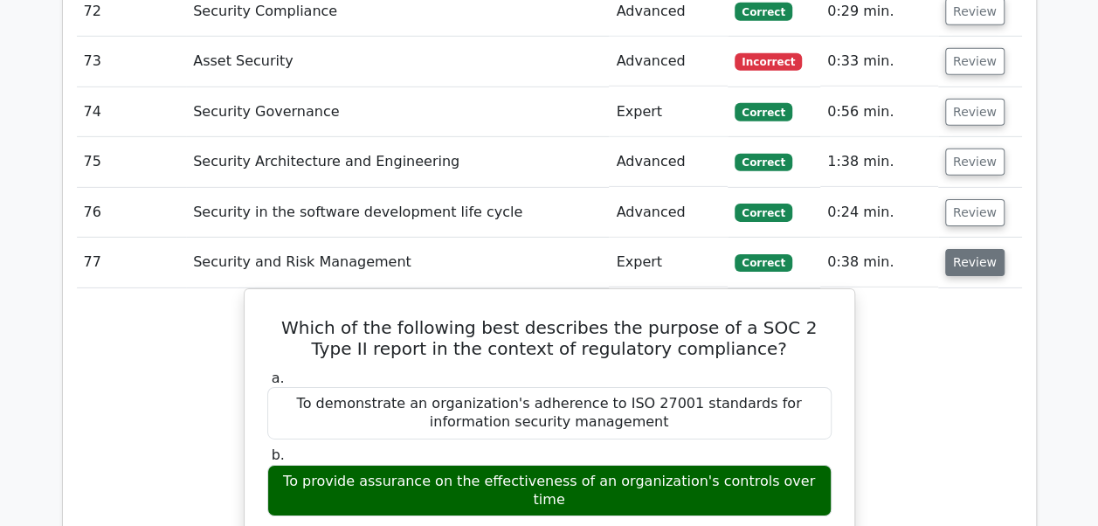
click at [971, 249] on button "Review" at bounding box center [974, 262] width 59 height 27
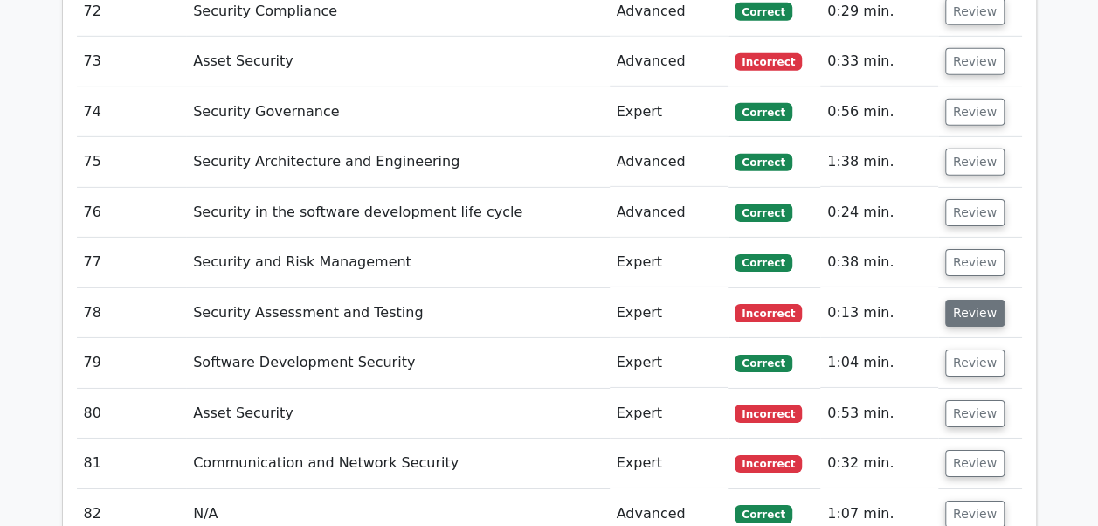
click at [960, 300] on button "Review" at bounding box center [974, 313] width 59 height 27
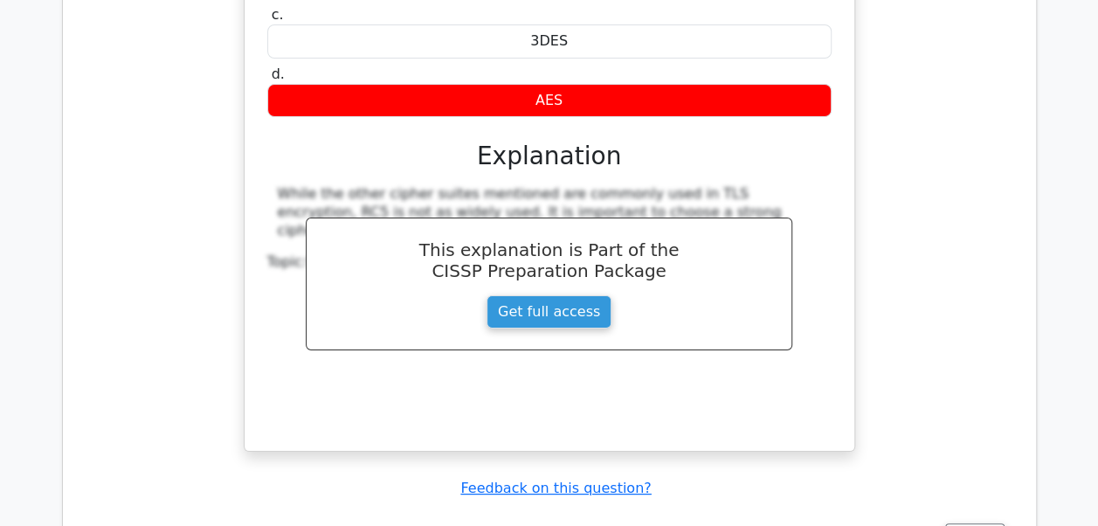
scroll to position [6617, 0]
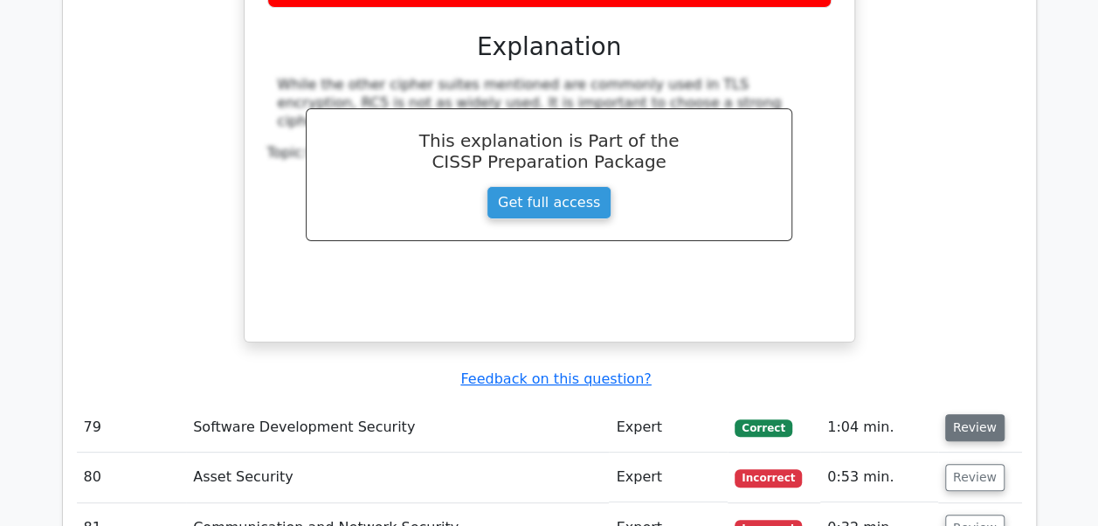
click at [969, 414] on button "Review" at bounding box center [974, 427] width 59 height 27
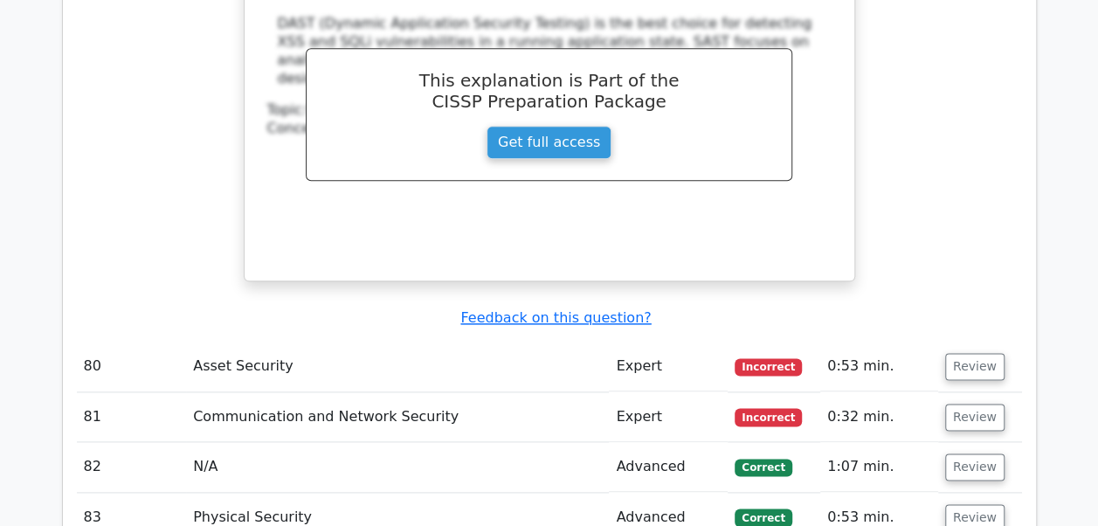
scroll to position [7514, 0]
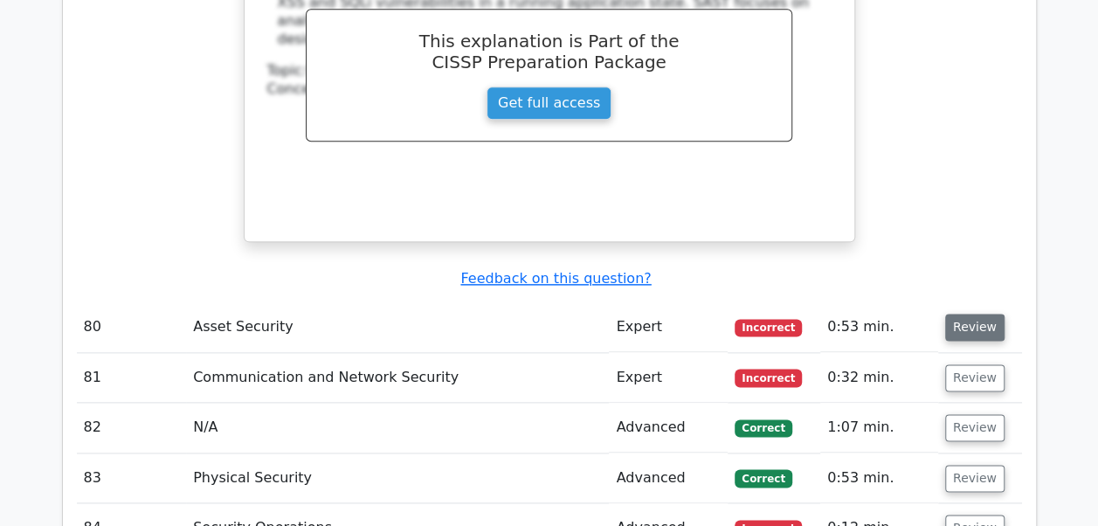
click at [978, 314] on button "Review" at bounding box center [974, 327] width 59 height 27
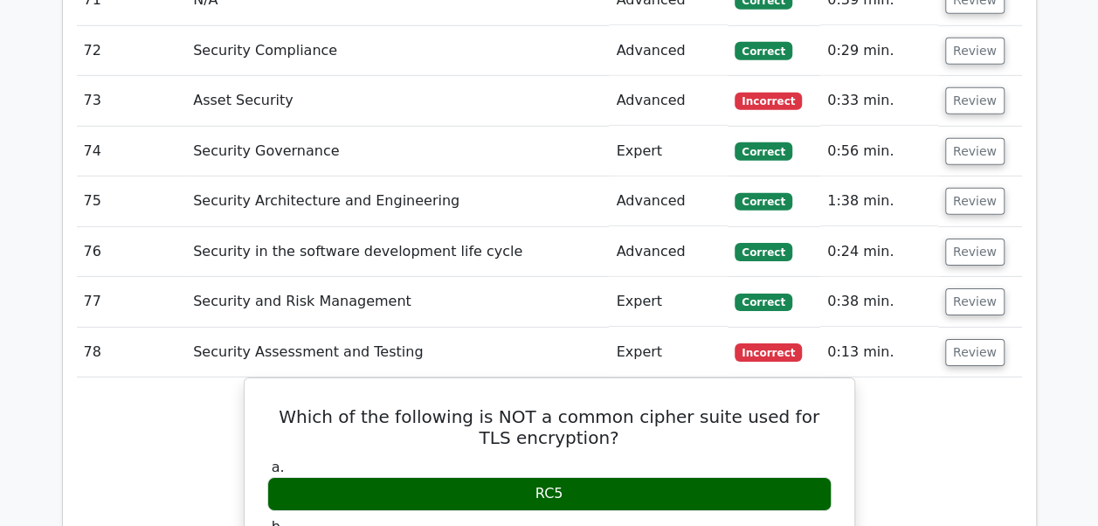
scroll to position [5958, 0]
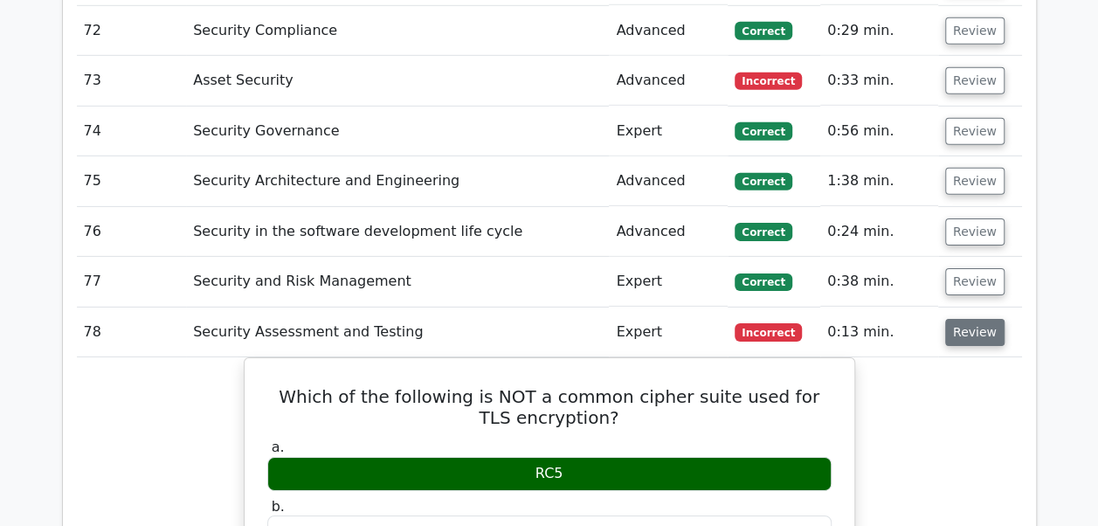
click at [979, 319] on button "Review" at bounding box center [974, 332] width 59 height 27
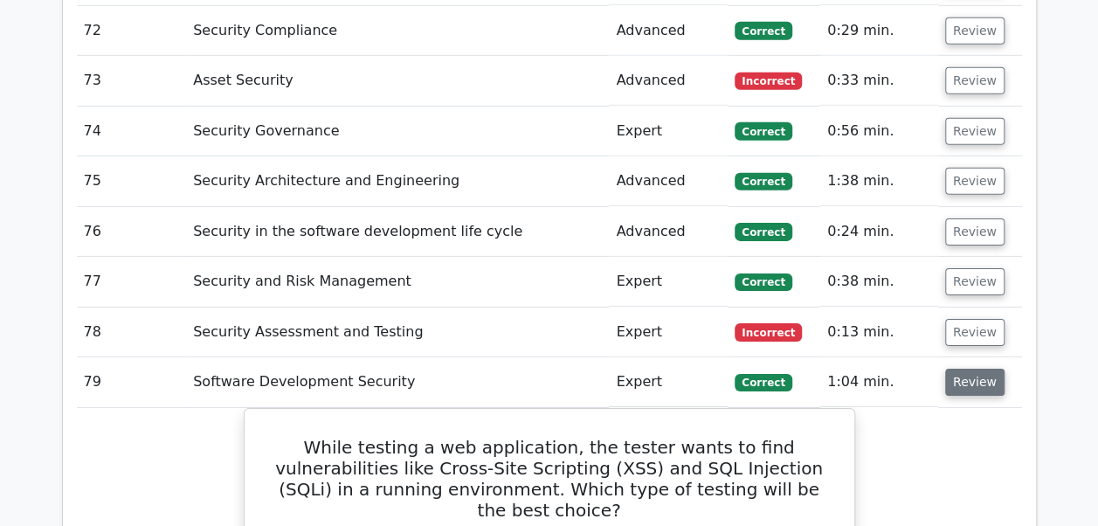
click at [968, 369] on button "Review" at bounding box center [974, 382] width 59 height 27
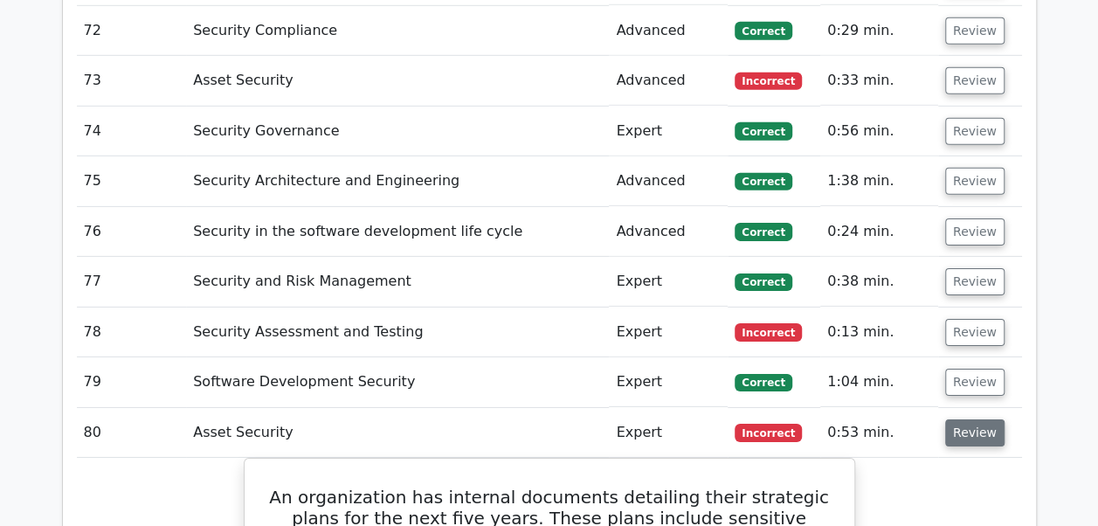
click at [961, 419] on button "Review" at bounding box center [974, 432] width 59 height 27
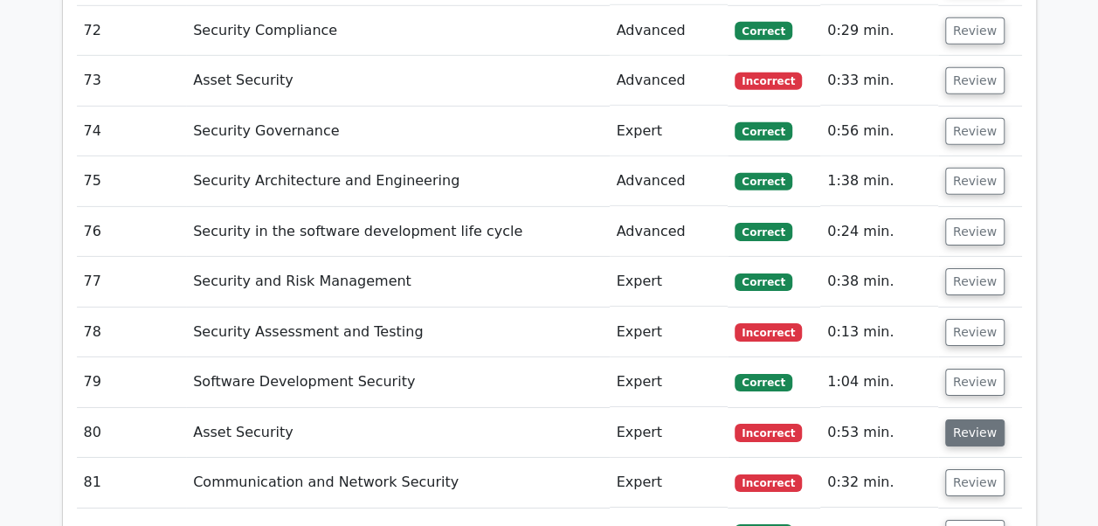
click at [964, 419] on button "Review" at bounding box center [974, 432] width 59 height 27
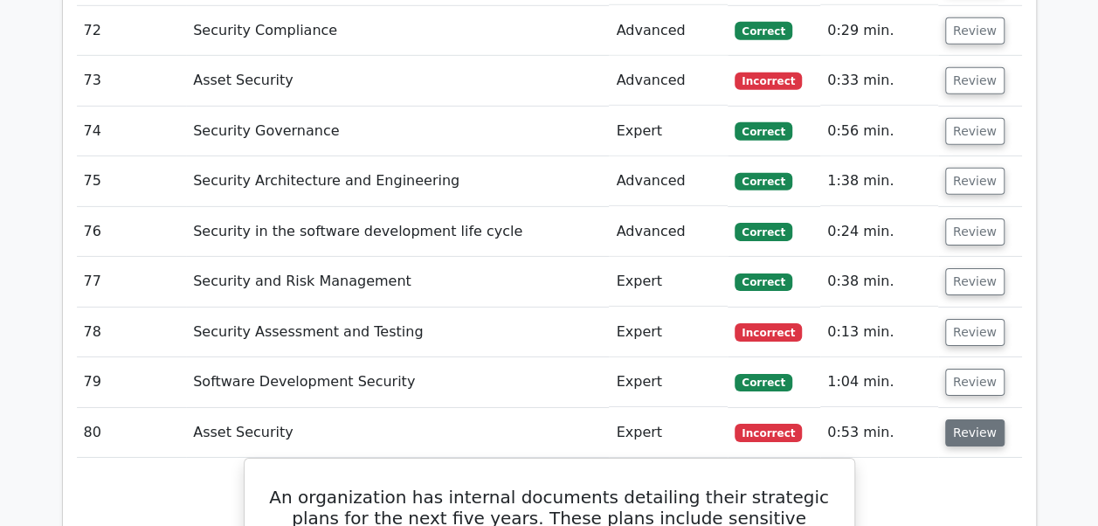
click at [964, 419] on button "Review" at bounding box center [974, 432] width 59 height 27
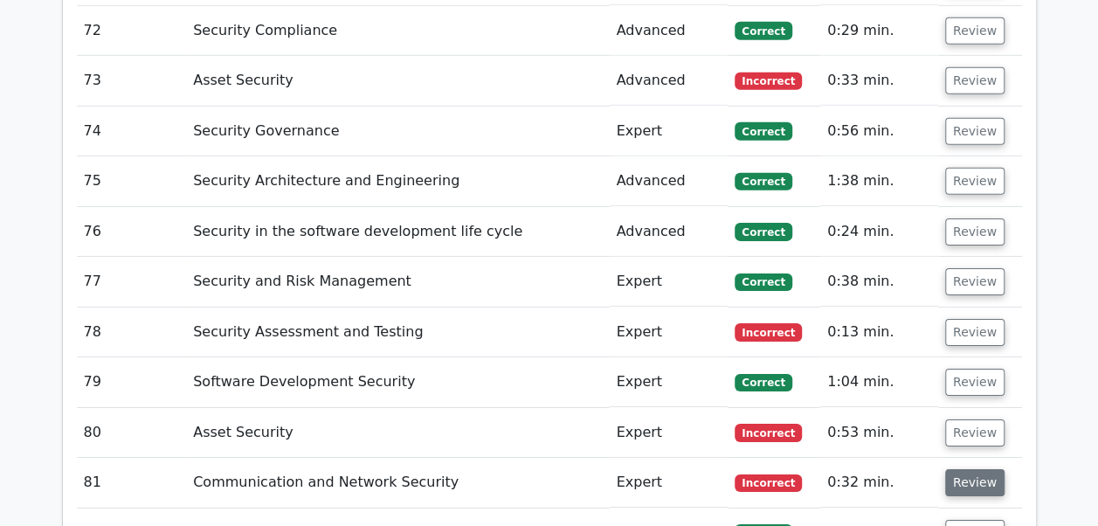
click at [957, 469] on button "Review" at bounding box center [974, 482] width 59 height 27
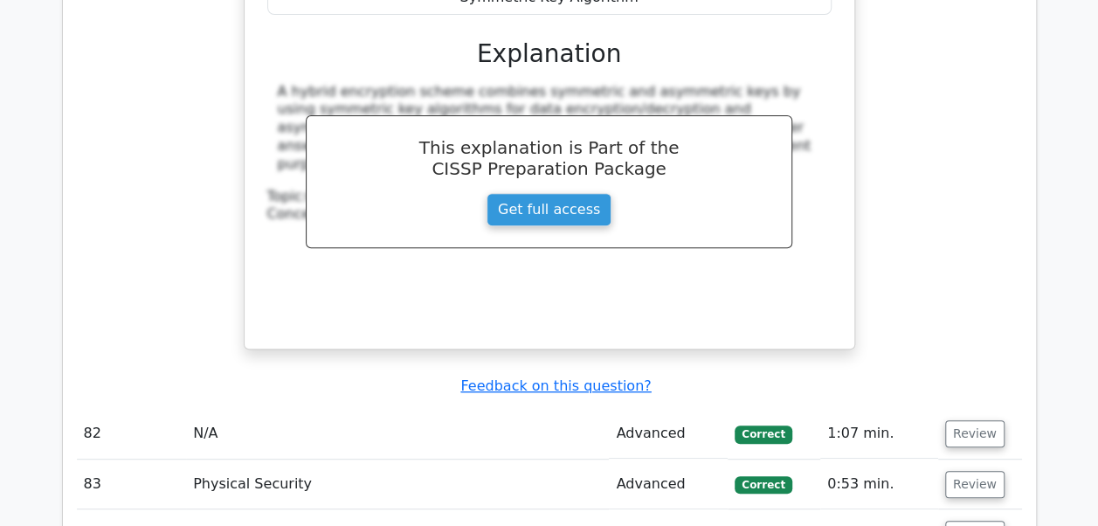
scroll to position [6947, 0]
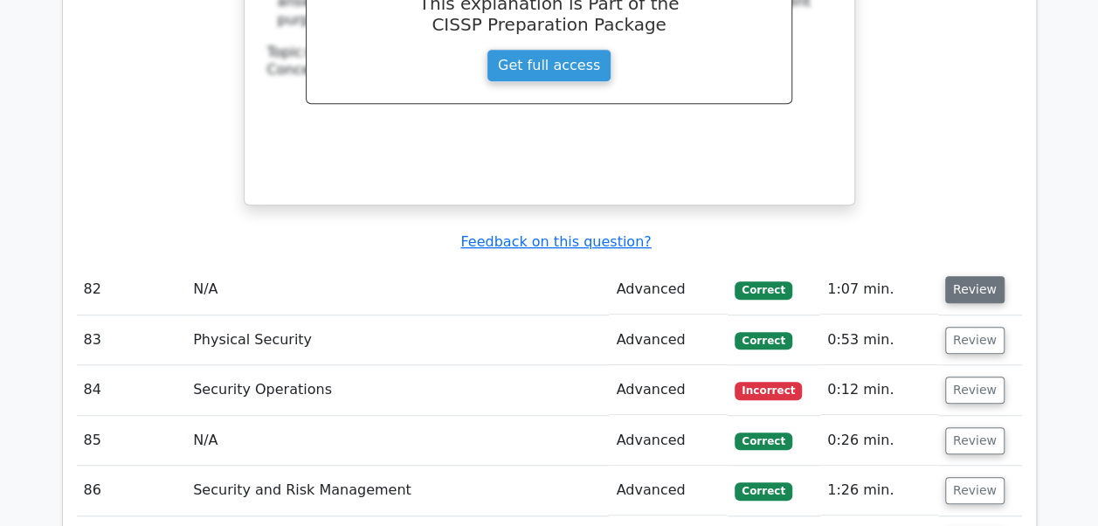
click at [964, 276] on button "Review" at bounding box center [974, 289] width 59 height 27
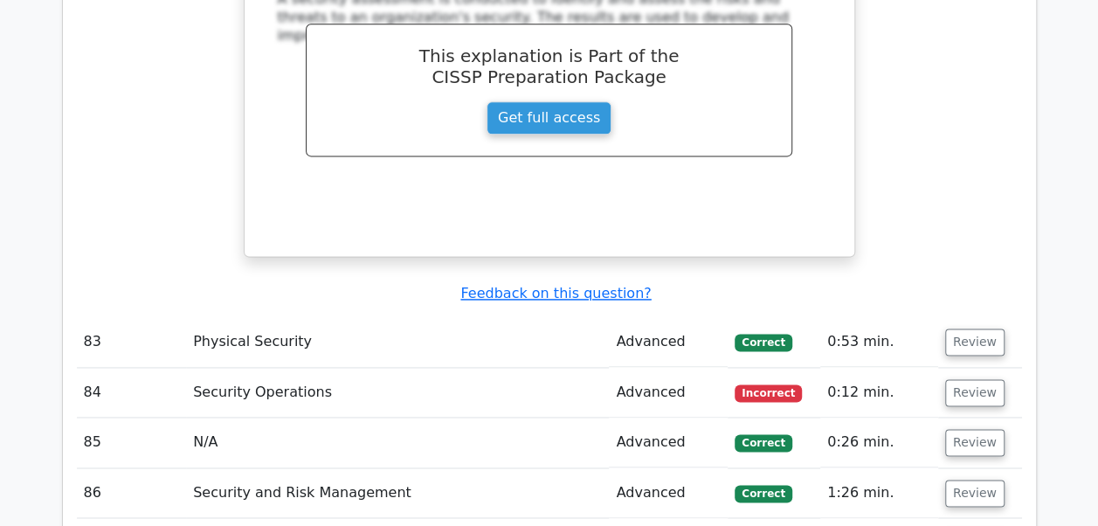
scroll to position [7740, 0]
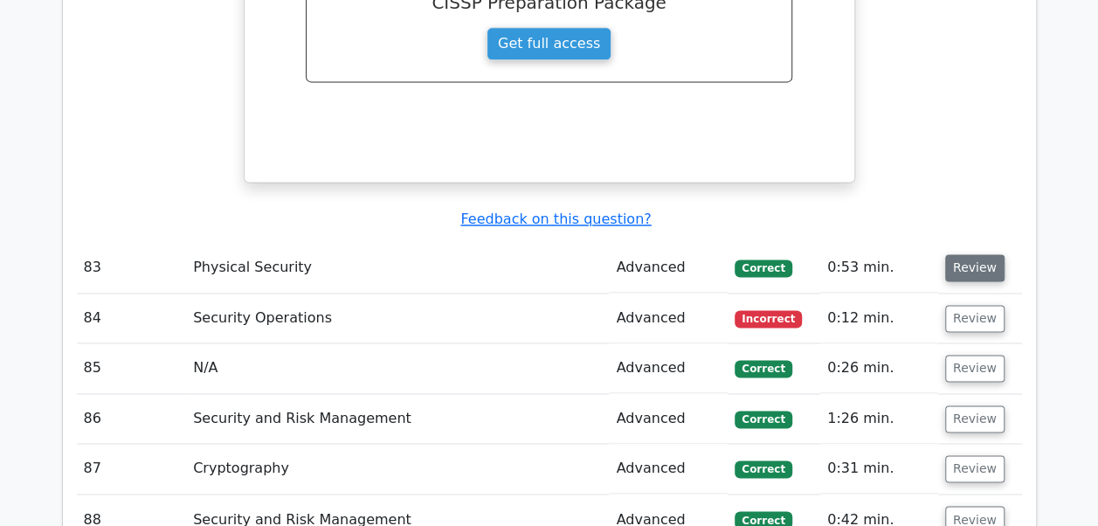
click at [964, 254] on button "Review" at bounding box center [974, 267] width 59 height 27
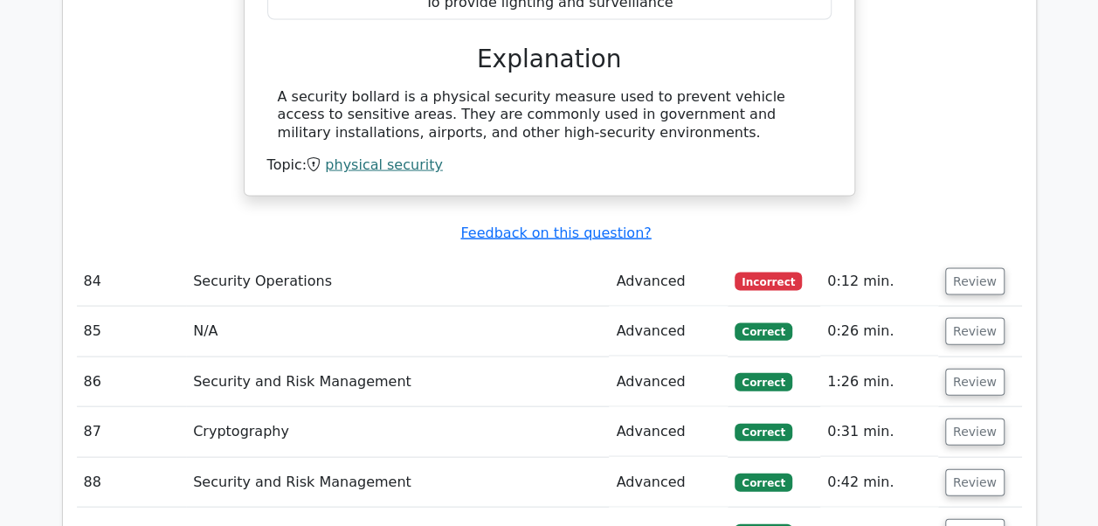
scroll to position [8311, 0]
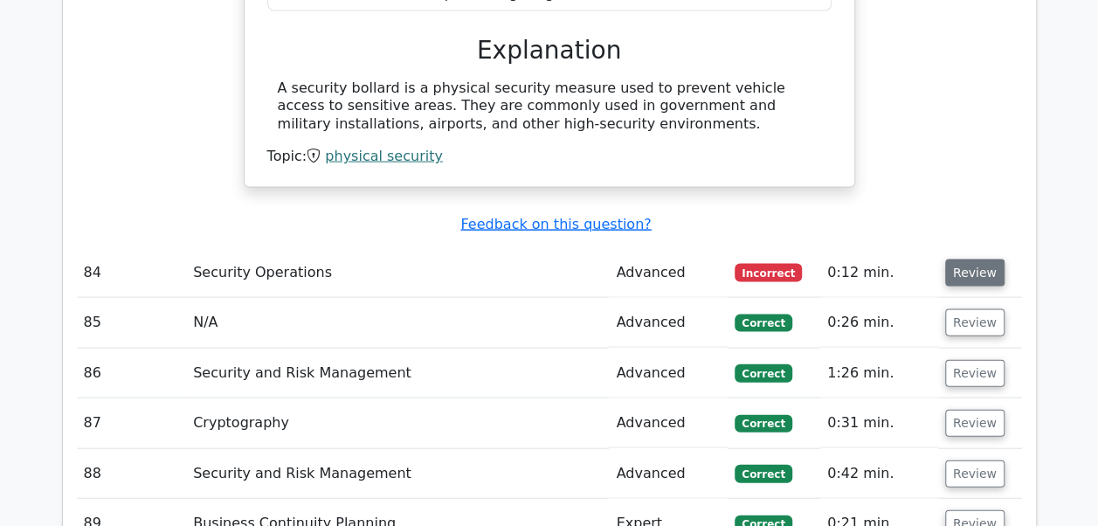
click at [969, 259] on button "Review" at bounding box center [974, 272] width 59 height 27
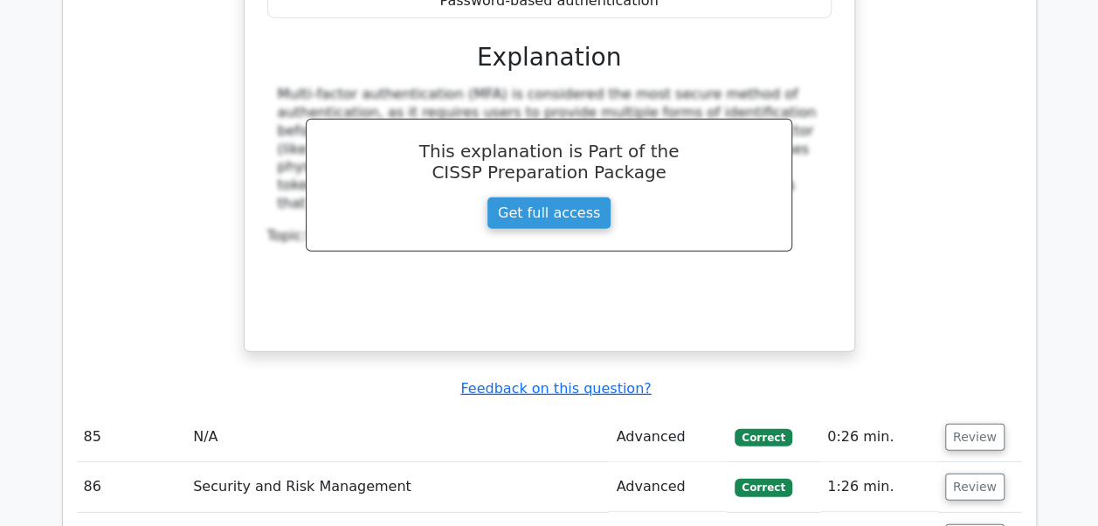
scroll to position [8996, 0]
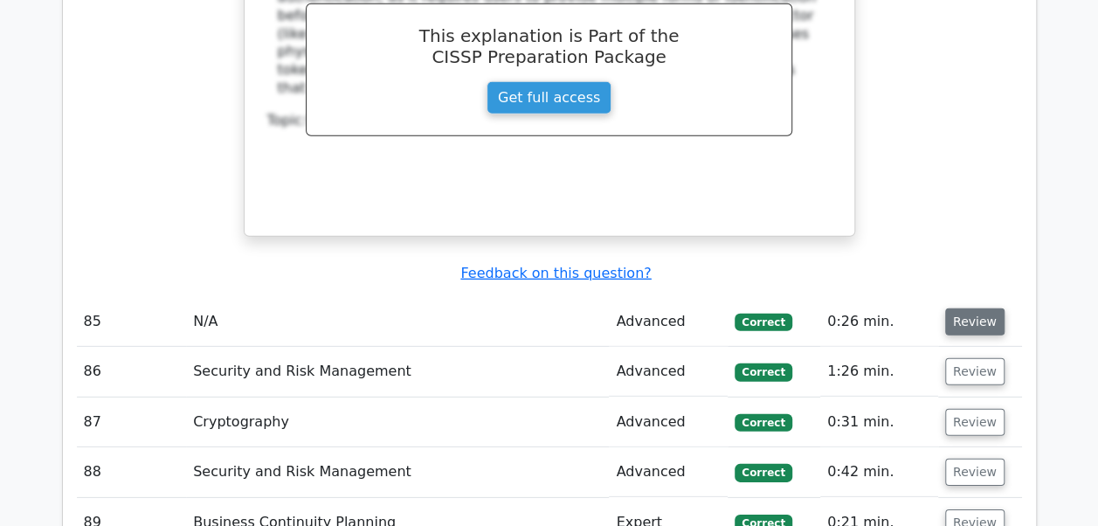
click at [973, 308] on button "Review" at bounding box center [974, 321] width 59 height 27
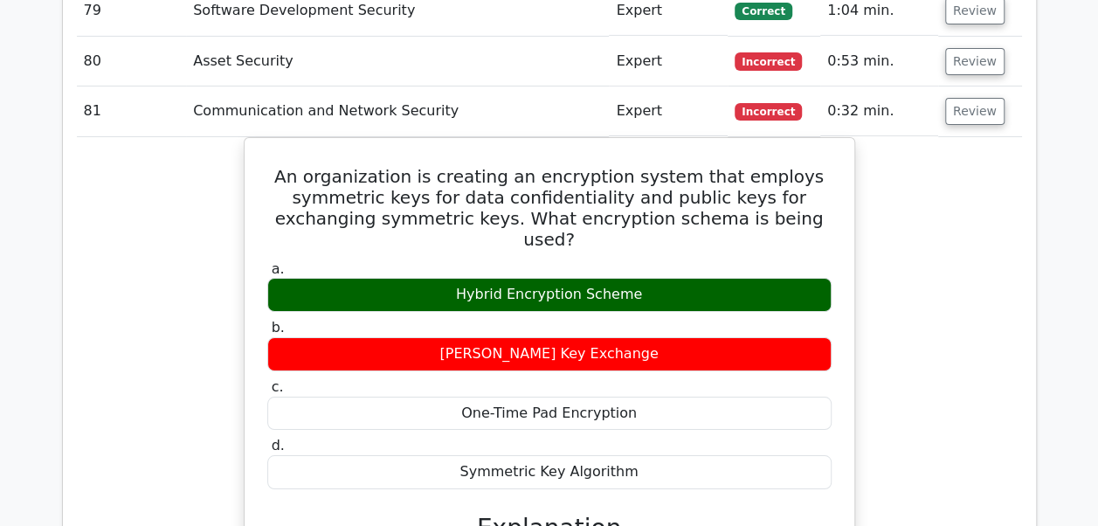
scroll to position [6266, 0]
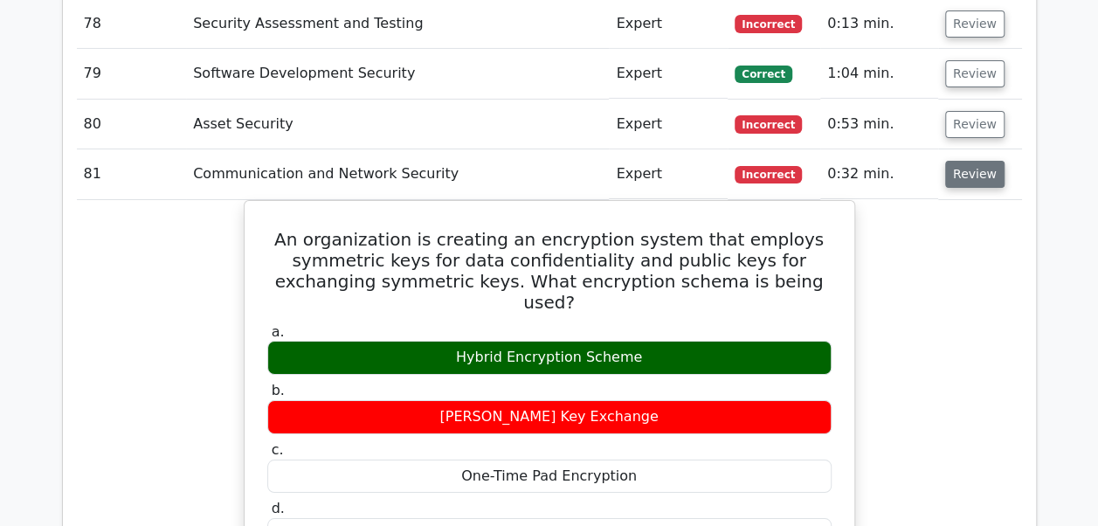
click at [971, 161] on button "Review" at bounding box center [974, 174] width 59 height 27
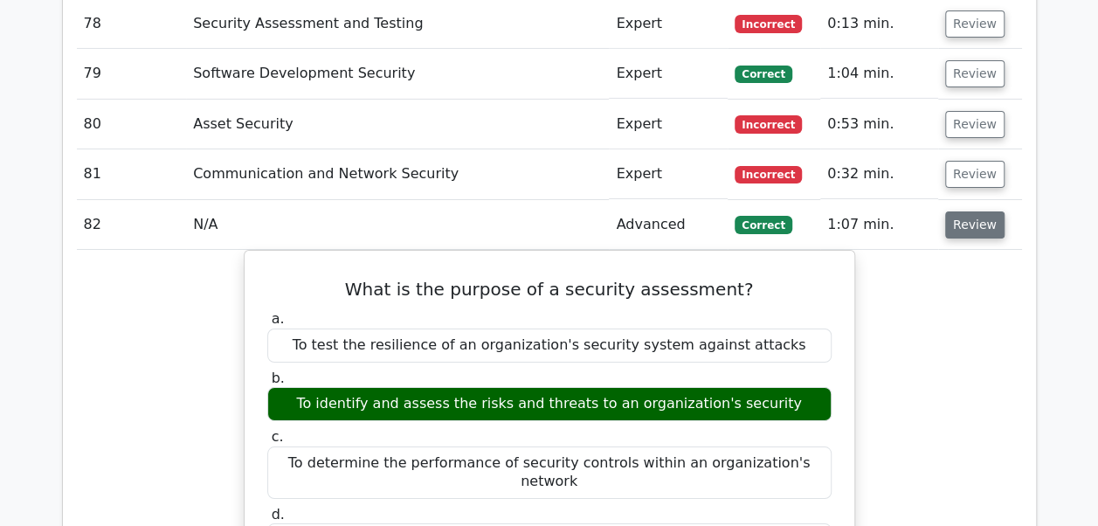
click at [966, 211] on button "Review" at bounding box center [974, 224] width 59 height 27
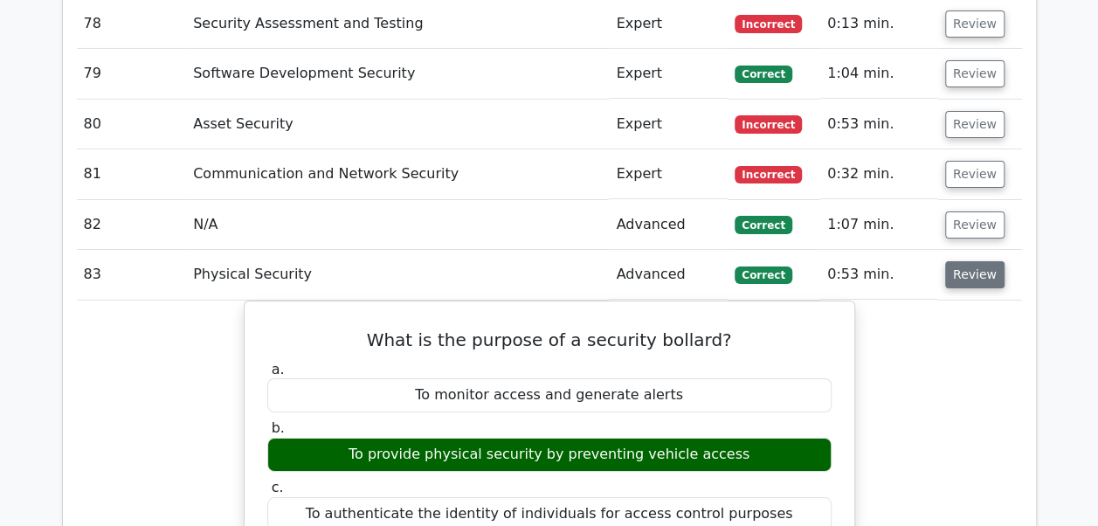
click at [965, 261] on button "Review" at bounding box center [974, 274] width 59 height 27
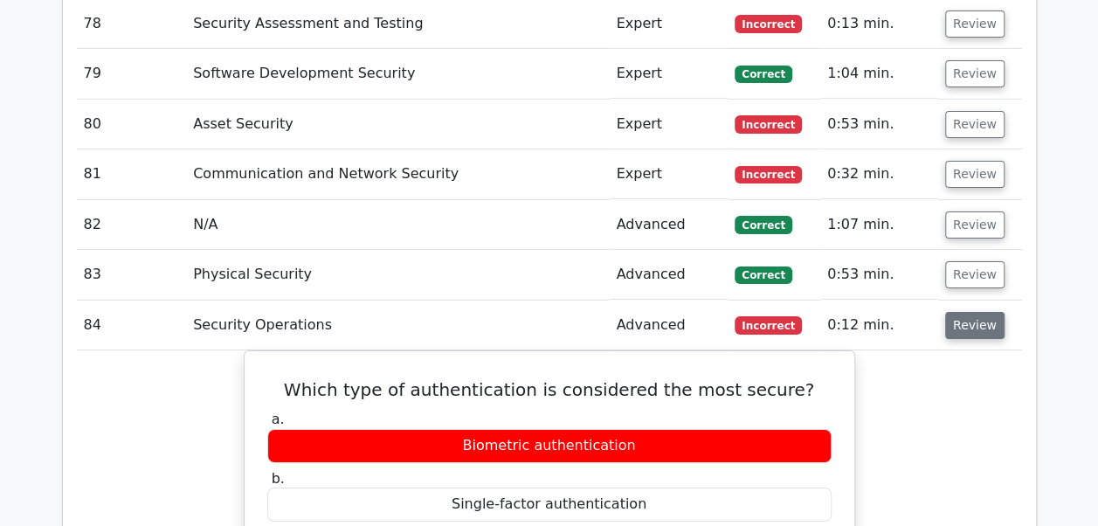
click at [962, 312] on button "Review" at bounding box center [974, 325] width 59 height 27
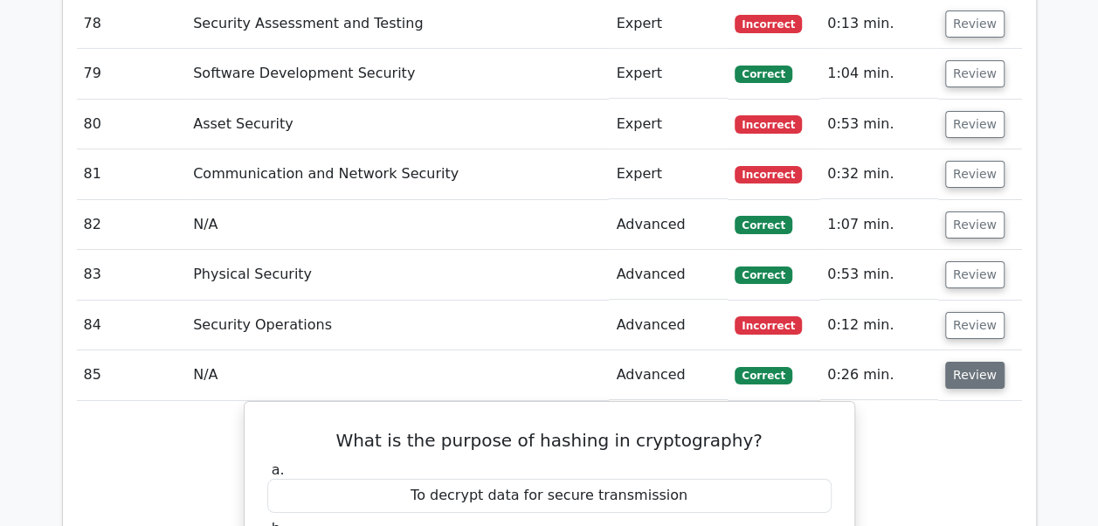
click at [956, 362] on button "Review" at bounding box center [974, 375] width 59 height 27
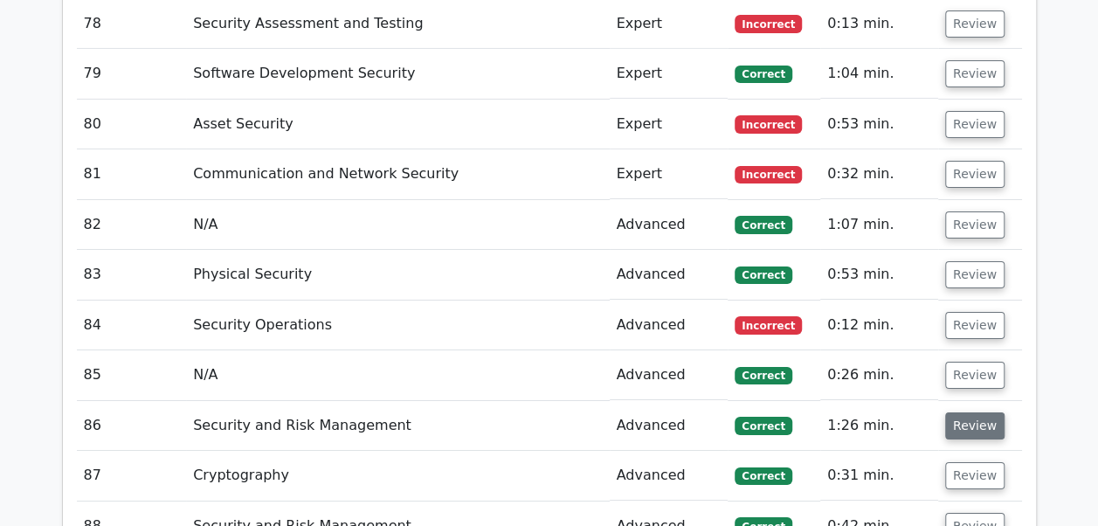
click at [963, 412] on button "Review" at bounding box center [974, 425] width 59 height 27
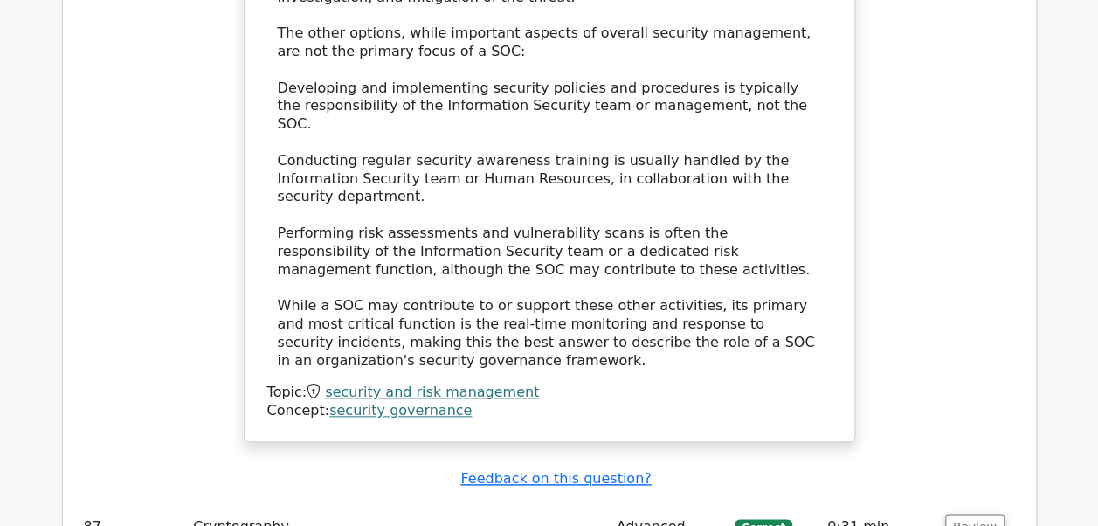
scroll to position [7408, 0]
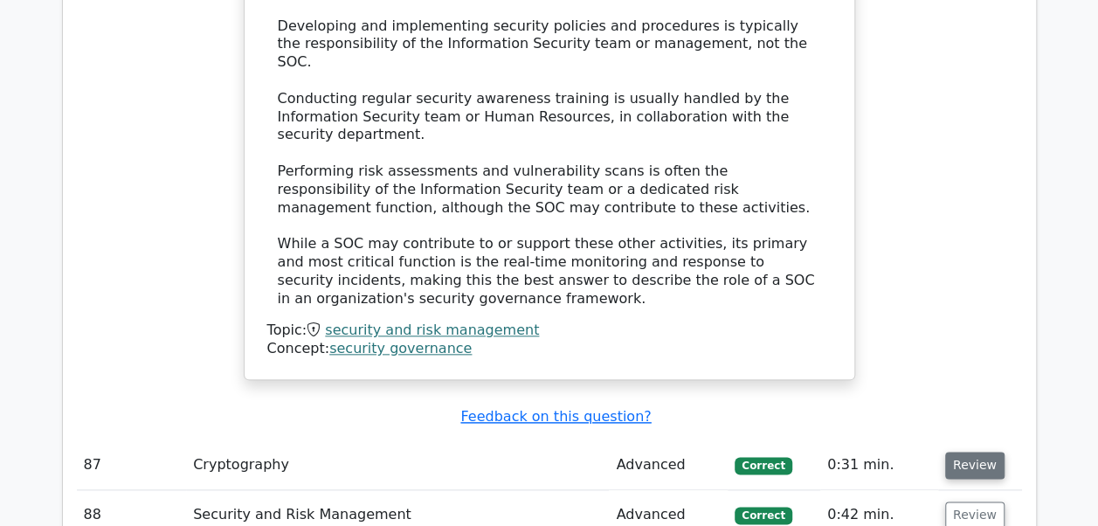
click at [961, 452] on button "Review" at bounding box center [974, 465] width 59 height 27
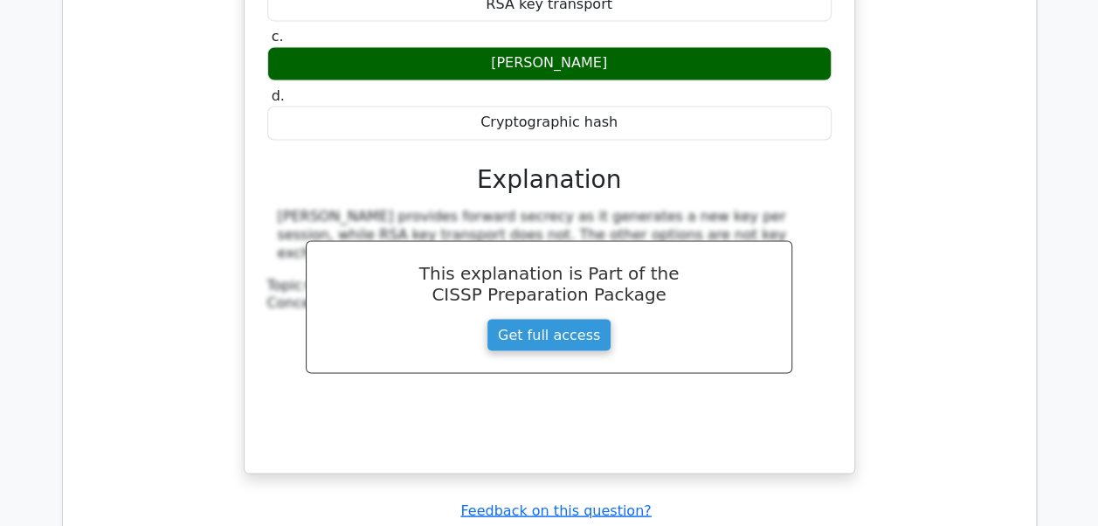
scroll to position [8176, 0]
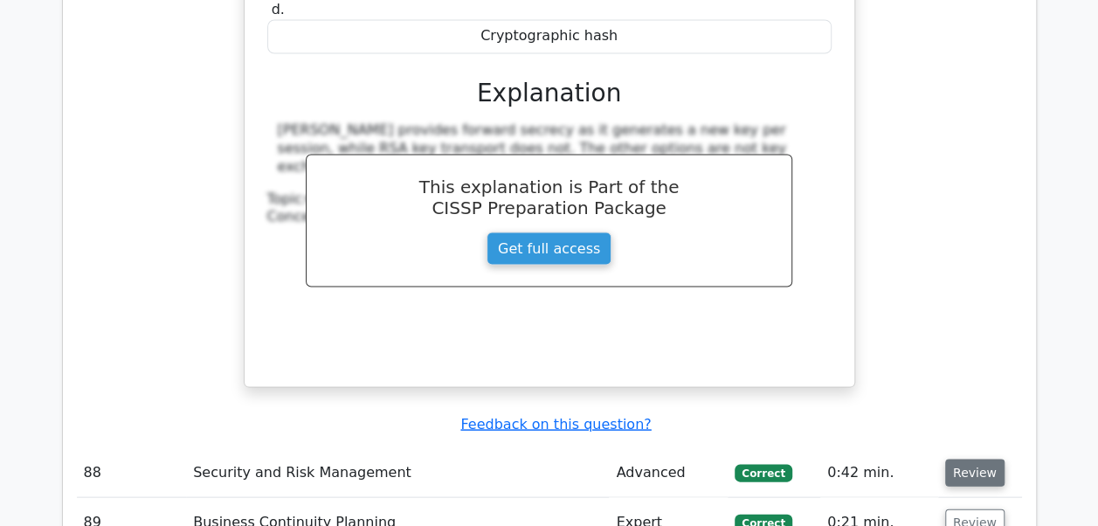
click at [961, 459] on button "Review" at bounding box center [974, 472] width 59 height 27
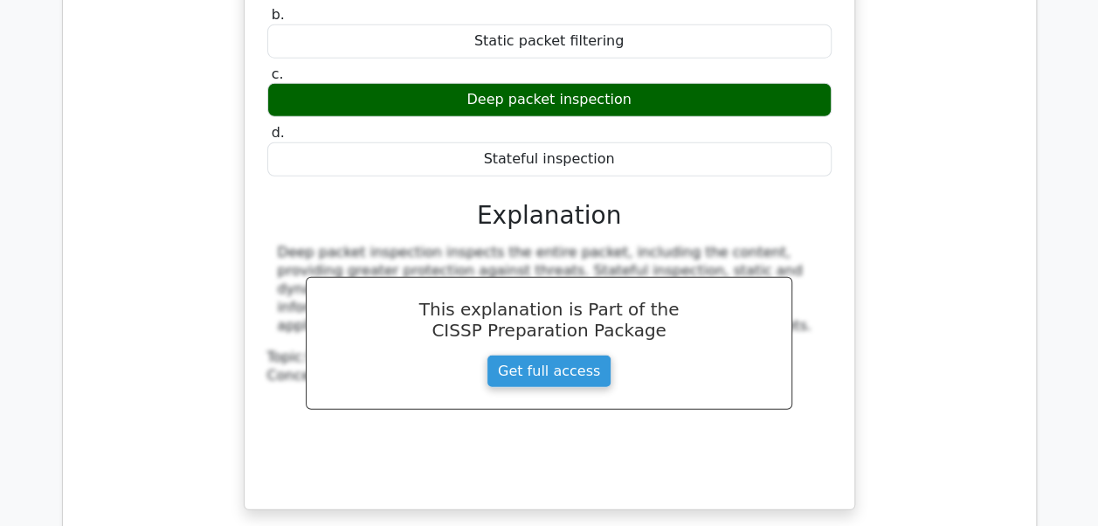
scroll to position [8945, 0]
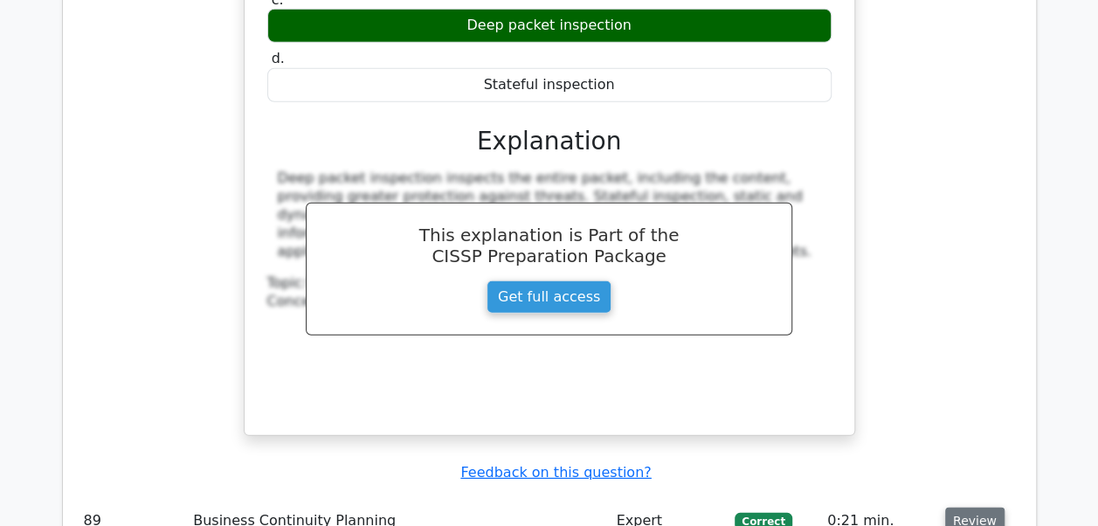
click at [968, 508] on button "Review" at bounding box center [974, 521] width 59 height 27
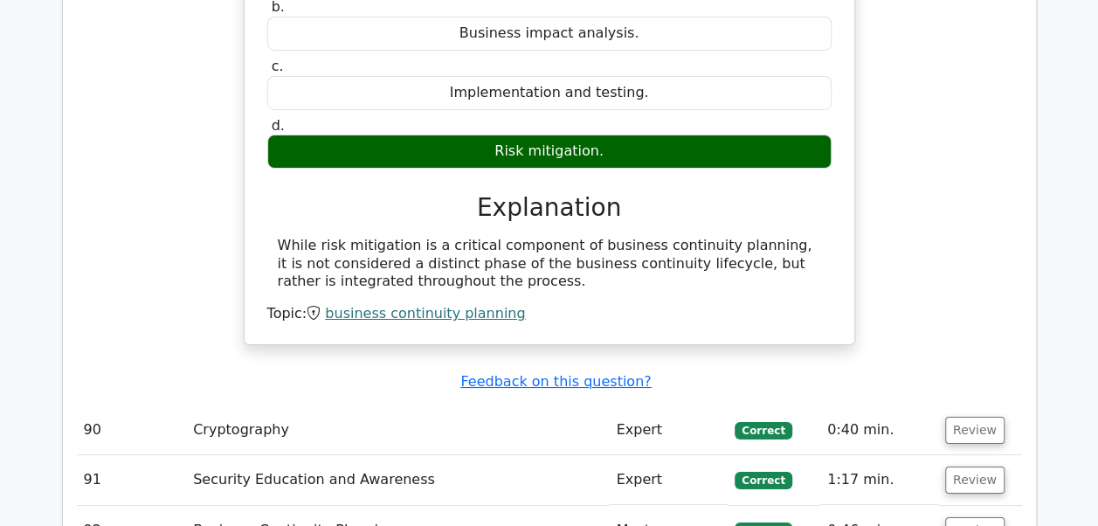
scroll to position [9644, 0]
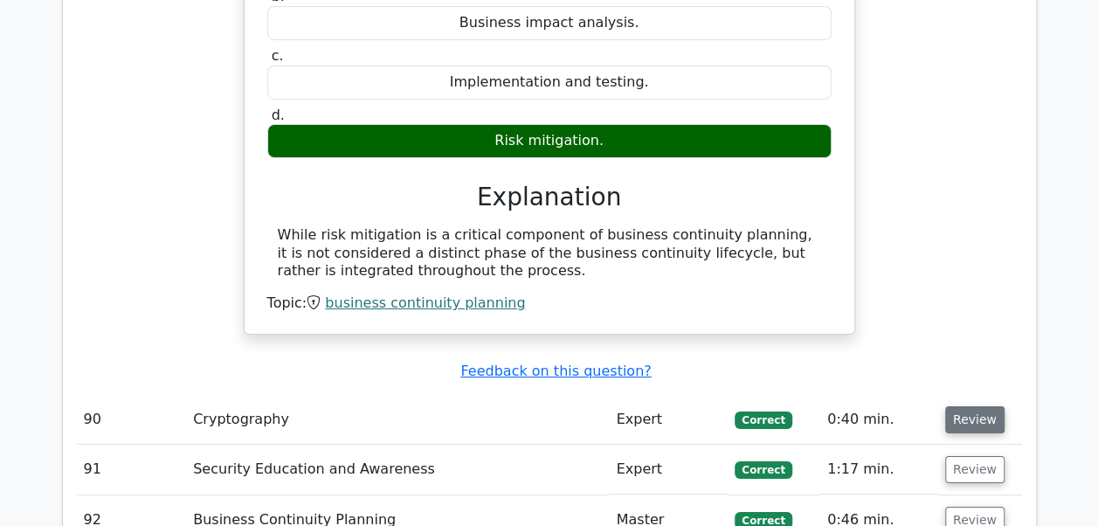
click at [971, 406] on button "Review" at bounding box center [974, 419] width 59 height 27
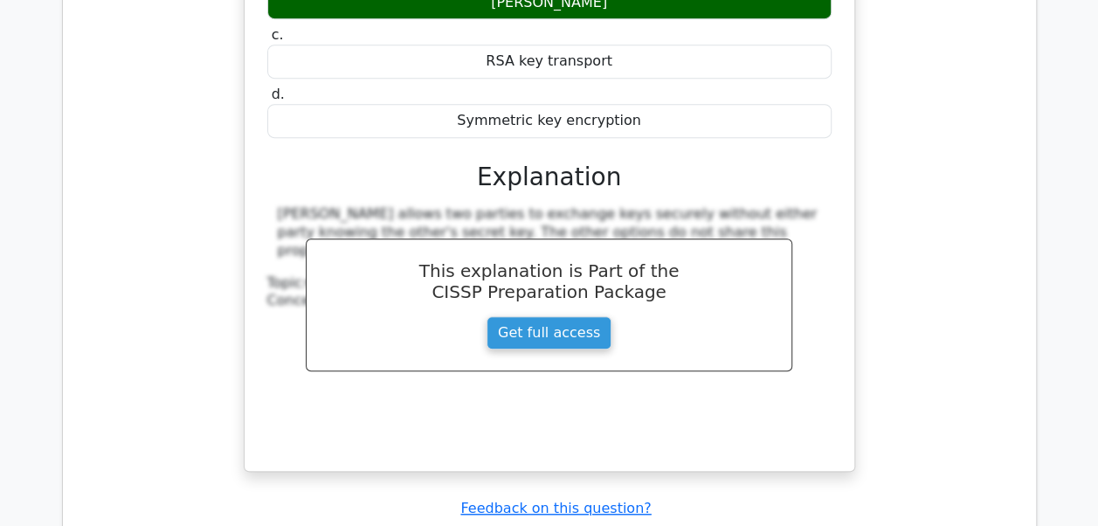
scroll to position [10389, 0]
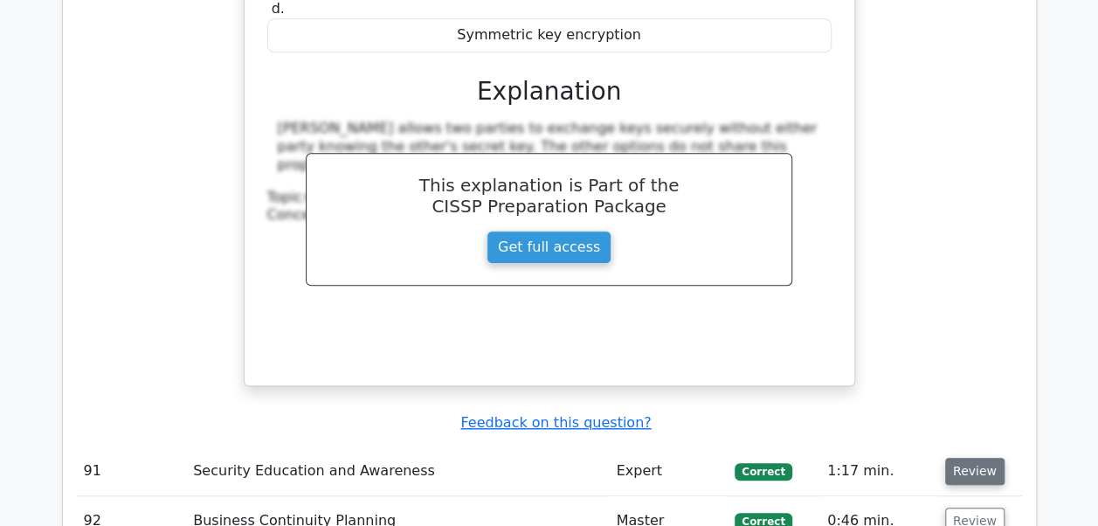
click at [971, 458] on button "Review" at bounding box center [974, 471] width 59 height 27
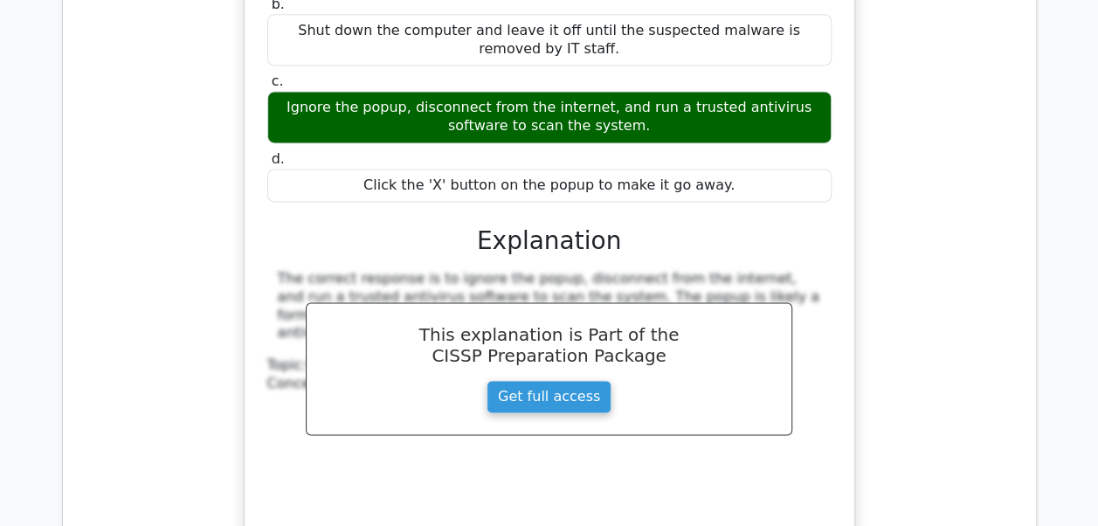
scroll to position [11099, 0]
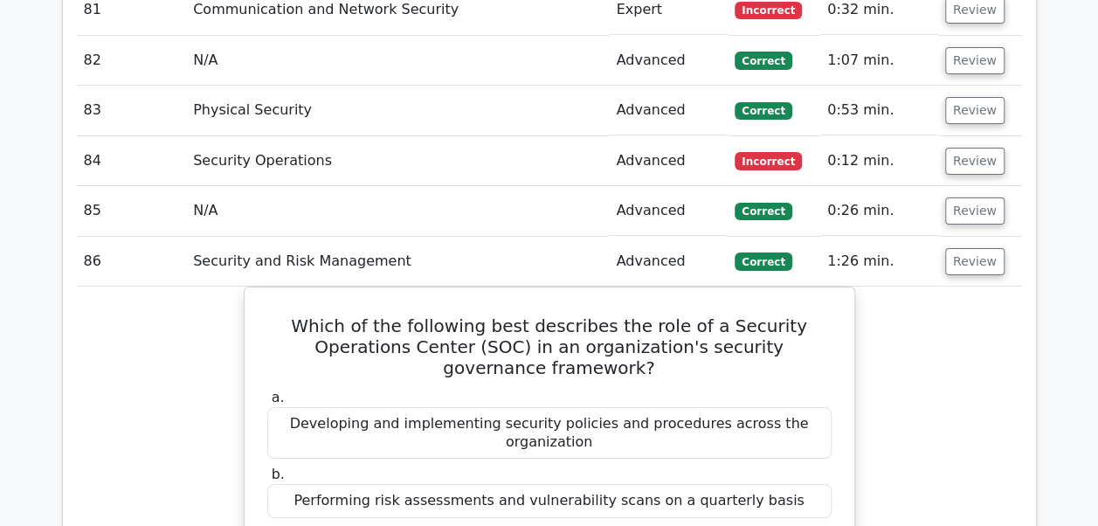
scroll to position [6511, 0]
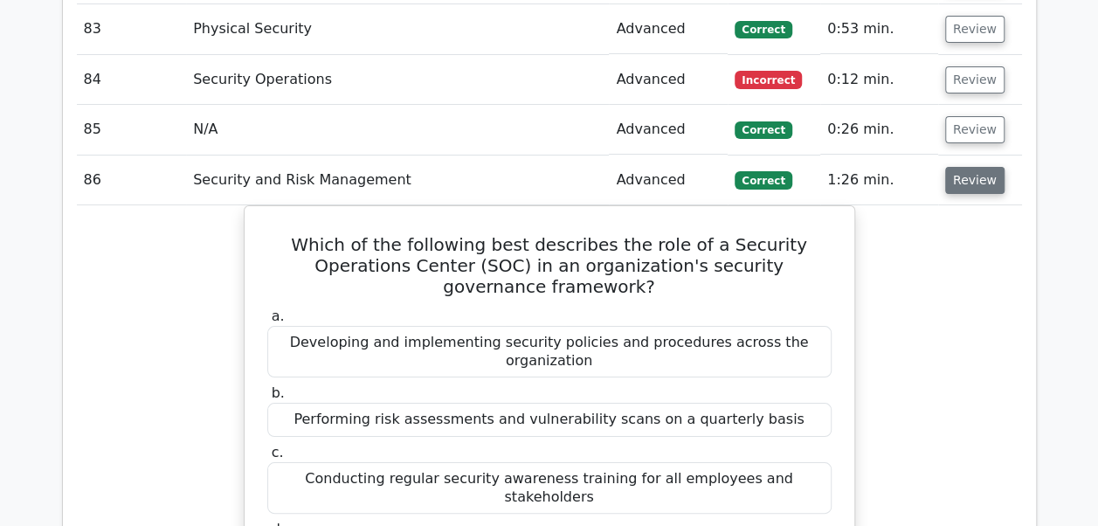
click at [980, 167] on button "Review" at bounding box center [974, 180] width 59 height 27
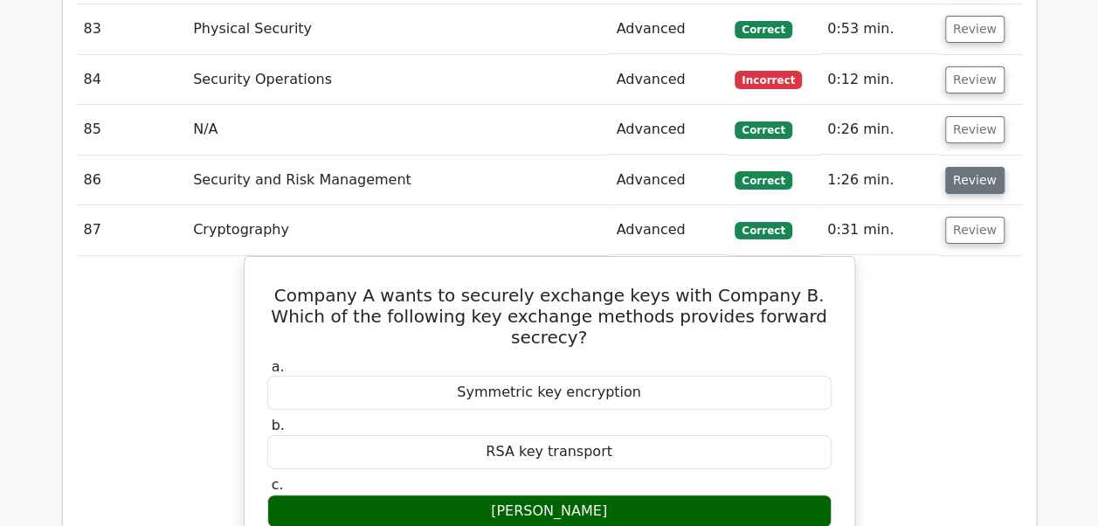
click at [980, 167] on button "Review" at bounding box center [974, 180] width 59 height 27
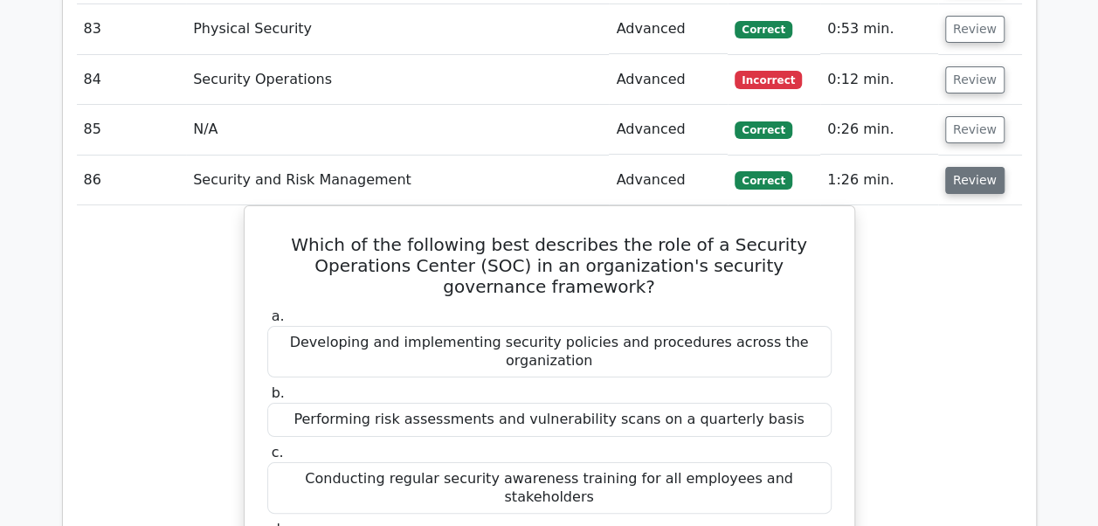
click at [980, 167] on button "Review" at bounding box center [974, 180] width 59 height 27
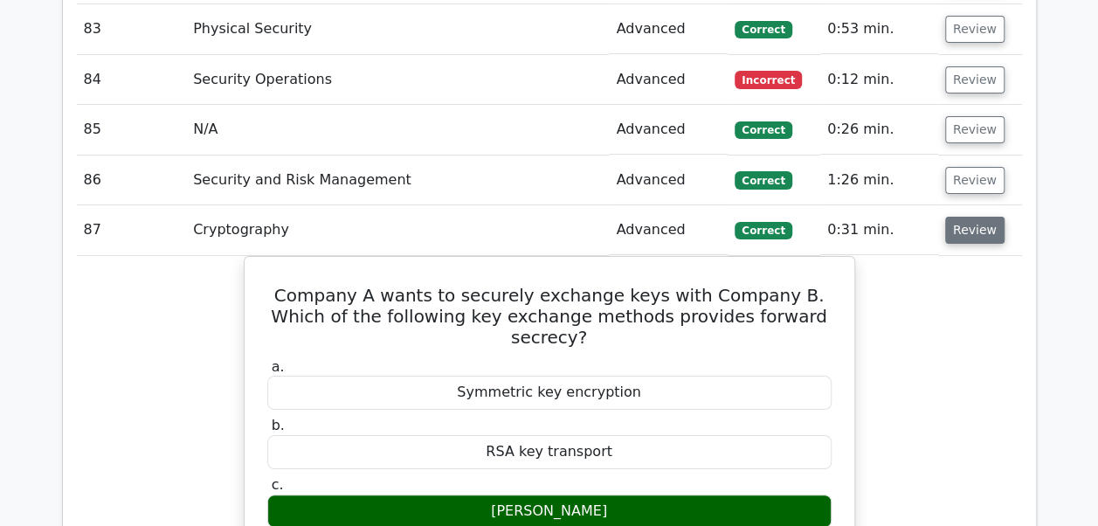
click at [961, 217] on button "Review" at bounding box center [974, 230] width 59 height 27
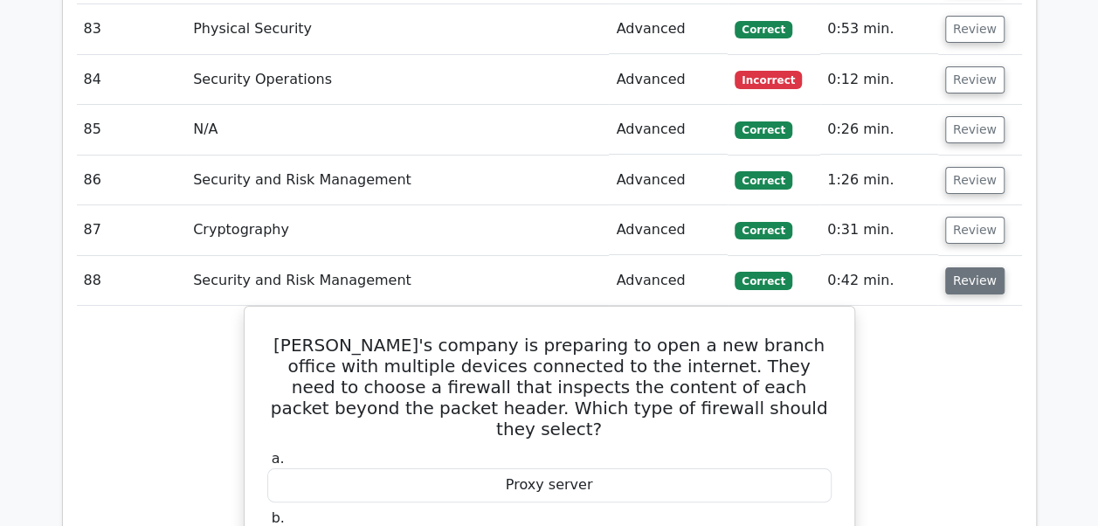
click at [959, 267] on button "Review" at bounding box center [974, 280] width 59 height 27
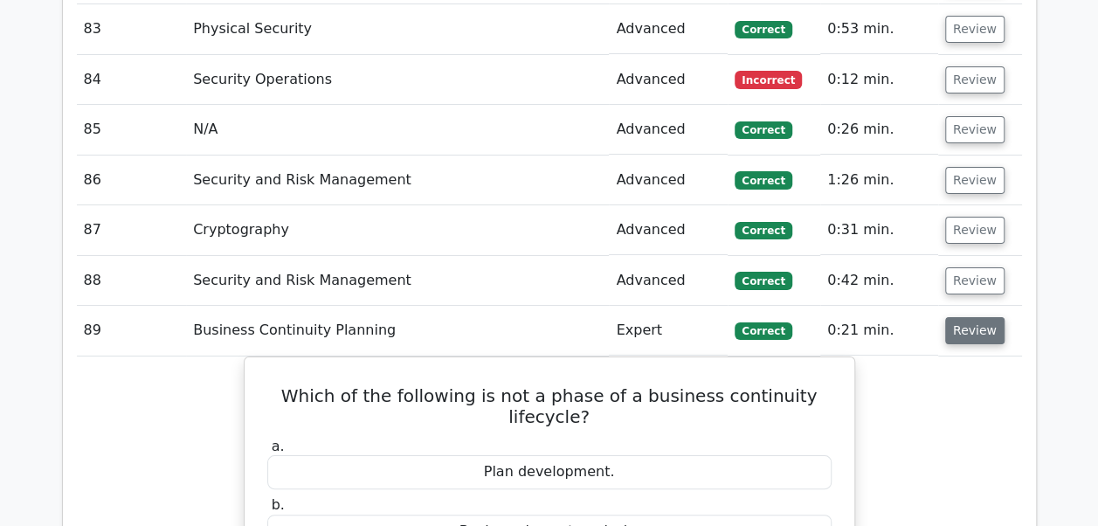
click at [952, 317] on button "Review" at bounding box center [974, 330] width 59 height 27
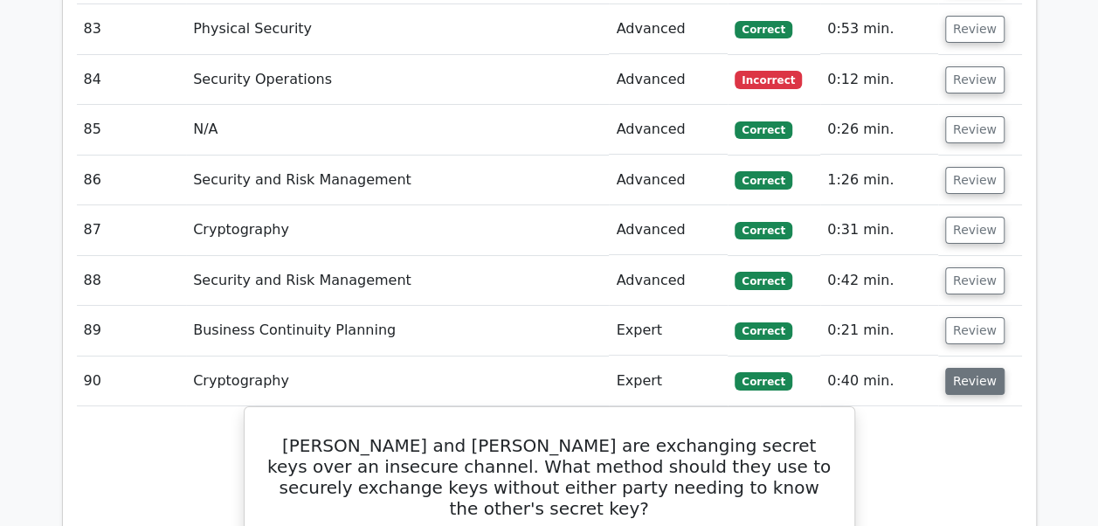
click at [954, 368] on button "Review" at bounding box center [974, 381] width 59 height 27
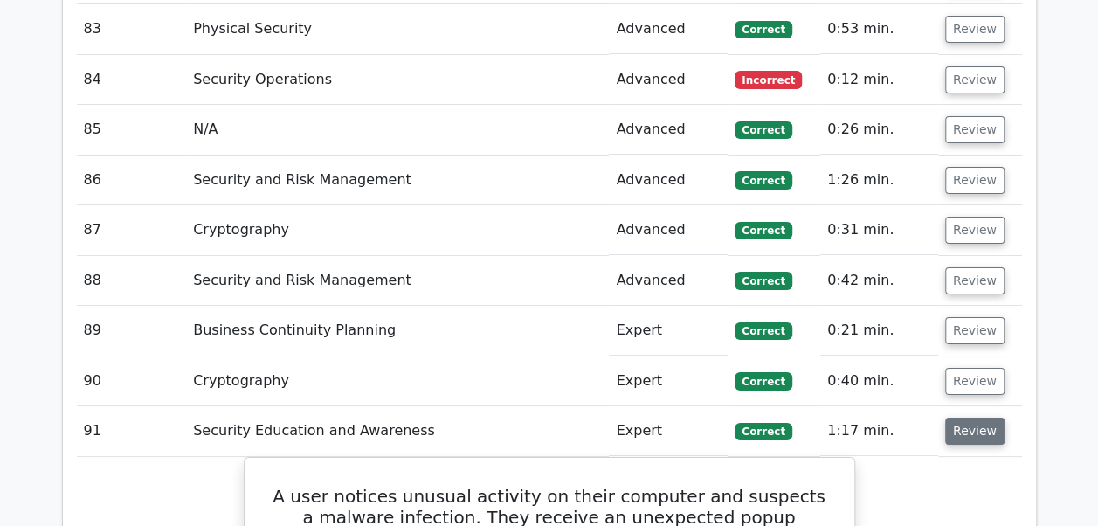
click at [956, 418] on button "Review" at bounding box center [974, 431] width 59 height 27
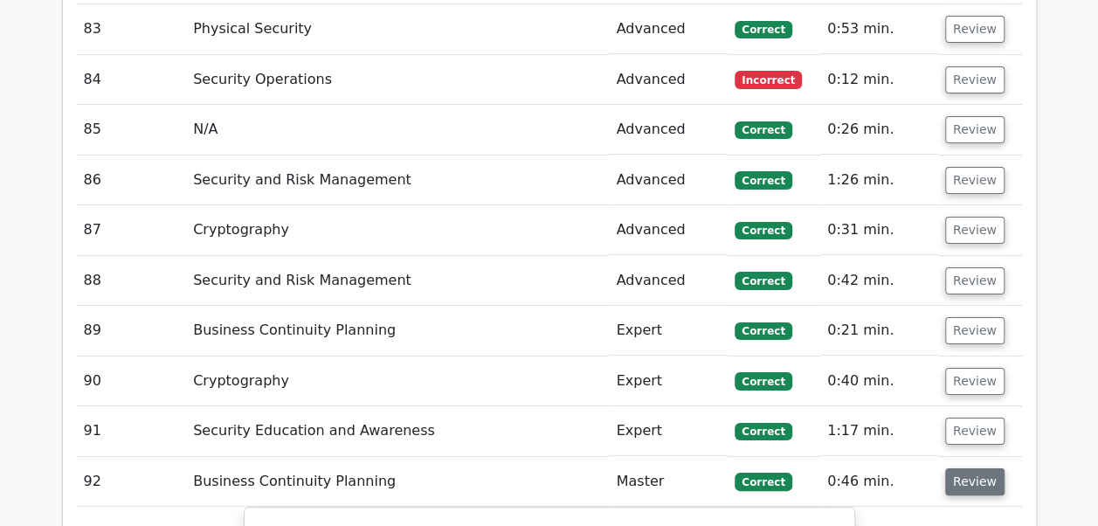
click at [956, 468] on button "Review" at bounding box center [974, 481] width 59 height 27
click at [952, 518] on button "Review" at bounding box center [974, 531] width 59 height 27
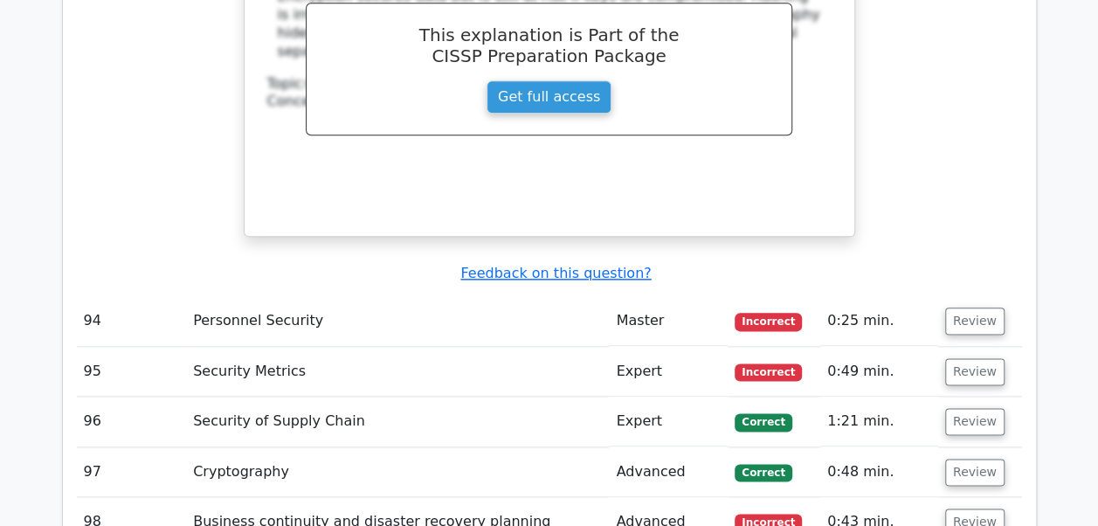
scroll to position [7572, 0]
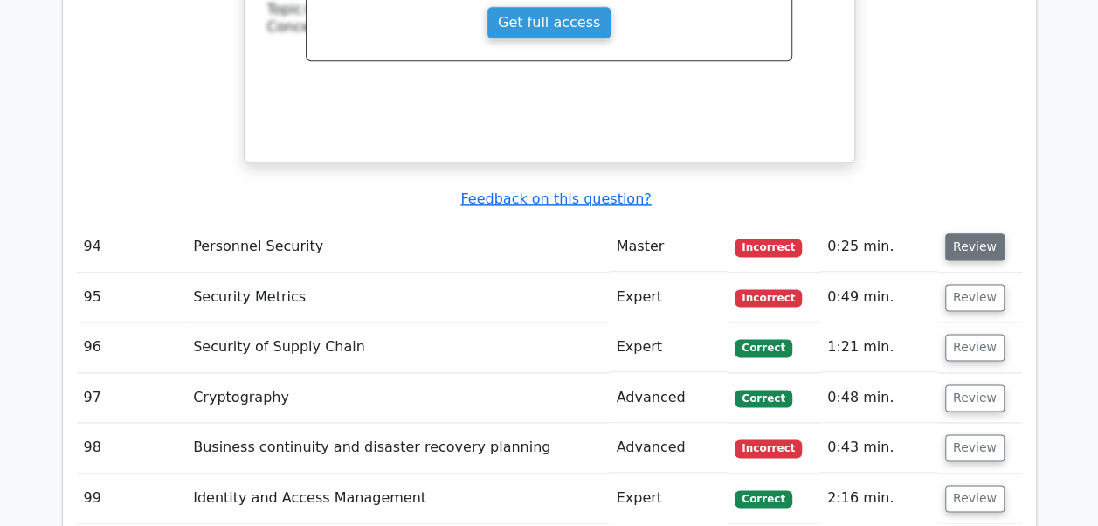
click at [952, 233] on button "Review" at bounding box center [974, 246] width 59 height 27
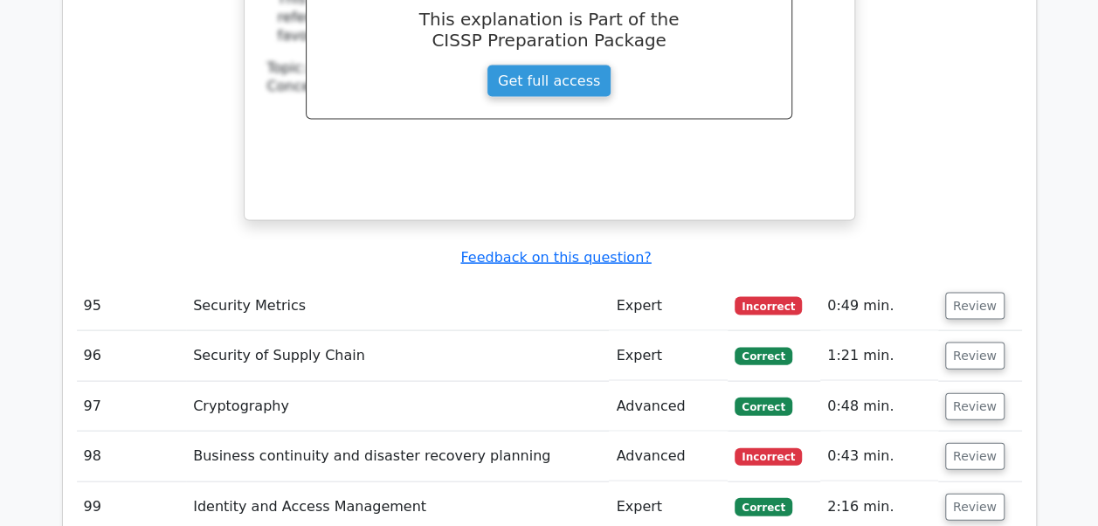
scroll to position [8351, 0]
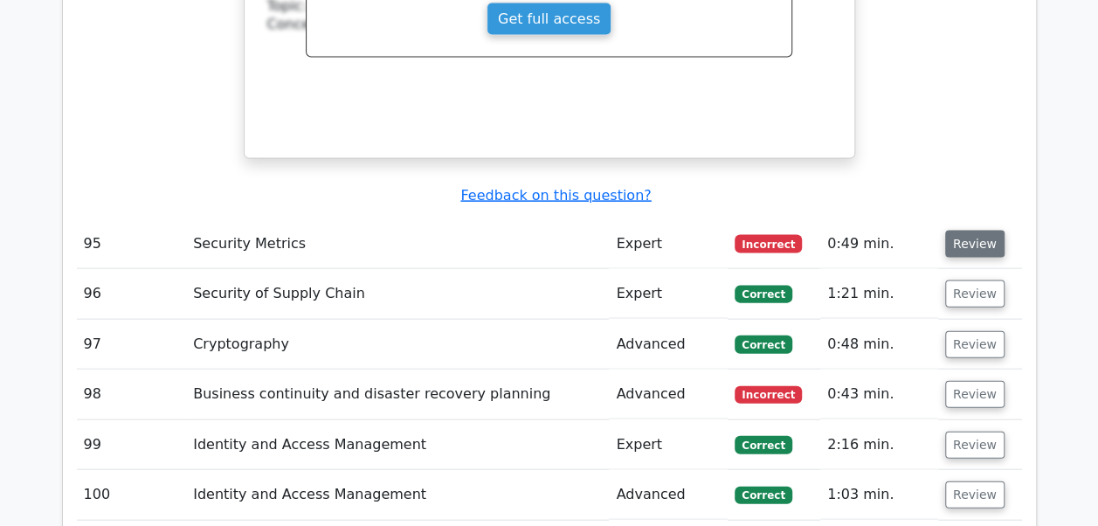
click at [984, 231] on button "Review" at bounding box center [974, 244] width 59 height 27
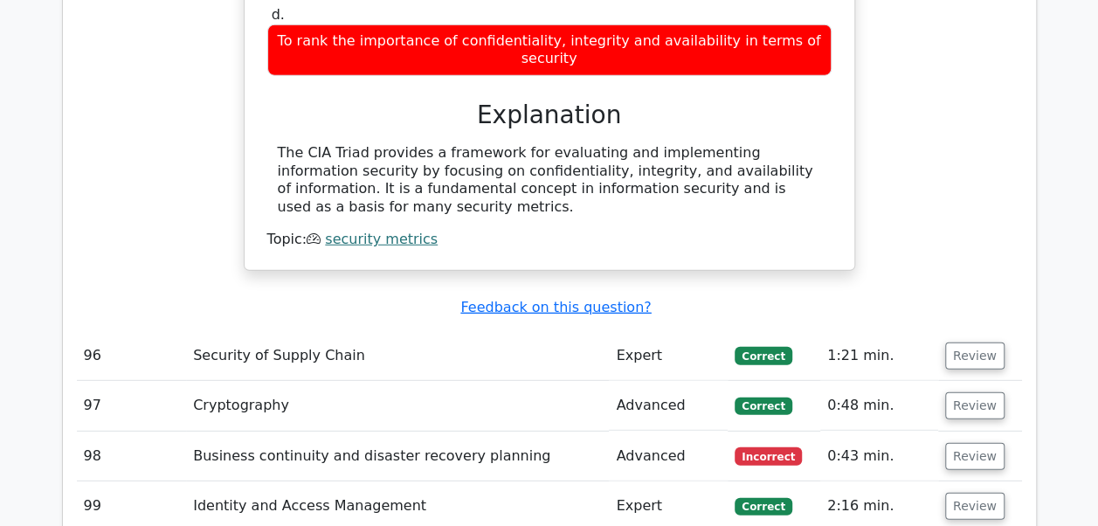
scroll to position [8887, 0]
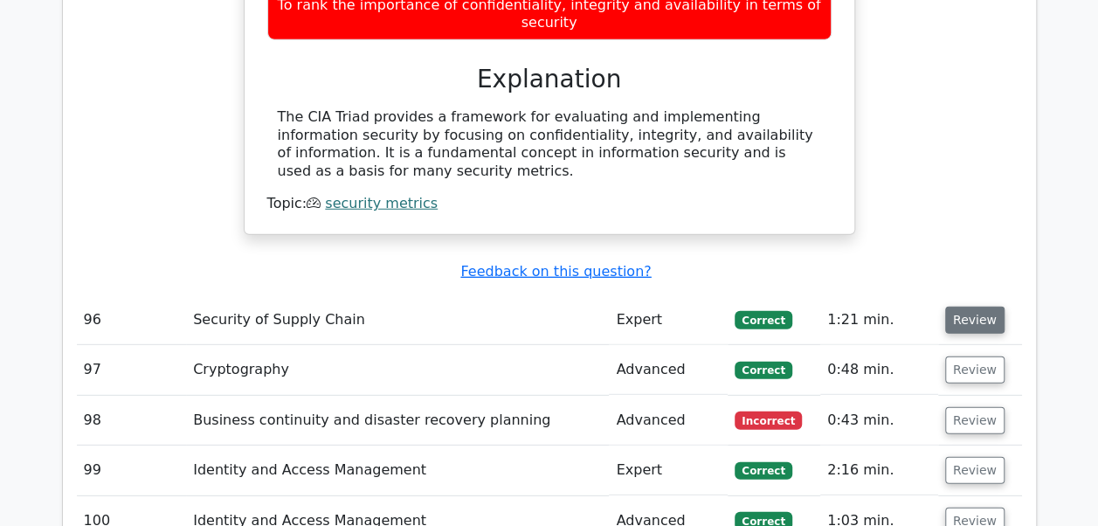
click at [978, 307] on button "Review" at bounding box center [974, 320] width 59 height 27
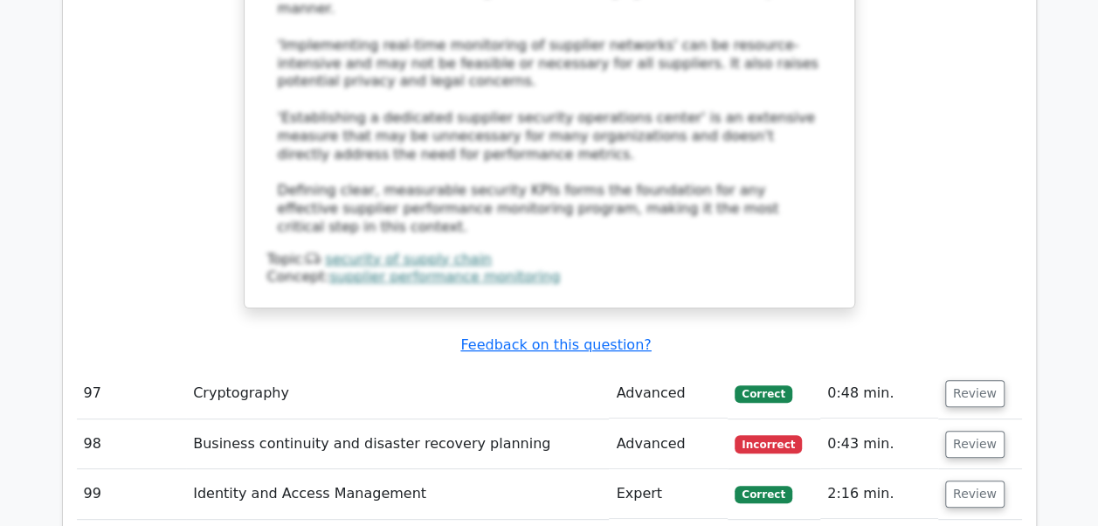
scroll to position [10040, 0]
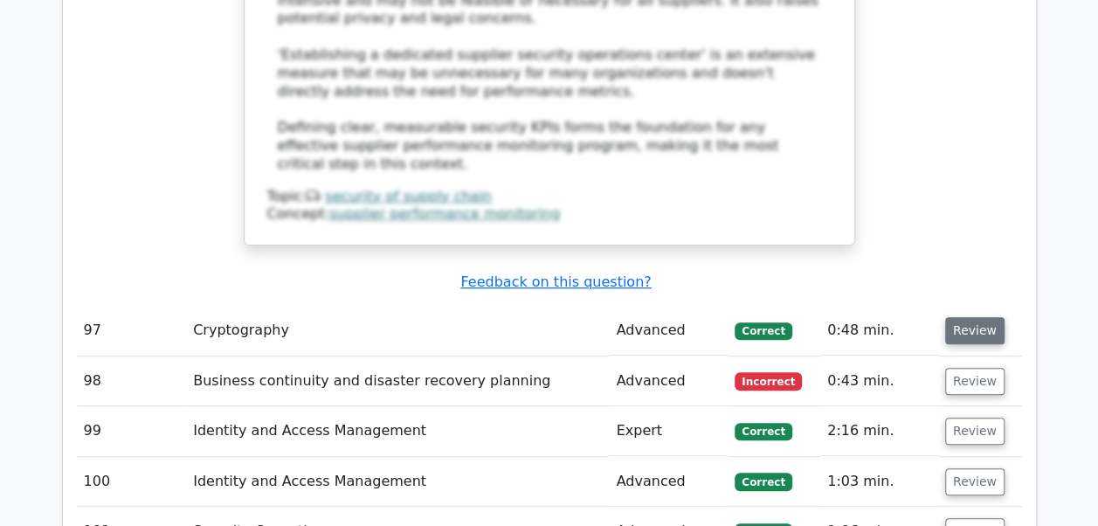
click at [973, 317] on button "Review" at bounding box center [974, 330] width 59 height 27
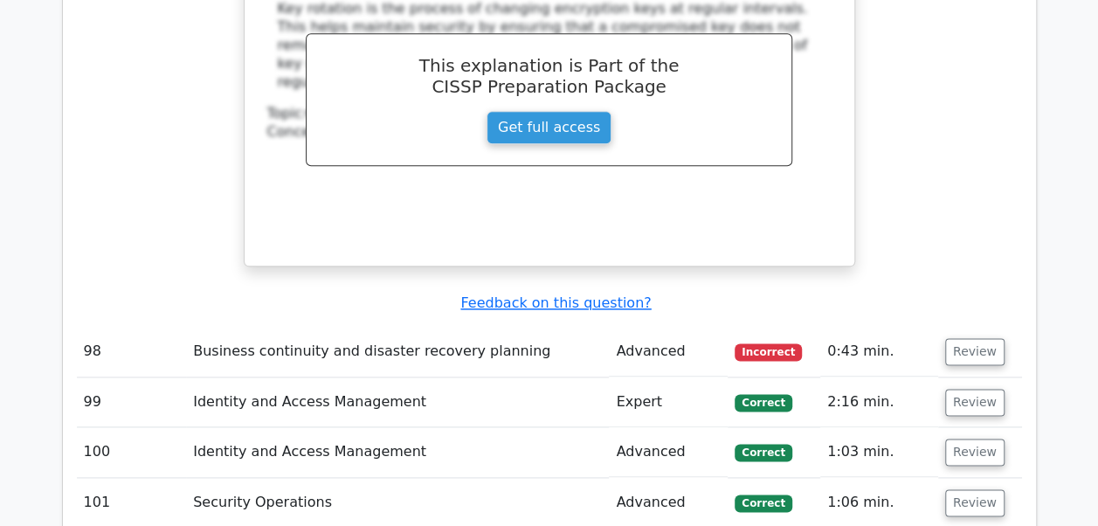
scroll to position [10867, 0]
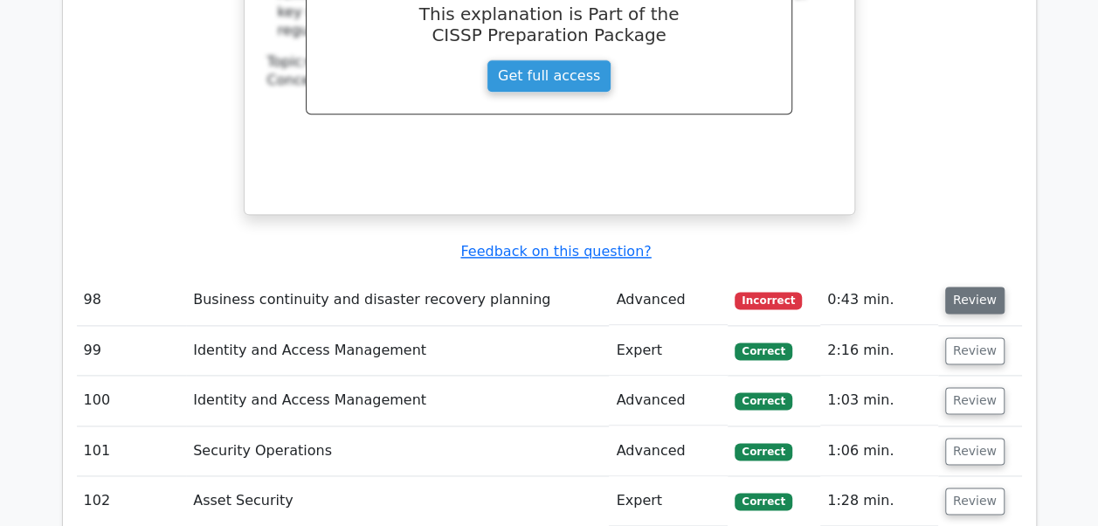
click at [957, 287] on button "Review" at bounding box center [974, 300] width 59 height 27
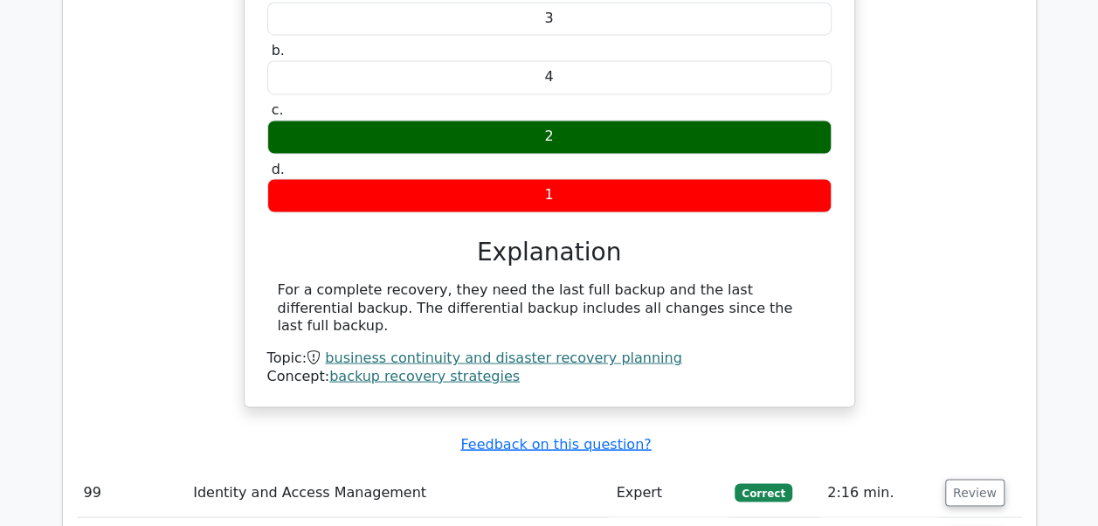
scroll to position [11353, 0]
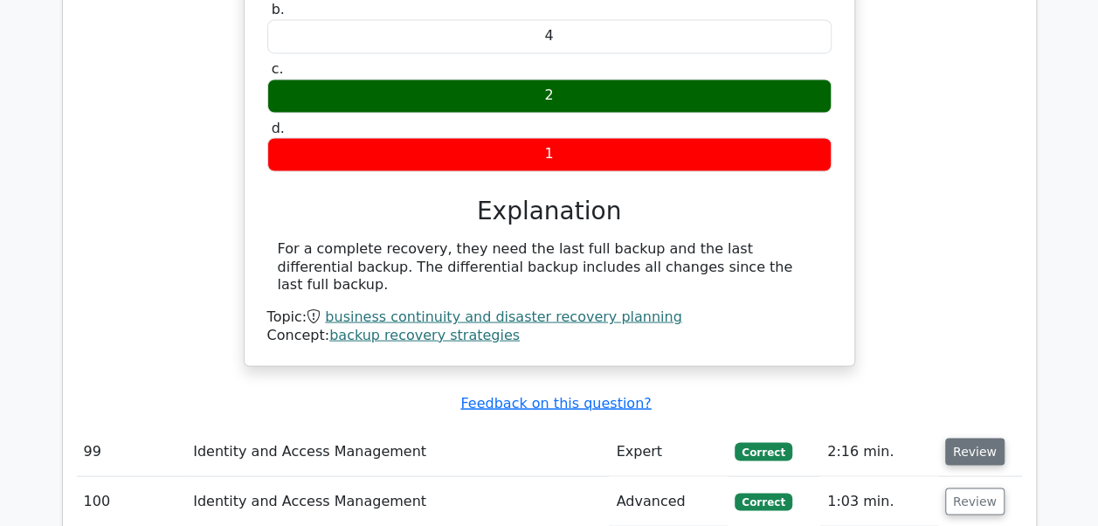
click at [965, 438] on button "Review" at bounding box center [974, 451] width 59 height 27
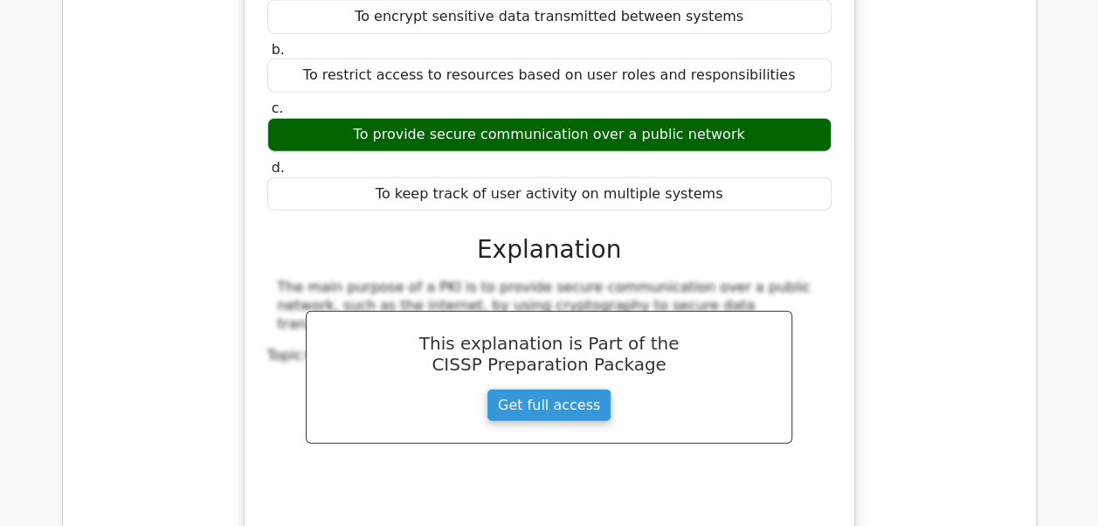
scroll to position [11969, 0]
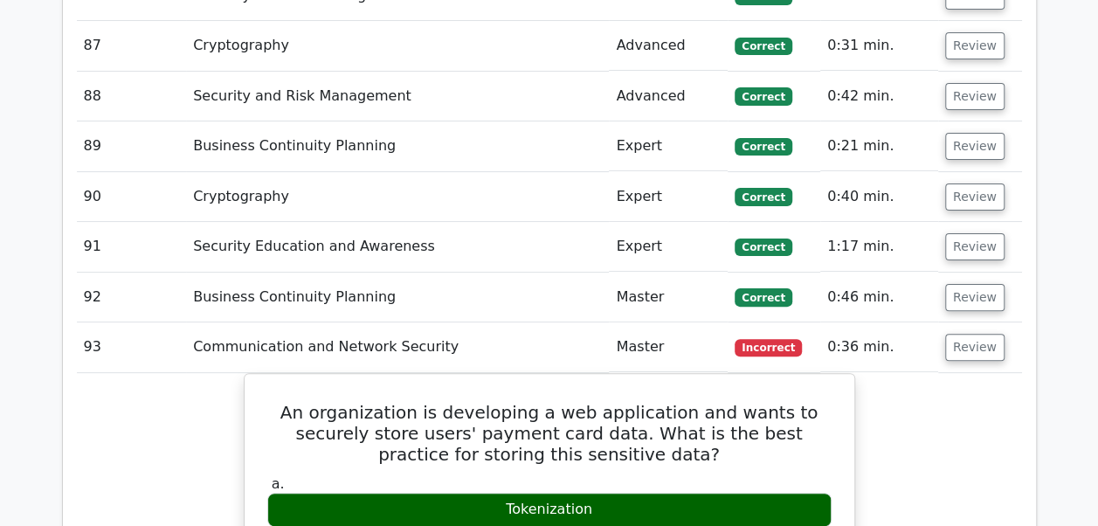
scroll to position [6779, 0]
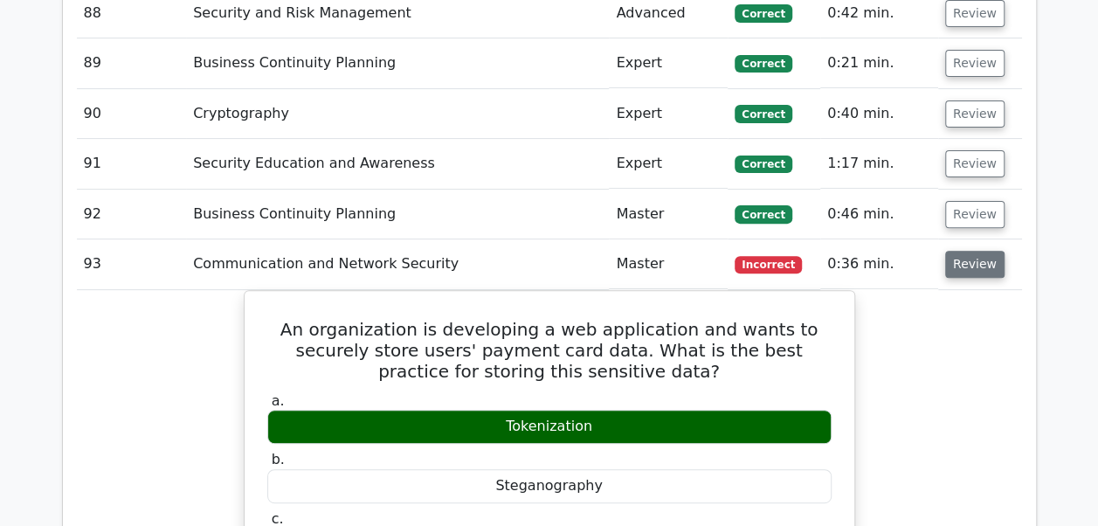
click at [985, 251] on button "Review" at bounding box center [974, 264] width 59 height 27
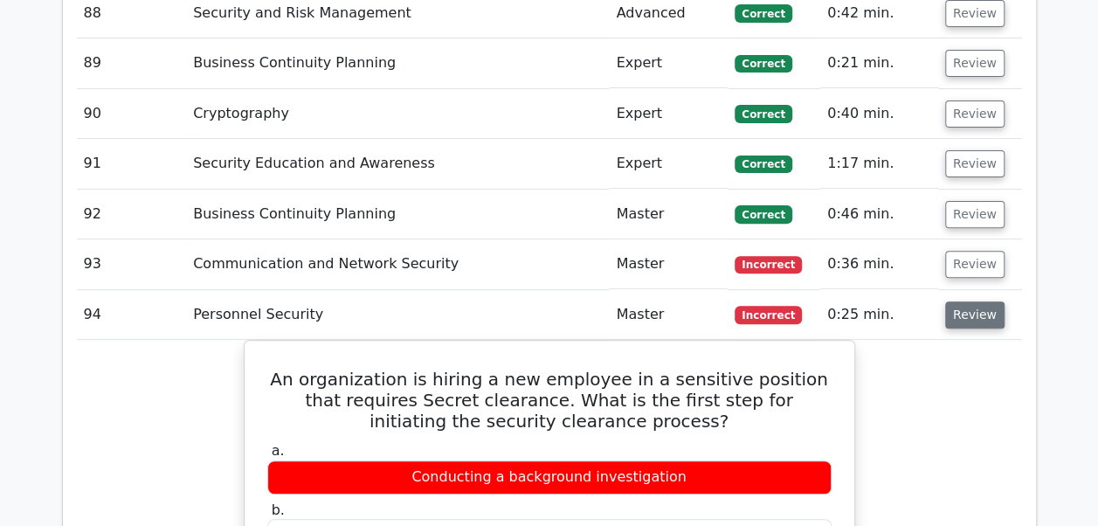
click at [975, 301] on button "Review" at bounding box center [974, 314] width 59 height 27
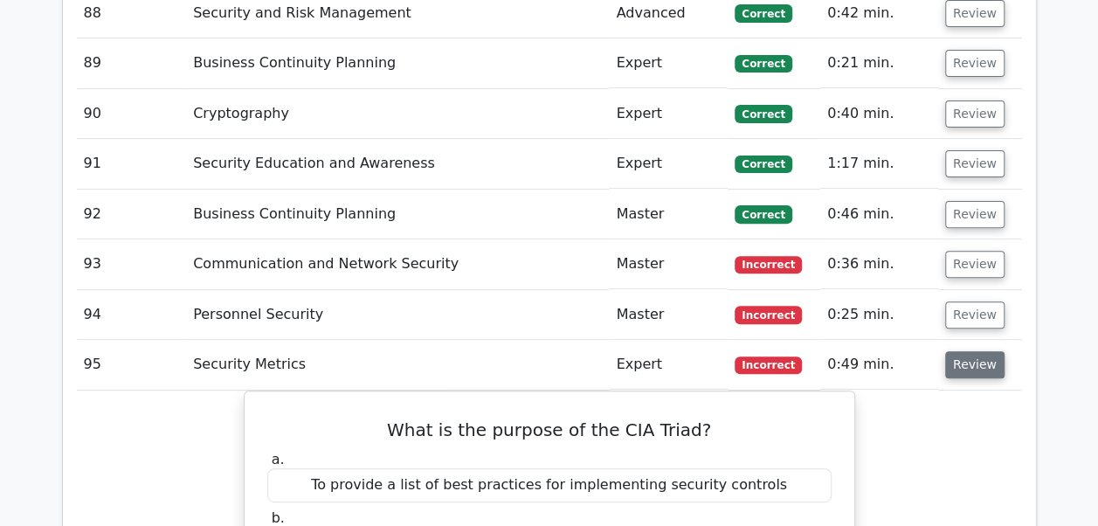
click at [958, 351] on button "Review" at bounding box center [974, 364] width 59 height 27
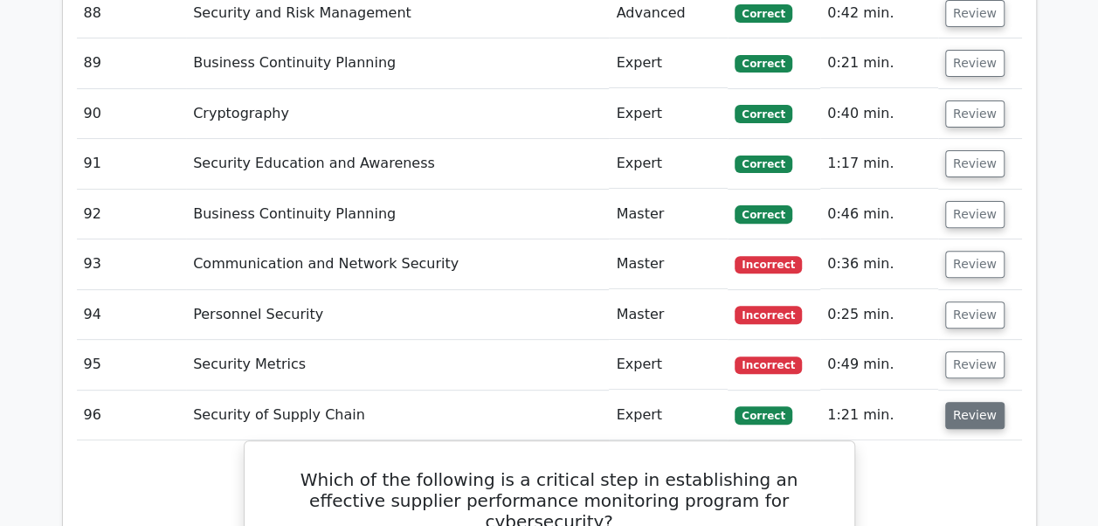
click at [958, 402] on button "Review" at bounding box center [974, 415] width 59 height 27
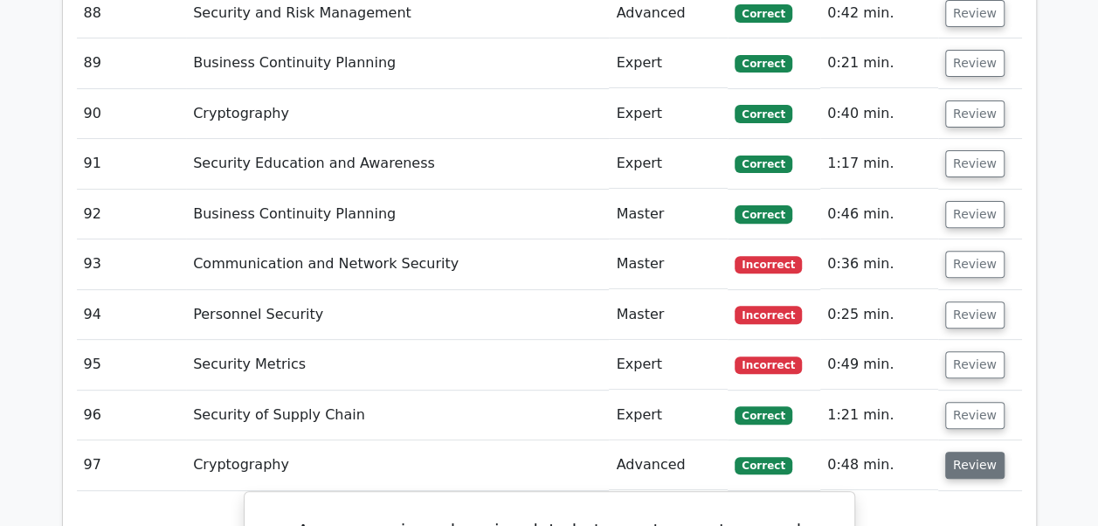
click at [960, 452] on button "Review" at bounding box center [974, 465] width 59 height 27
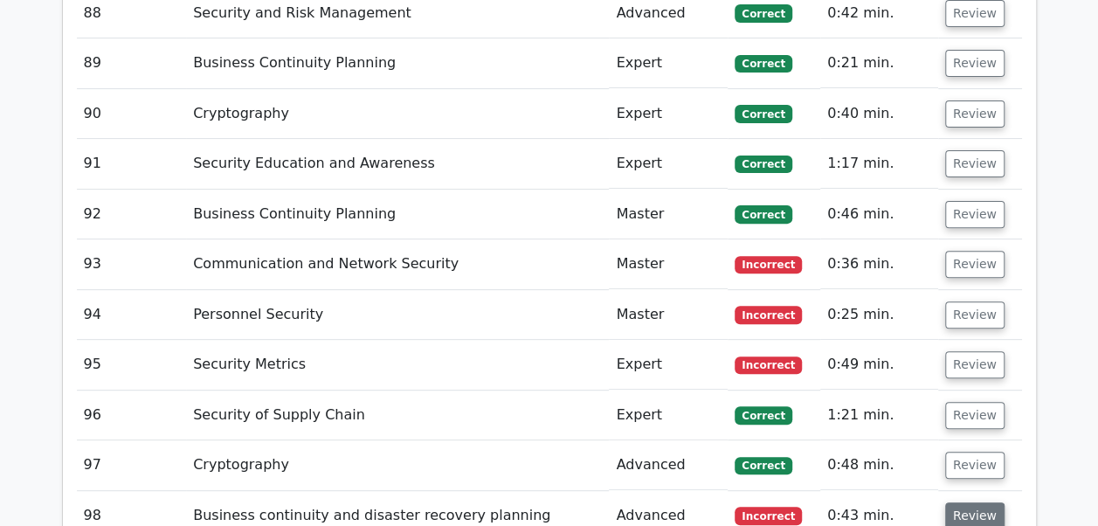
click at [960, 502] on button "Review" at bounding box center [974, 515] width 59 height 27
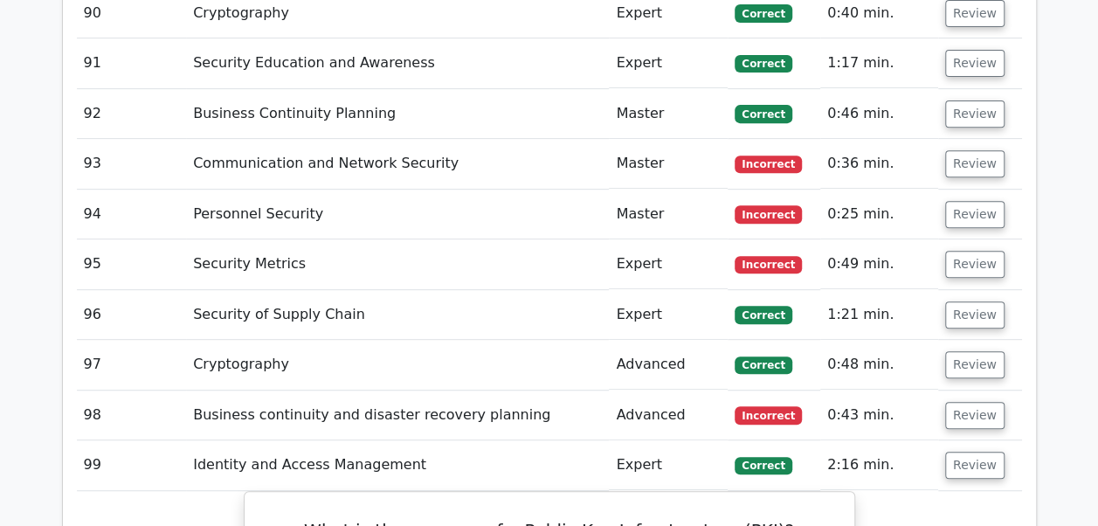
scroll to position [7163, 0]
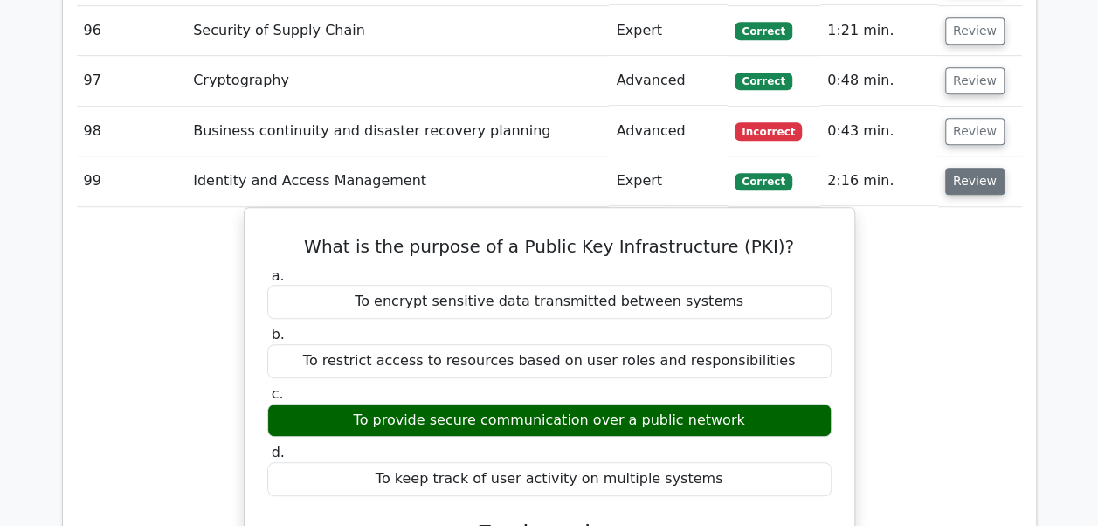
click at [957, 168] on button "Review" at bounding box center [974, 181] width 59 height 27
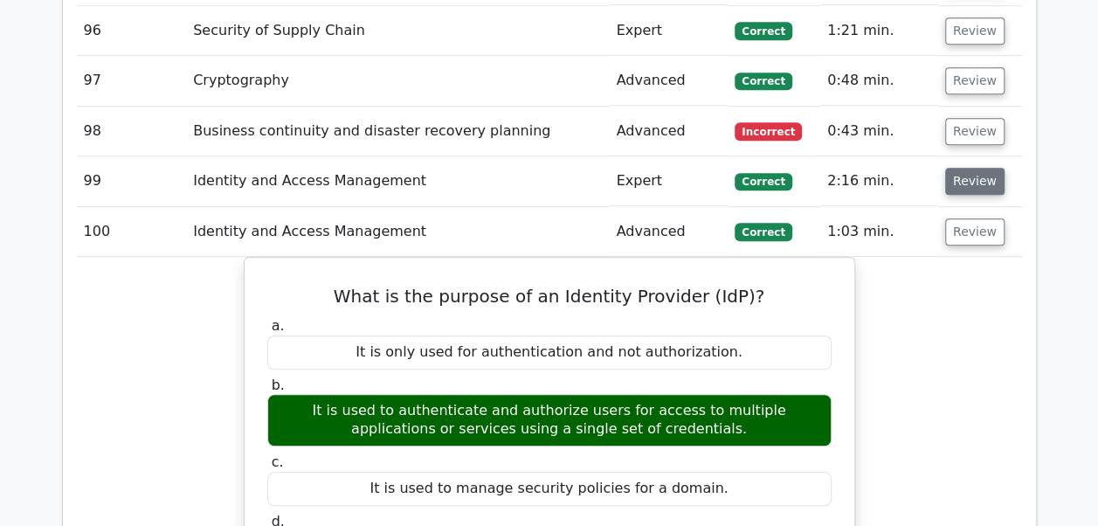
click at [957, 168] on button "Review" at bounding box center [974, 181] width 59 height 27
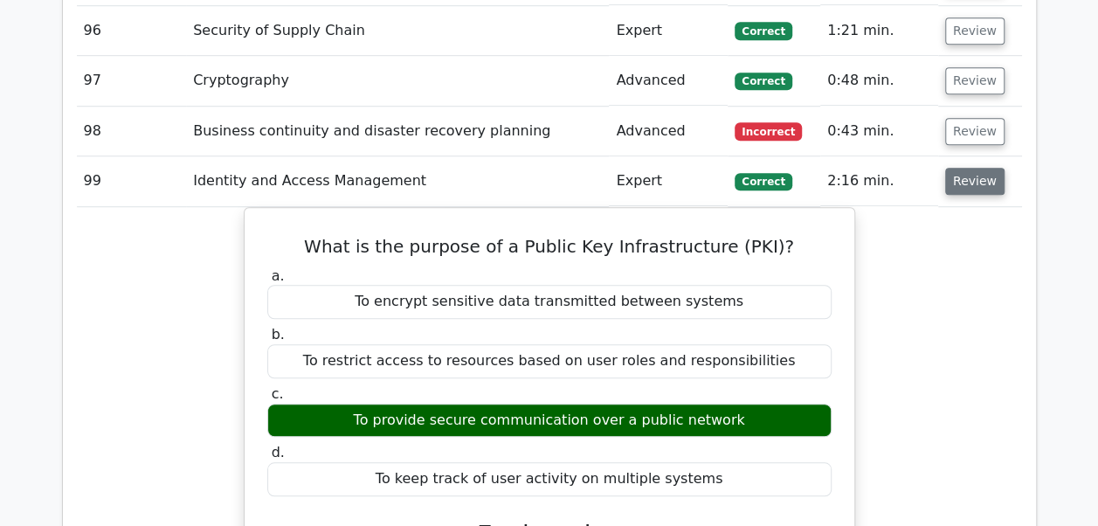
click at [957, 168] on button "Review" at bounding box center [974, 181] width 59 height 27
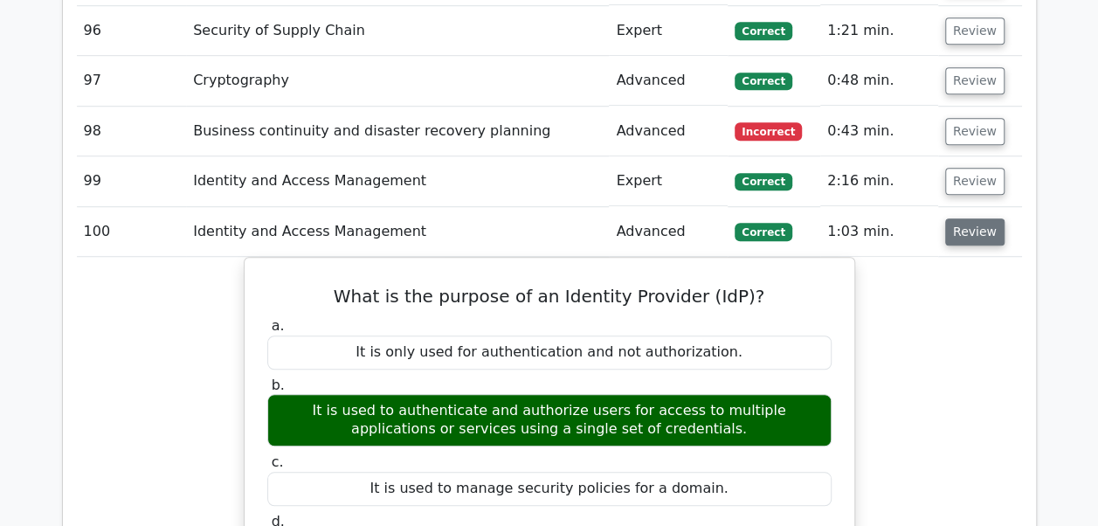
click at [959, 218] on button "Review" at bounding box center [974, 231] width 59 height 27
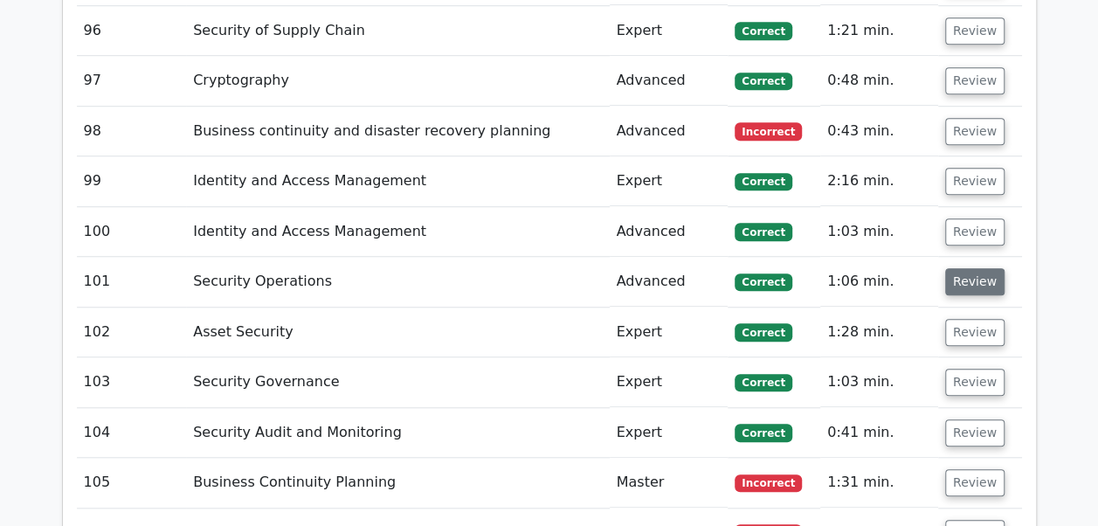
click at [959, 268] on button "Review" at bounding box center [974, 281] width 59 height 27
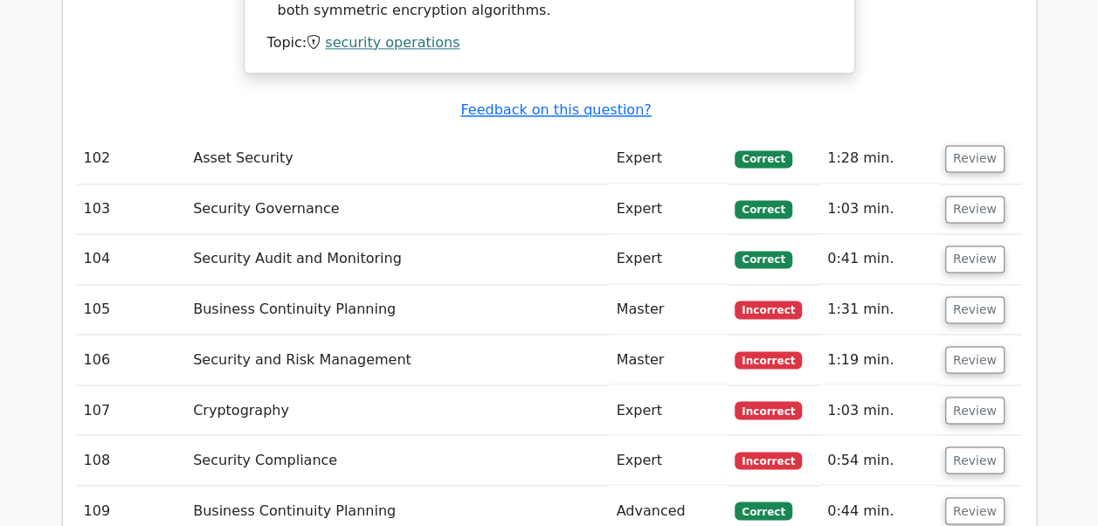
scroll to position [7920, 0]
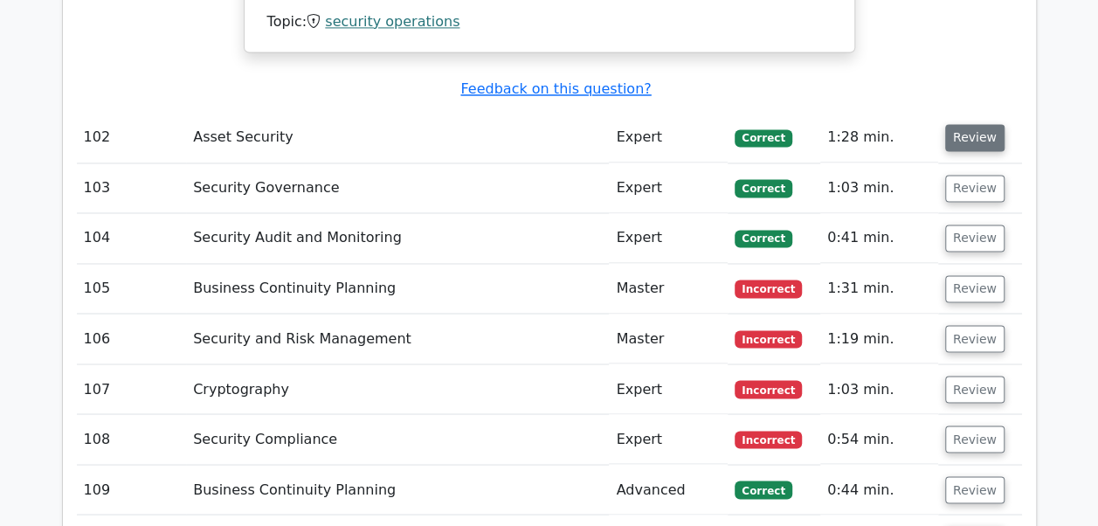
click at [970, 124] on button "Review" at bounding box center [974, 137] width 59 height 27
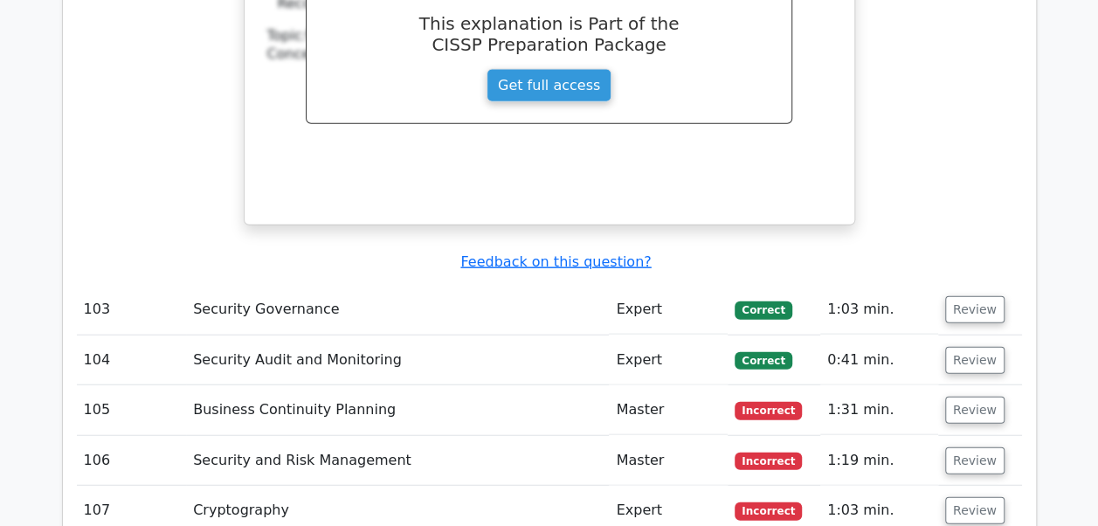
scroll to position [8607, 0]
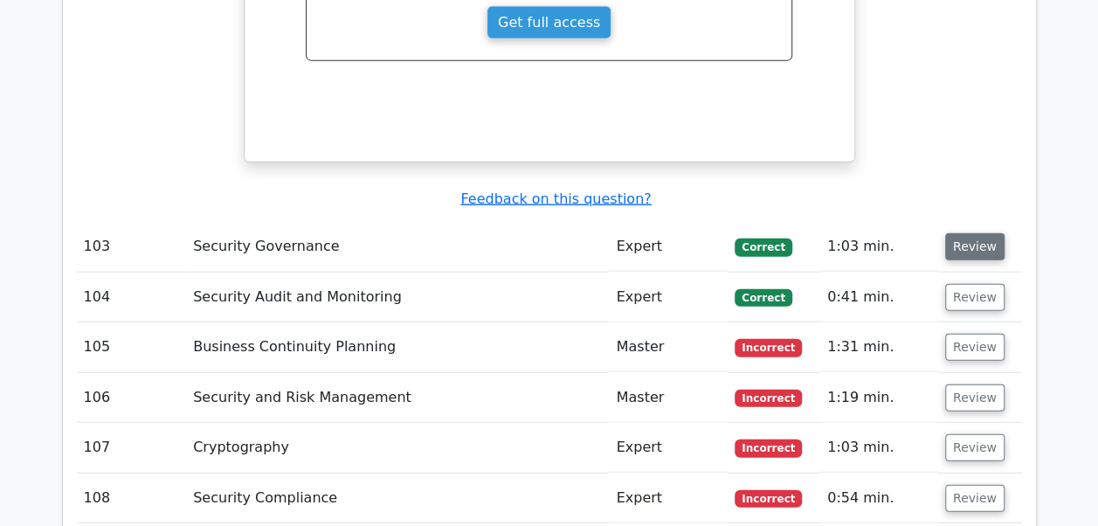
click at [968, 233] on button "Review" at bounding box center [974, 246] width 59 height 27
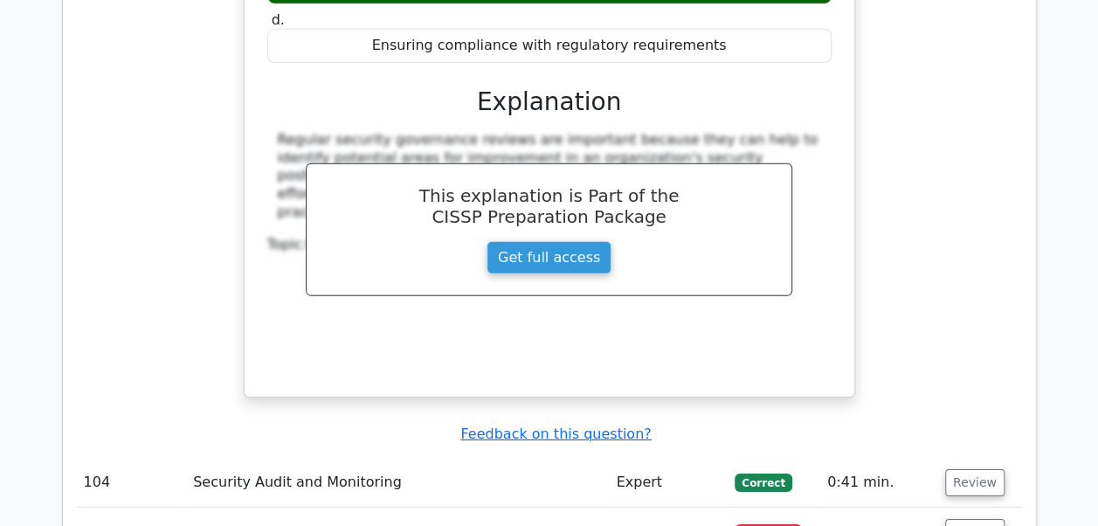
scroll to position [9212, 0]
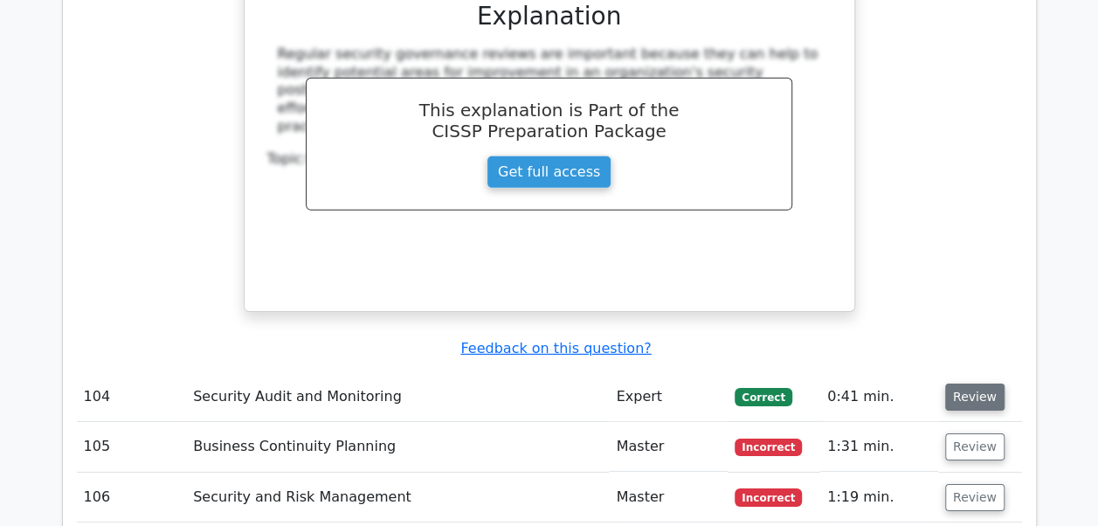
click at [971, 383] on button "Review" at bounding box center [974, 396] width 59 height 27
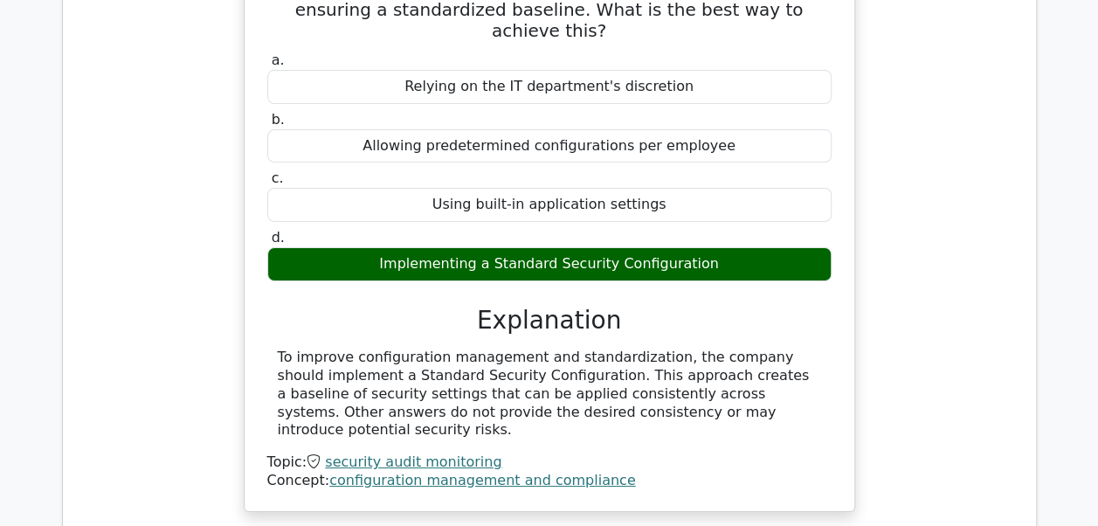
scroll to position [9690, 0]
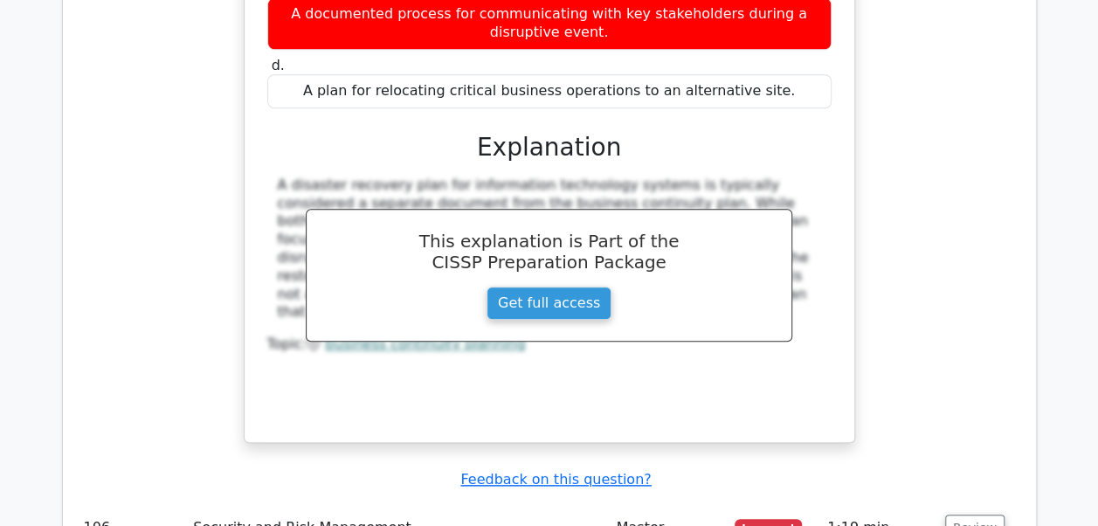
scroll to position [10548, 0]
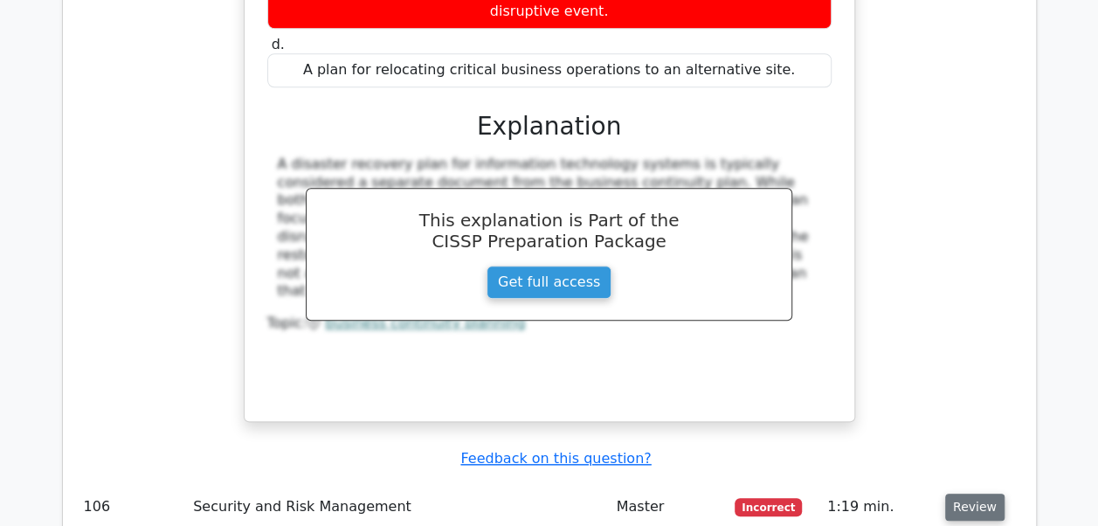
click at [956, 494] on button "Review" at bounding box center [974, 507] width 59 height 27
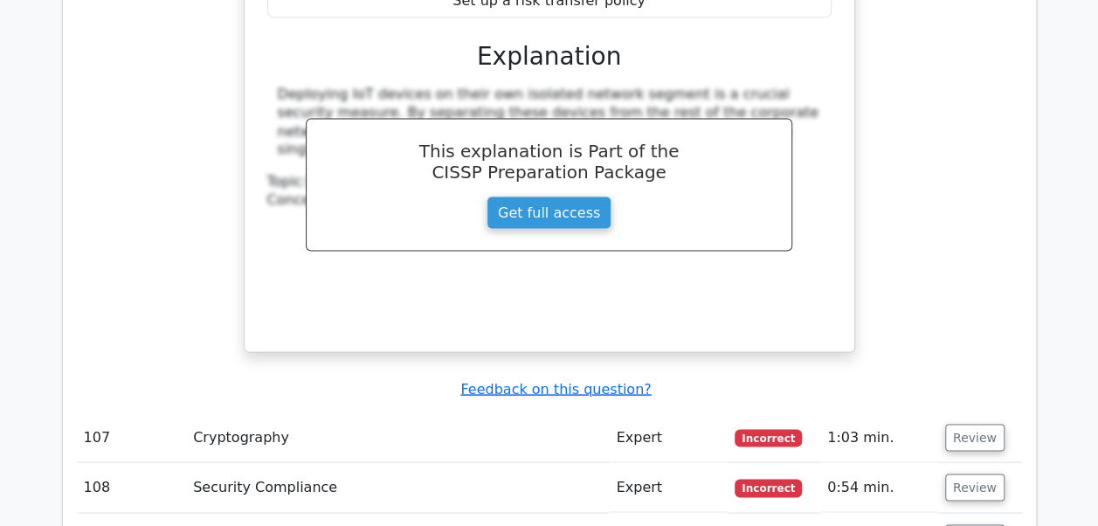
scroll to position [11433, 0]
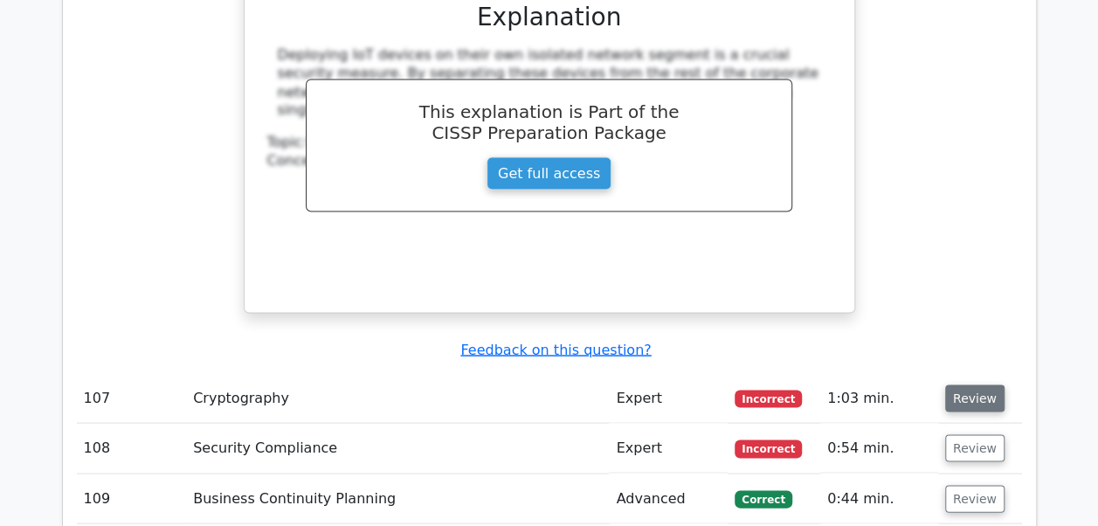
click at [970, 384] on button "Review" at bounding box center [974, 397] width 59 height 27
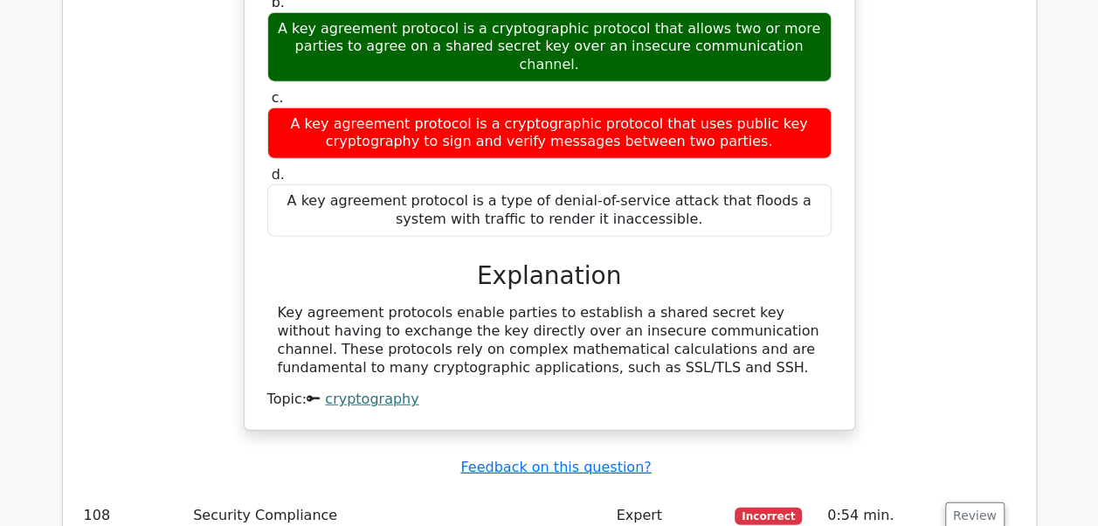
scroll to position [12098, 0]
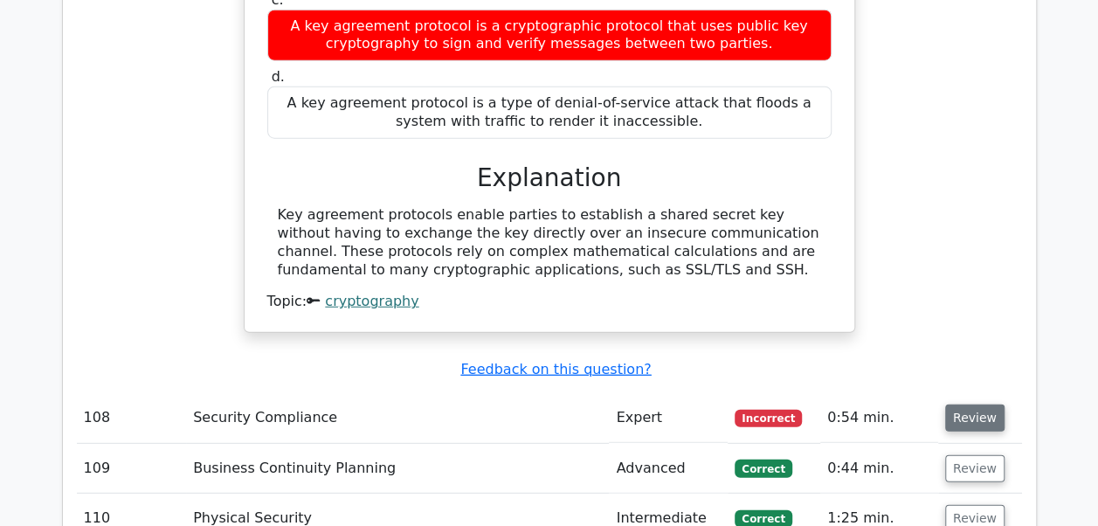
click at [965, 404] on button "Review" at bounding box center [974, 417] width 59 height 27
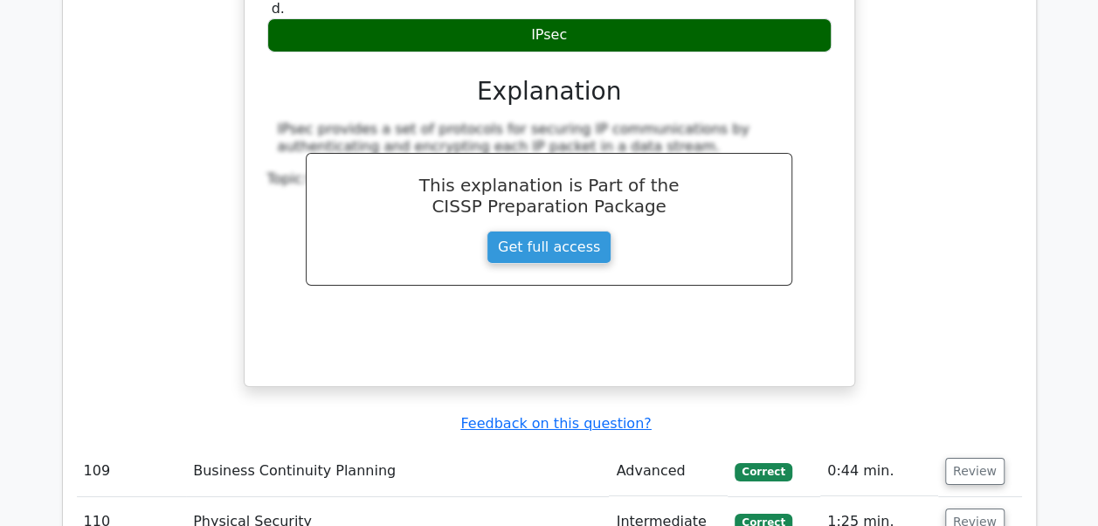
scroll to position [12820, 0]
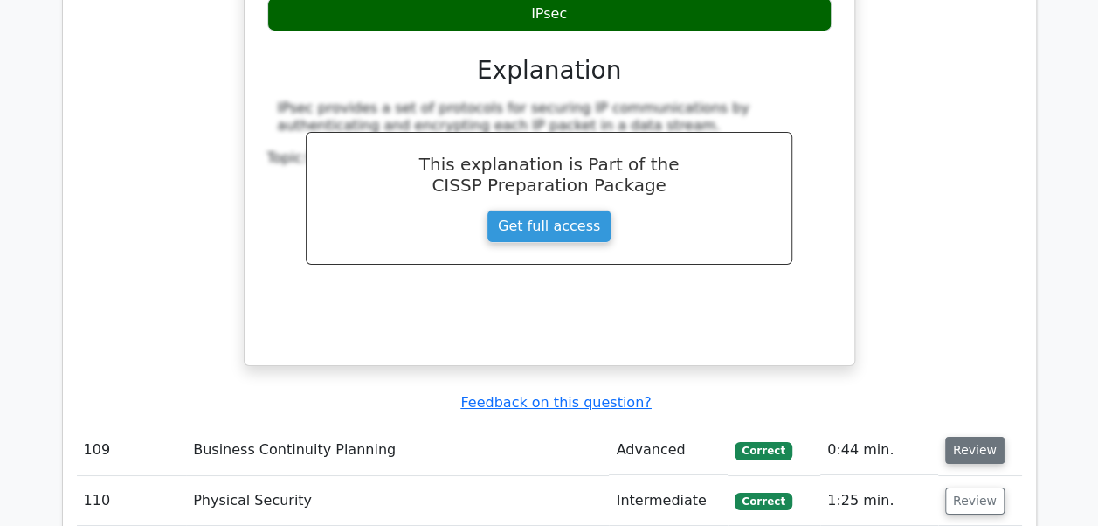
click at [965, 437] on button "Review" at bounding box center [974, 450] width 59 height 27
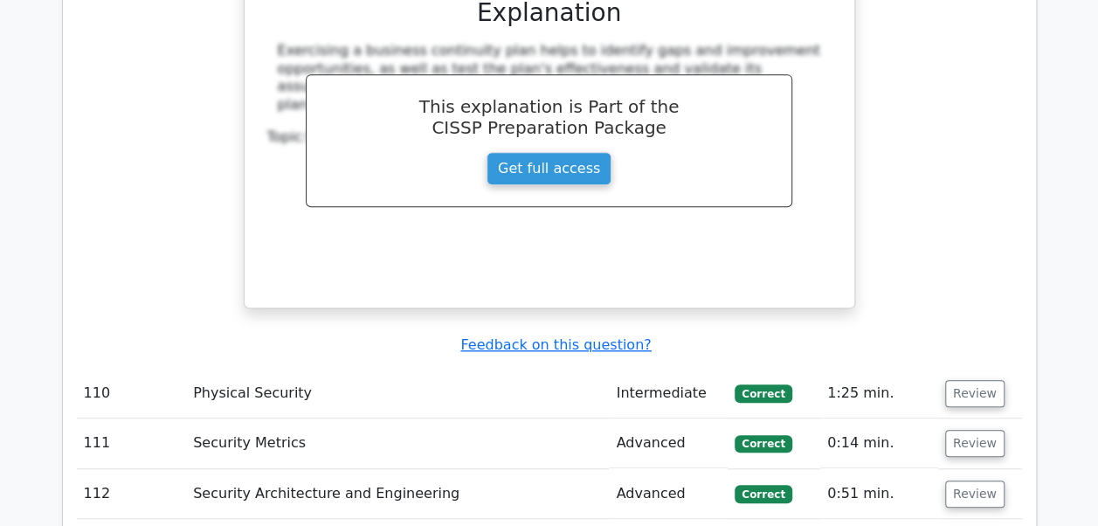
scroll to position [13624, 0]
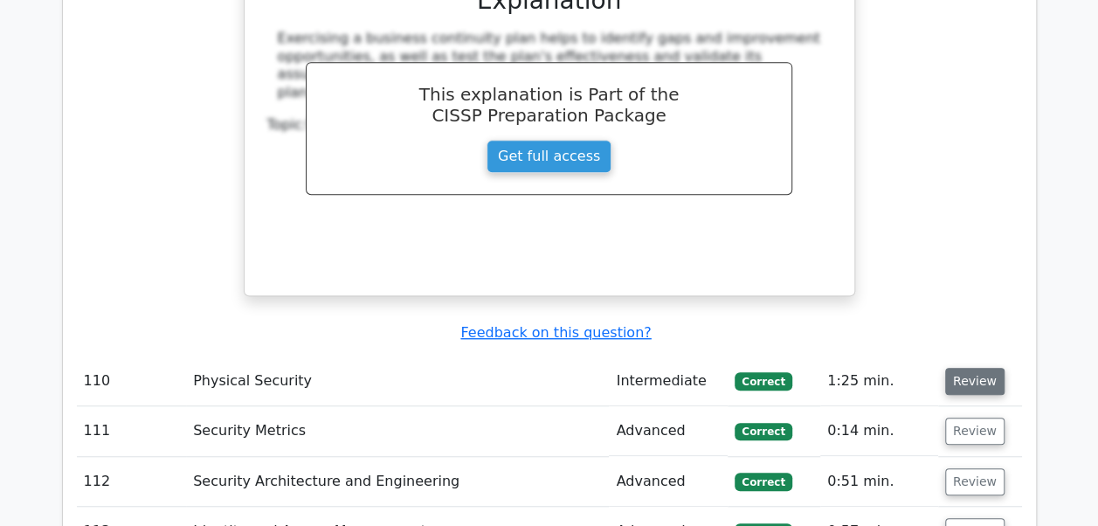
click at [961, 368] on button "Review" at bounding box center [974, 381] width 59 height 27
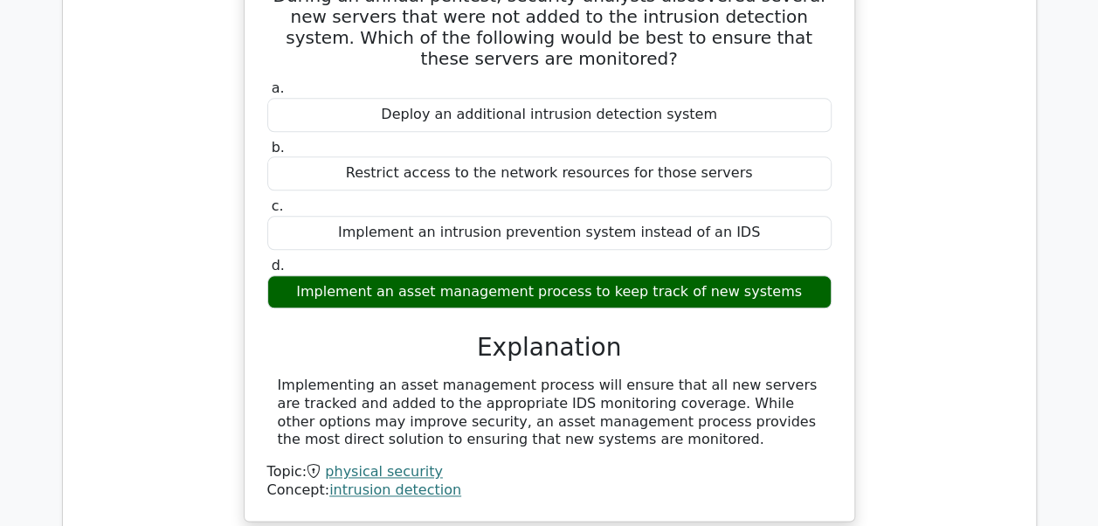
scroll to position [14113, 0]
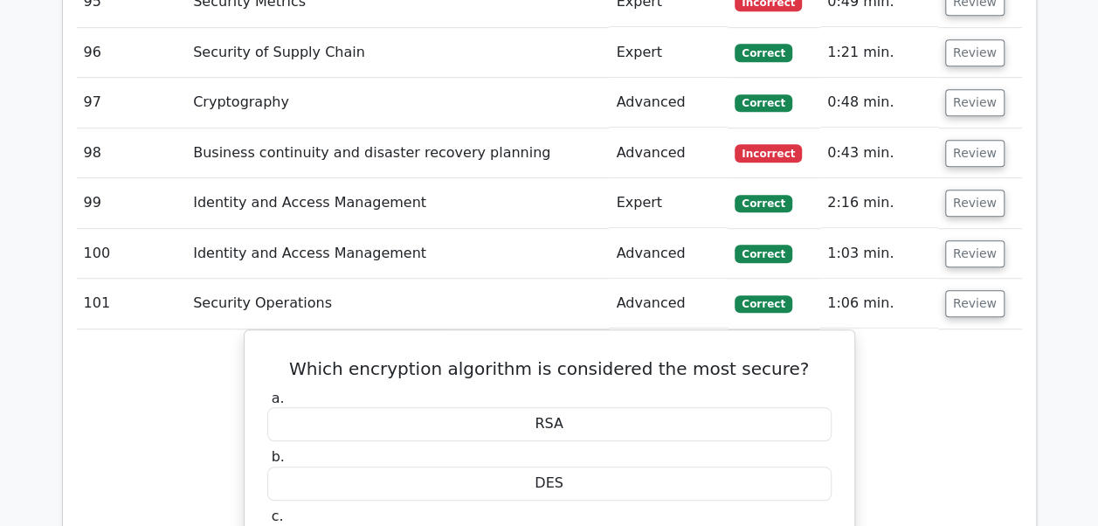
scroll to position [7189, 0]
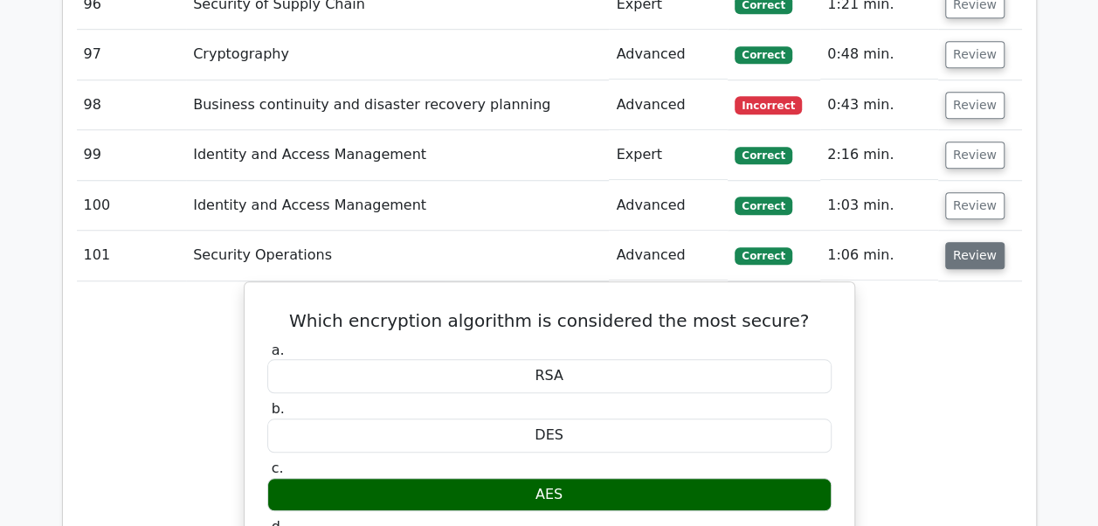
click at [982, 242] on button "Review" at bounding box center [974, 255] width 59 height 27
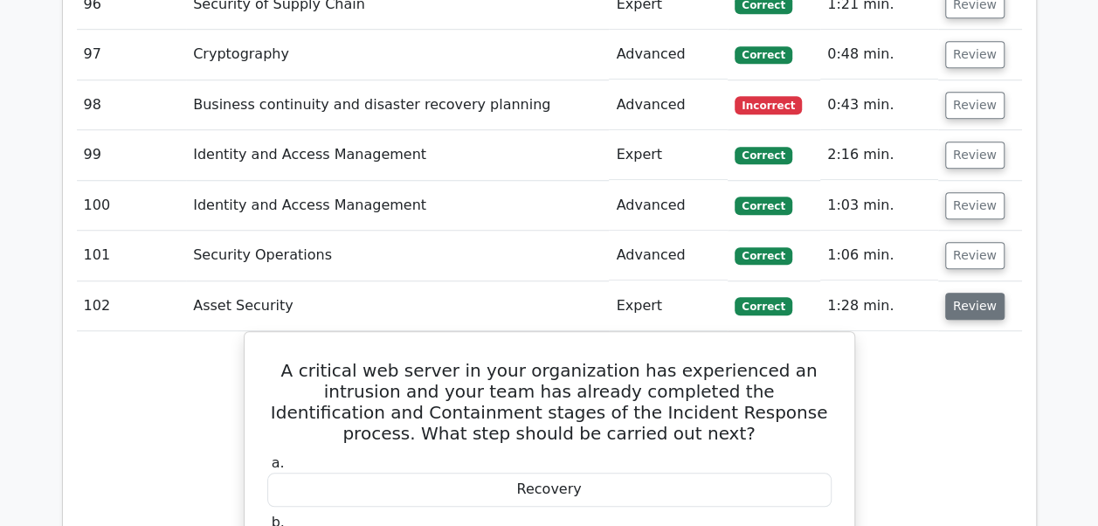
click at [966, 293] on button "Review" at bounding box center [974, 306] width 59 height 27
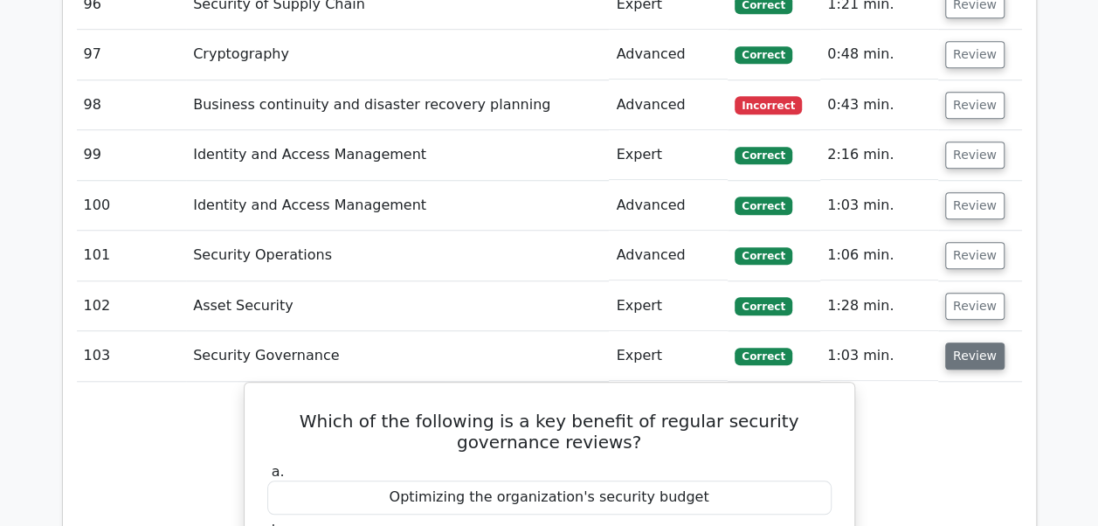
click at [961, 342] on button "Review" at bounding box center [974, 355] width 59 height 27
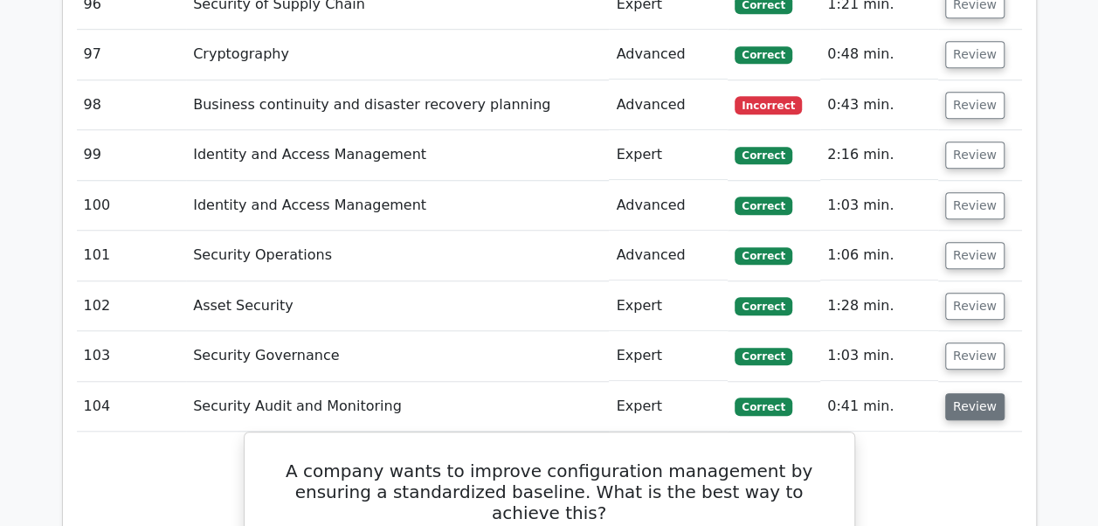
click at [963, 393] on button "Review" at bounding box center [974, 406] width 59 height 27
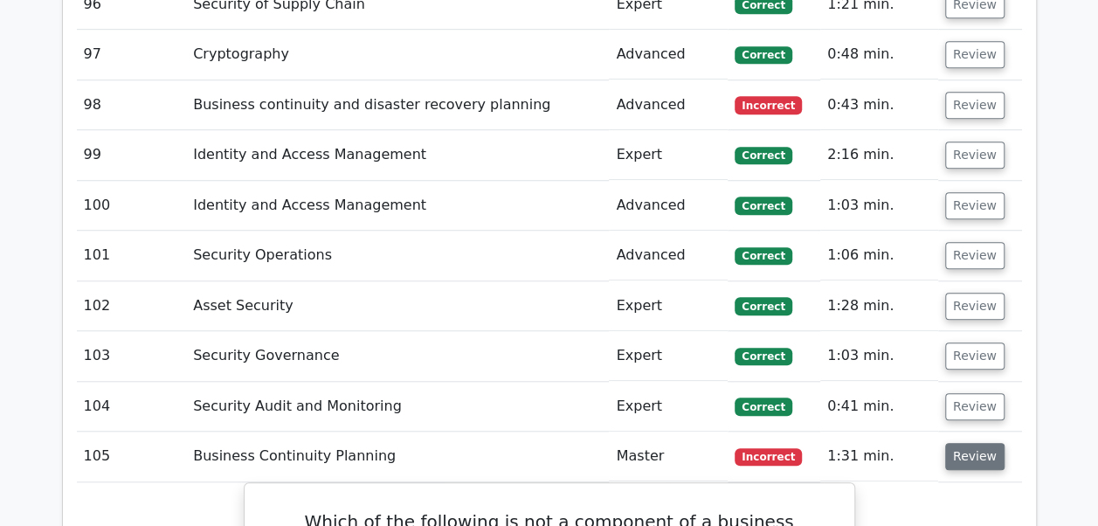
click at [964, 443] on button "Review" at bounding box center [974, 456] width 59 height 27
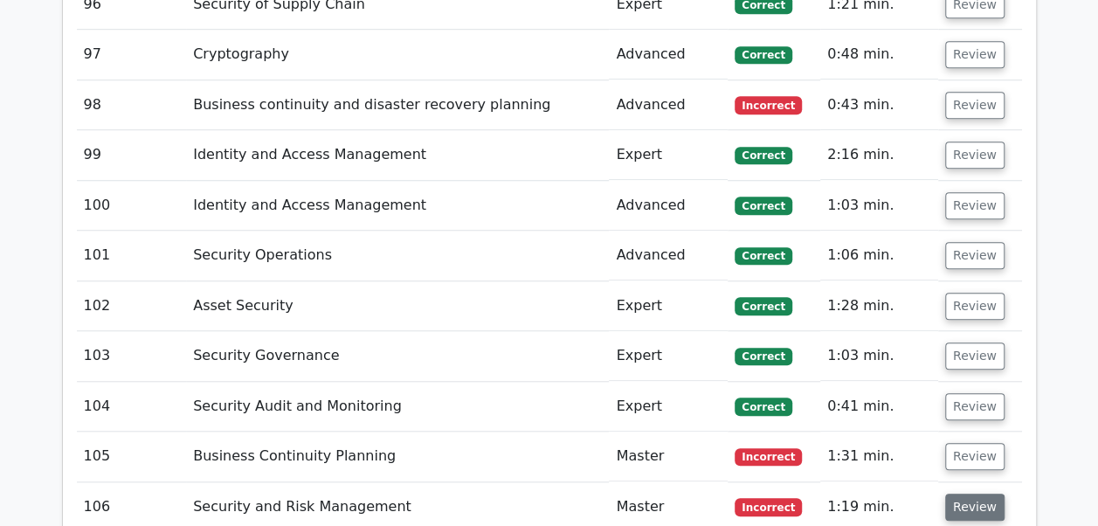
click at [964, 494] on button "Review" at bounding box center [974, 507] width 59 height 27
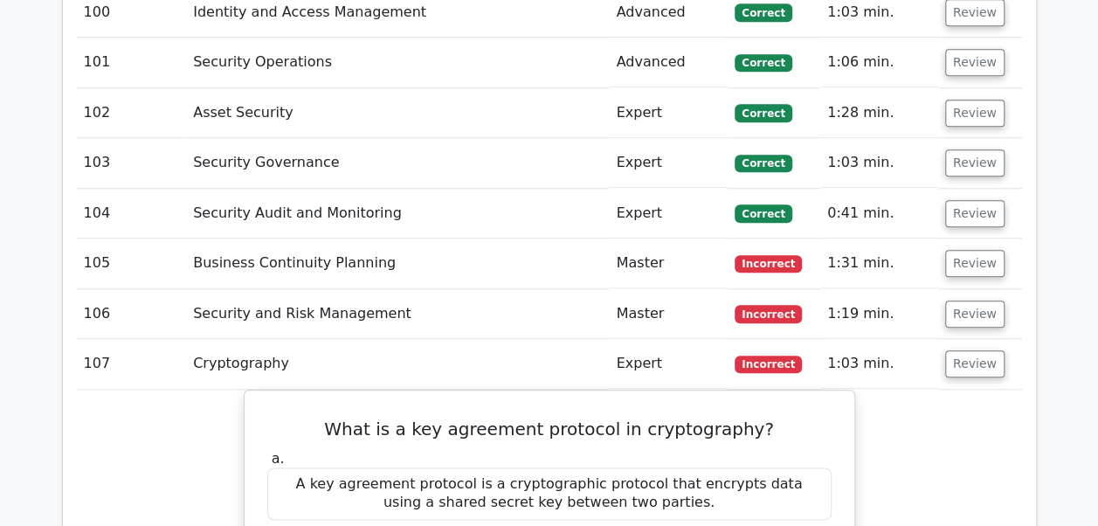
scroll to position [7516, 0]
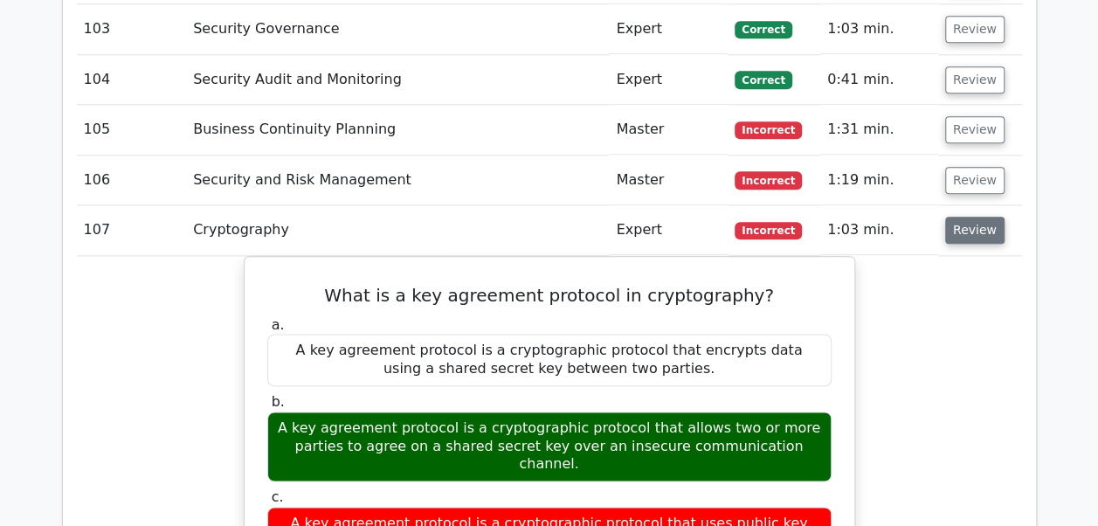
click at [968, 217] on button "Review" at bounding box center [974, 230] width 59 height 27
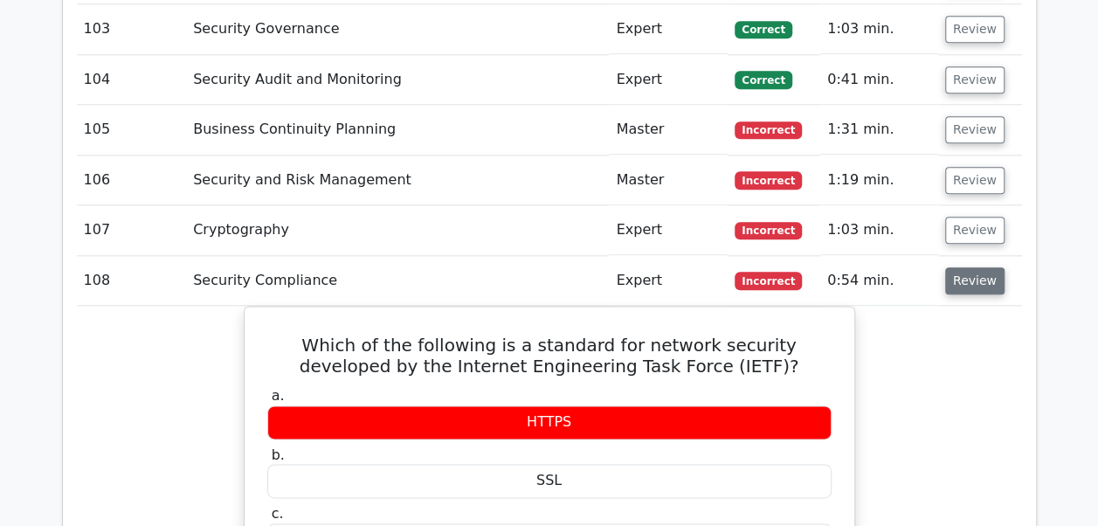
click at [967, 267] on button "Review" at bounding box center [974, 280] width 59 height 27
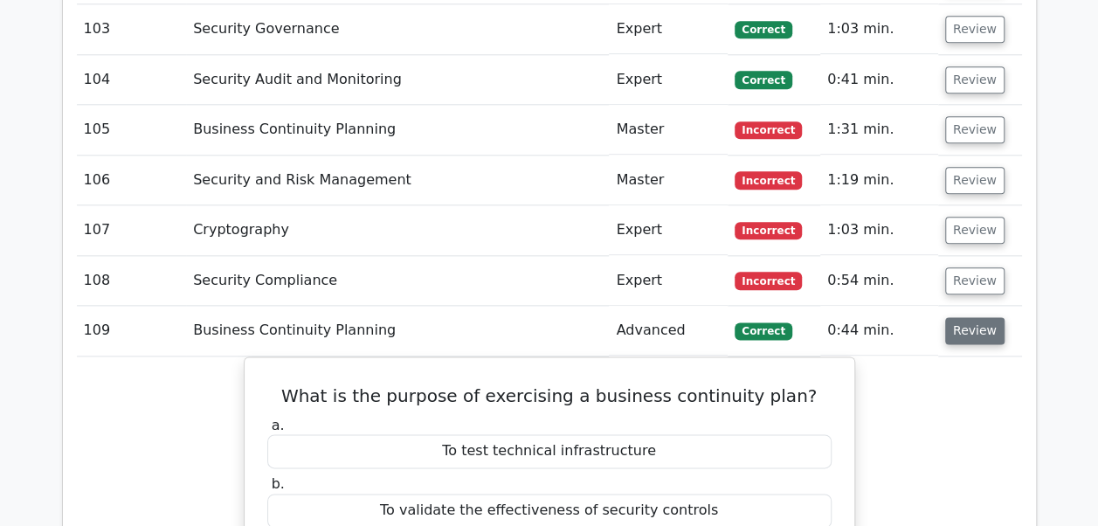
click at [964, 317] on button "Review" at bounding box center [974, 330] width 59 height 27
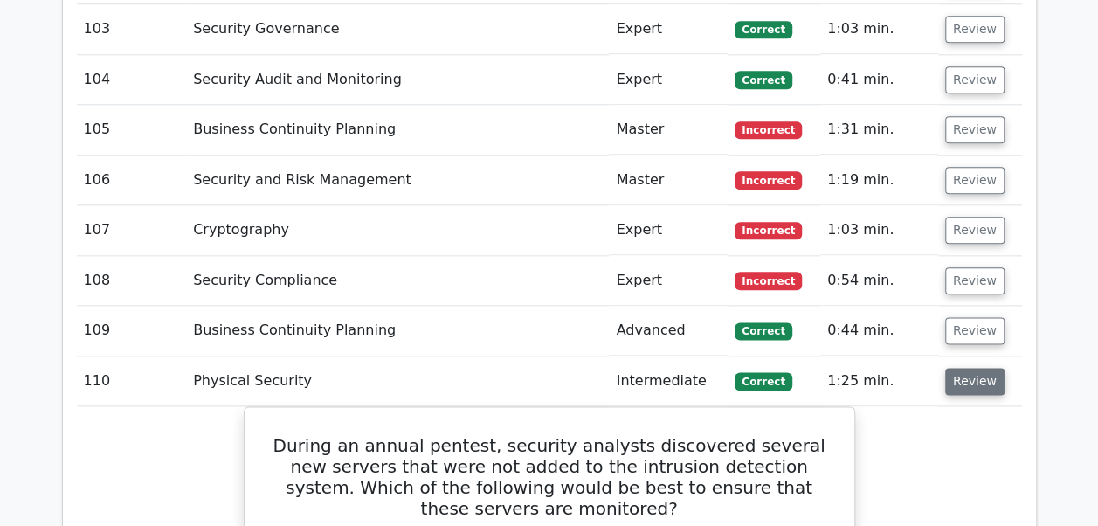
click at [964, 368] on button "Review" at bounding box center [974, 381] width 59 height 27
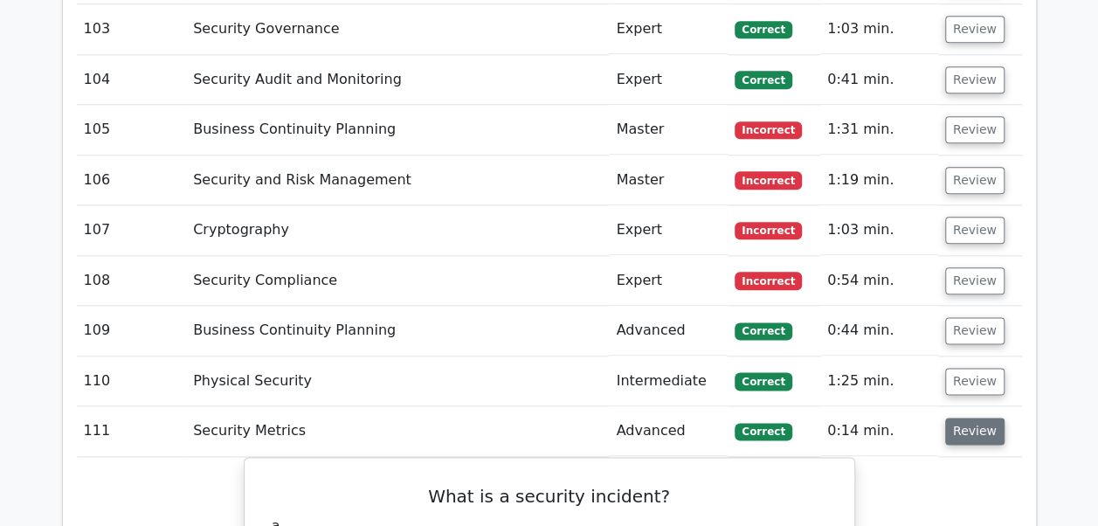
click at [964, 418] on button "Review" at bounding box center [974, 431] width 59 height 27
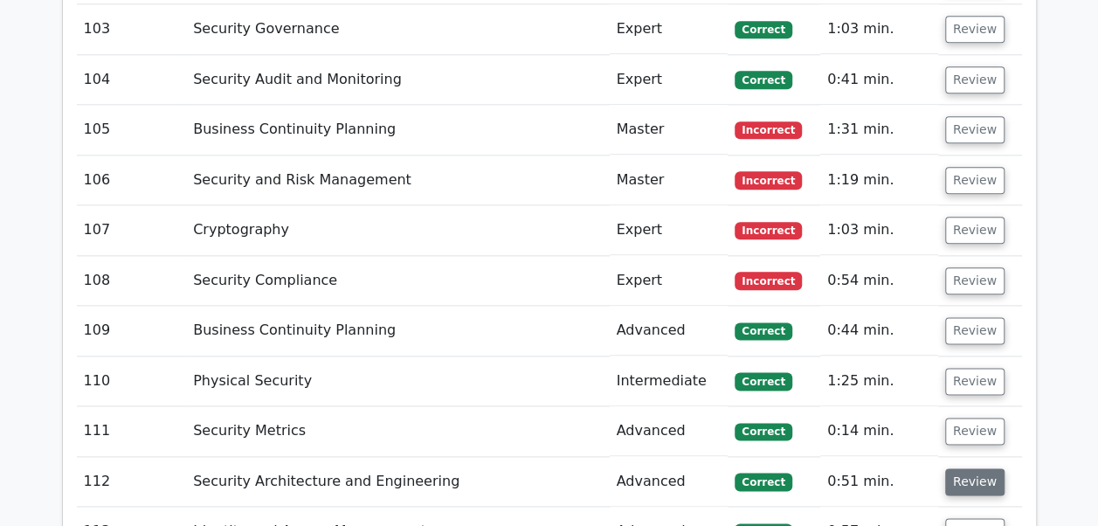
click at [968, 468] on button "Review" at bounding box center [974, 481] width 59 height 27
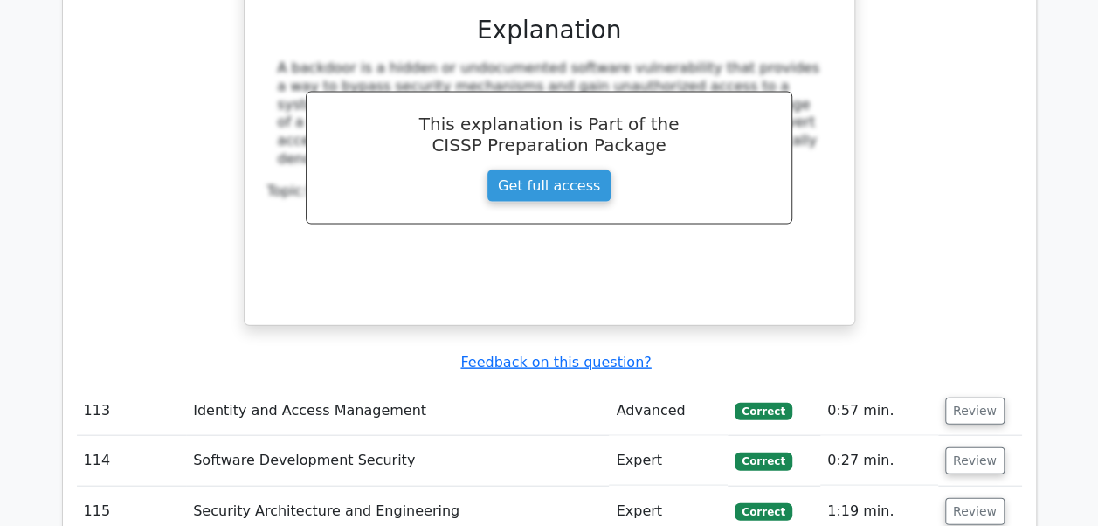
scroll to position [8428, 0]
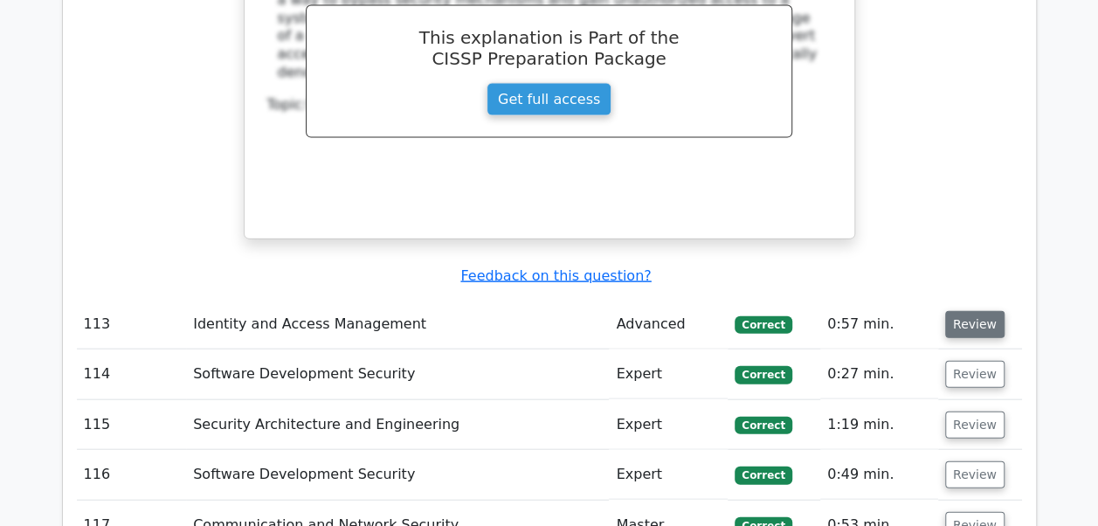
click at [970, 311] on button "Review" at bounding box center [974, 324] width 59 height 27
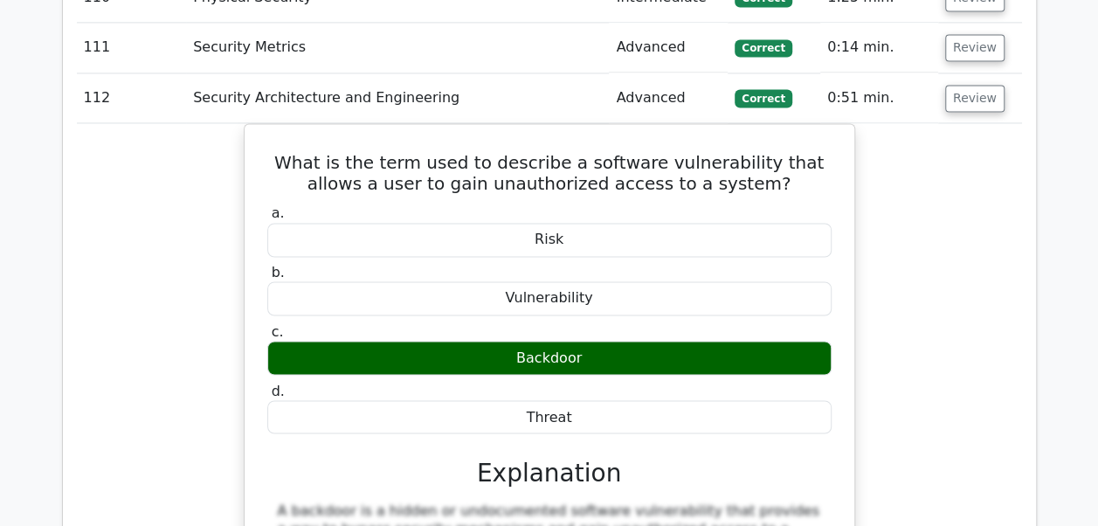
scroll to position [7817, 0]
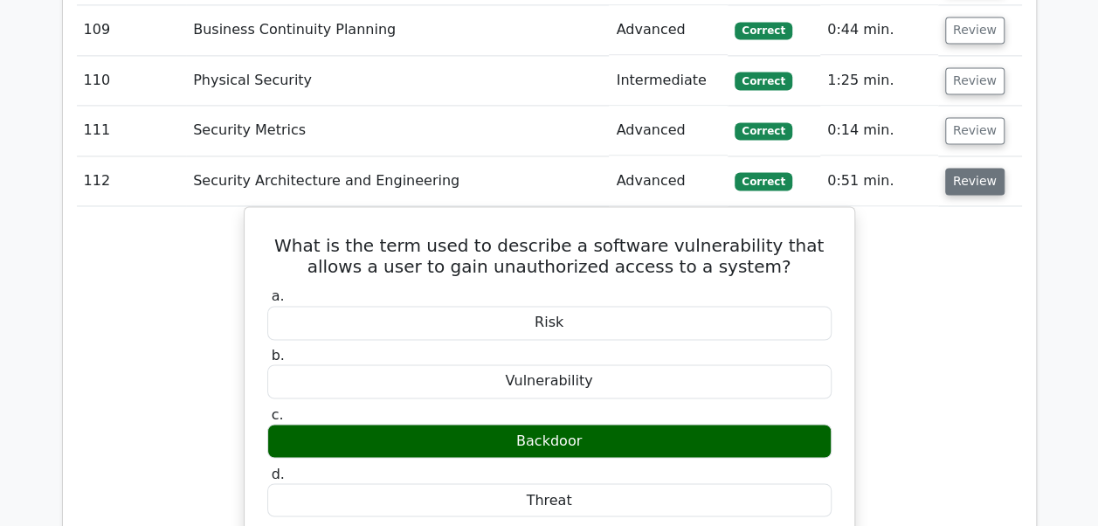
click at [973, 168] on button "Review" at bounding box center [974, 181] width 59 height 27
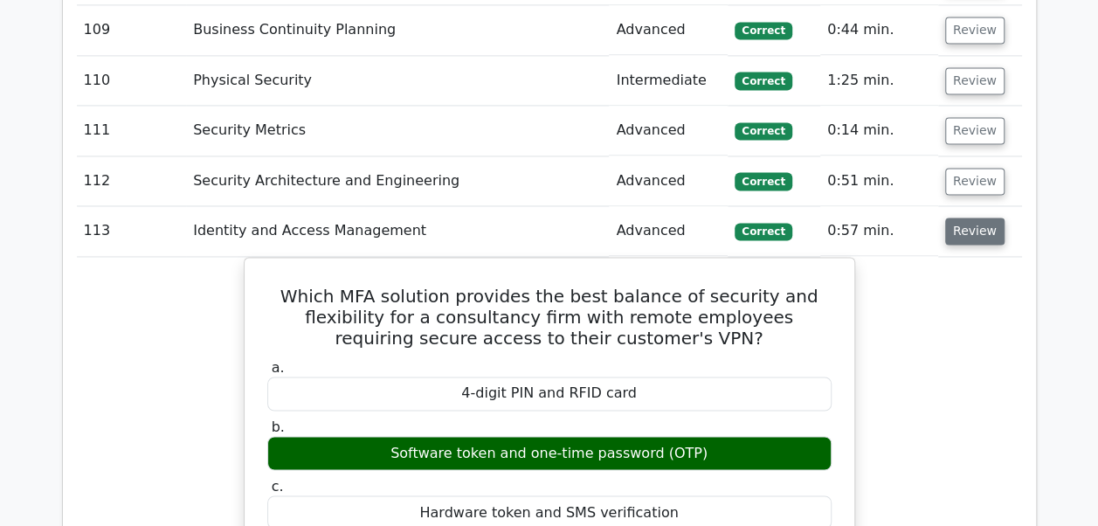
click at [961, 218] on button "Review" at bounding box center [974, 231] width 59 height 27
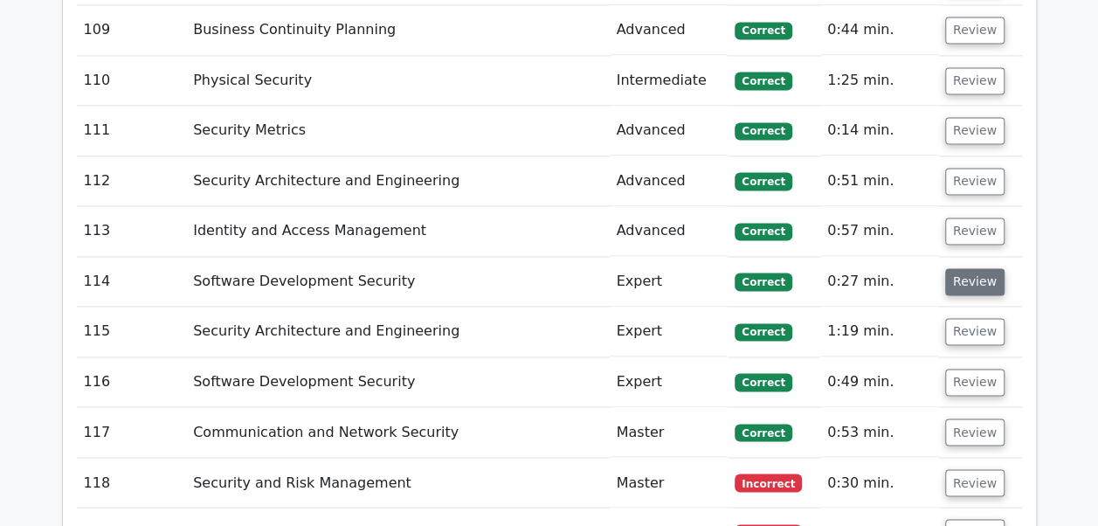
click at [959, 268] on button "Review" at bounding box center [974, 281] width 59 height 27
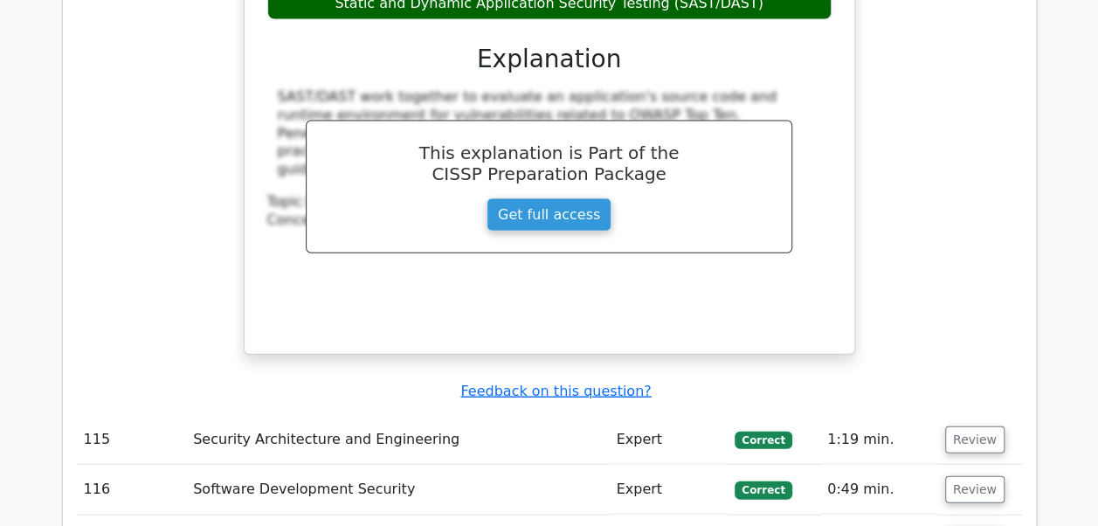
scroll to position [8445, 0]
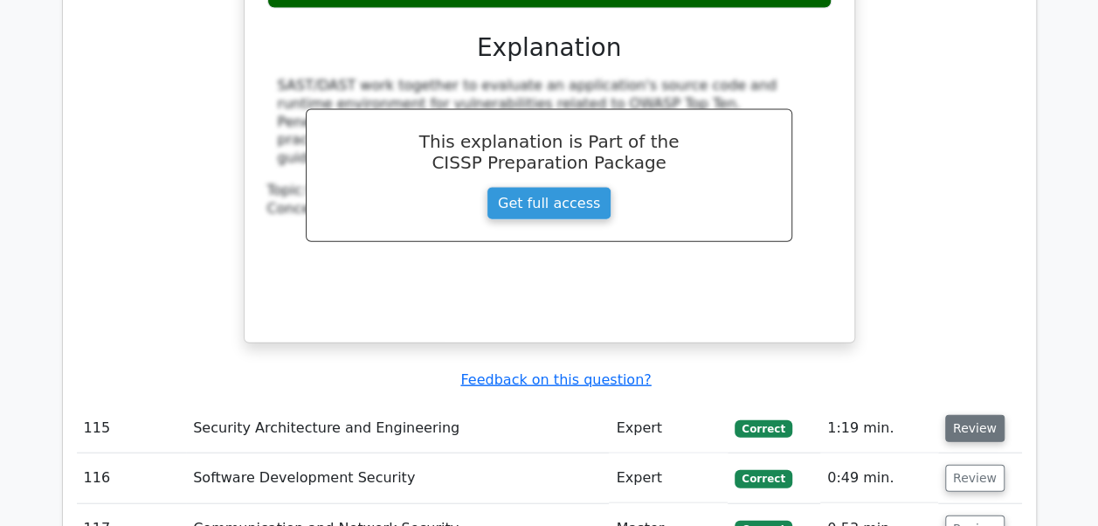
click at [978, 415] on button "Review" at bounding box center [974, 428] width 59 height 27
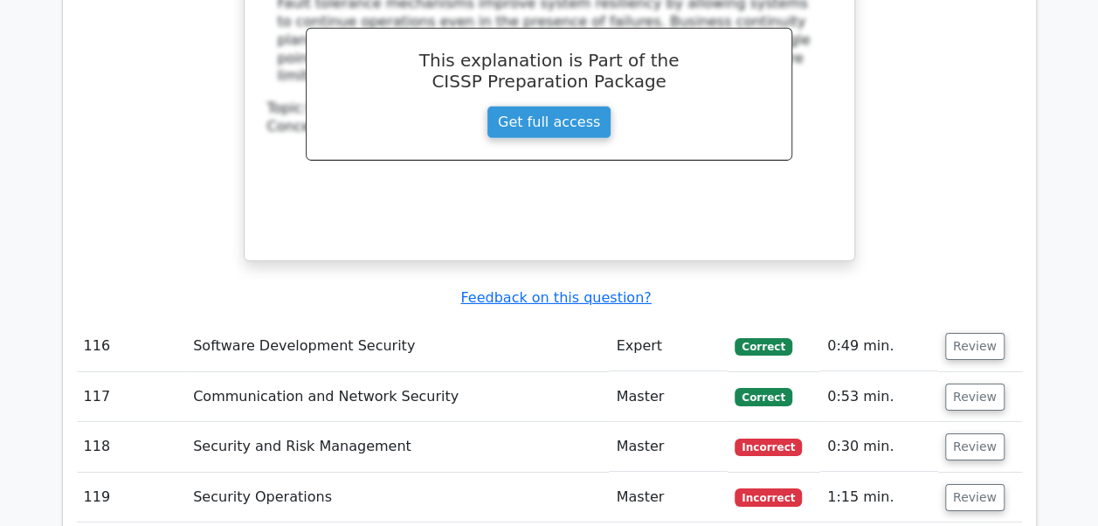
scroll to position [9319, 0]
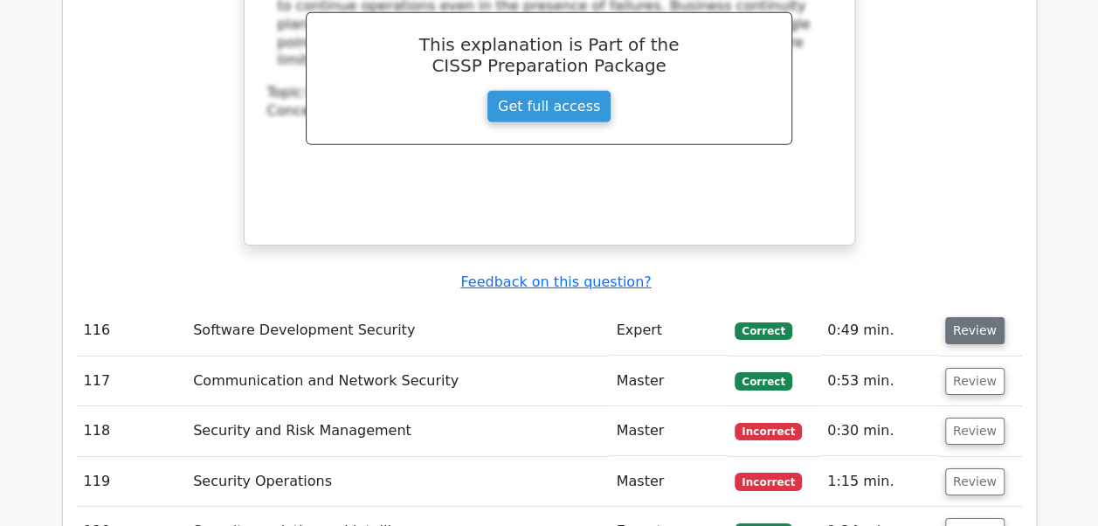
click at [980, 317] on button "Review" at bounding box center [974, 330] width 59 height 27
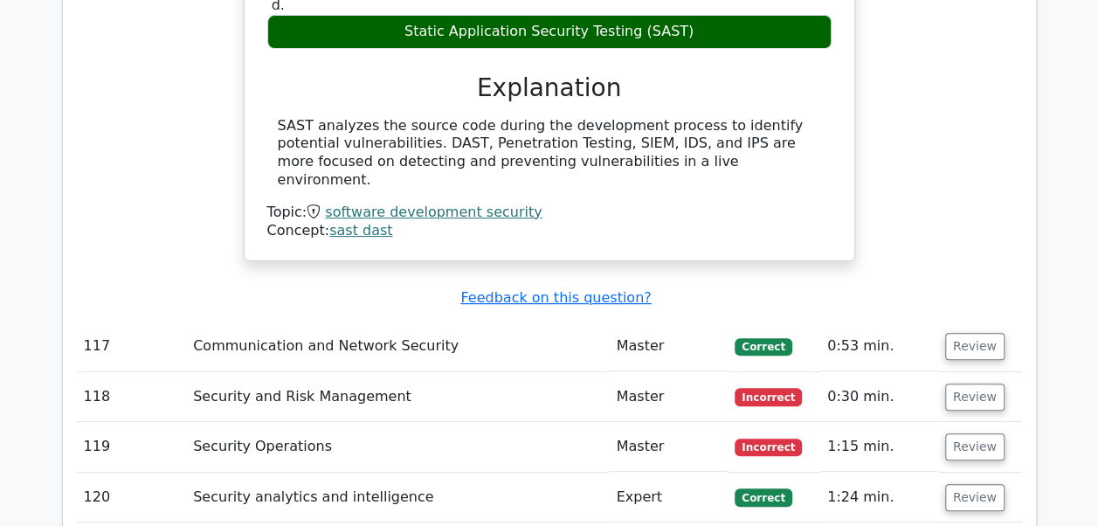
scroll to position [9995, 0]
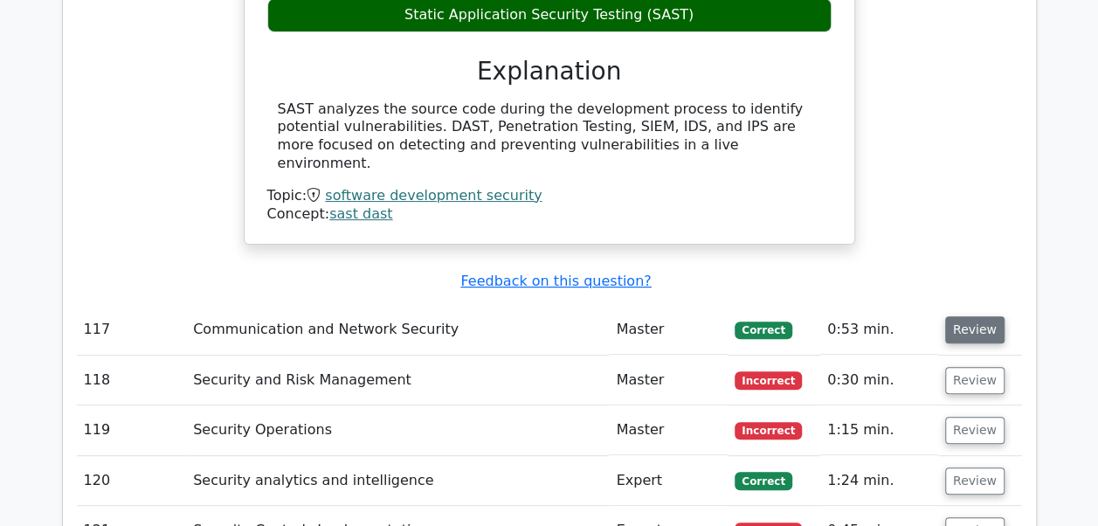
click at [971, 316] on button "Review" at bounding box center [974, 329] width 59 height 27
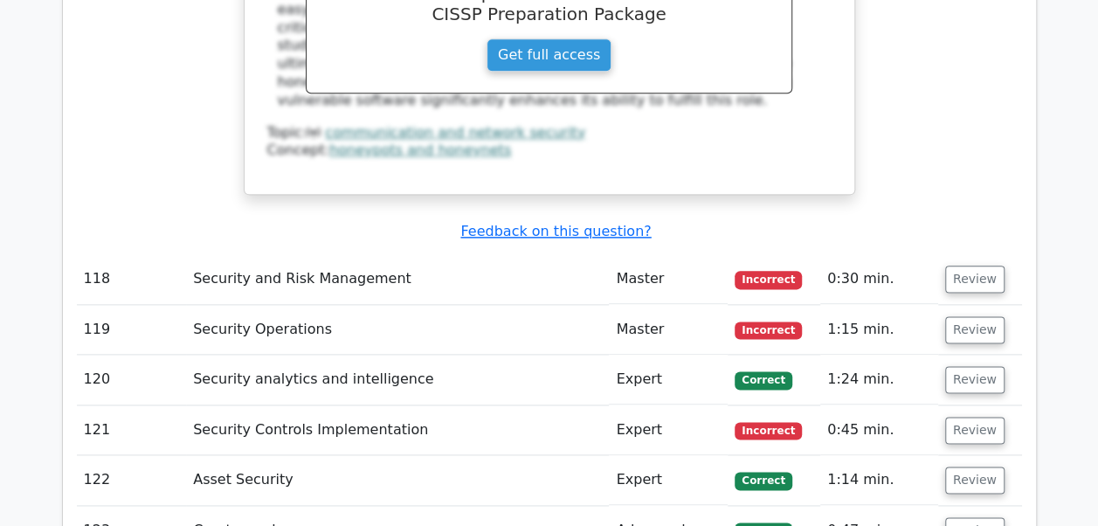
scroll to position [10834, 0]
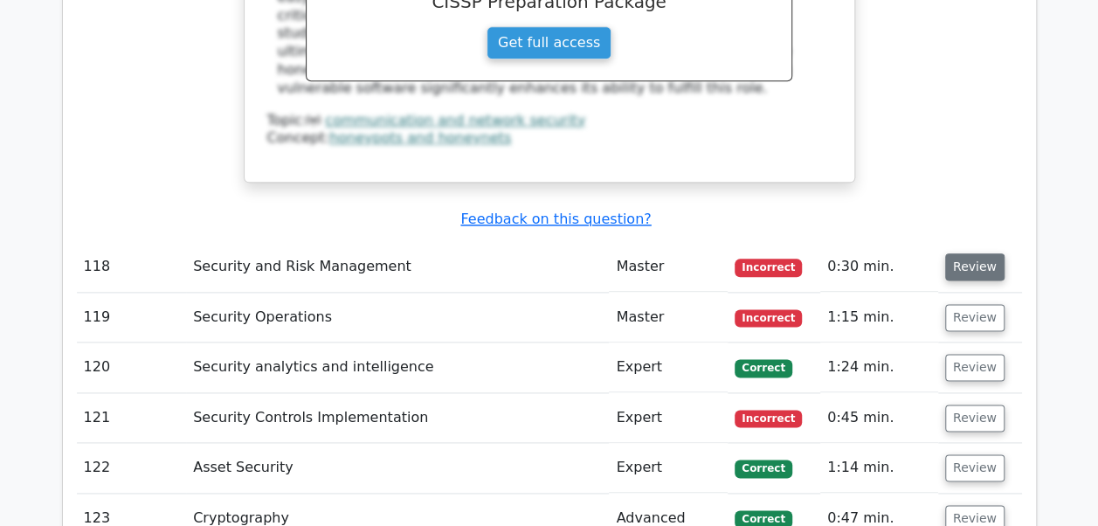
click at [971, 253] on button "Review" at bounding box center [974, 266] width 59 height 27
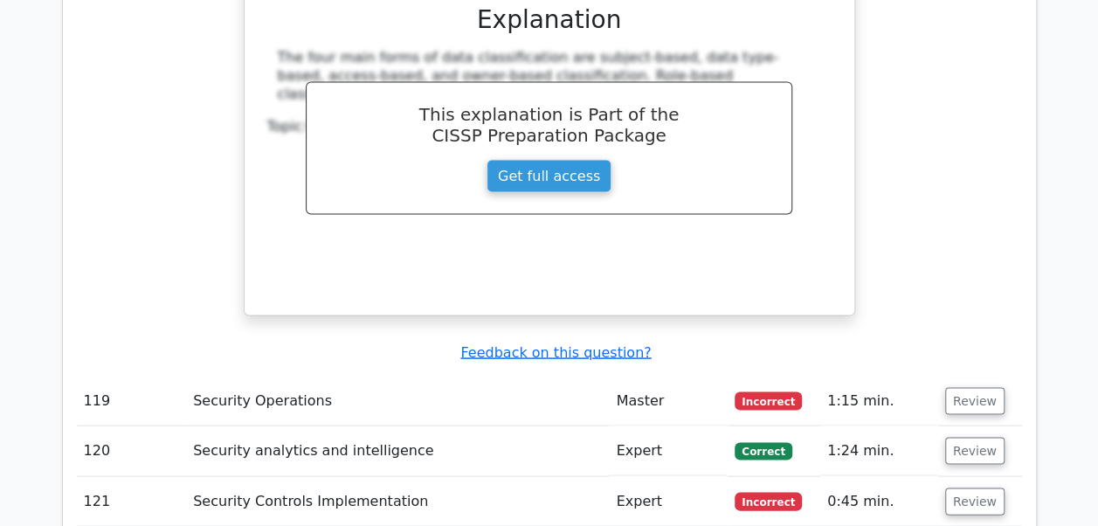
scroll to position [11474, 0]
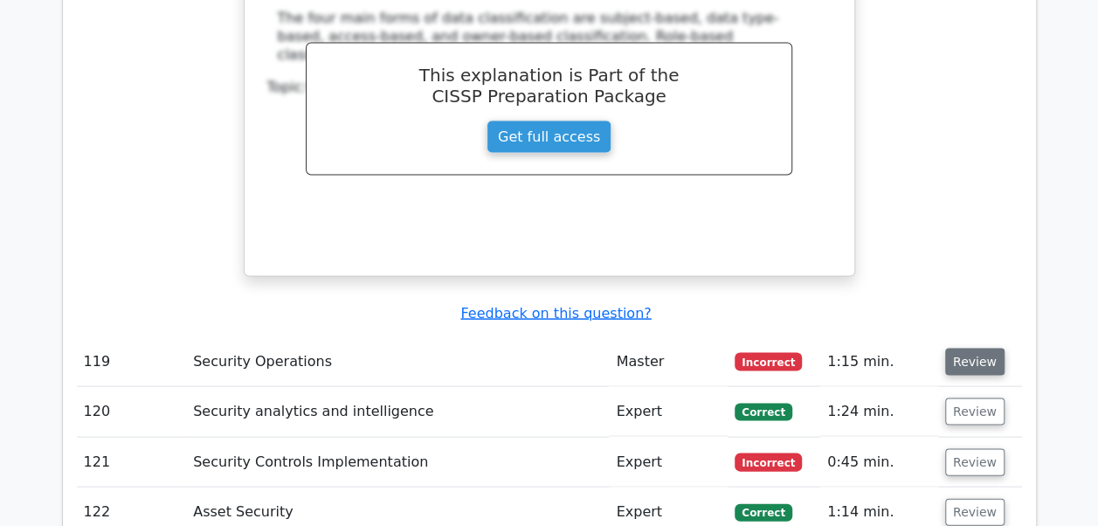
click at [973, 348] on button "Review" at bounding box center [974, 361] width 59 height 27
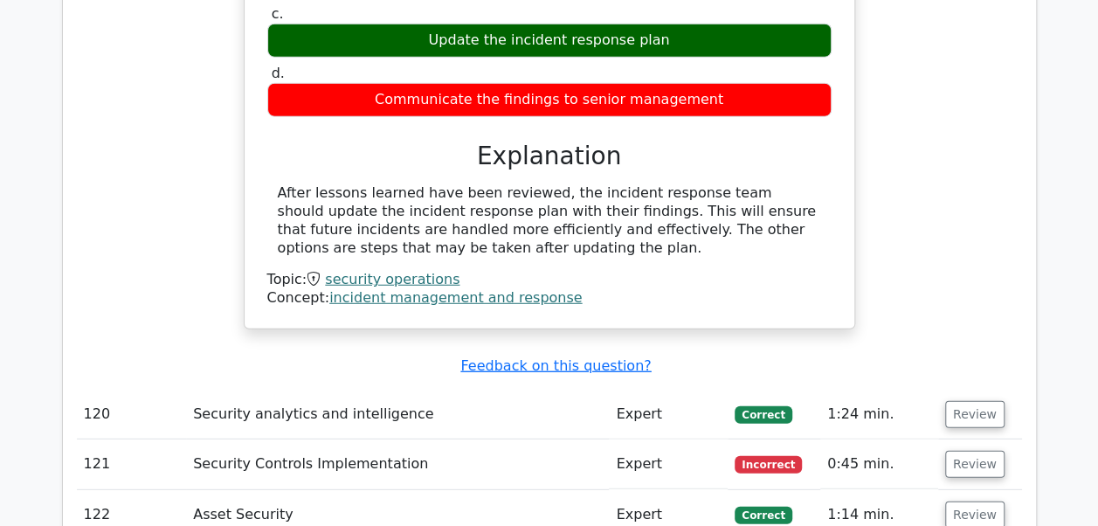
scroll to position [12106, 0]
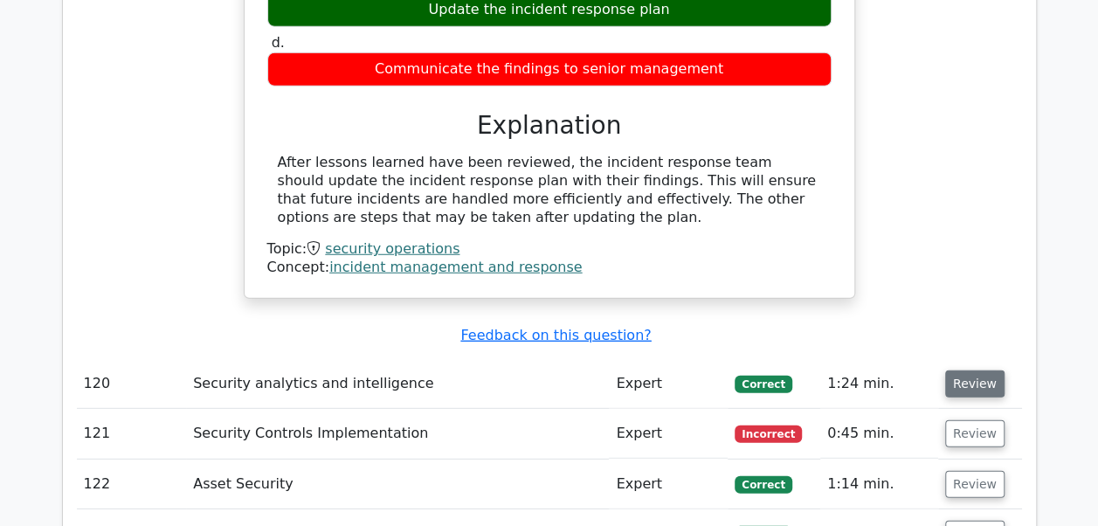
click at [964, 370] on button "Review" at bounding box center [974, 383] width 59 height 27
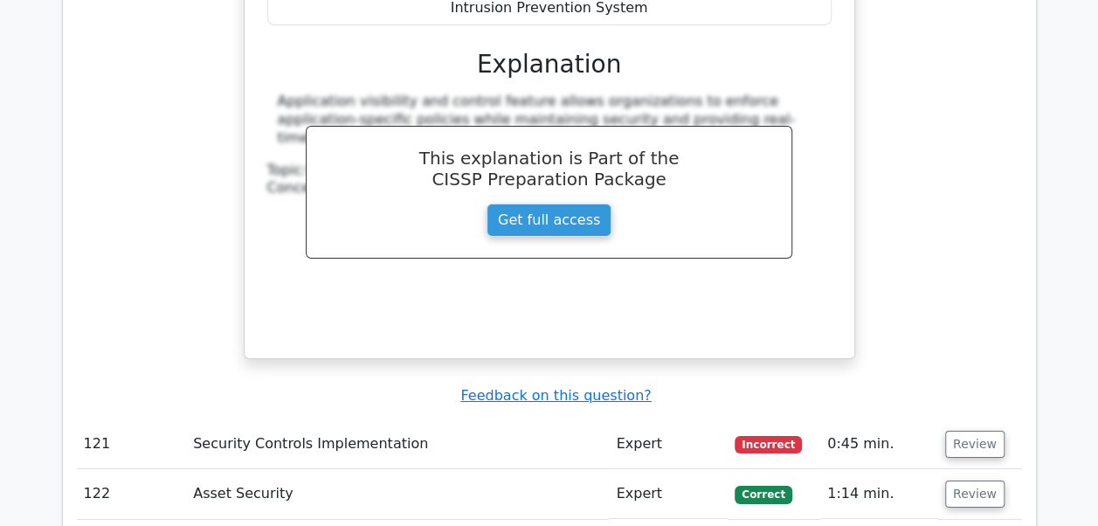
scroll to position [12922, 0]
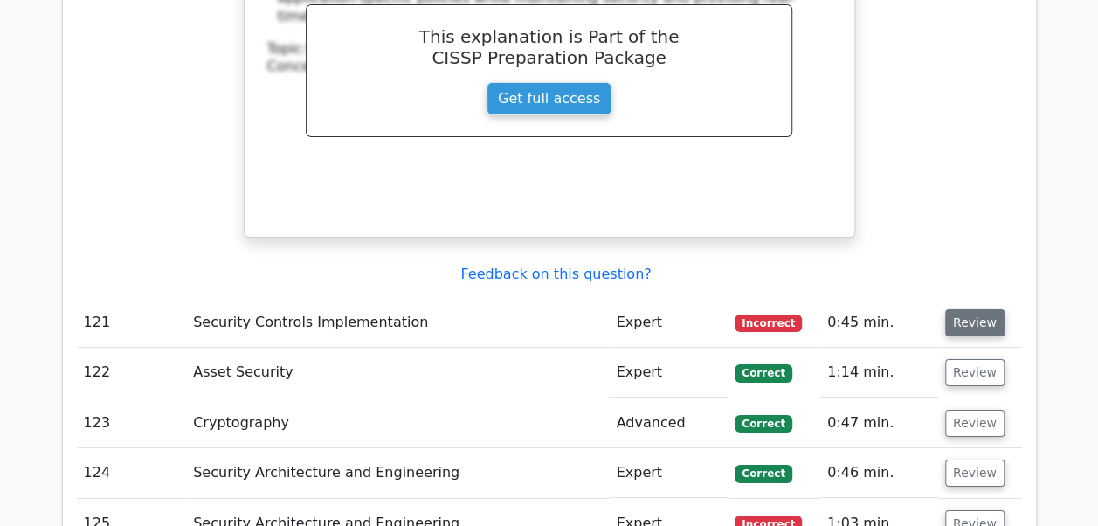
click at [954, 309] on button "Review" at bounding box center [974, 322] width 59 height 27
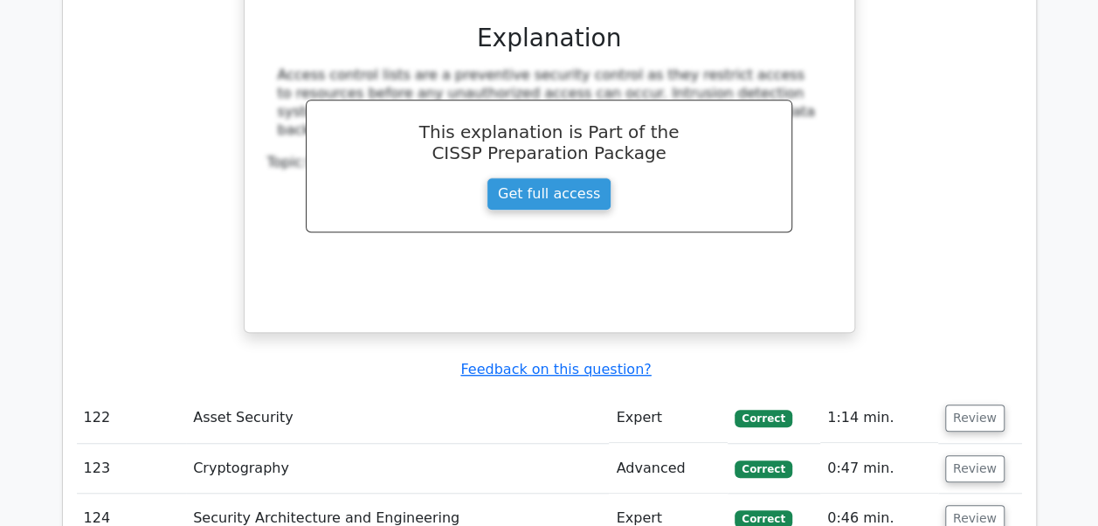
scroll to position [13620, 0]
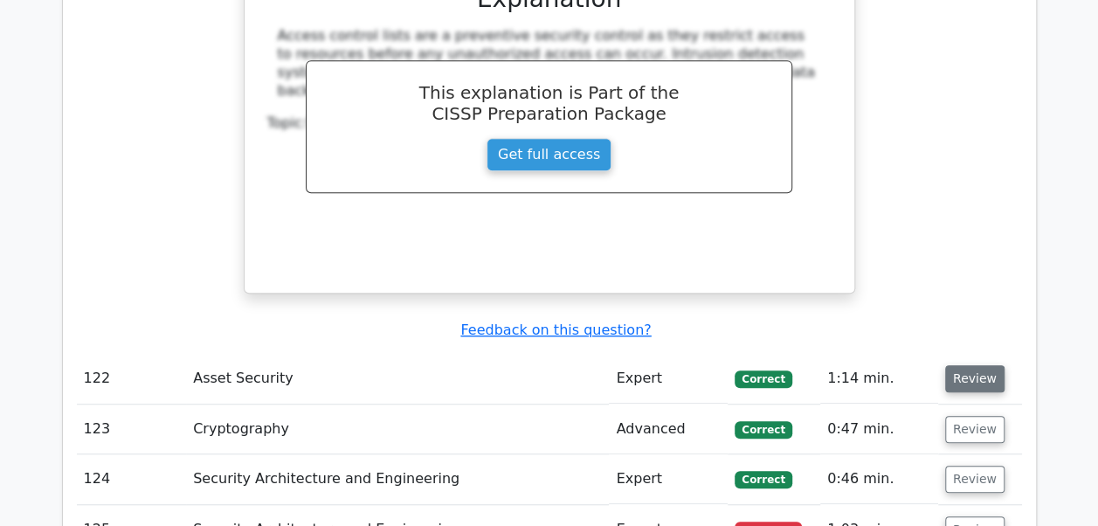
click at [959, 365] on button "Review" at bounding box center [974, 378] width 59 height 27
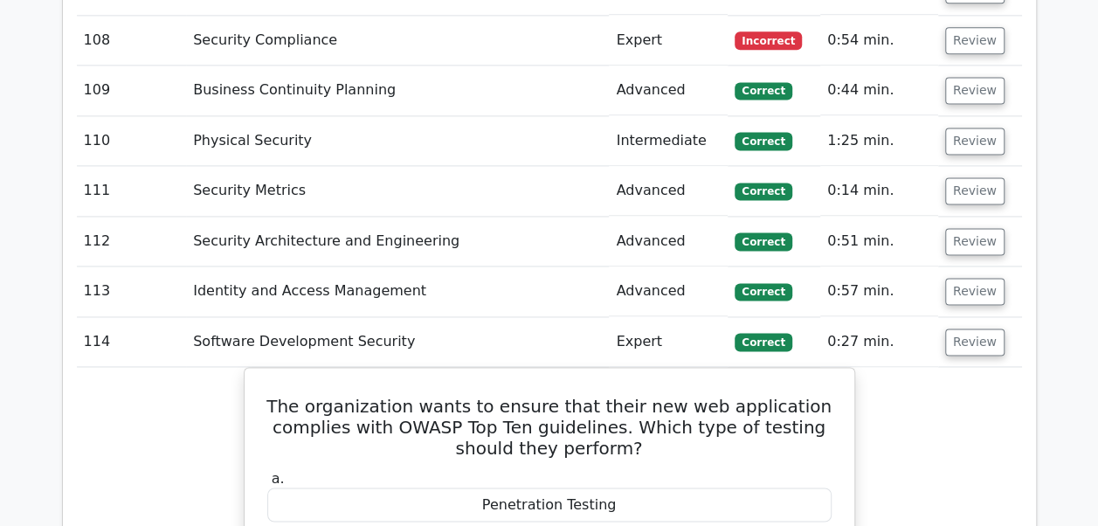
scroll to position [7720, 0]
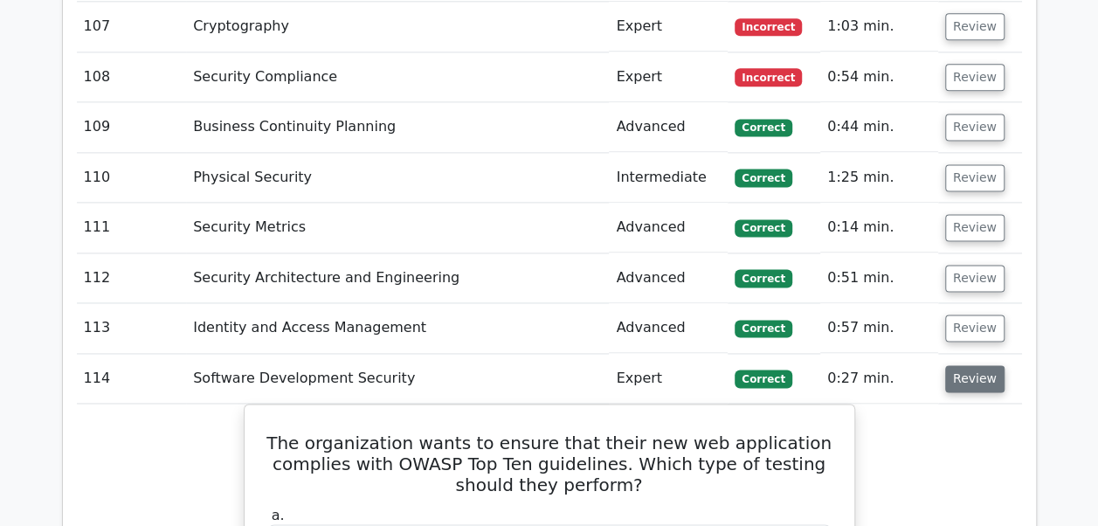
click at [969, 365] on button "Review" at bounding box center [974, 378] width 59 height 27
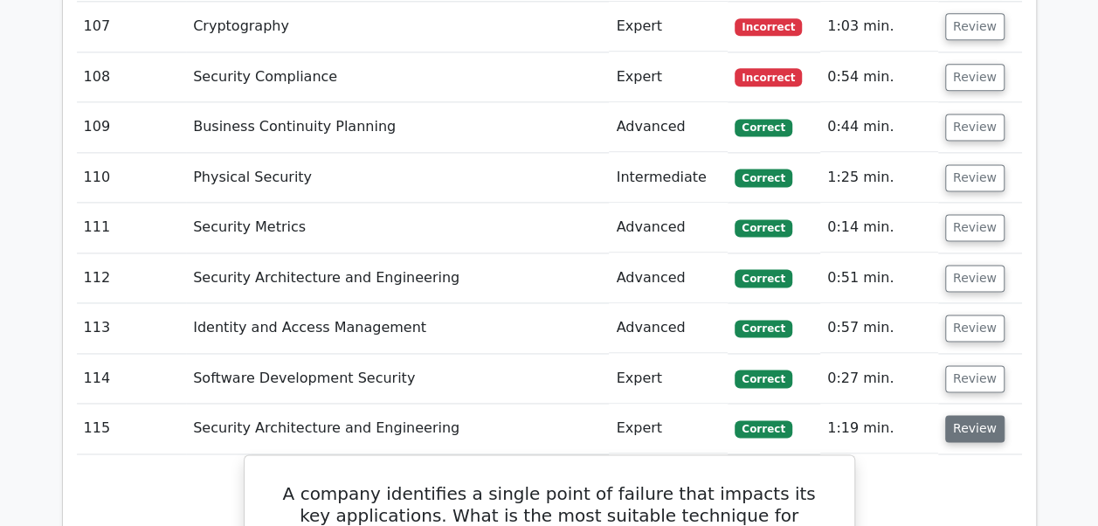
click at [967, 415] on button "Review" at bounding box center [974, 428] width 59 height 27
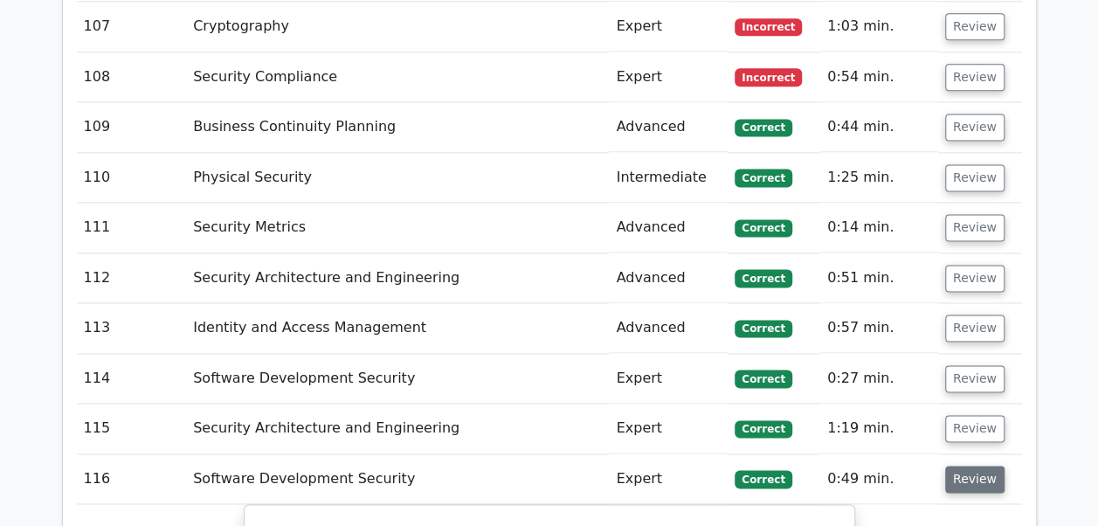
click at [968, 466] on button "Review" at bounding box center [974, 479] width 59 height 27
click at [965, 515] on button "Review" at bounding box center [974, 528] width 59 height 27
click at [954, 515] on button "Review" at bounding box center [974, 528] width 59 height 27
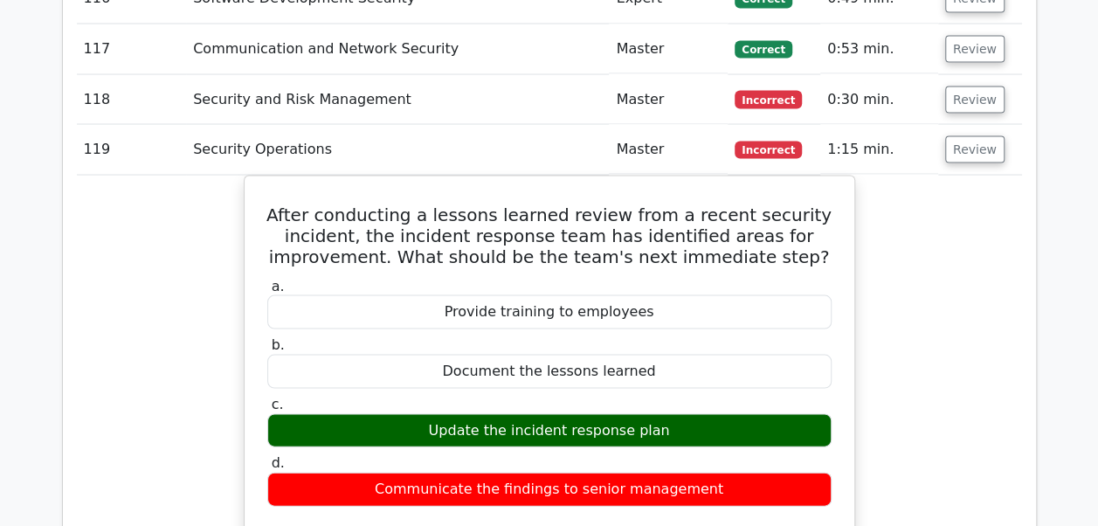
scroll to position [8209, 0]
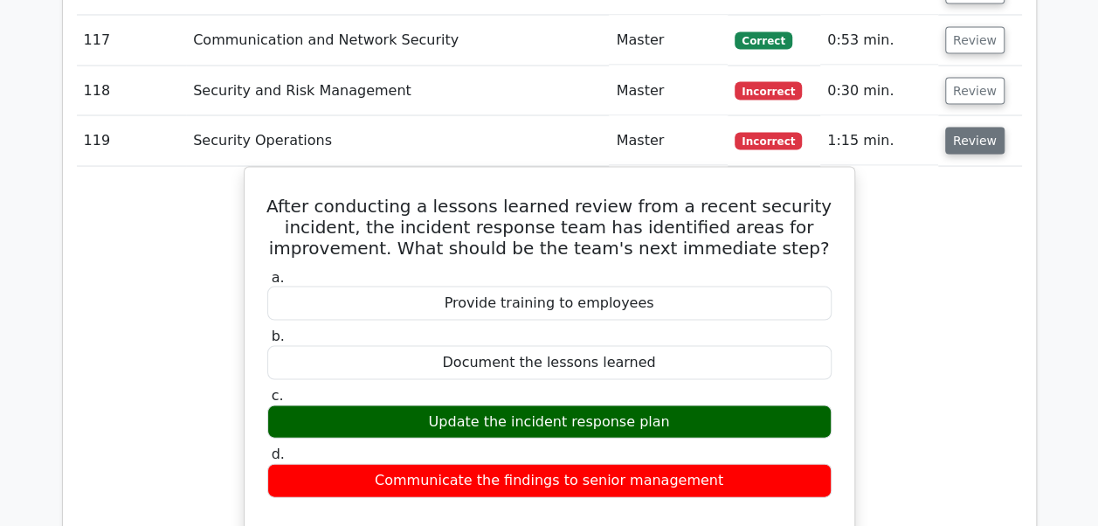
click at [964, 127] on button "Review" at bounding box center [974, 140] width 59 height 27
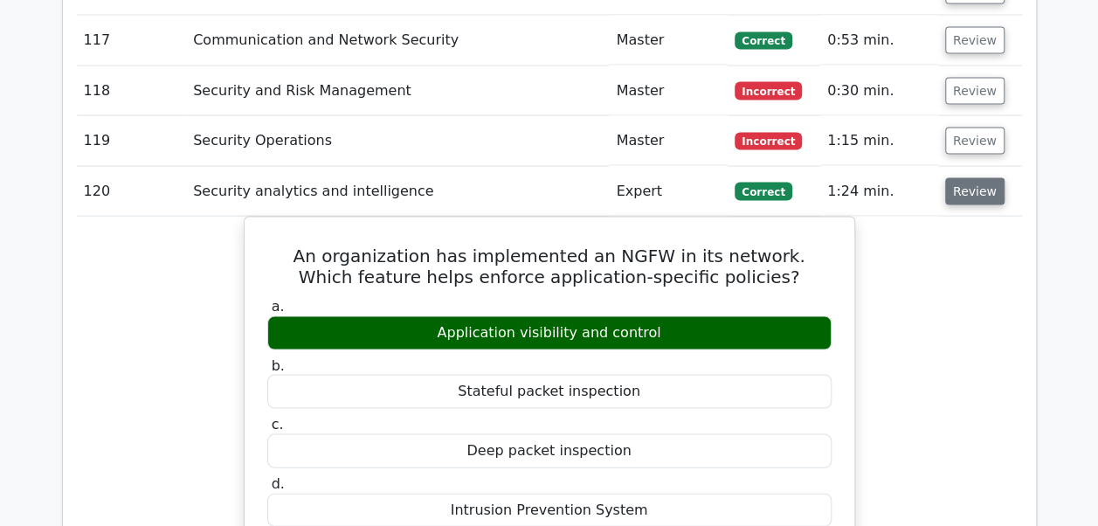
click at [955, 177] on button "Review" at bounding box center [974, 190] width 59 height 27
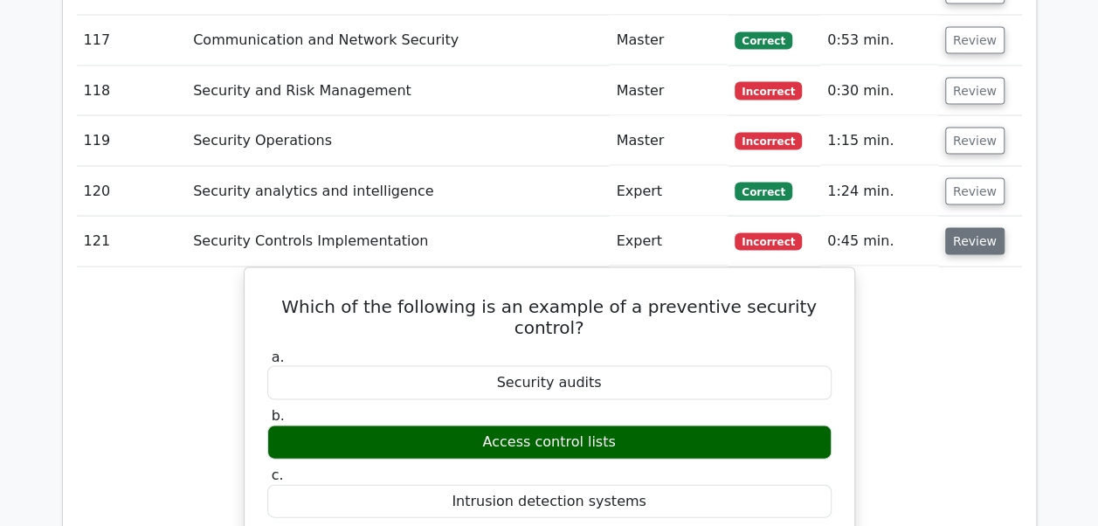
click at [956, 227] on button "Review" at bounding box center [974, 240] width 59 height 27
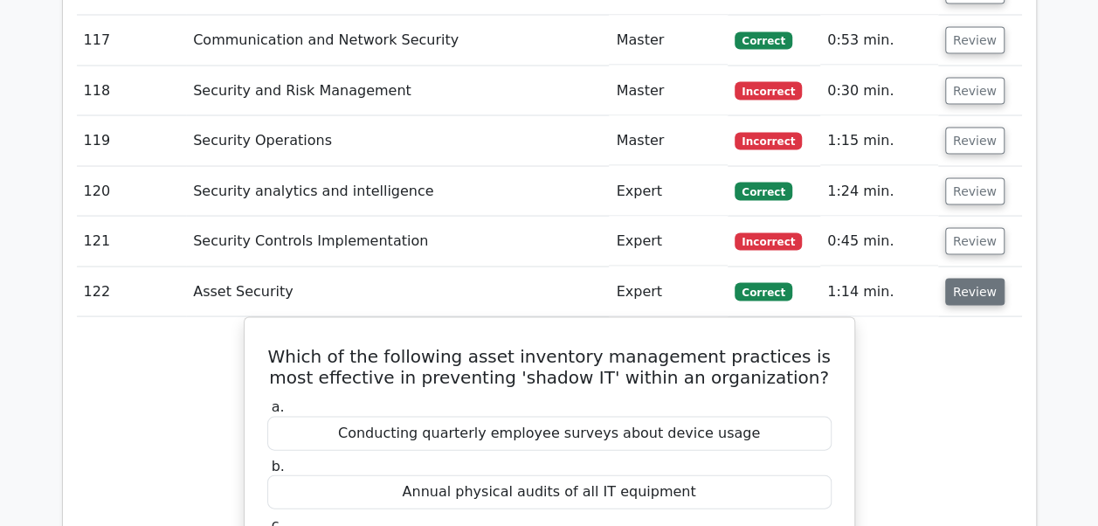
click at [956, 278] on button "Review" at bounding box center [974, 291] width 59 height 27
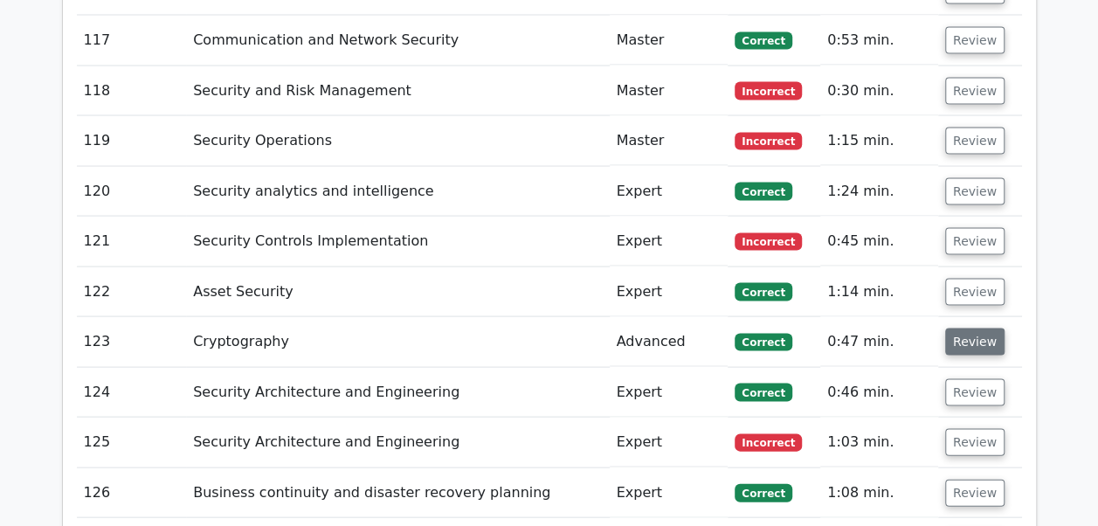
click at [956, 328] on button "Review" at bounding box center [974, 341] width 59 height 27
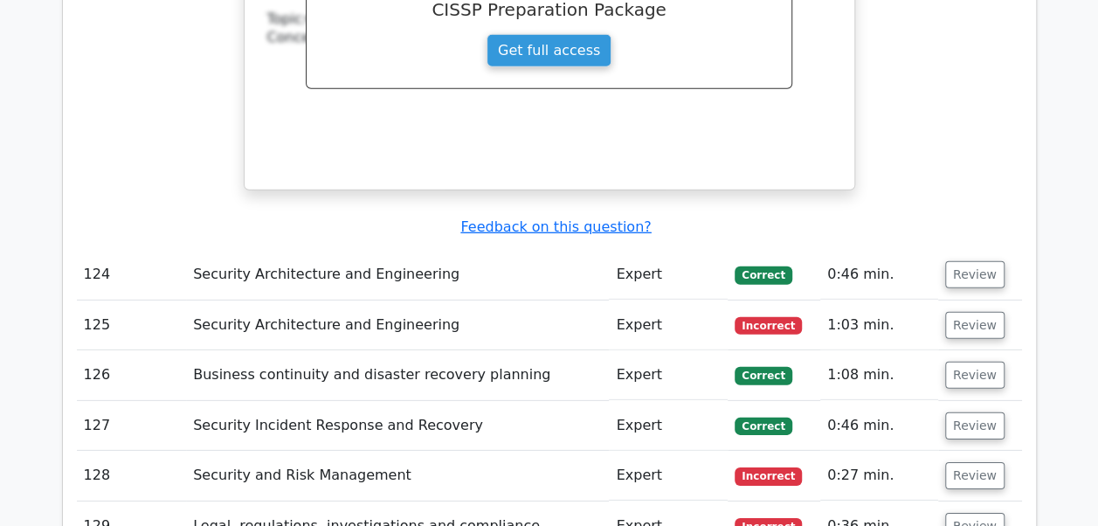
scroll to position [9036, 0]
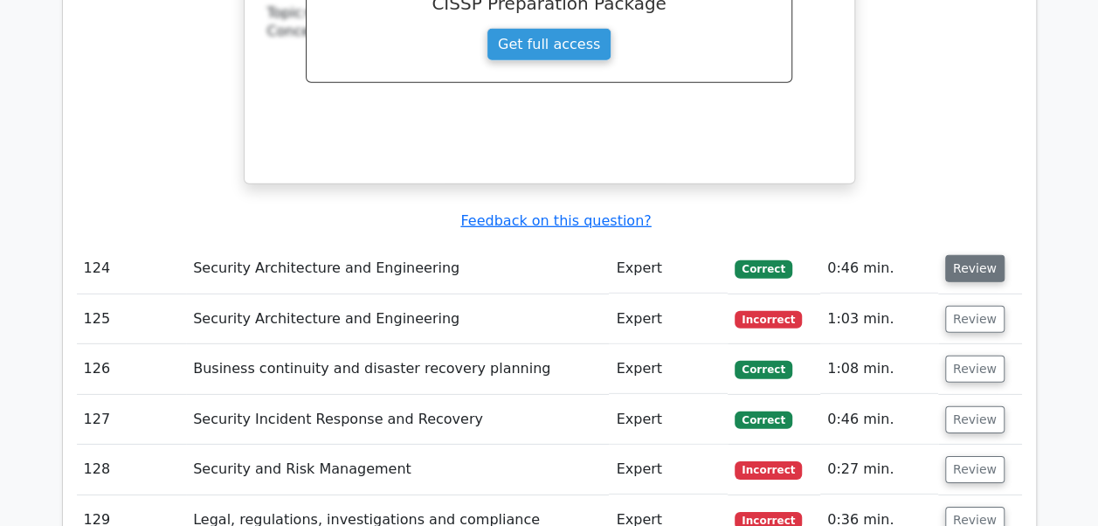
click at [973, 255] on button "Review" at bounding box center [974, 268] width 59 height 27
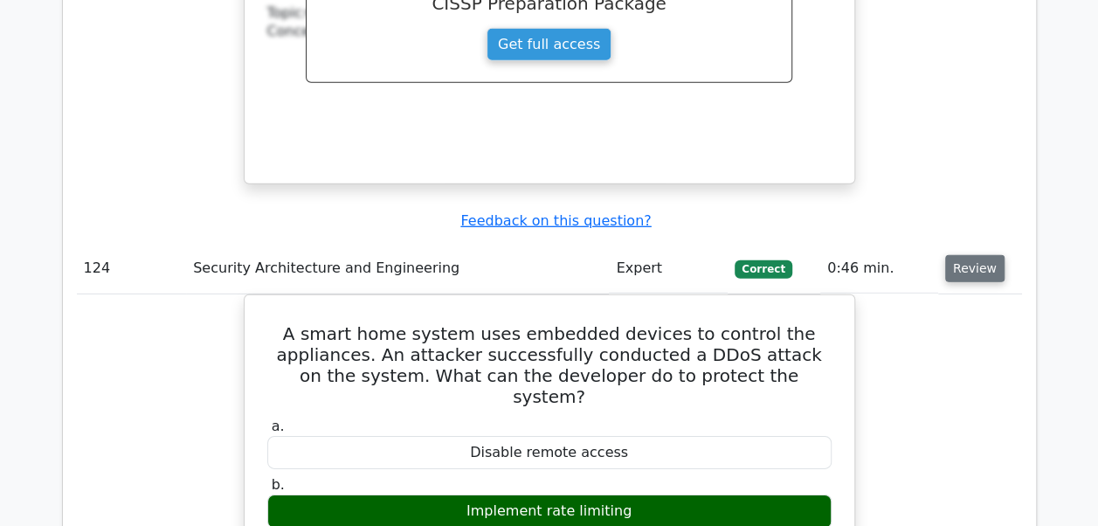
click at [973, 255] on button "Review" at bounding box center [974, 268] width 59 height 27
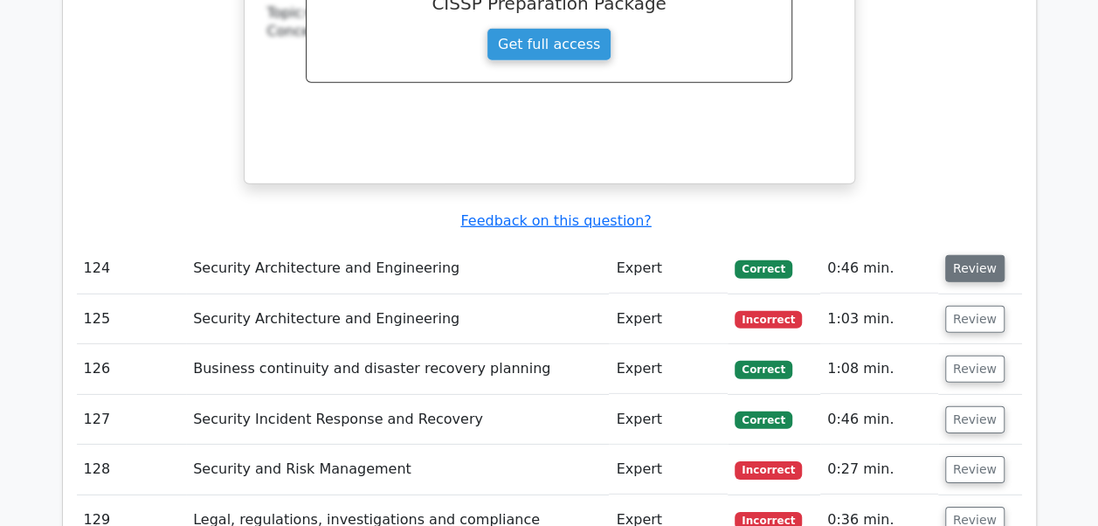
click at [973, 255] on button "Review" at bounding box center [974, 268] width 59 height 27
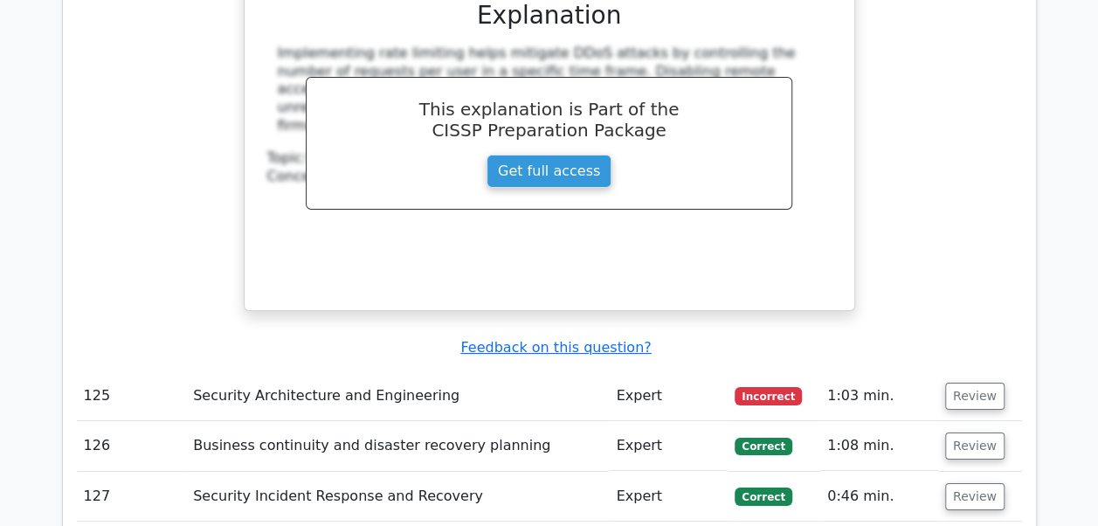
scroll to position [9758, 0]
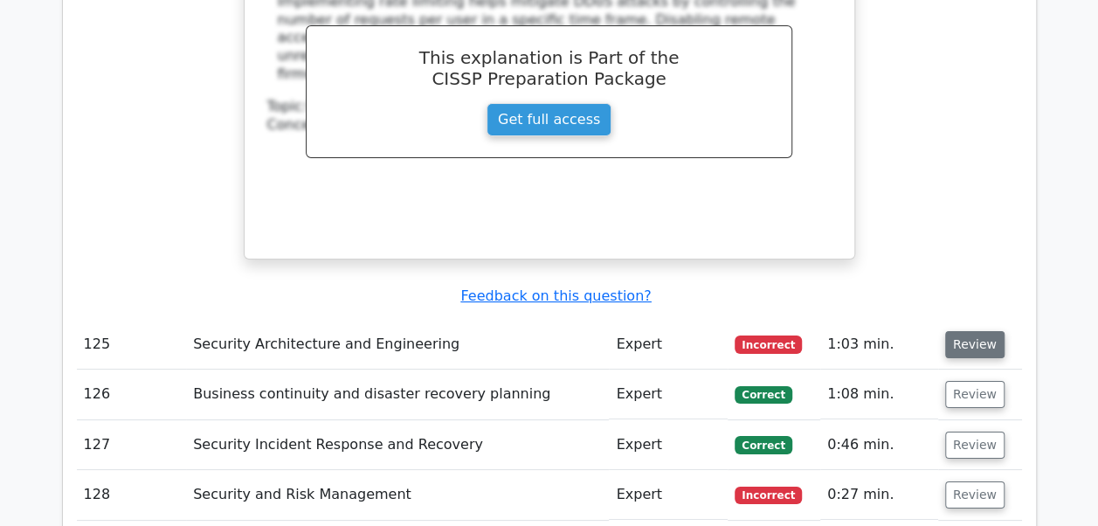
click at [967, 331] on button "Review" at bounding box center [974, 344] width 59 height 27
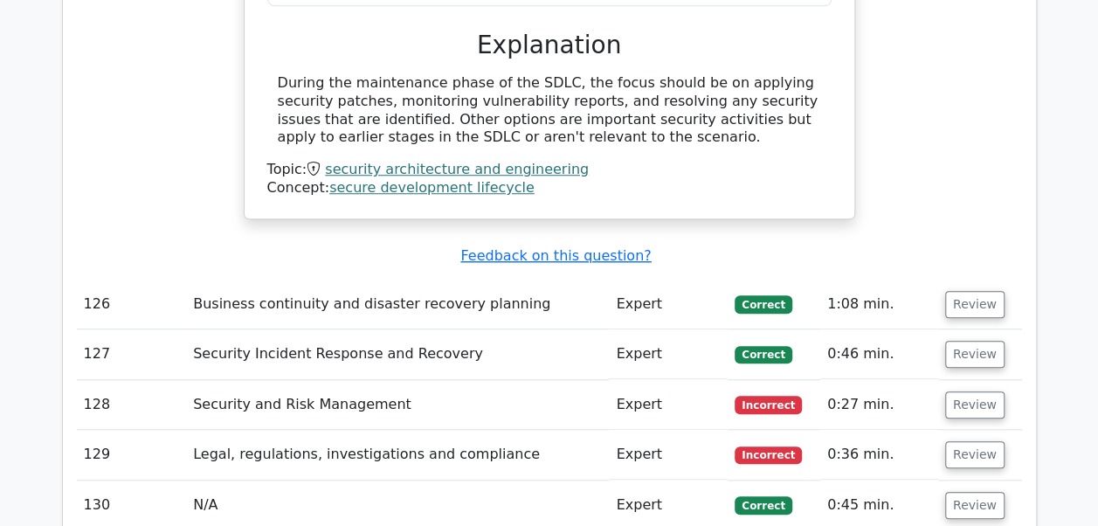
scroll to position [10514, 0]
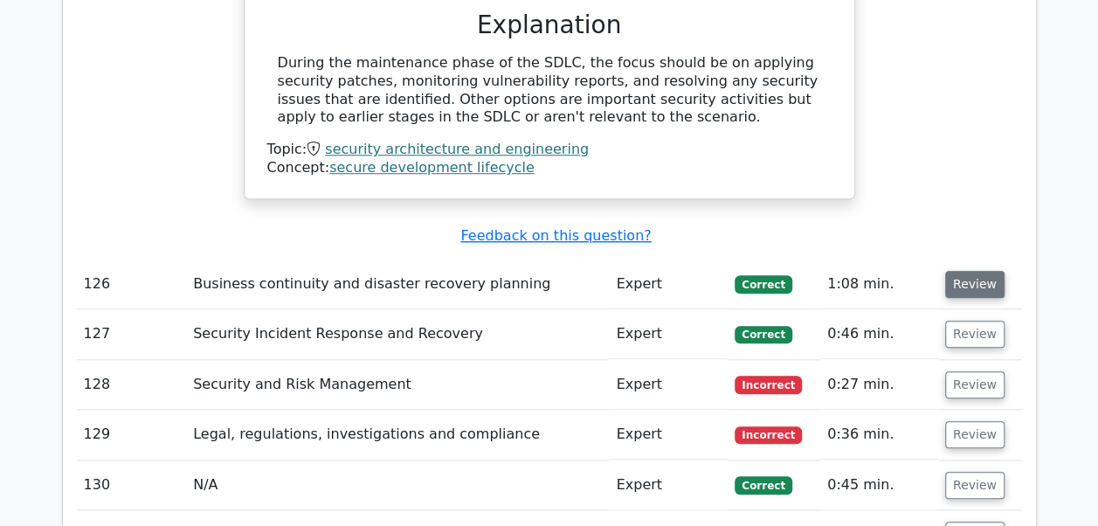
click at [964, 271] on button "Review" at bounding box center [974, 284] width 59 height 27
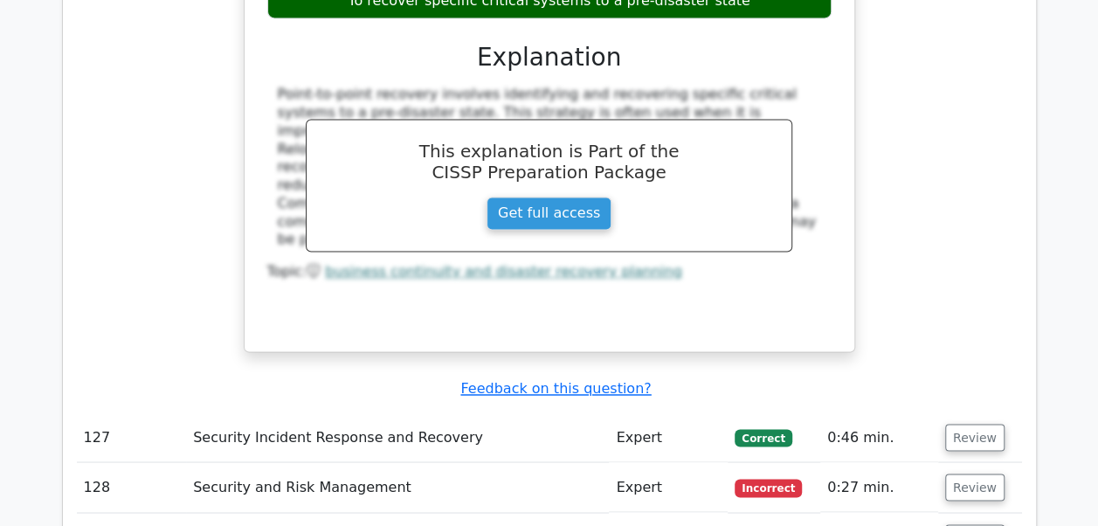
scroll to position [11202, 0]
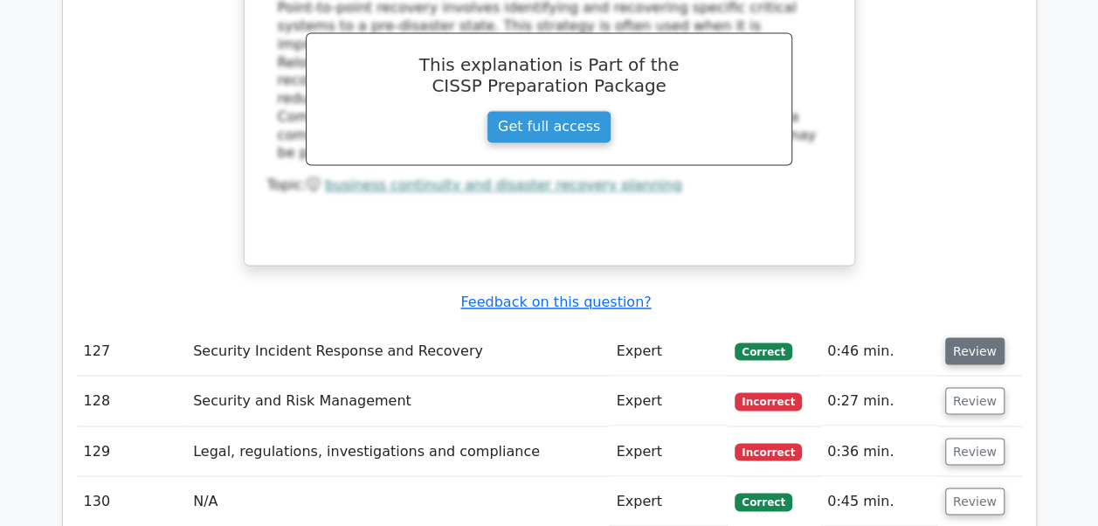
click at [969, 337] on button "Review" at bounding box center [974, 350] width 59 height 27
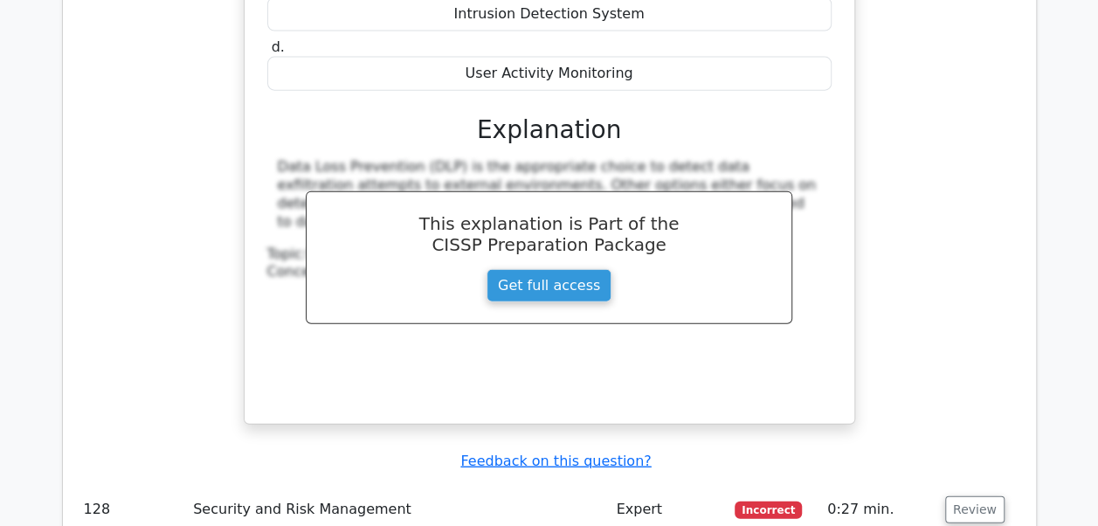
scroll to position [11877, 0]
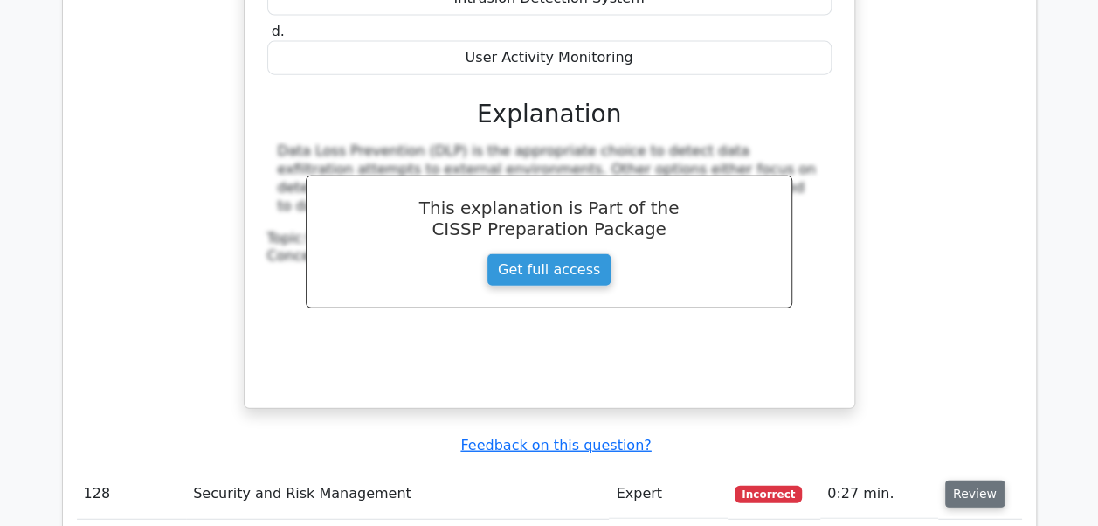
click at [963, 480] on button "Review" at bounding box center [974, 493] width 59 height 27
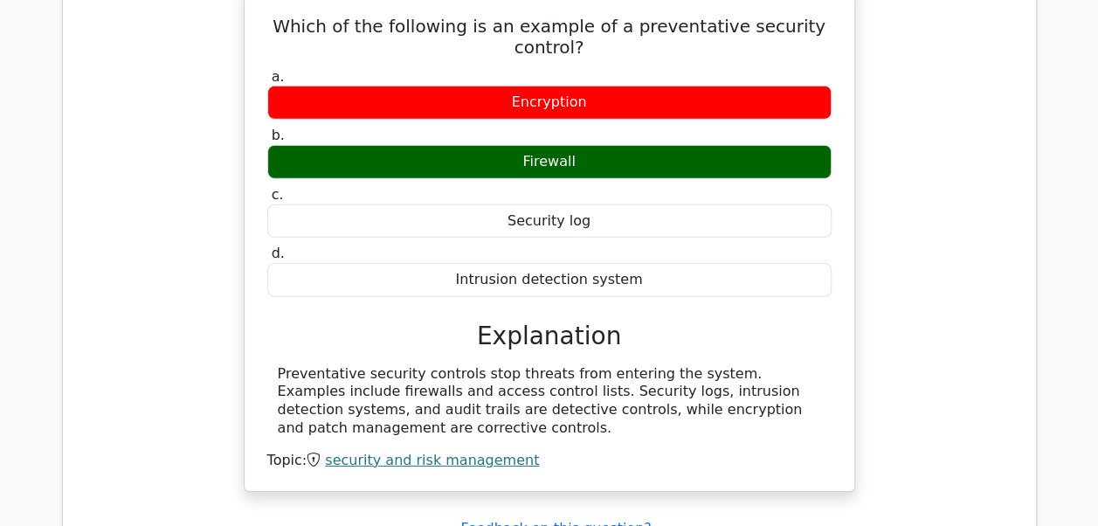
scroll to position [12425, 0]
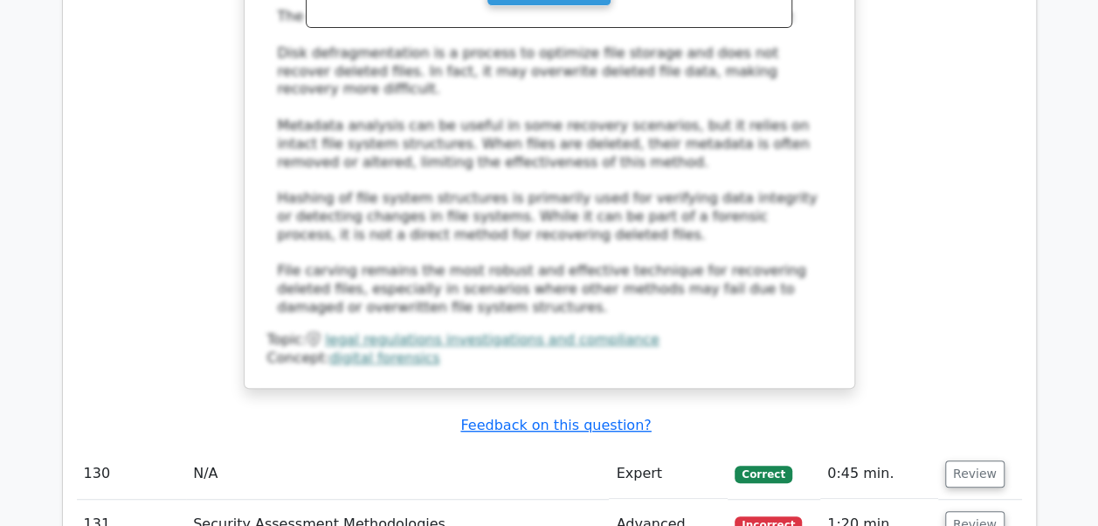
scroll to position [13543, 0]
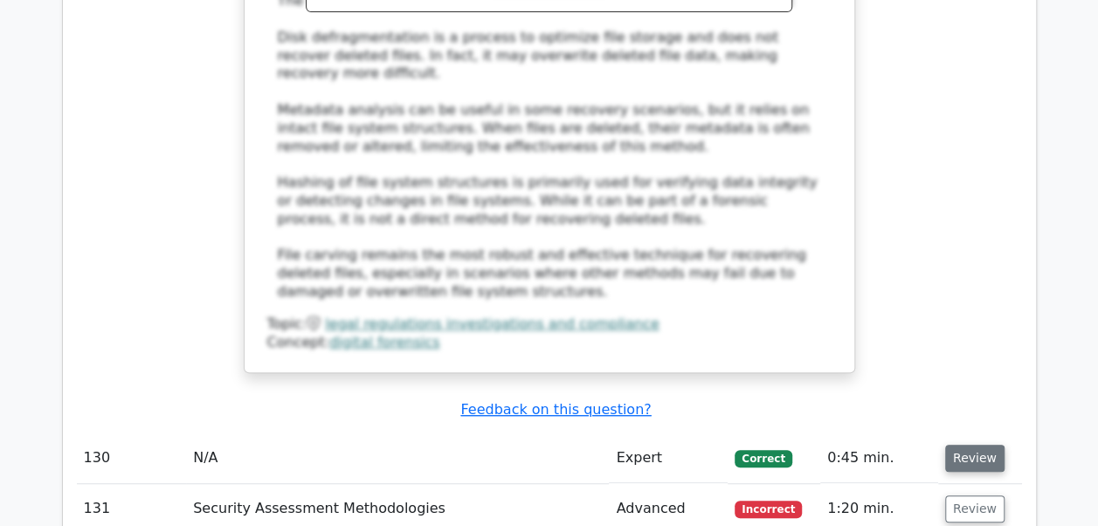
click at [973, 445] on button "Review" at bounding box center [974, 458] width 59 height 27
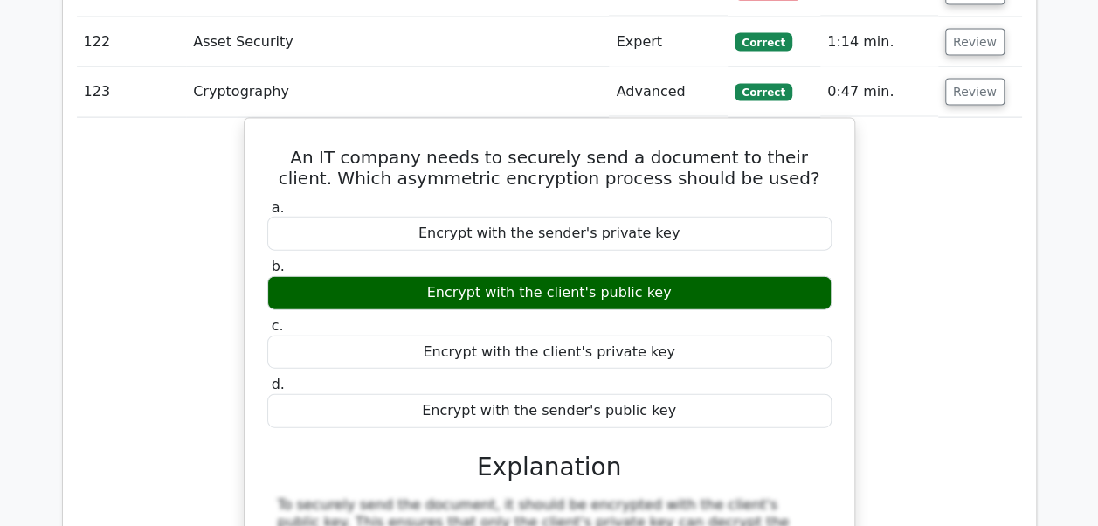
scroll to position [8286, 0]
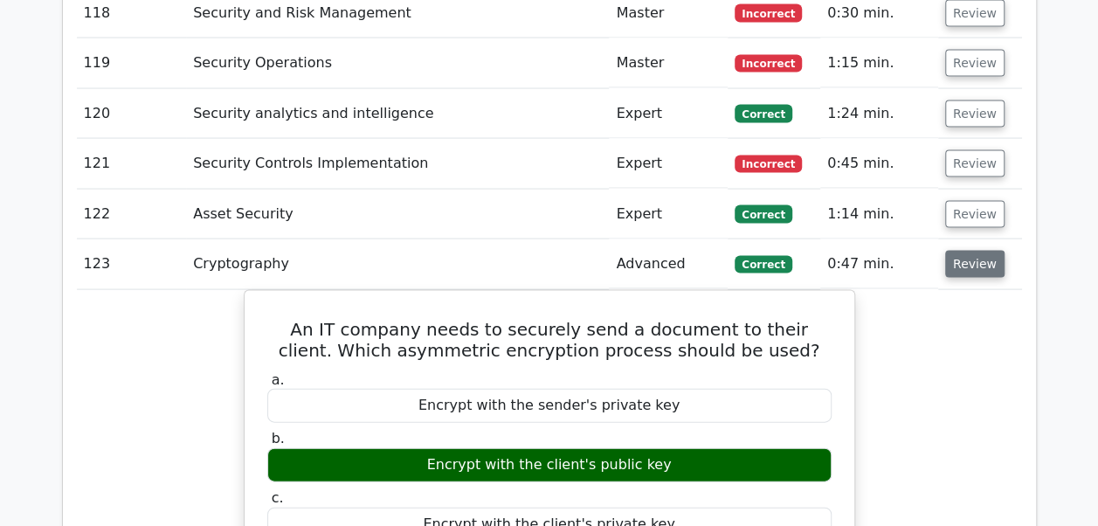
click at [979, 251] on button "Review" at bounding box center [974, 264] width 59 height 27
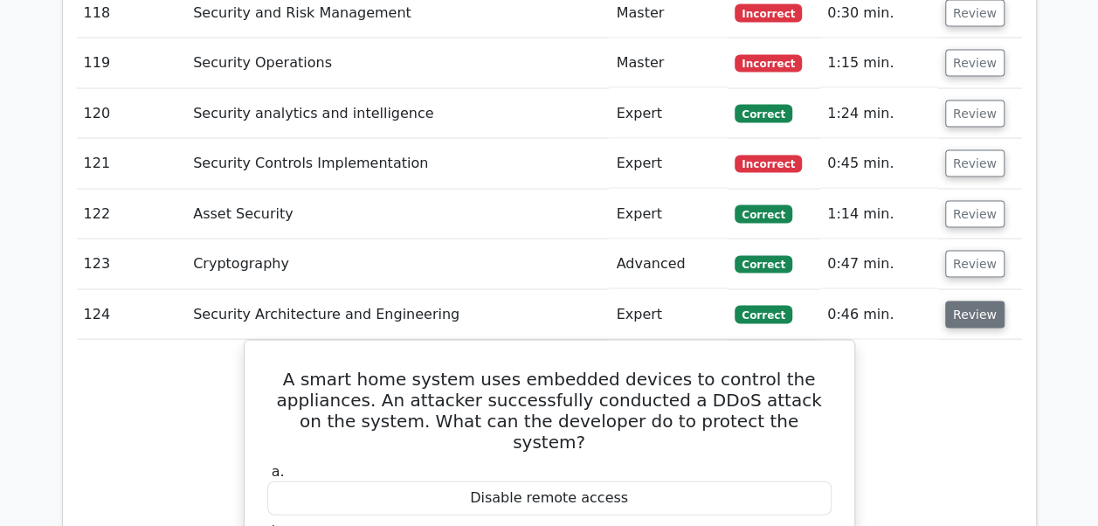
click at [959, 301] on button "Review" at bounding box center [974, 314] width 59 height 27
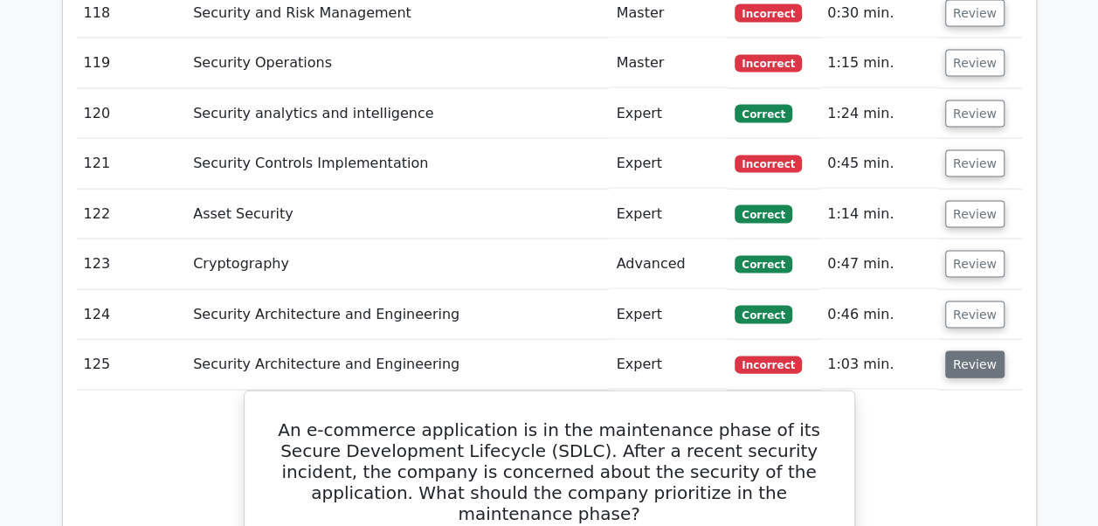
click at [957, 351] on button "Review" at bounding box center [974, 364] width 59 height 27
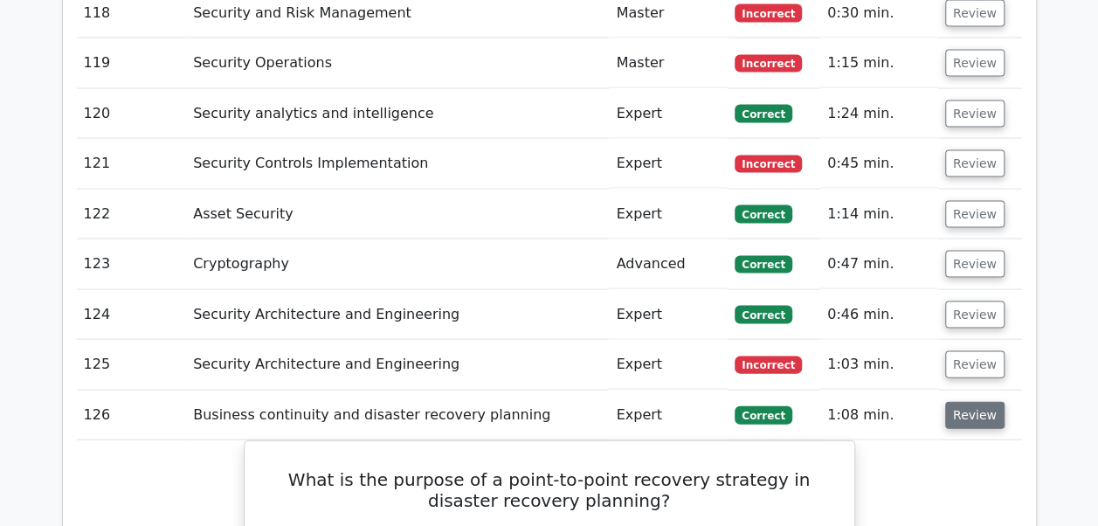
click at [961, 402] on button "Review" at bounding box center [974, 415] width 59 height 27
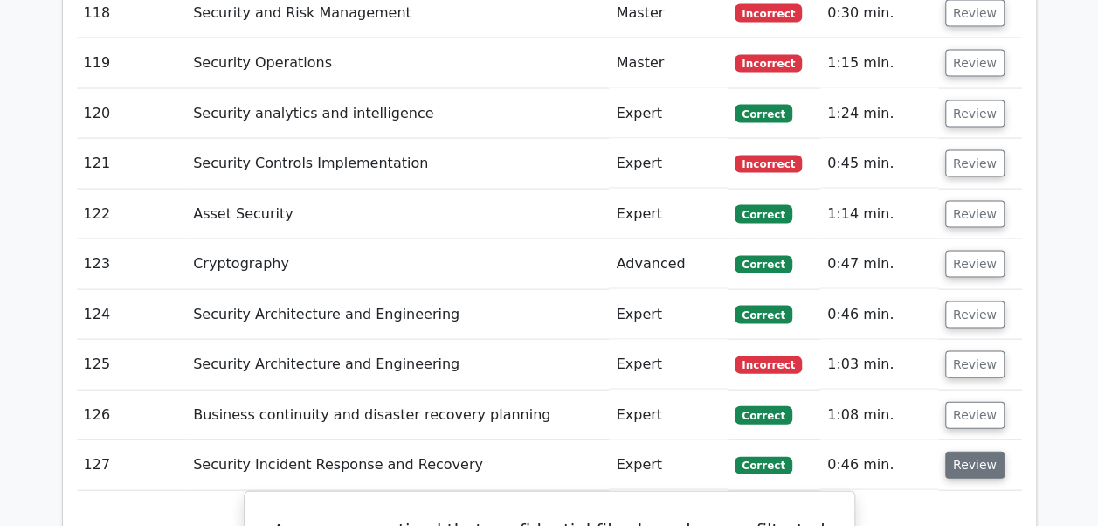
click at [958, 452] on button "Review" at bounding box center [974, 465] width 59 height 27
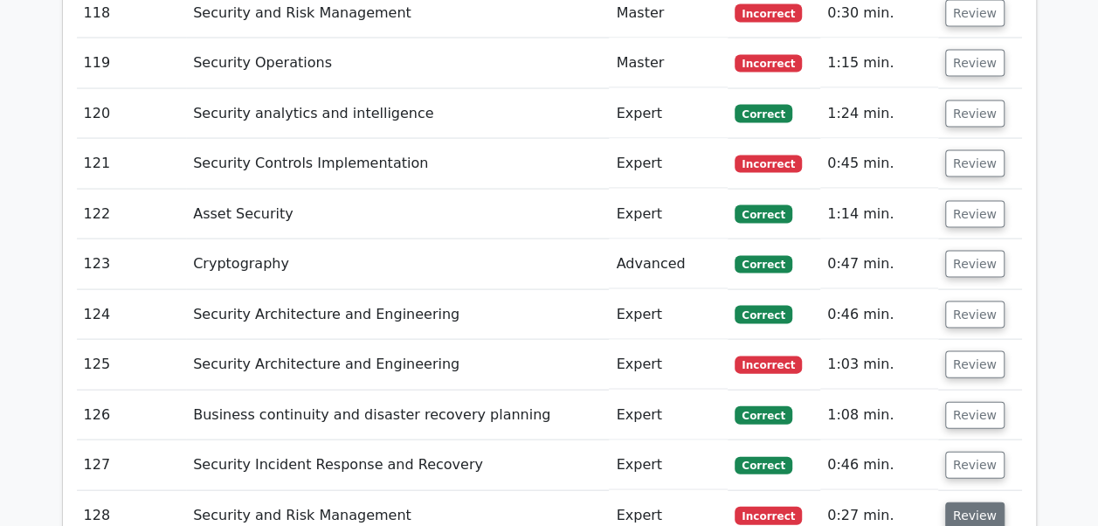
click at [955, 502] on button "Review" at bounding box center [974, 515] width 59 height 27
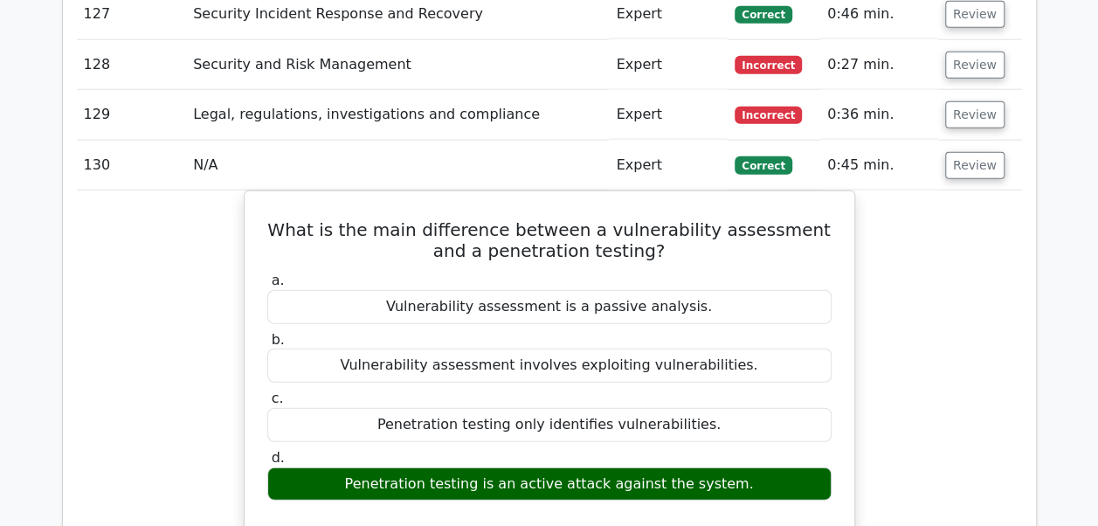
scroll to position [8775, 0]
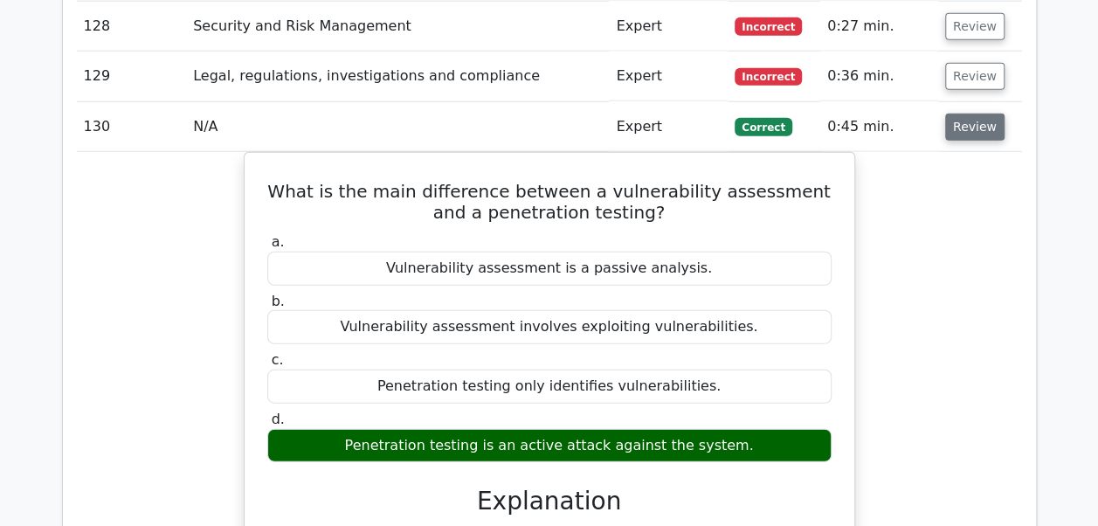
click at [964, 114] on button "Review" at bounding box center [974, 127] width 59 height 27
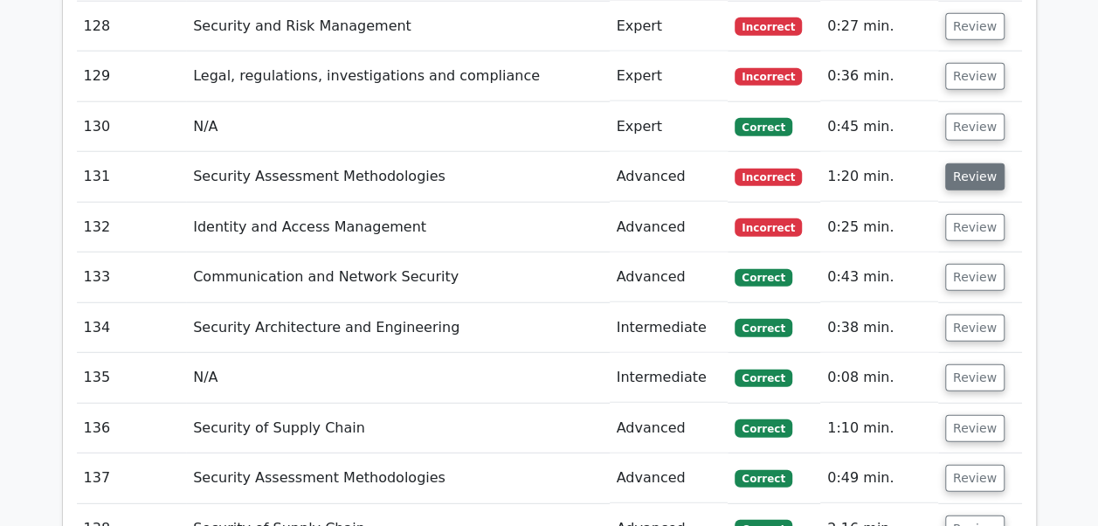
click at [956, 163] on button "Review" at bounding box center [974, 176] width 59 height 27
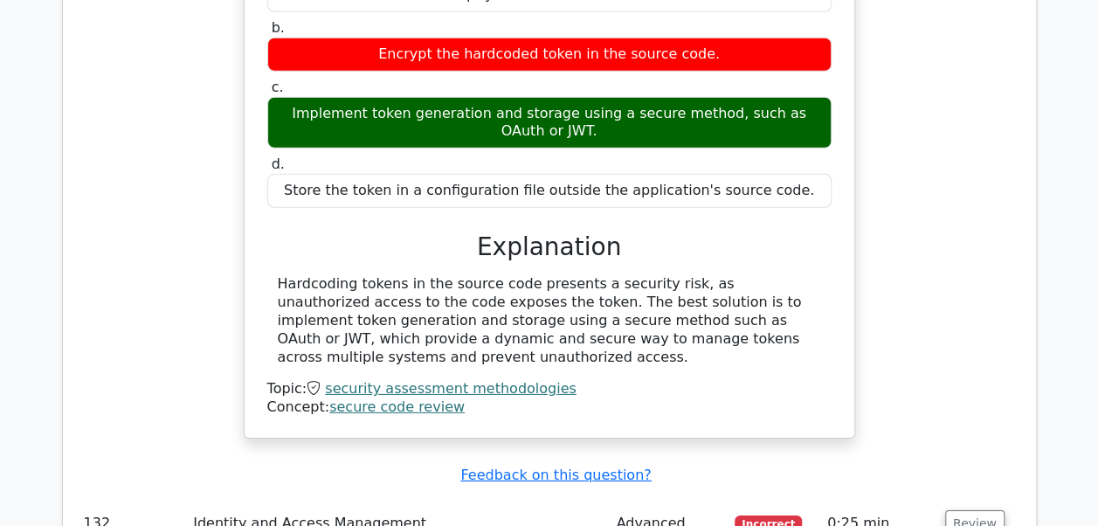
scroll to position [9159, 0]
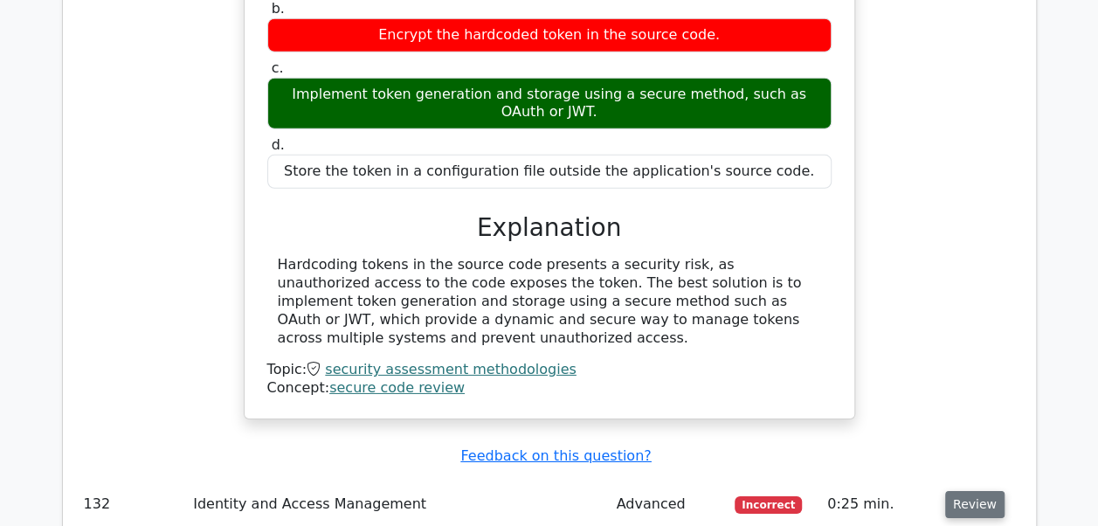
click at [968, 491] on button "Review" at bounding box center [974, 504] width 59 height 27
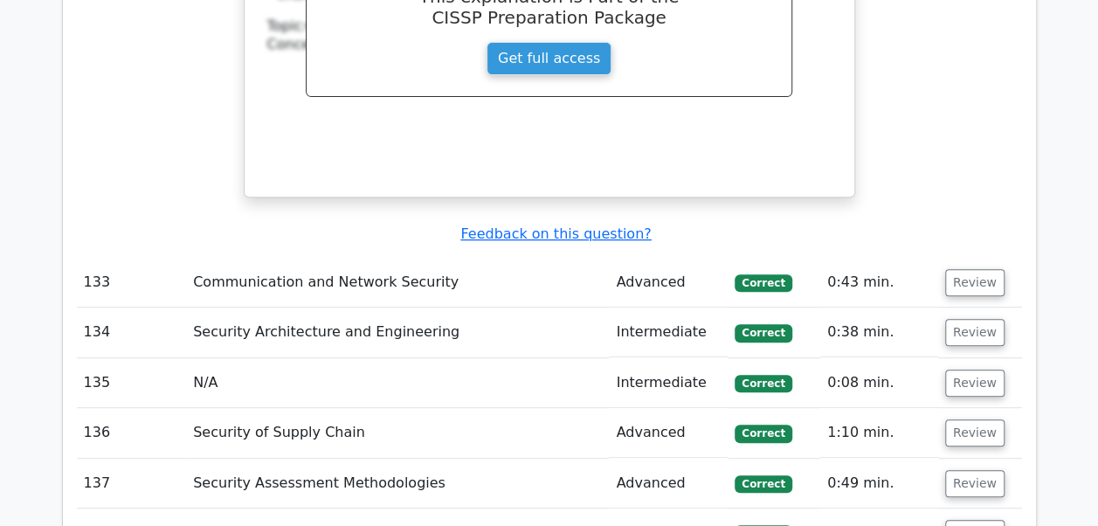
scroll to position [10208, 0]
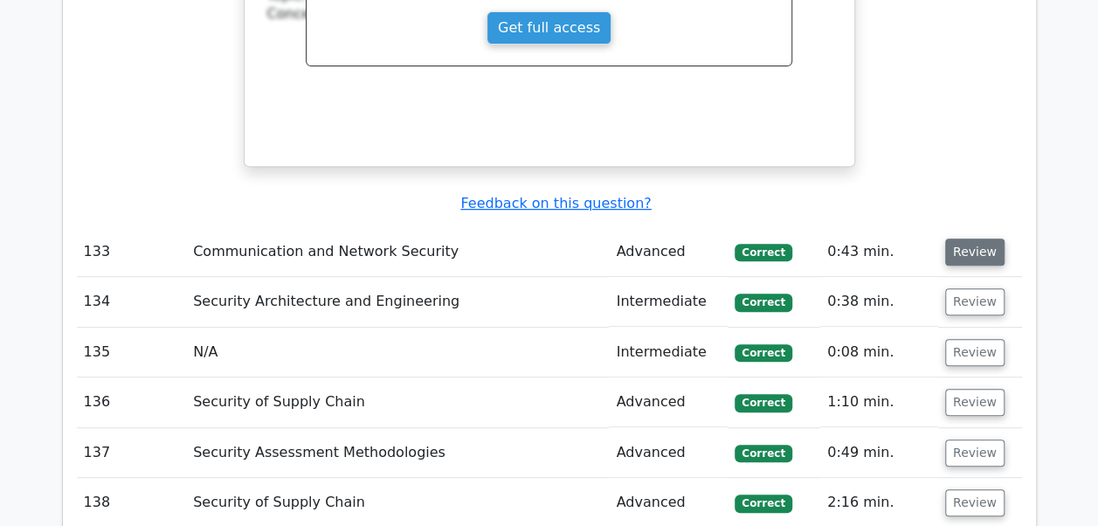
click at [963, 238] on button "Review" at bounding box center [974, 251] width 59 height 27
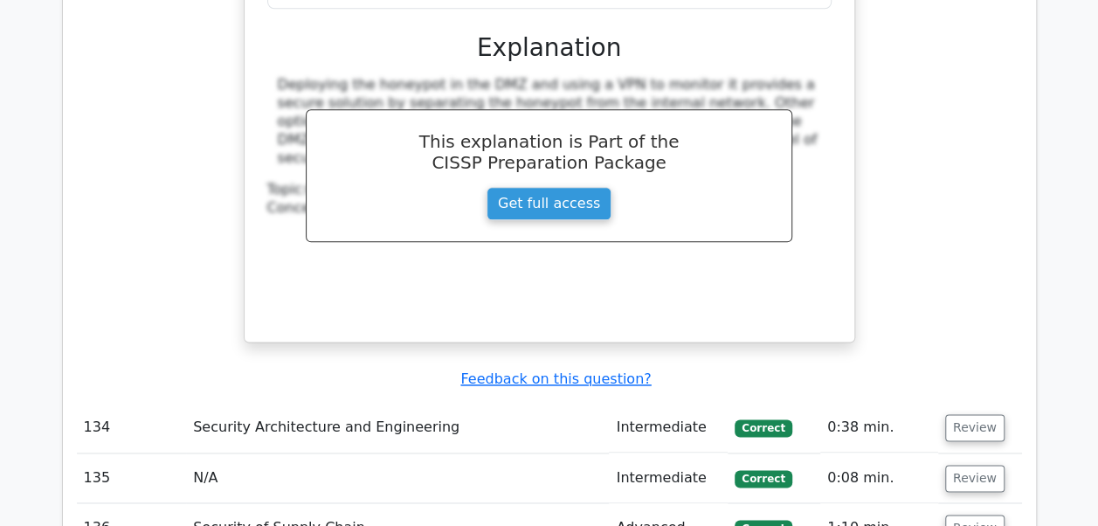
scroll to position [10895, 0]
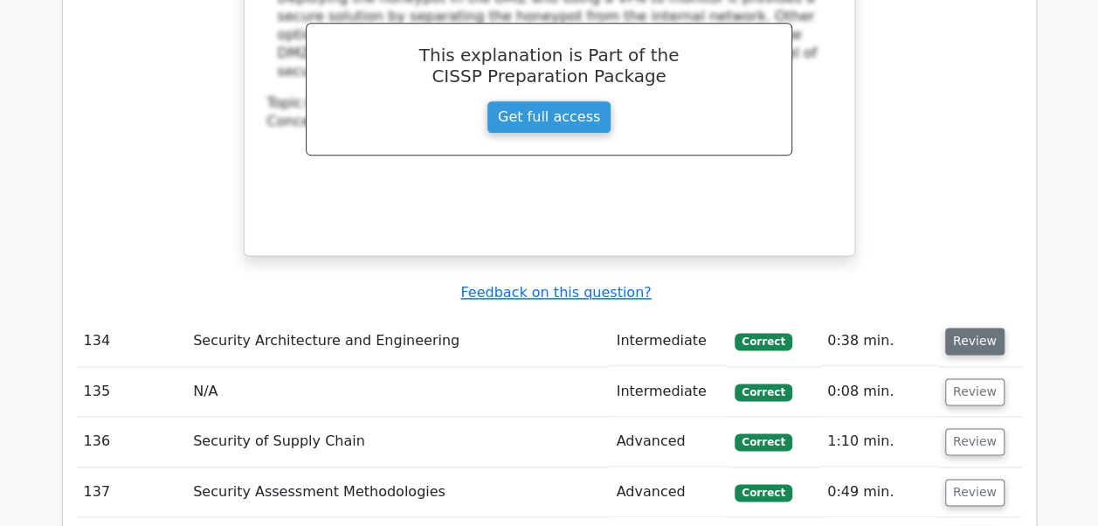
click at [964, 328] on button "Review" at bounding box center [974, 341] width 59 height 27
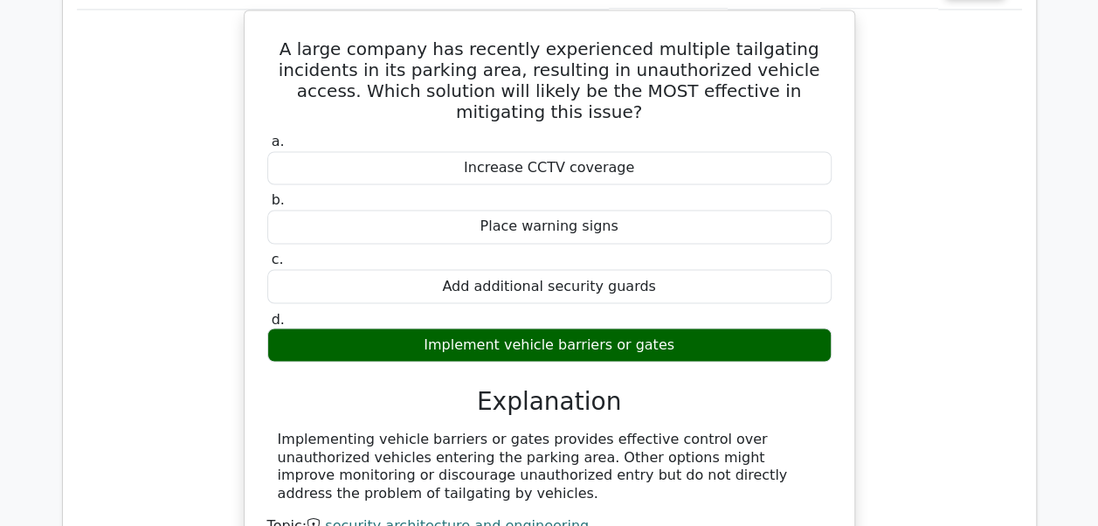
scroll to position [11314, 0]
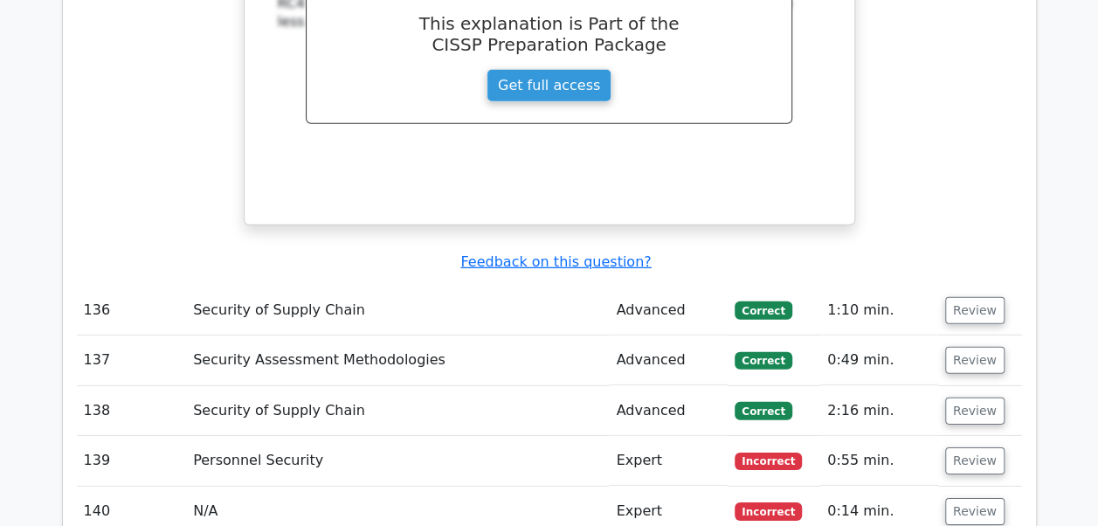
scroll to position [12375, 0]
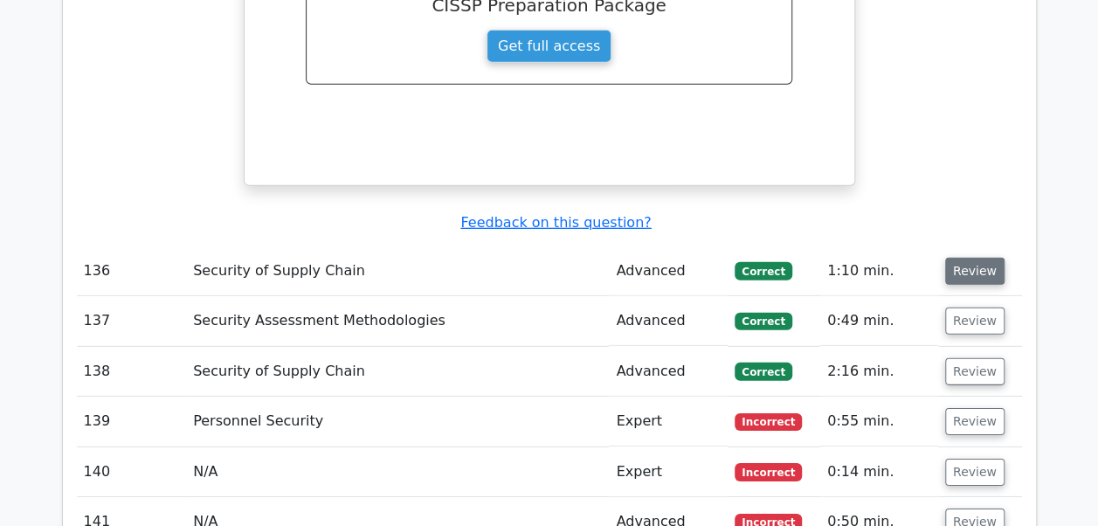
click at [977, 258] on button "Review" at bounding box center [974, 271] width 59 height 27
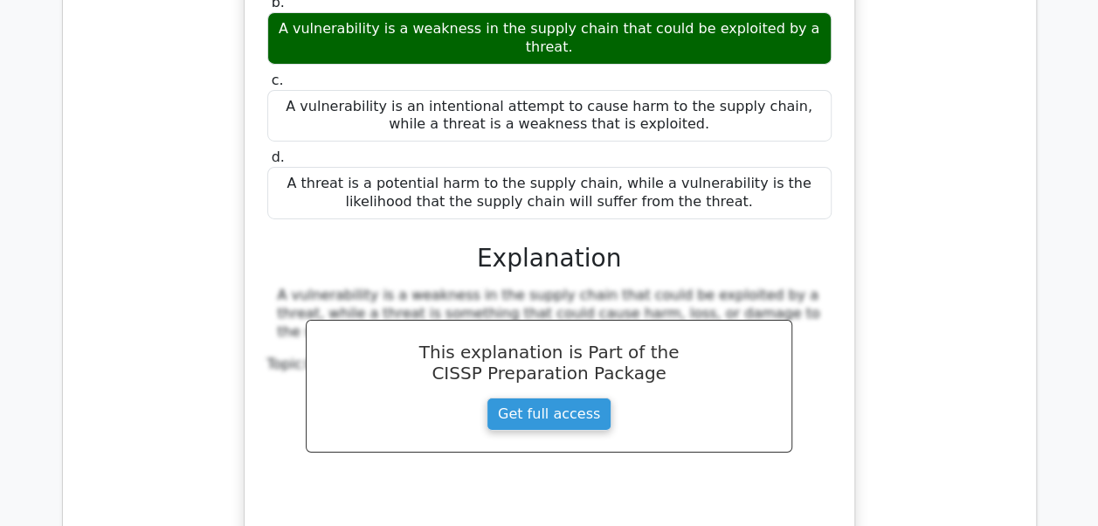
scroll to position [12874, 0]
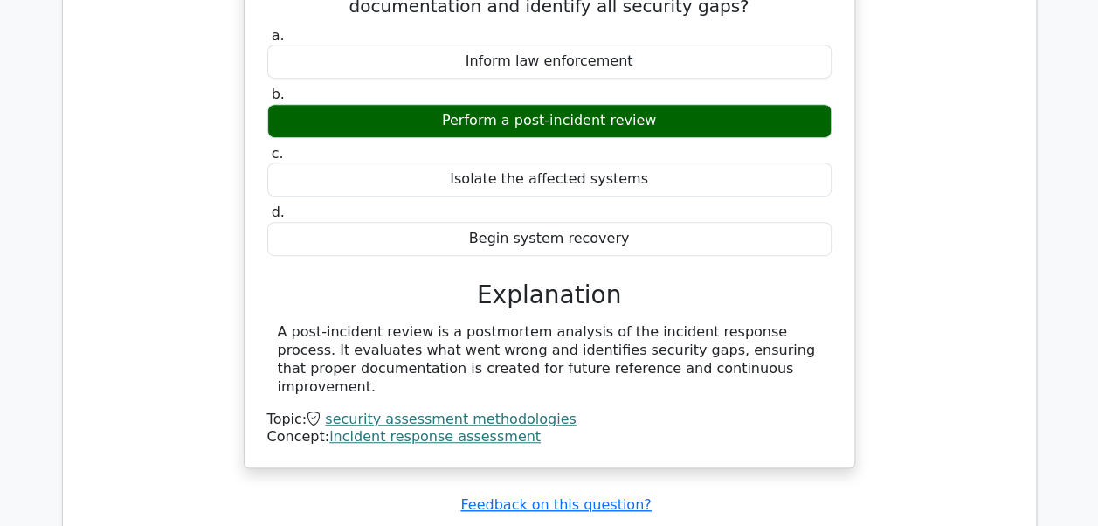
scroll to position [13608, 0]
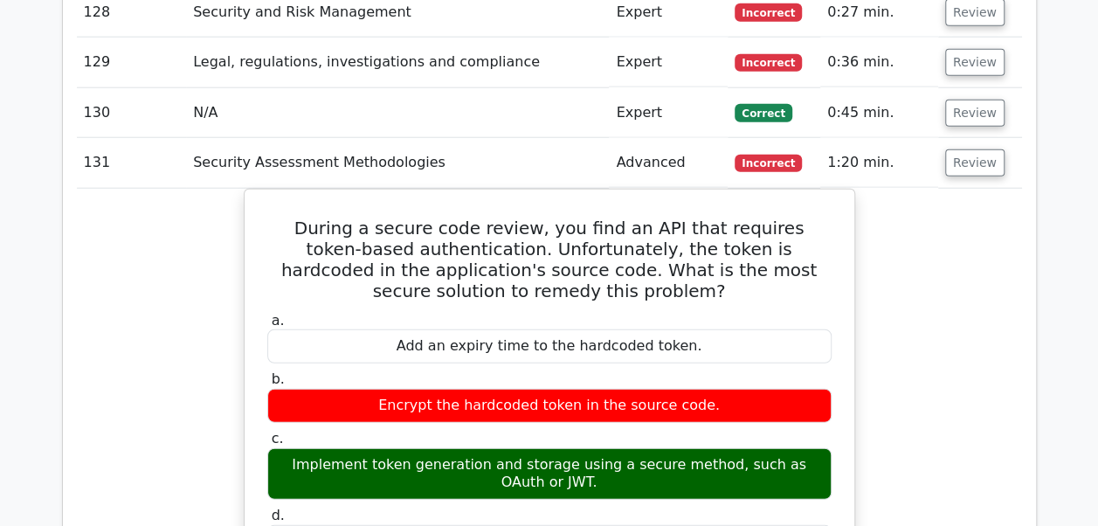
scroll to position [8734, 0]
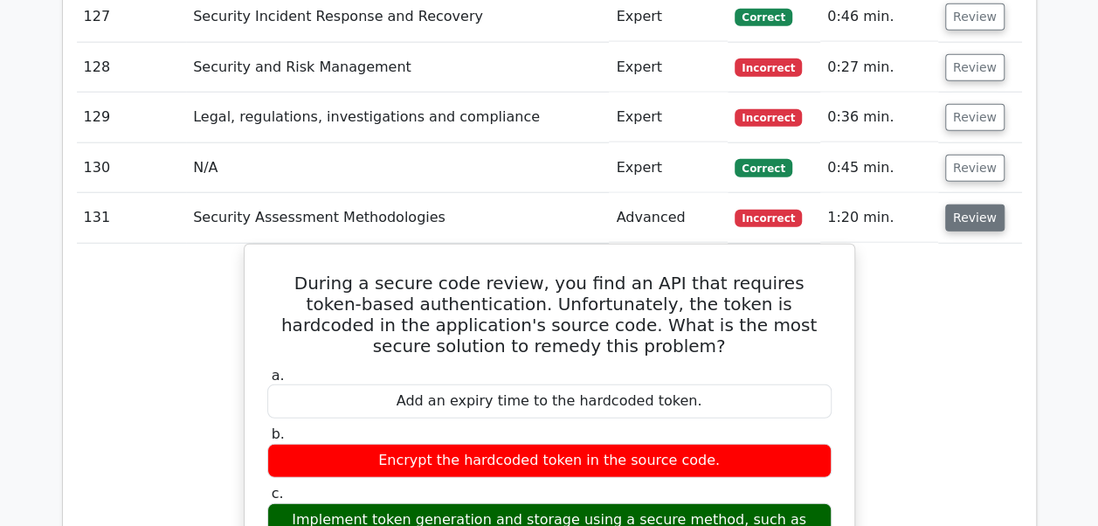
click at [969, 204] on button "Review" at bounding box center [974, 217] width 59 height 27
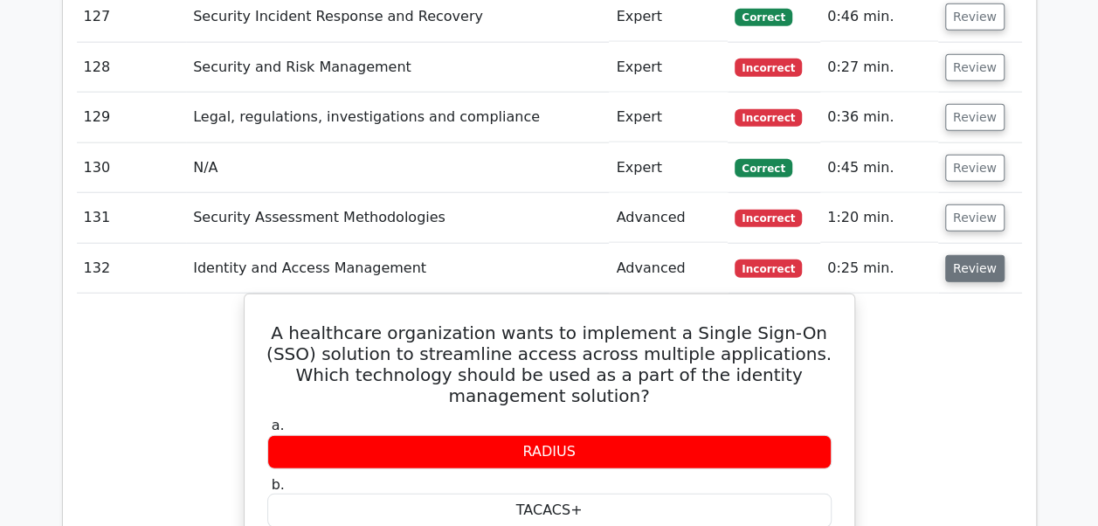
click at [966, 255] on button "Review" at bounding box center [974, 268] width 59 height 27
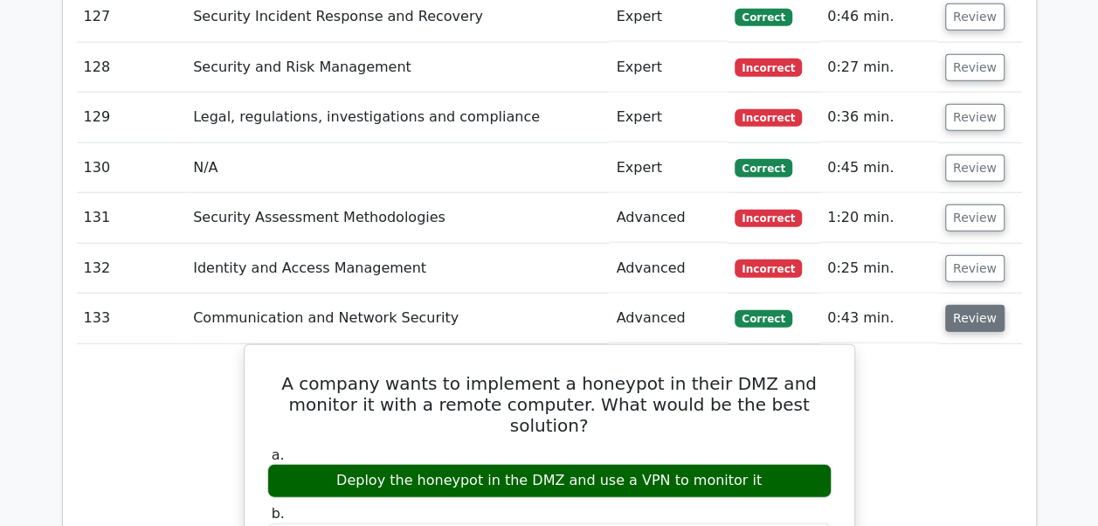
click at [961, 305] on button "Review" at bounding box center [974, 318] width 59 height 27
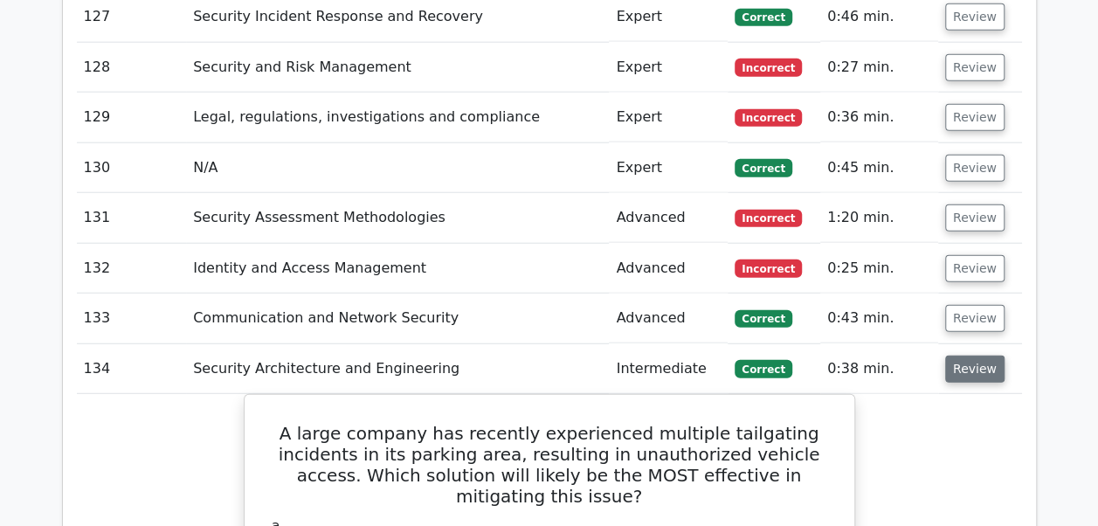
click at [961, 356] on button "Review" at bounding box center [974, 369] width 59 height 27
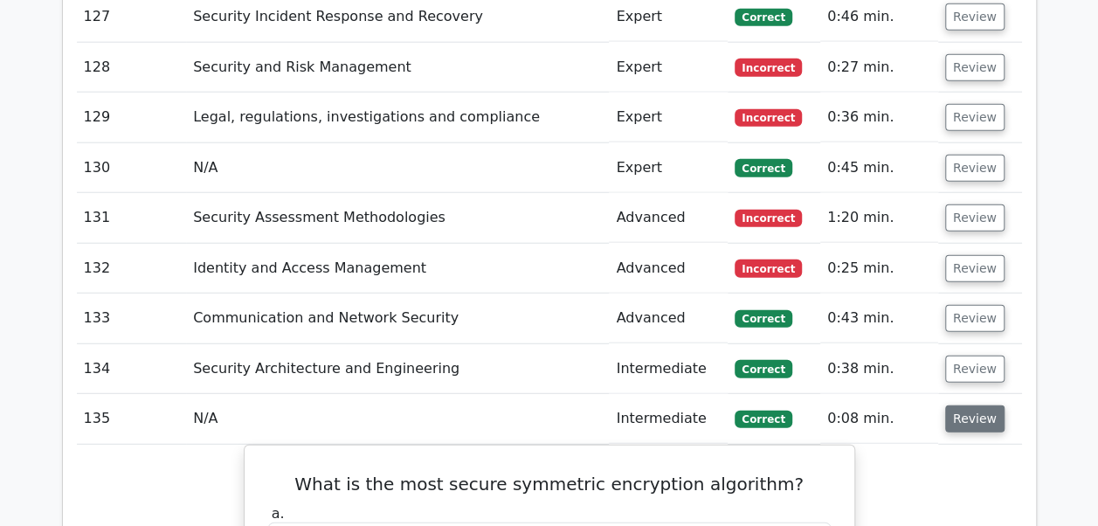
click at [957, 405] on button "Review" at bounding box center [974, 418] width 59 height 27
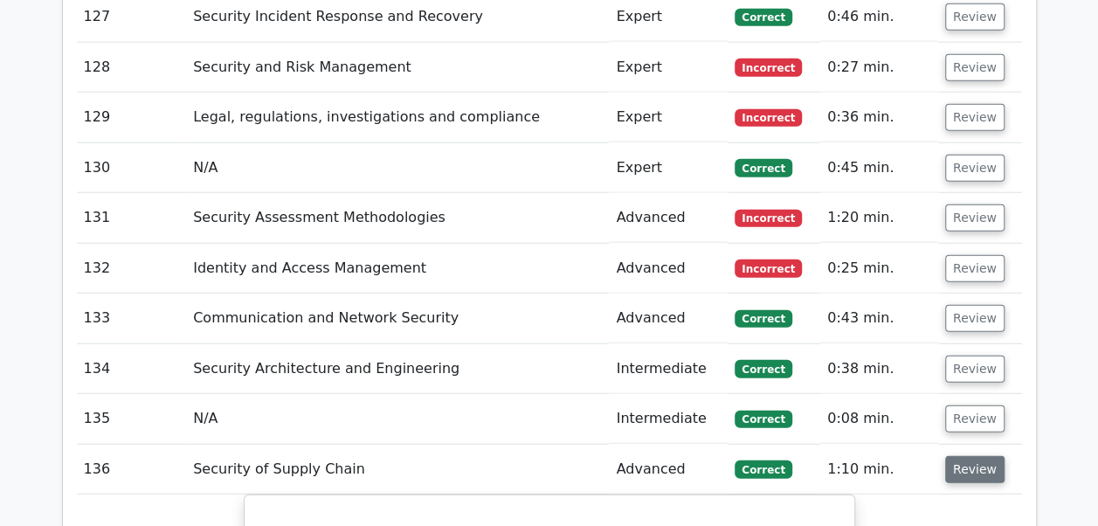
click at [958, 456] on button "Review" at bounding box center [974, 469] width 59 height 27
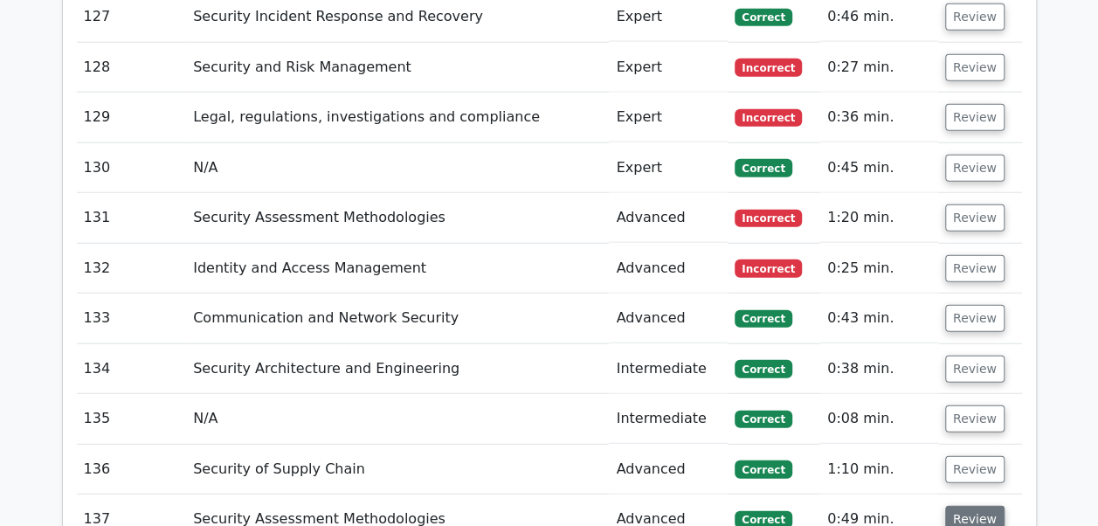
click at [958, 506] on button "Review" at bounding box center [974, 519] width 59 height 27
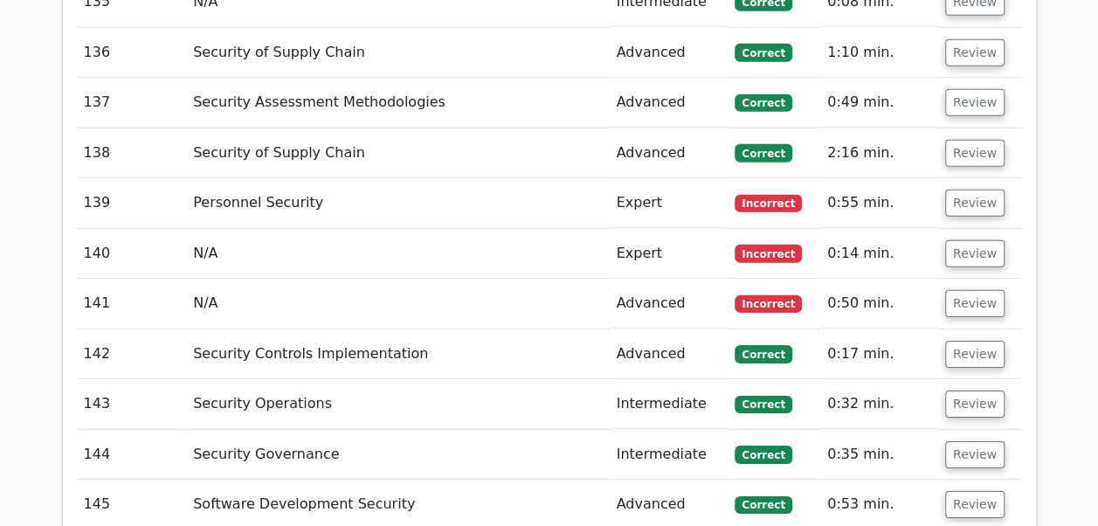
scroll to position [9142, 0]
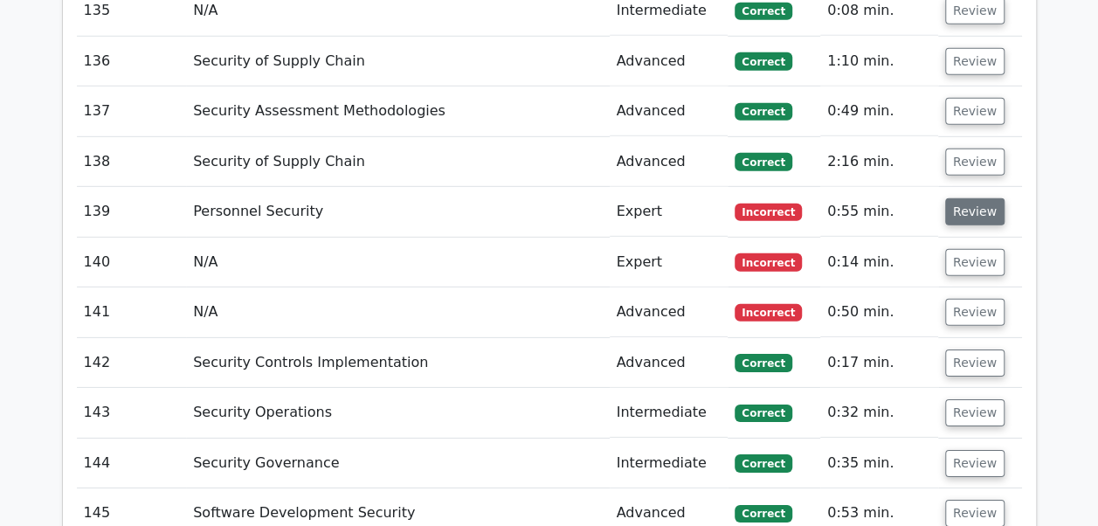
click at [975, 198] on button "Review" at bounding box center [974, 211] width 59 height 27
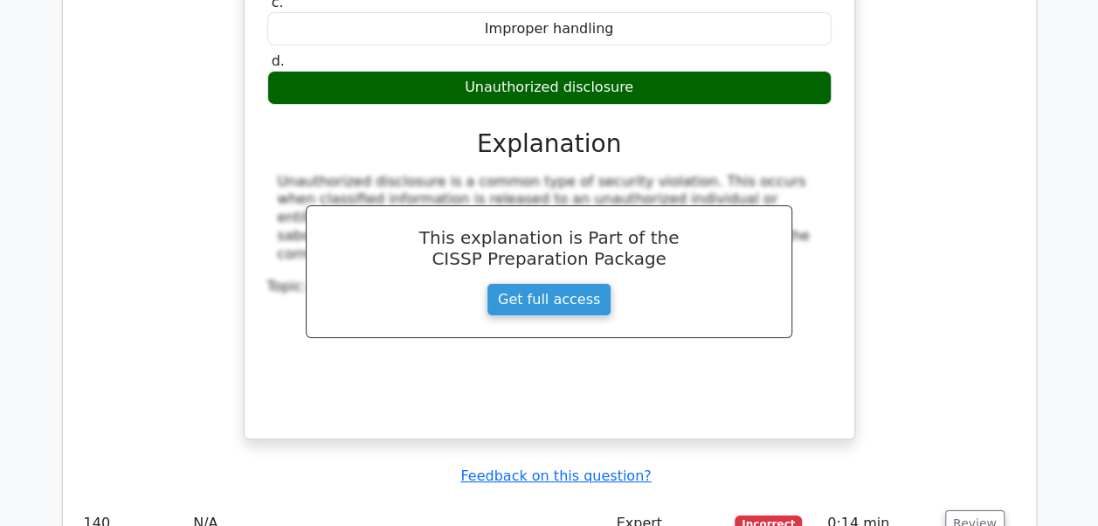
scroll to position [9677, 0]
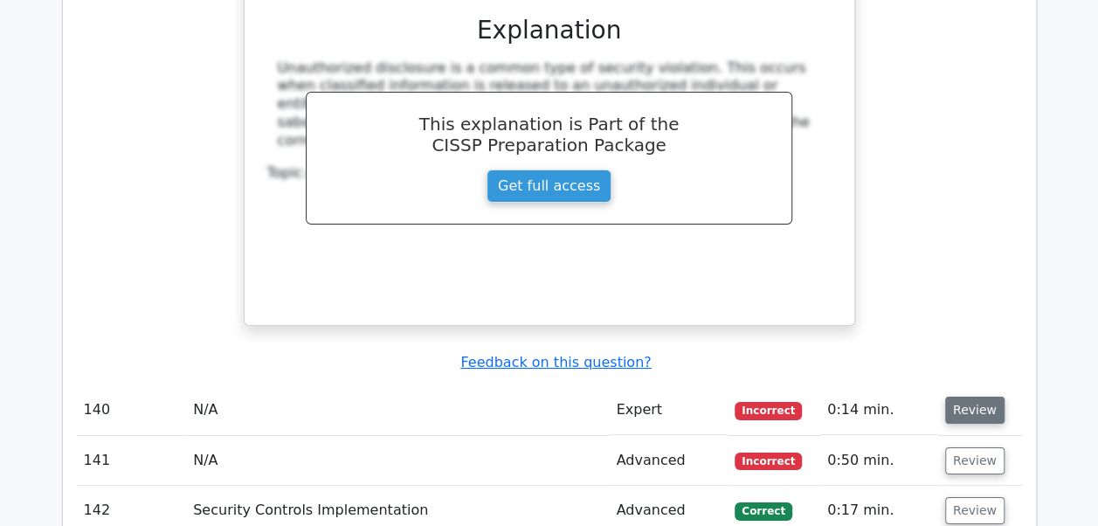
click at [960, 397] on button "Review" at bounding box center [974, 410] width 59 height 27
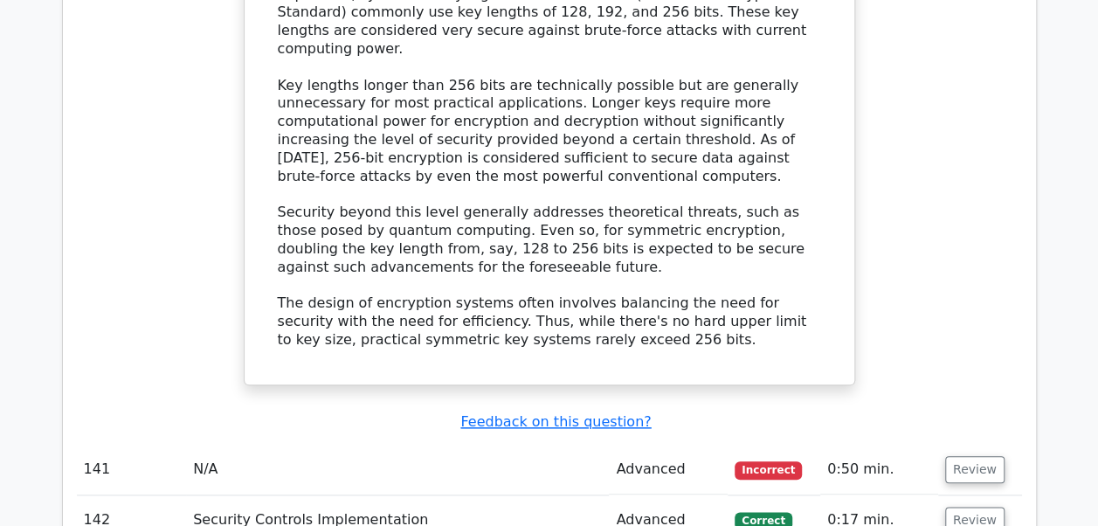
scroll to position [10621, 0]
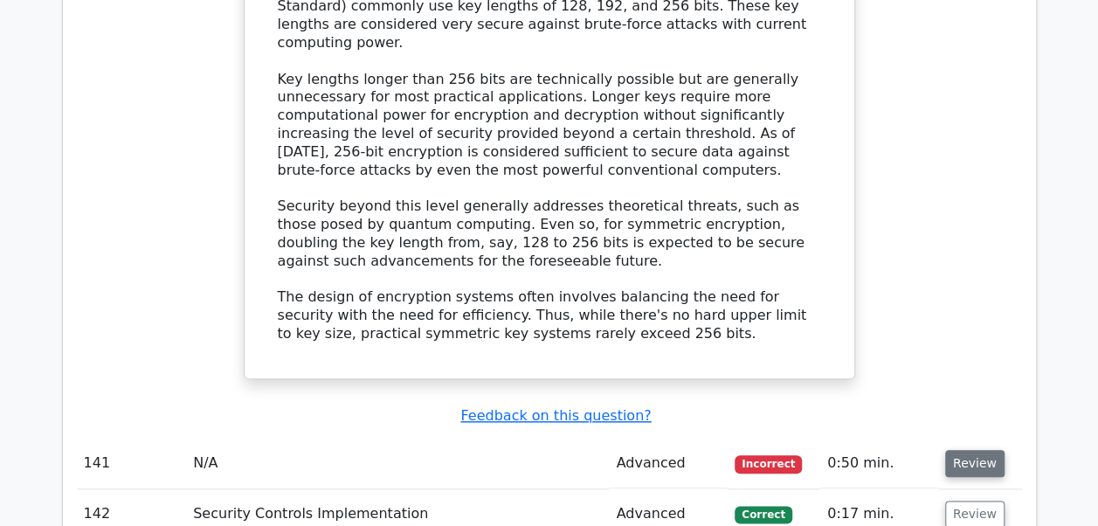
click at [966, 450] on button "Review" at bounding box center [974, 463] width 59 height 27
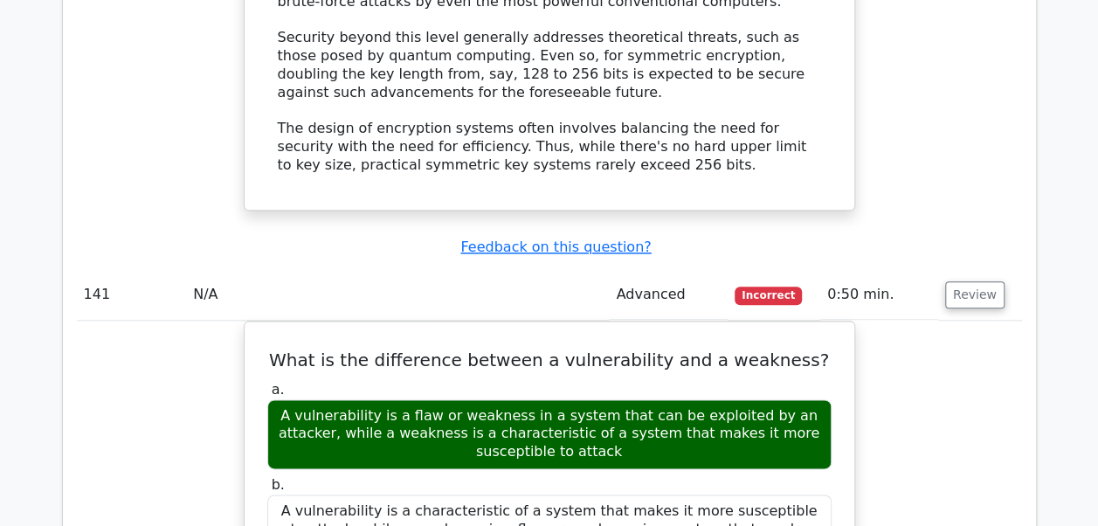
scroll to position [10795, 0]
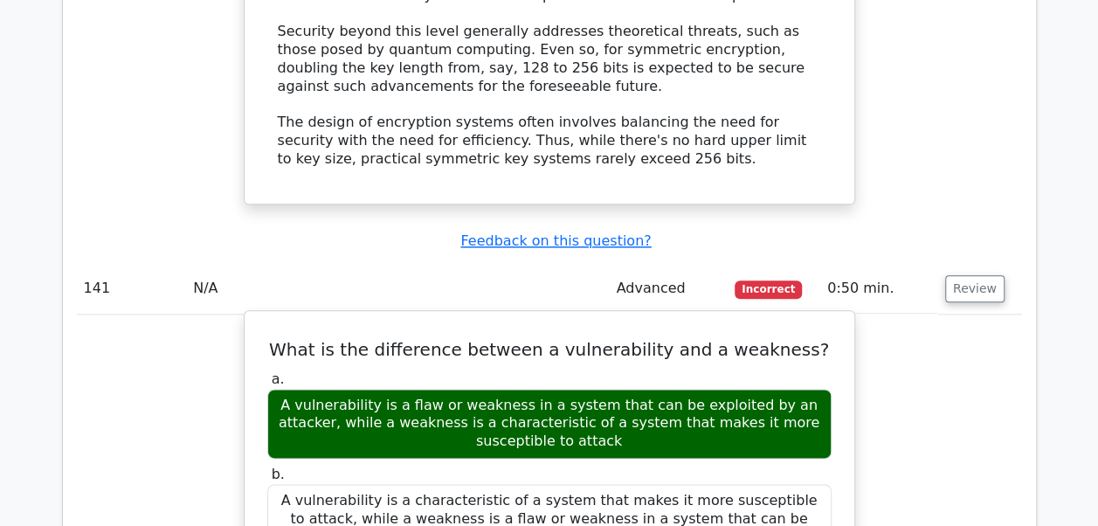
click at [285, 389] on div "A vulnerability is a flaw or weakness in a system that can be exploited by an a…" at bounding box center [549, 424] width 564 height 70
drag, startPoint x: 281, startPoint y: 255, endPoint x: 582, endPoint y: 306, distance: 304.7
click at [582, 389] on div "A vulnerability is a flaw or weakness in a system that can be exploited by an a…" at bounding box center [549, 424] width 564 height 70
copy div "A vulnerability is a flaw or weakness in a system that can be exploited by an a…"
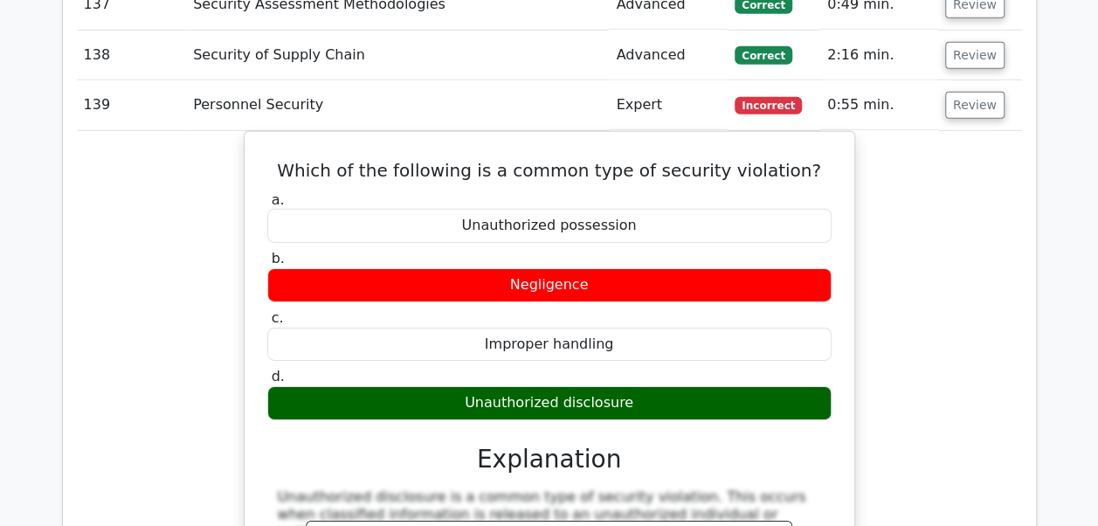
scroll to position [9129, 0]
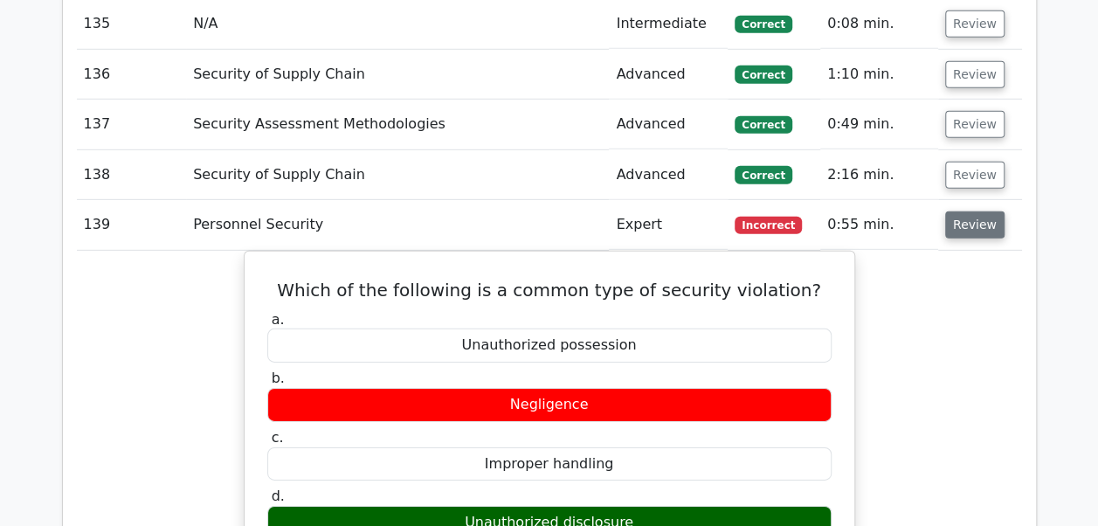
click at [958, 211] on button "Review" at bounding box center [974, 224] width 59 height 27
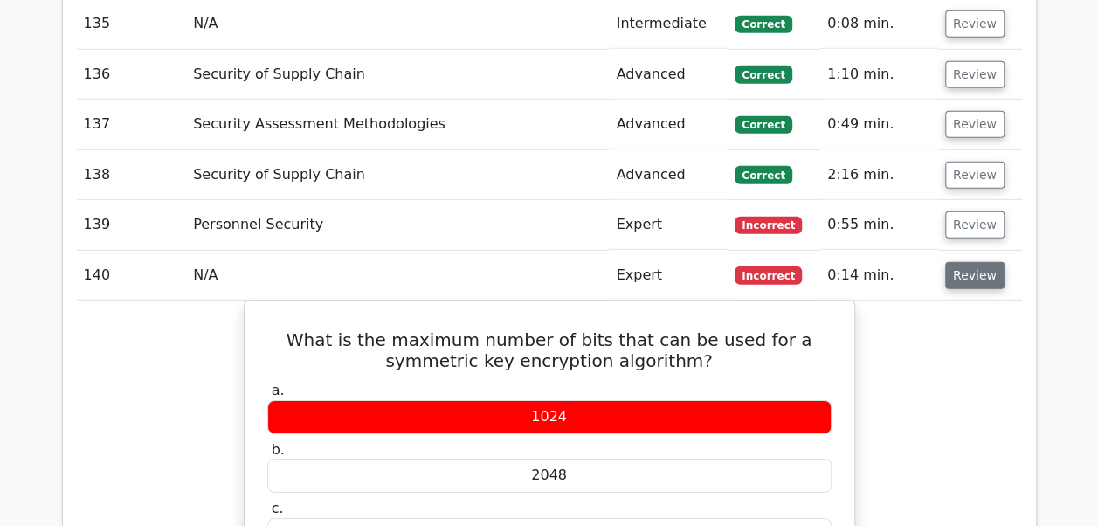
click at [961, 262] on button "Review" at bounding box center [974, 275] width 59 height 27
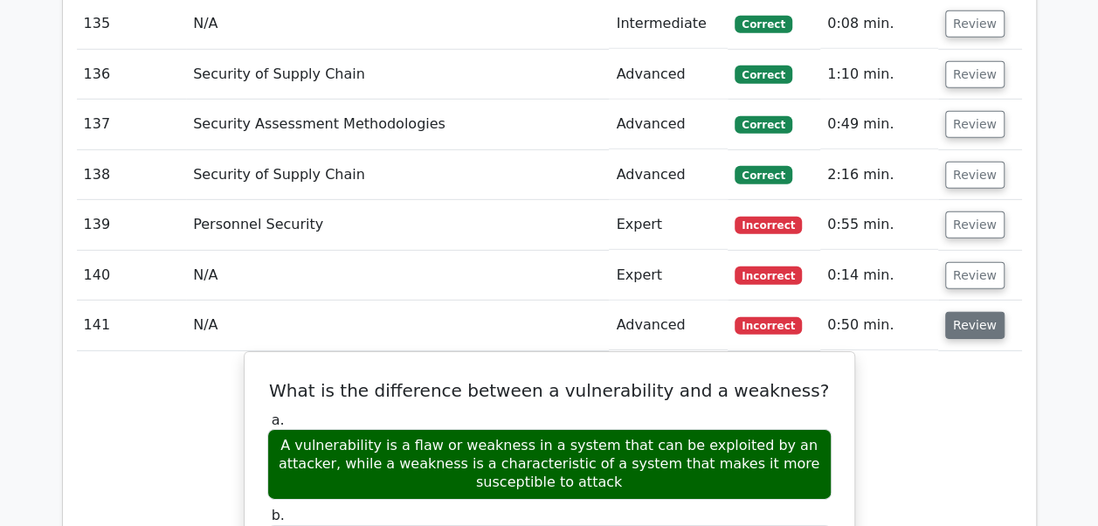
click at [964, 312] on button "Review" at bounding box center [974, 325] width 59 height 27
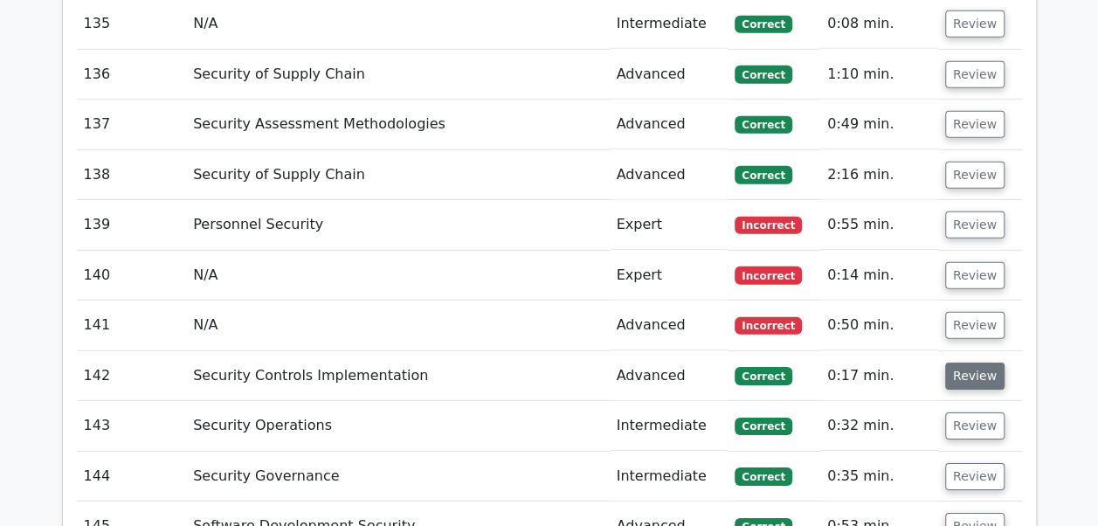
click at [964, 363] on button "Review" at bounding box center [974, 376] width 59 height 27
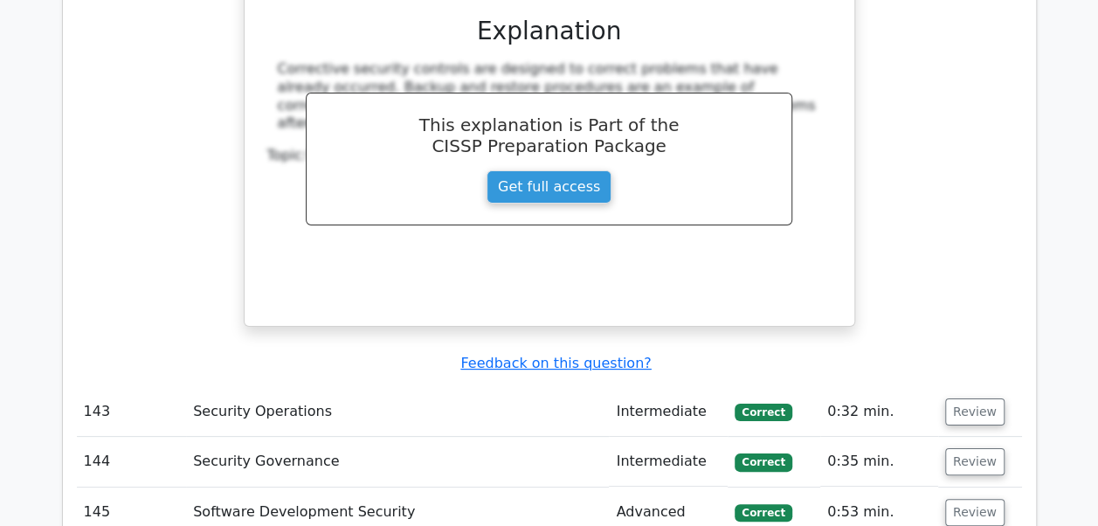
scroll to position [9886, 0]
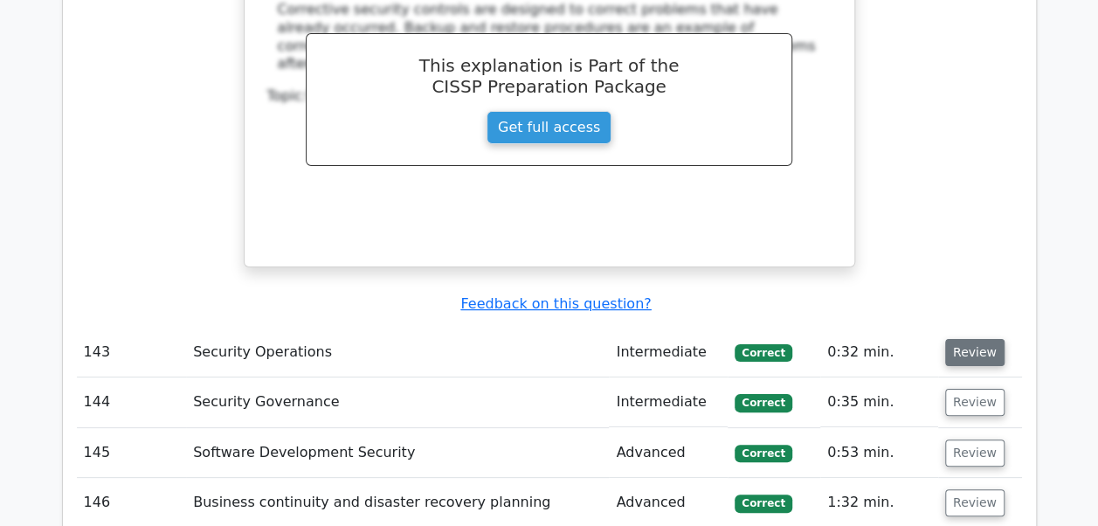
click at [971, 339] on button "Review" at bounding box center [974, 352] width 59 height 27
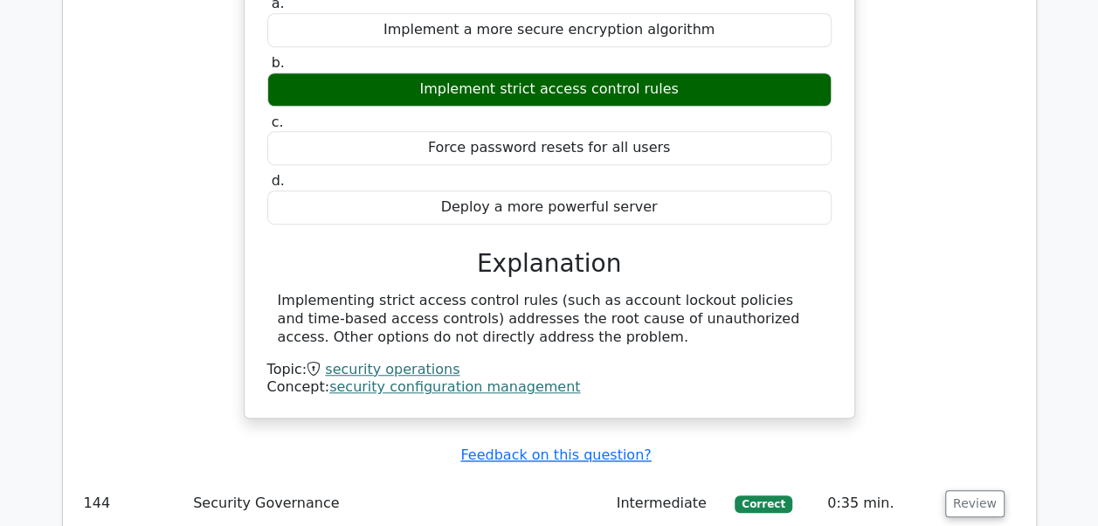
scroll to position [10387, 0]
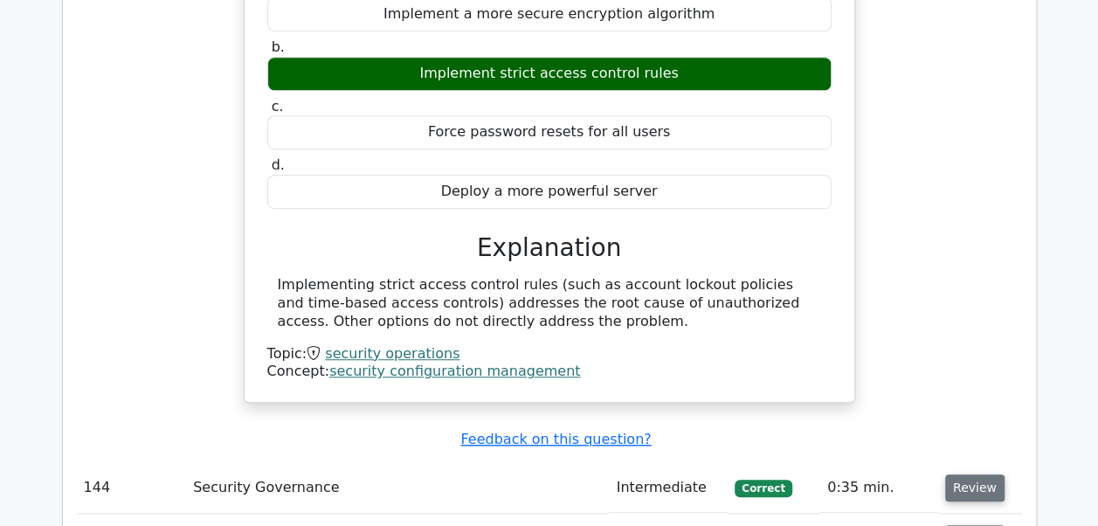
click at [957, 474] on button "Review" at bounding box center [974, 487] width 59 height 27
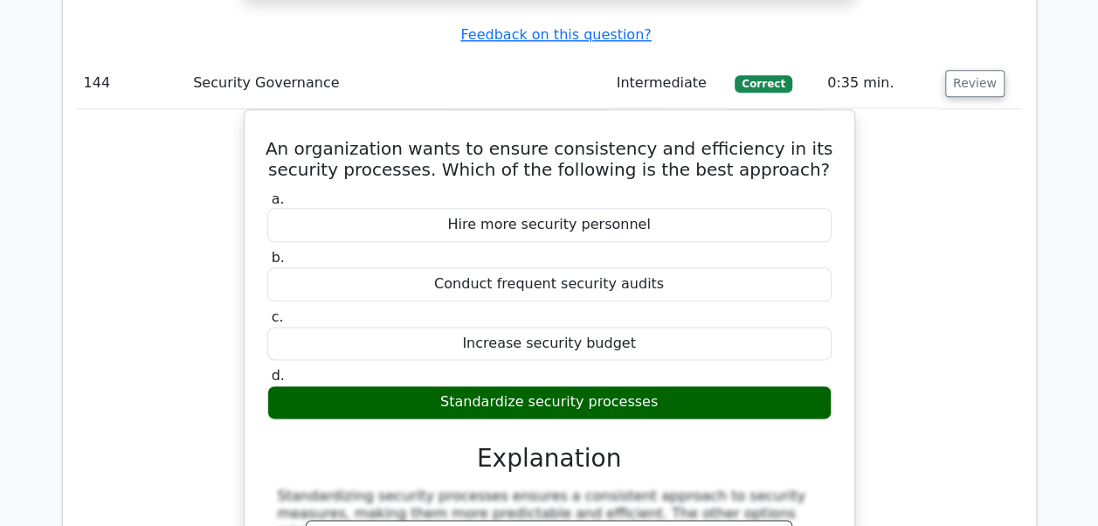
scroll to position [11204, 0]
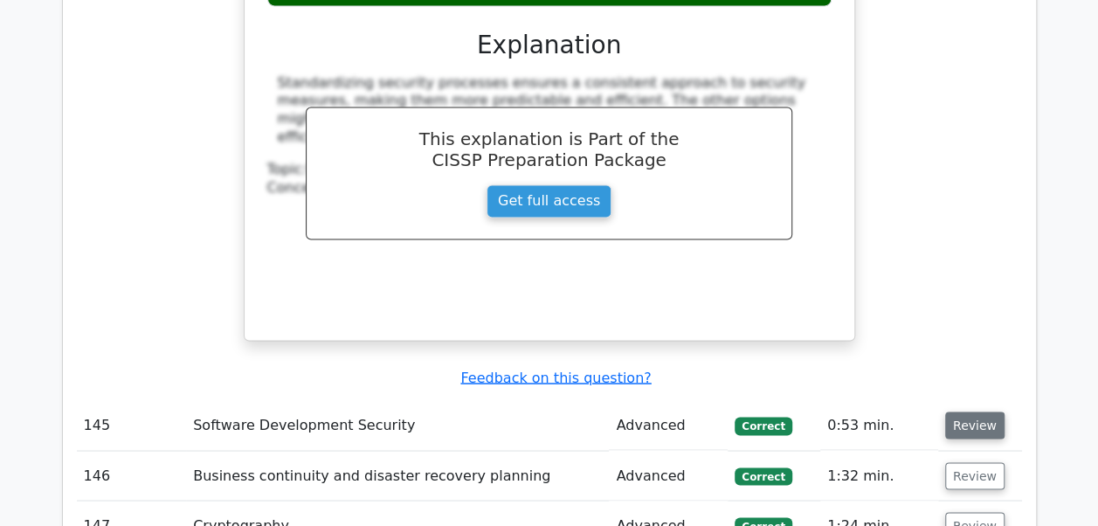
click at [974, 411] on button "Review" at bounding box center [974, 424] width 59 height 27
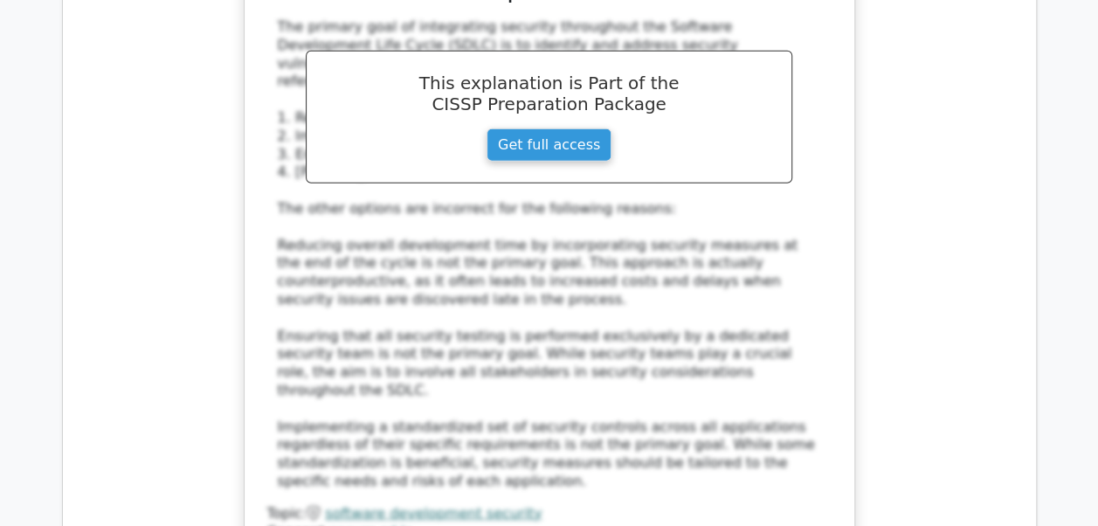
scroll to position [12369, 0]
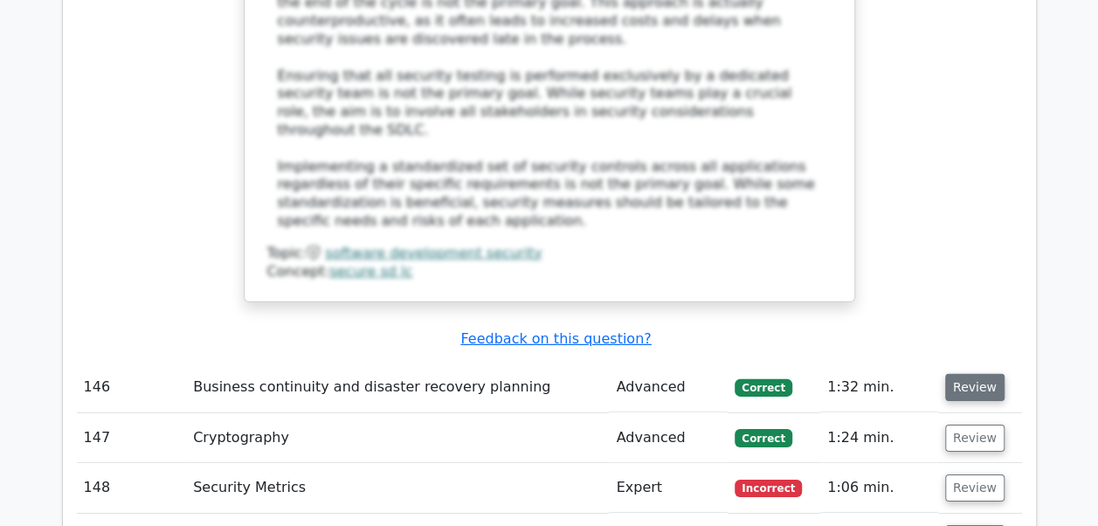
click at [978, 374] on button "Review" at bounding box center [974, 387] width 59 height 27
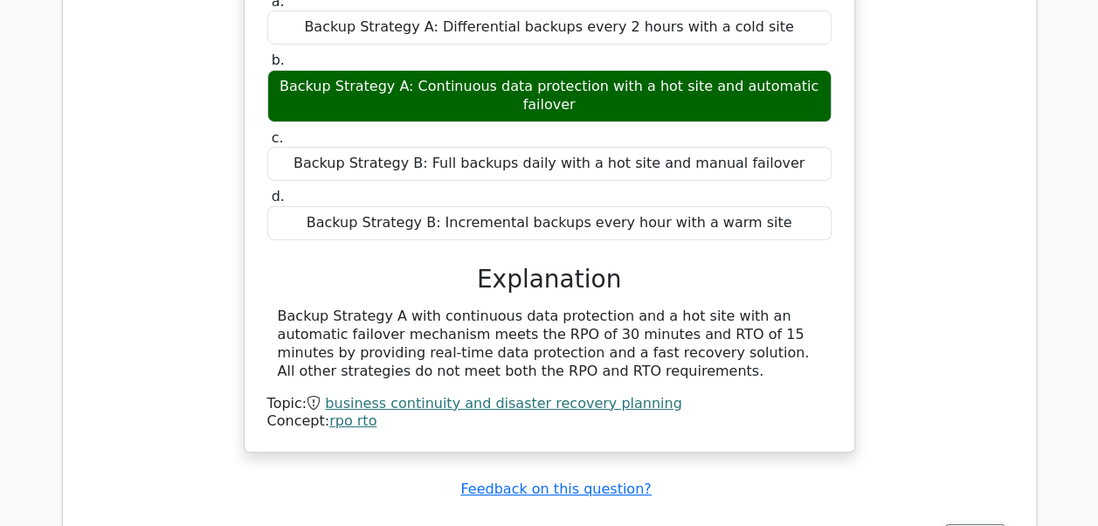
scroll to position [12951, 0]
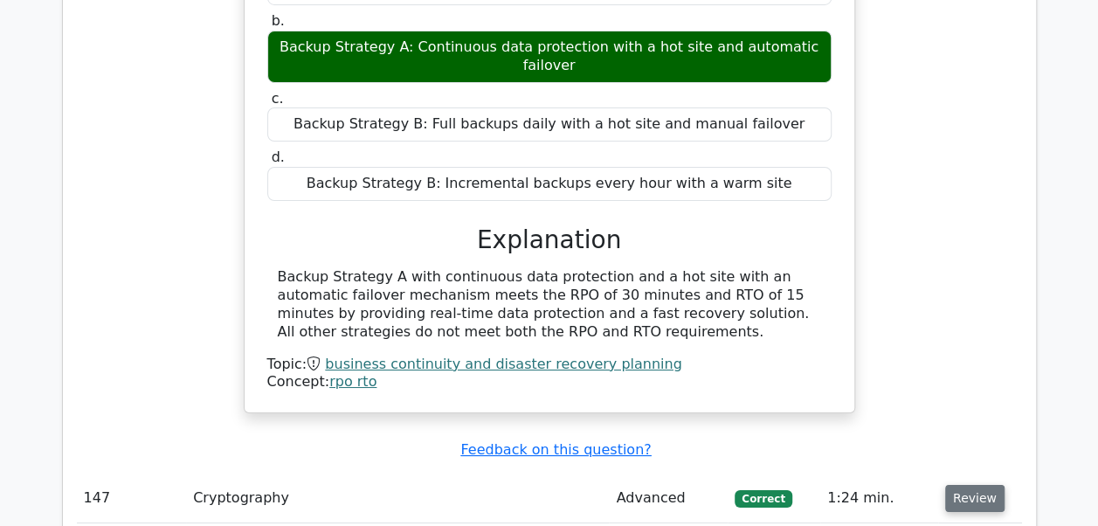
click at [978, 485] on button "Review" at bounding box center [974, 498] width 59 height 27
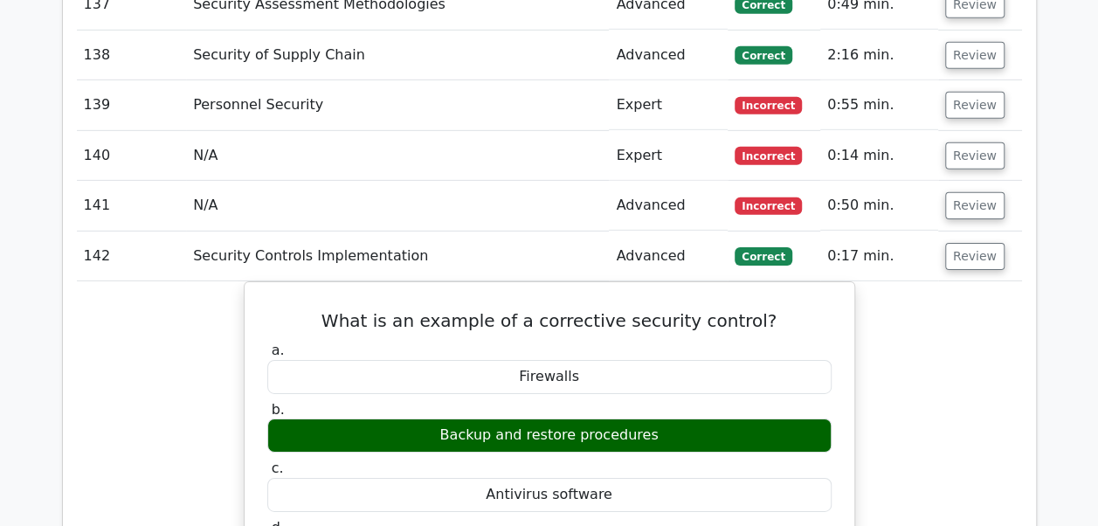
scroll to position [9271, 0]
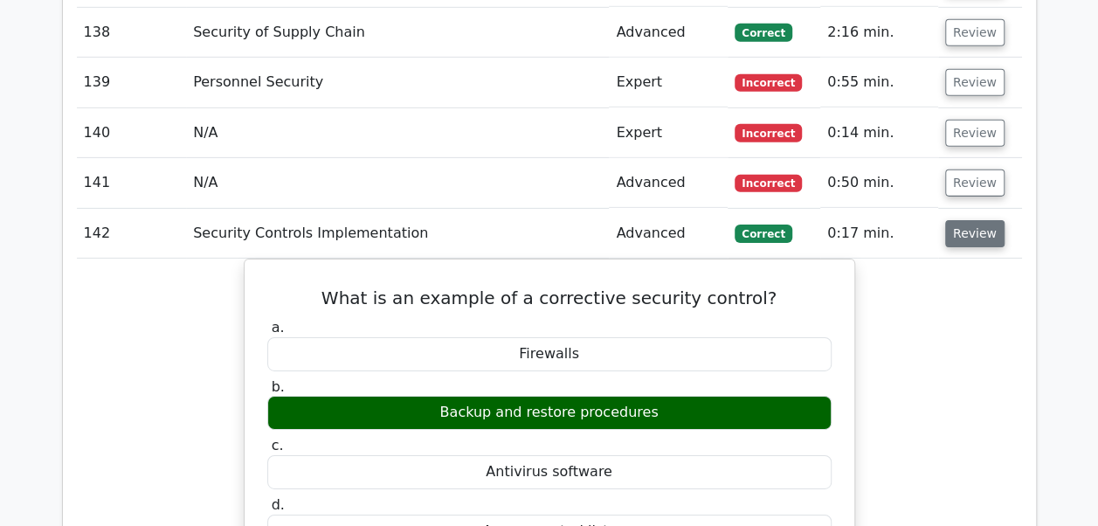
click at [966, 220] on button "Review" at bounding box center [974, 233] width 59 height 27
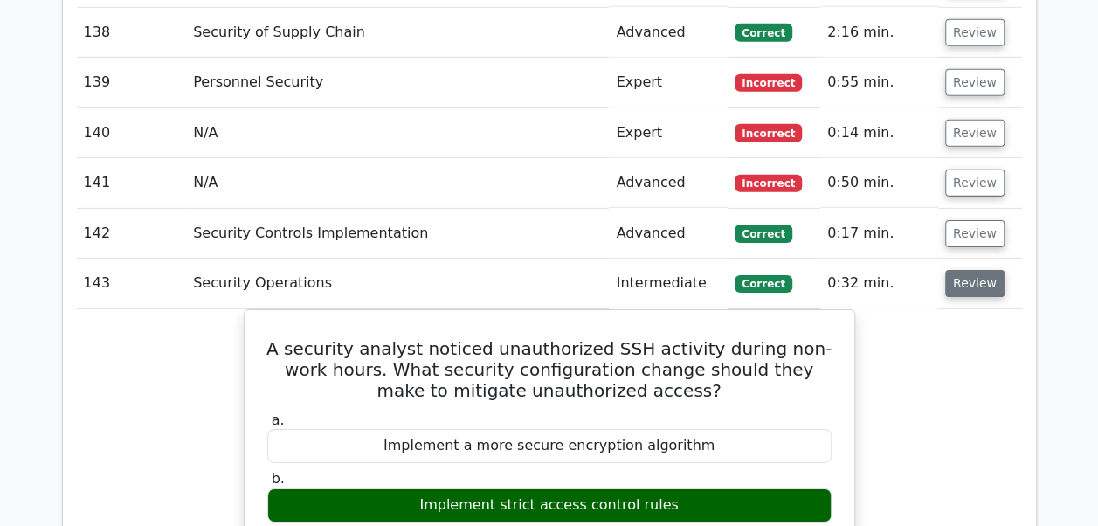
click at [962, 270] on button "Review" at bounding box center [974, 283] width 59 height 27
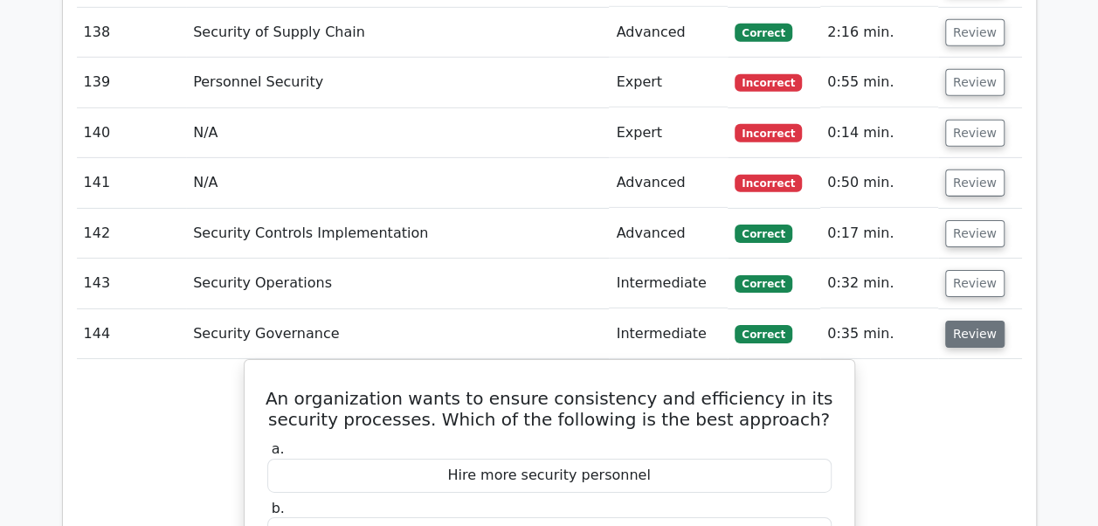
click at [957, 321] on button "Review" at bounding box center [974, 334] width 59 height 27
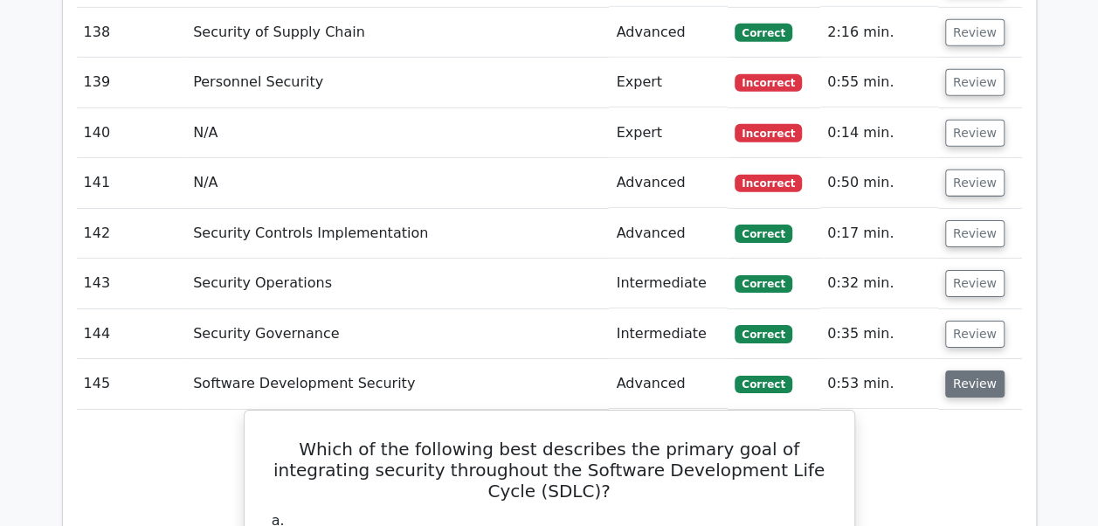
click at [950, 370] on button "Review" at bounding box center [974, 383] width 59 height 27
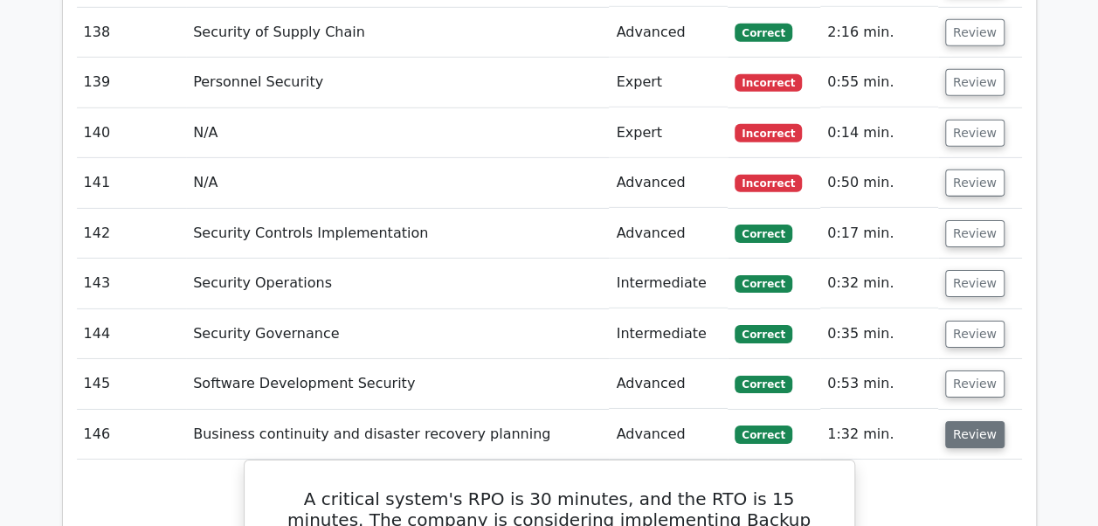
click at [950, 421] on button "Review" at bounding box center [974, 434] width 59 height 27
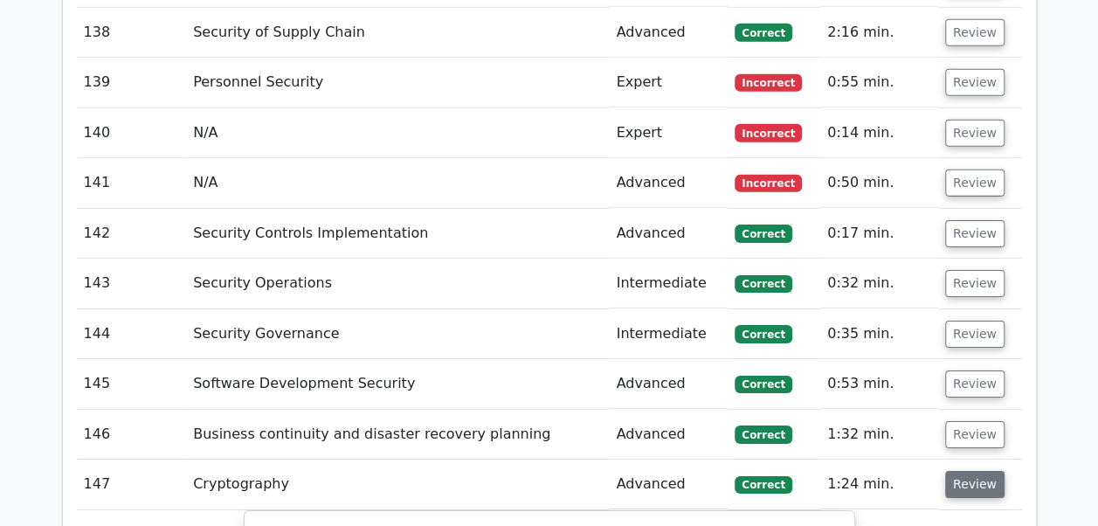
click at [954, 471] on button "Review" at bounding box center [974, 484] width 59 height 27
click at [957, 522] on button "Review" at bounding box center [974, 535] width 59 height 27
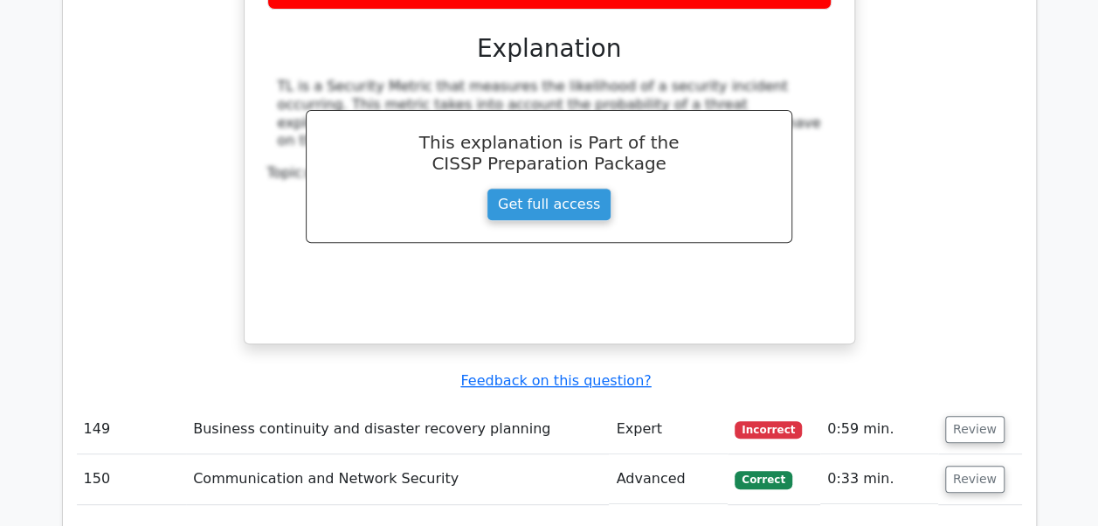
scroll to position [10145, 0]
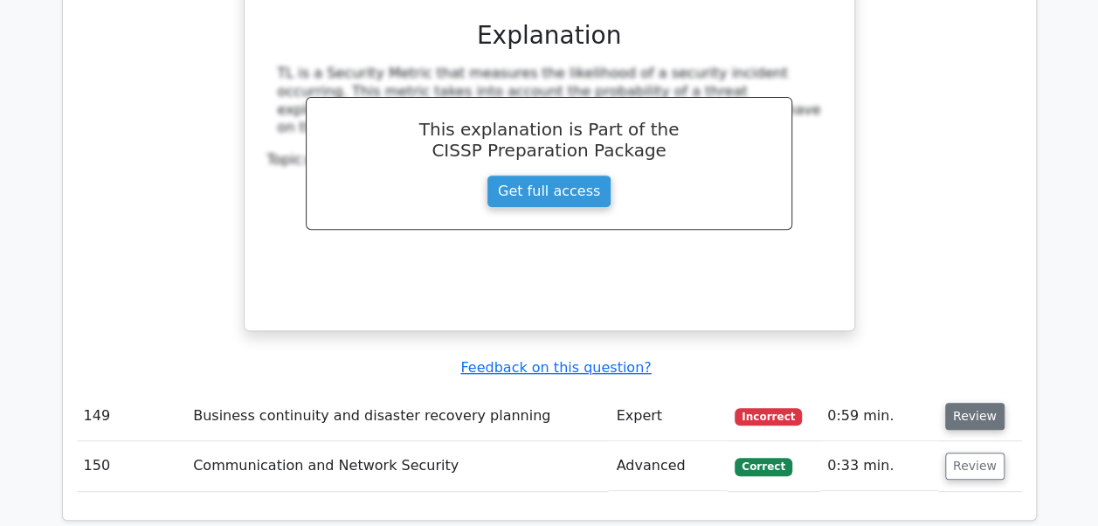
click at [965, 403] on button "Review" at bounding box center [974, 416] width 59 height 27
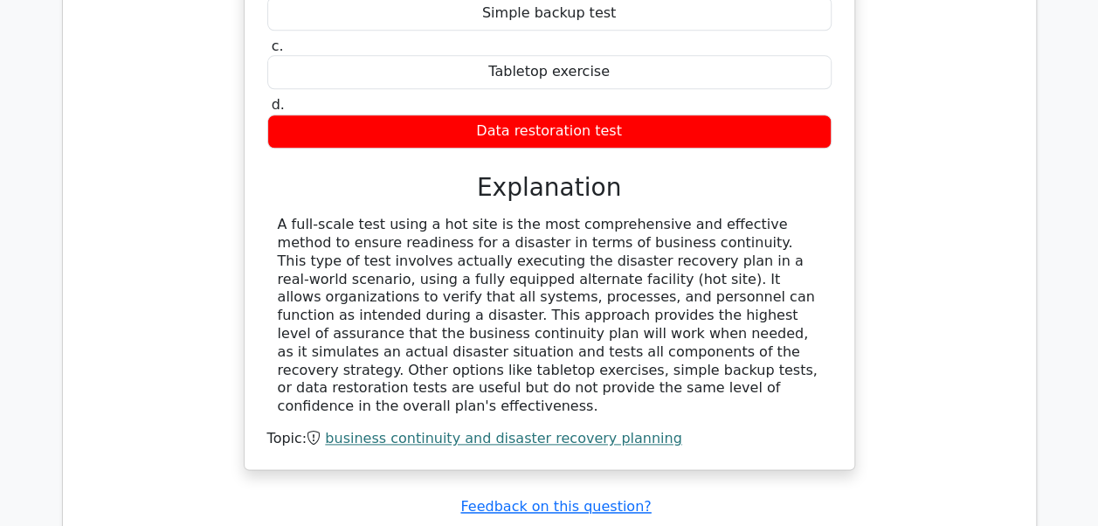
scroll to position [10913, 0]
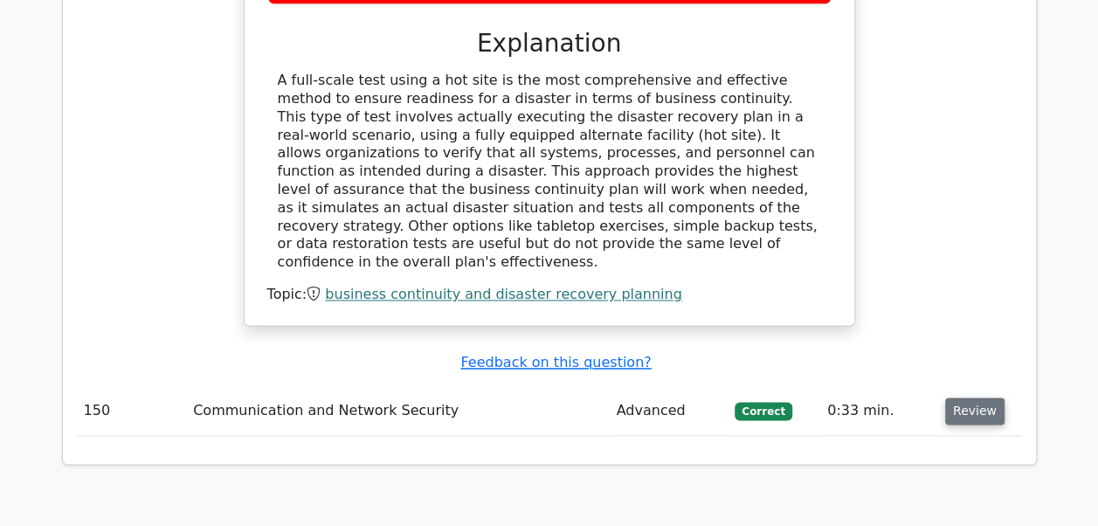
click at [967, 397] on button "Review" at bounding box center [974, 410] width 59 height 27
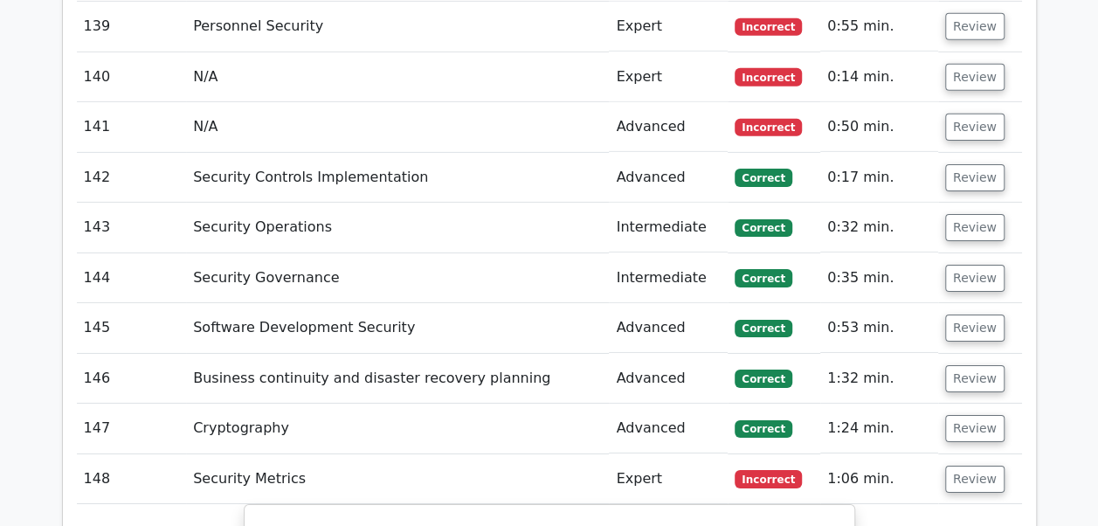
scroll to position [9392, 0]
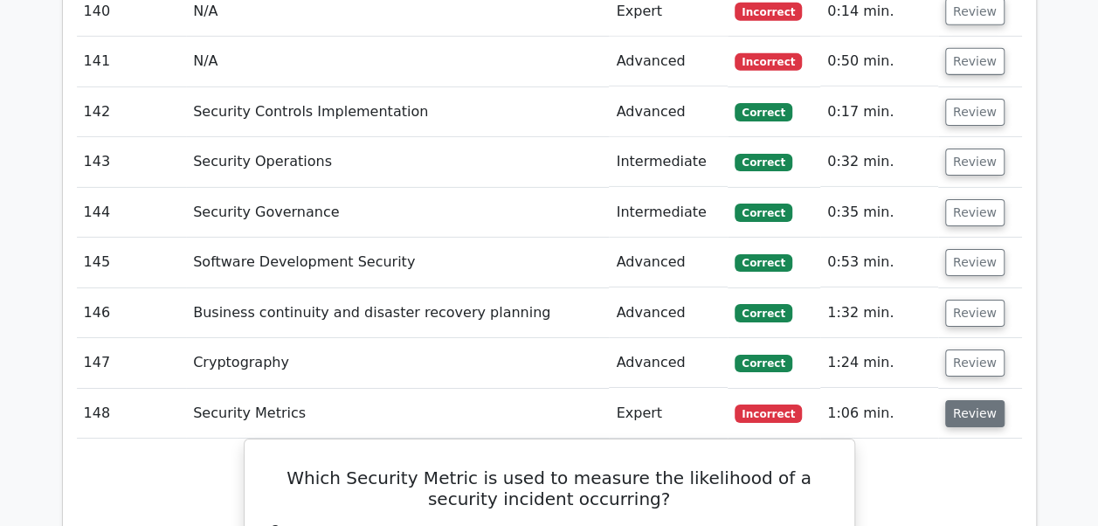
click at [984, 400] on button "Review" at bounding box center [974, 413] width 59 height 27
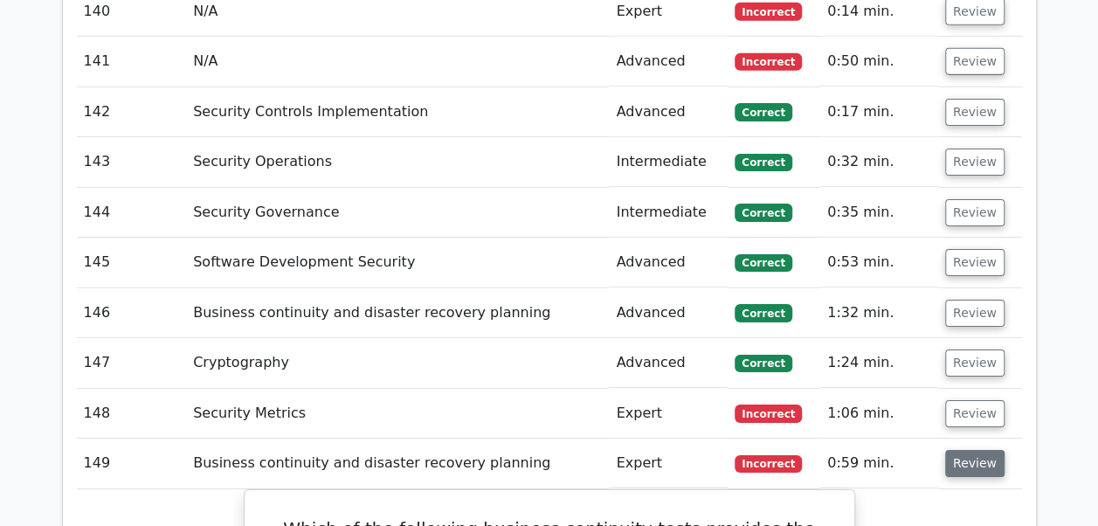
click at [966, 450] on button "Review" at bounding box center [974, 463] width 59 height 27
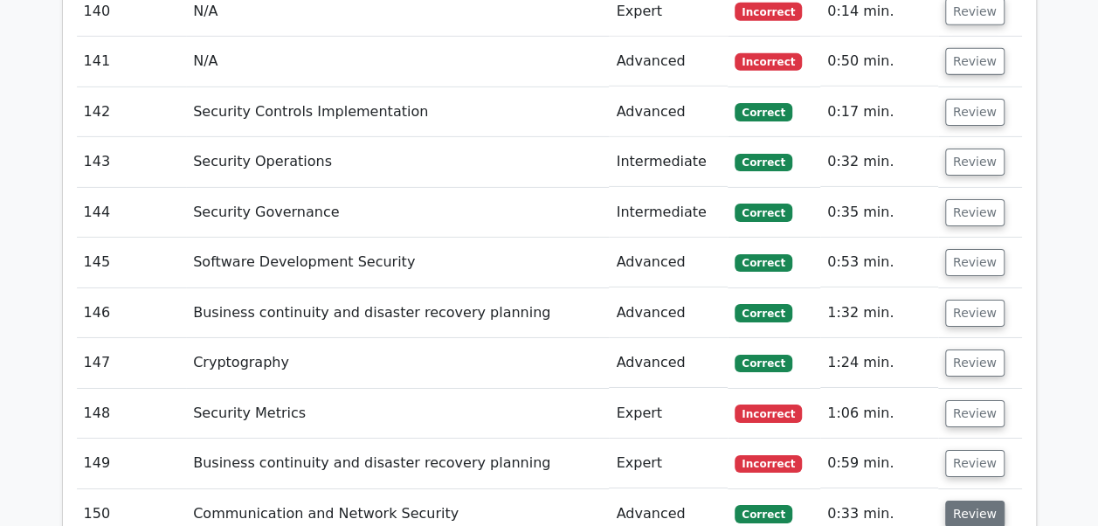
click at [961, 501] on button "Review" at bounding box center [974, 514] width 59 height 27
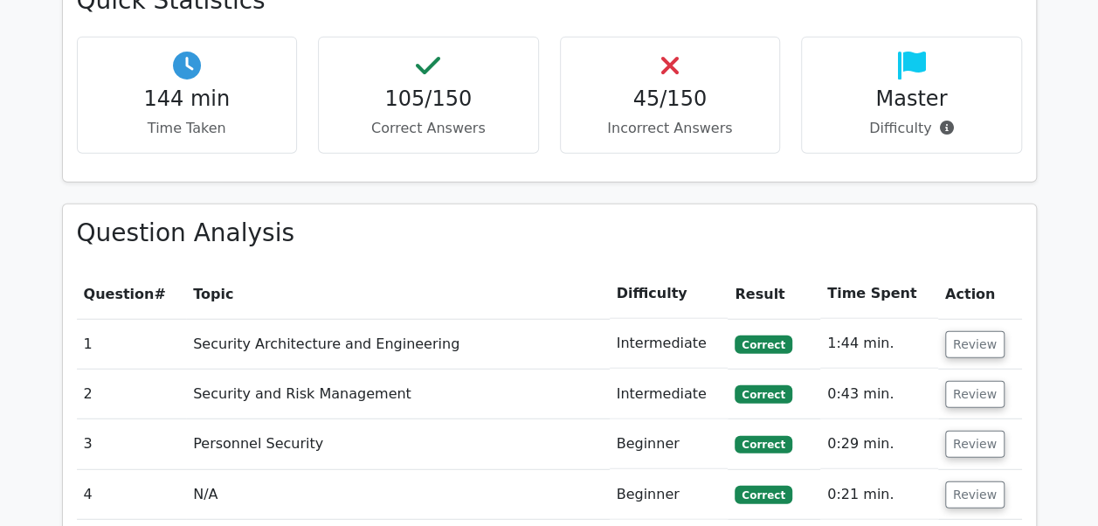
scroll to position [1942, 0]
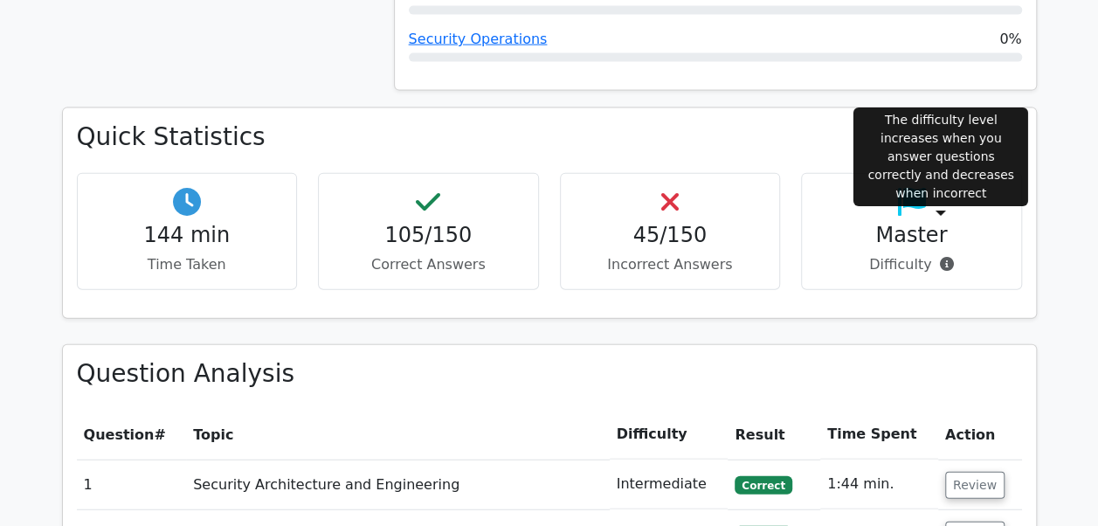
click at [946, 257] on icon at bounding box center [946, 264] width 14 height 14
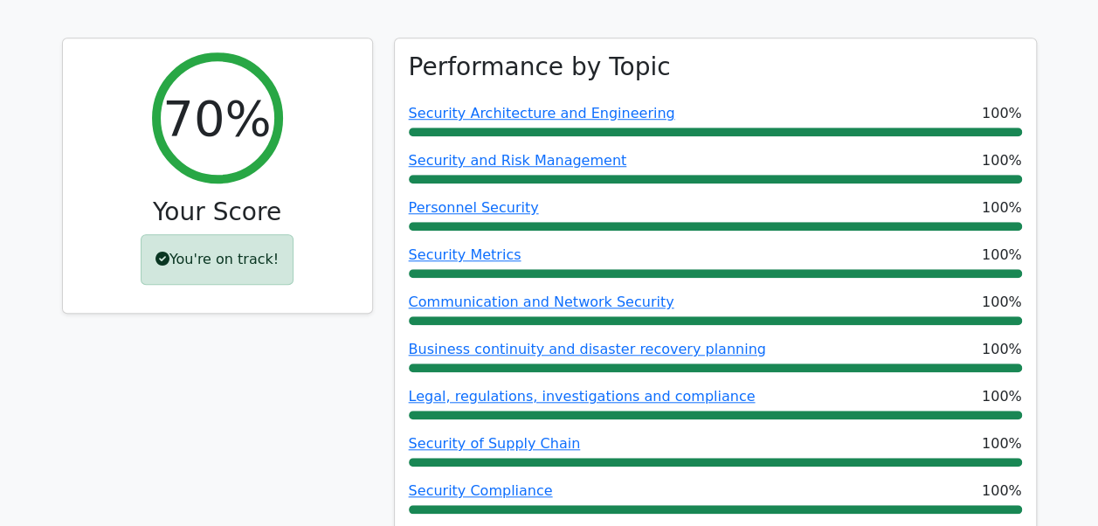
scroll to position [680, 0]
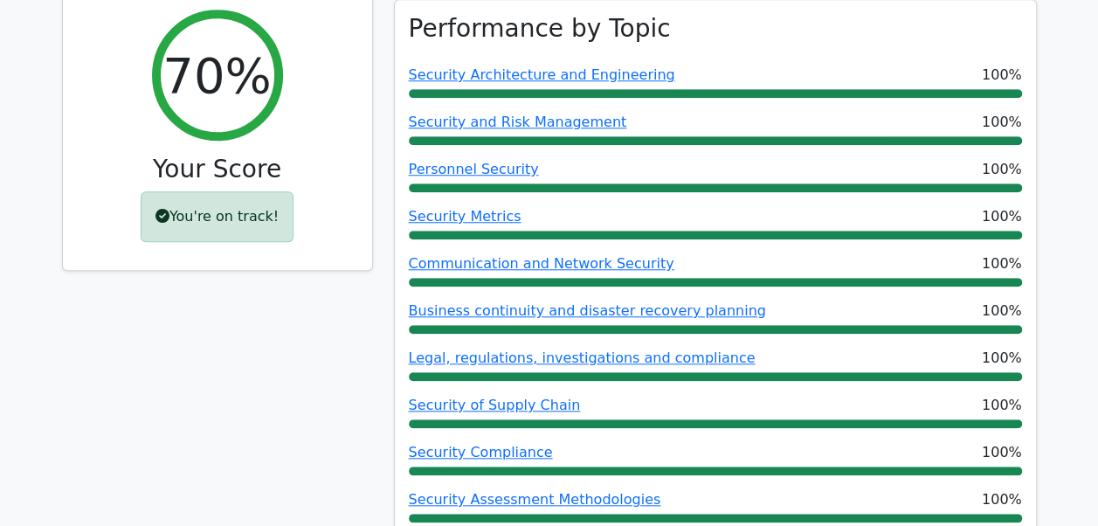
click at [182, 191] on div "You're on track!" at bounding box center [217, 216] width 153 height 51
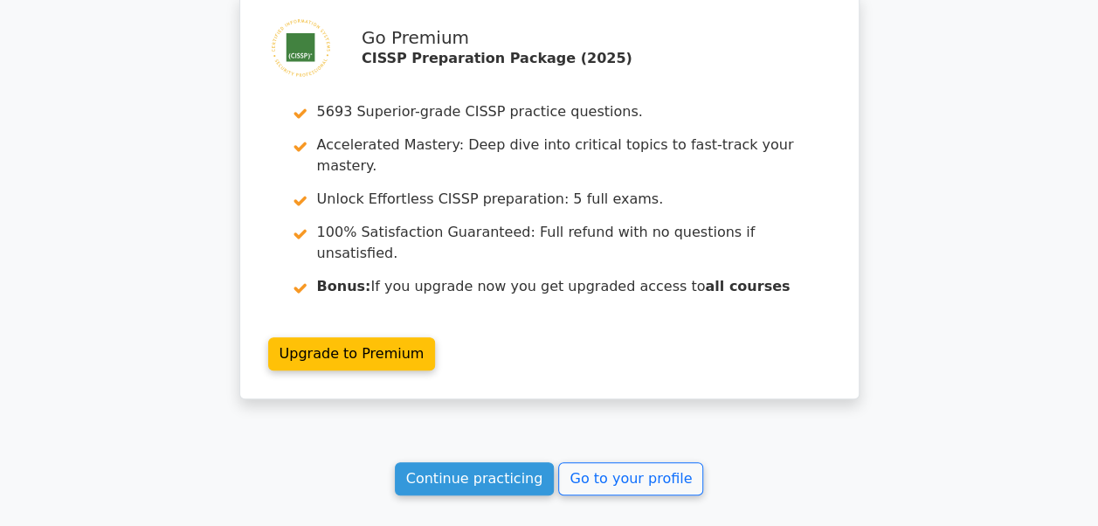
scroll to position [10096, 0]
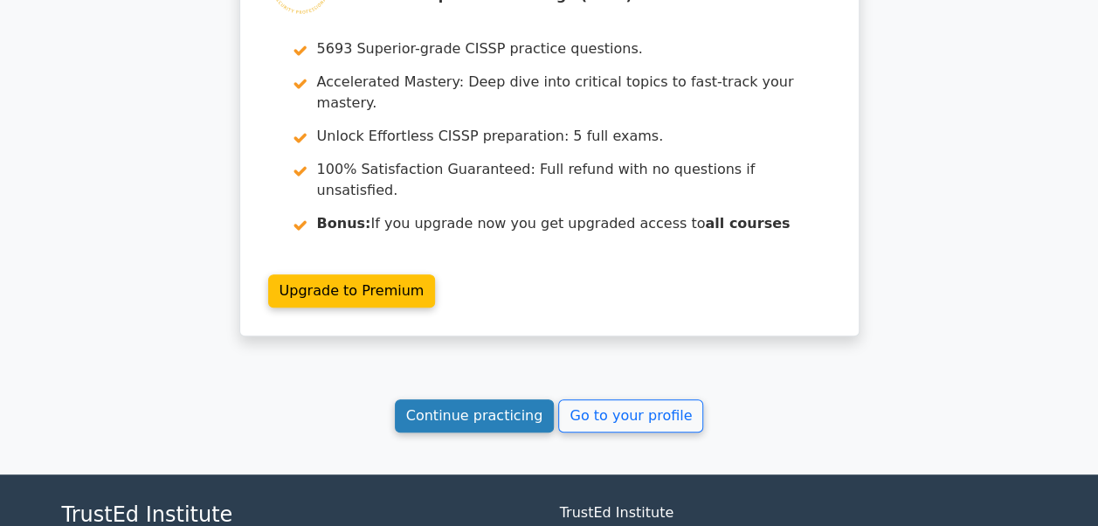
click at [512, 399] on link "Continue practicing" at bounding box center [475, 415] width 160 height 33
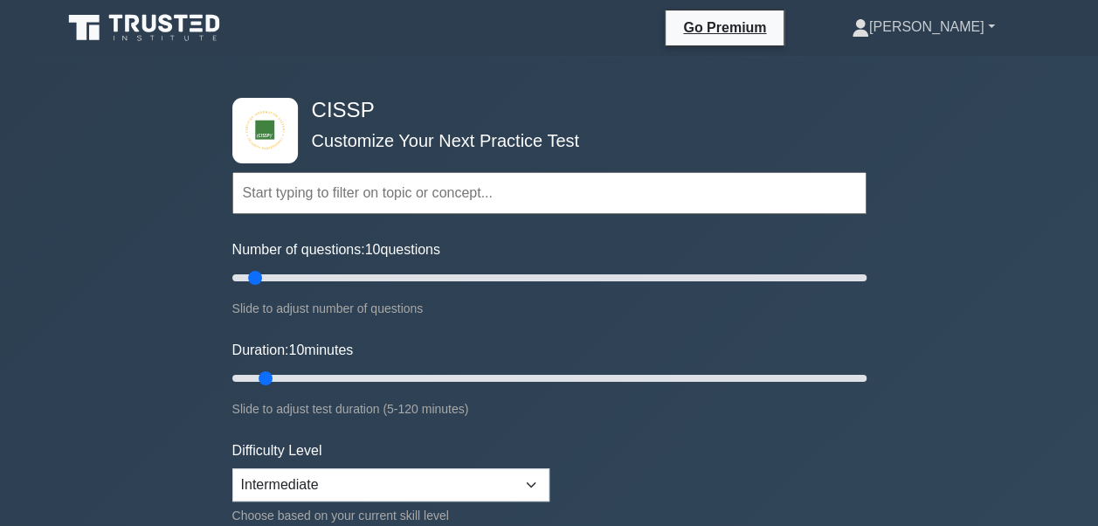
click at [984, 30] on link "[PERSON_NAME]" at bounding box center [923, 27] width 227 height 35
